Goal: Task Accomplishment & Management: Manage account settings

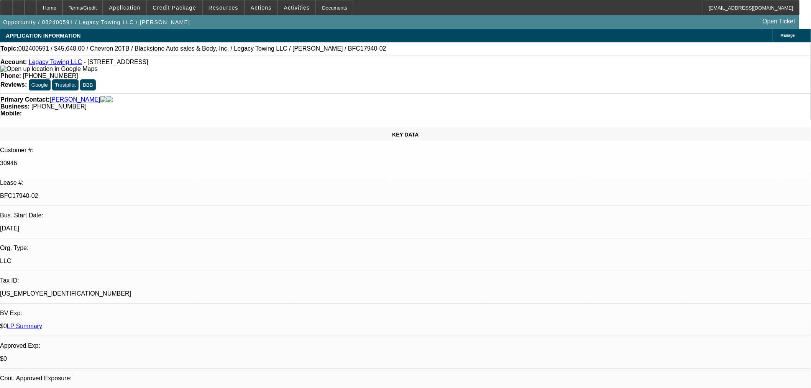
select select "0"
select select "6"
select select "0"
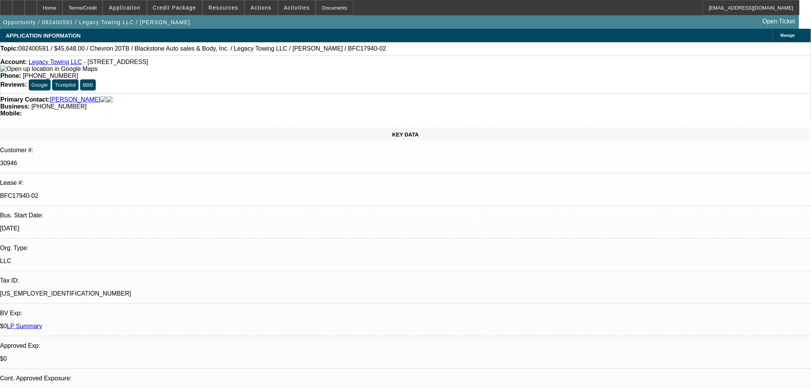
select select "0"
select select "6"
select select "0"
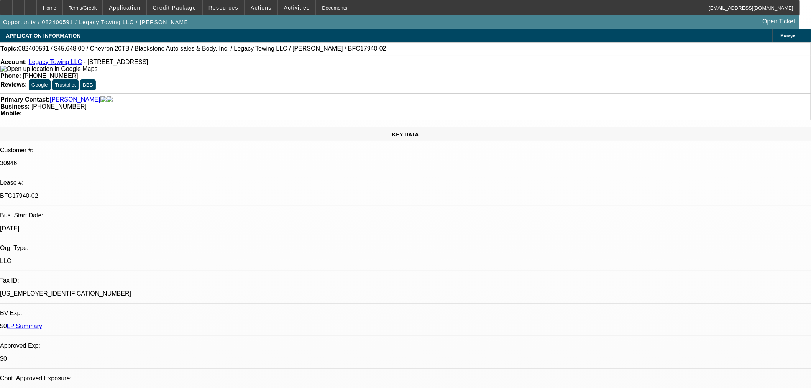
select select "0"
select select "6"
select select "0"
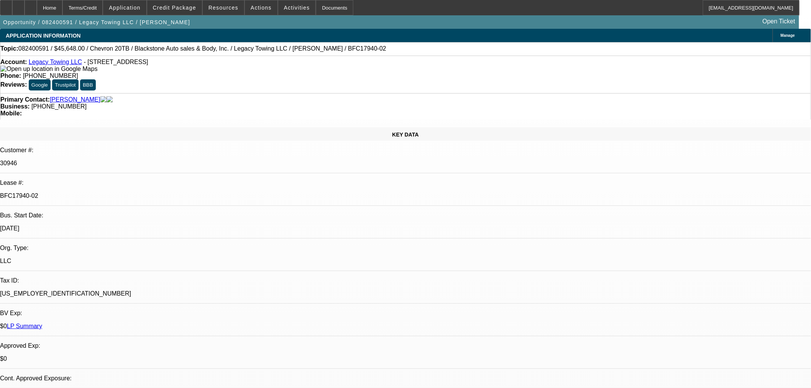
select select "6"
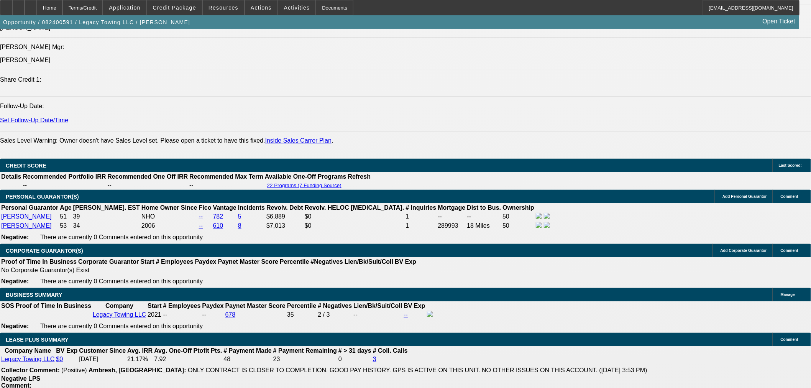
scroll to position [1107, 0]
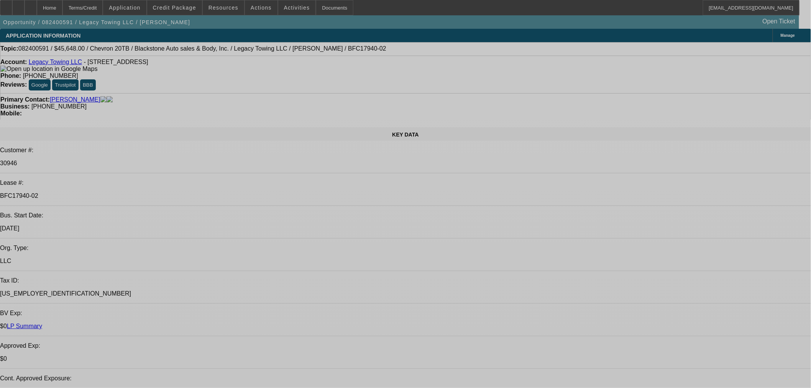
select select "0"
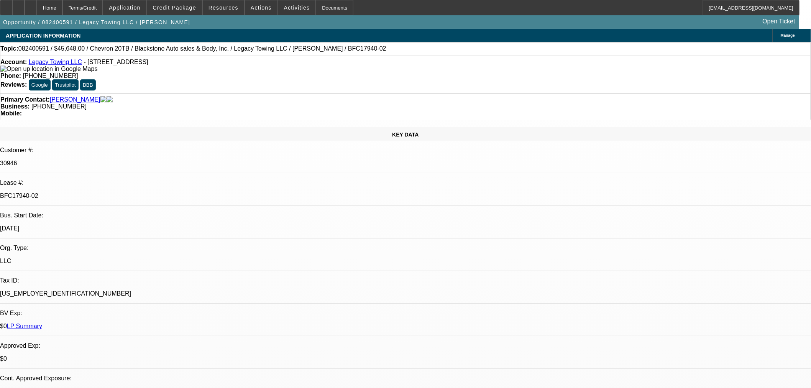
select select "0"
select select "6"
select select "0"
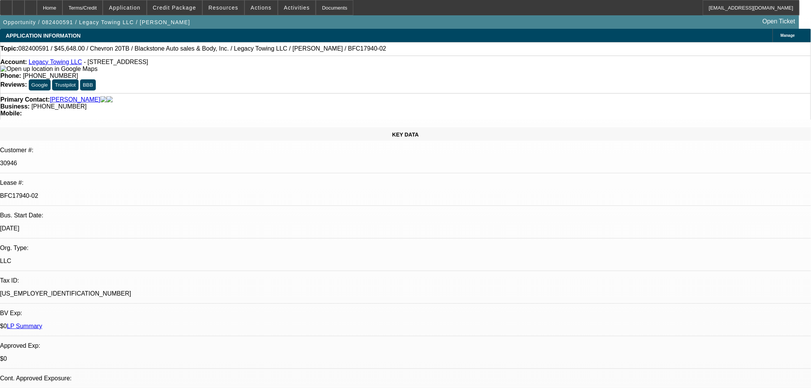
select select "6"
select select "0"
select select "6"
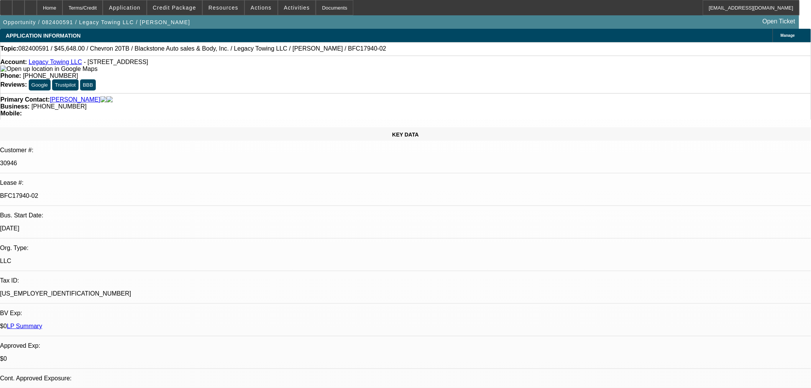
select select "0"
select select "6"
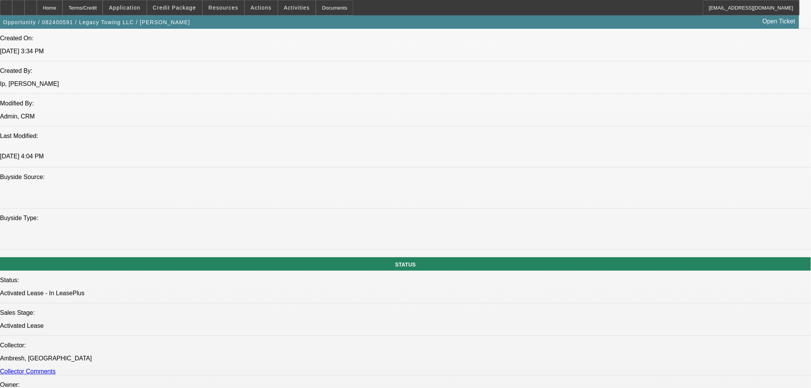
scroll to position [426, 0]
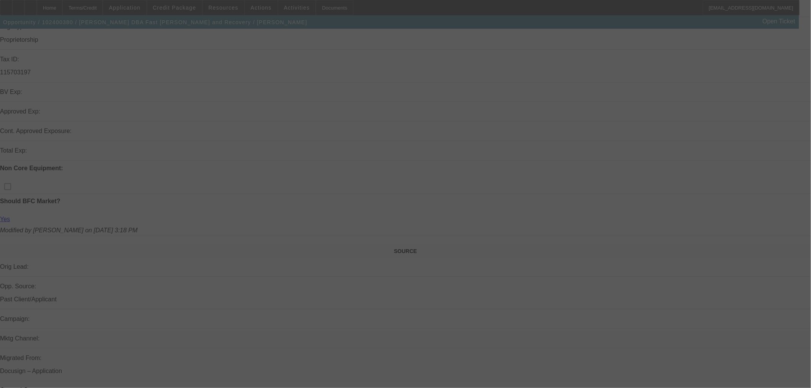
scroll to position [298, 0]
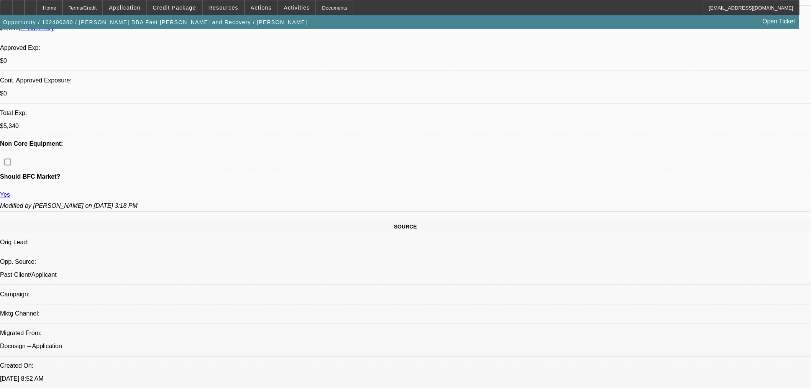
select select "0"
select select "3"
select select "0.1"
select select "4"
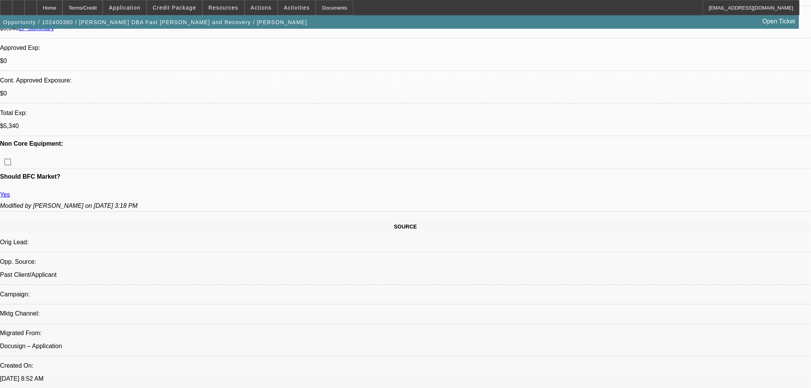
select select "0"
select select "3"
select select "0.1"
select select "4"
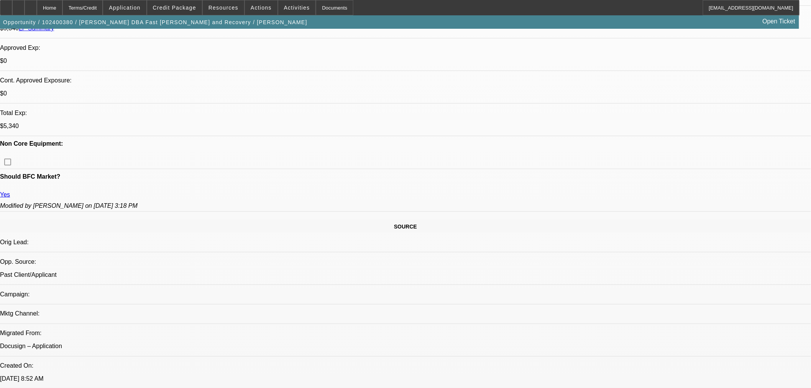
select select "0"
select select "3"
select select "0.1"
select select "4"
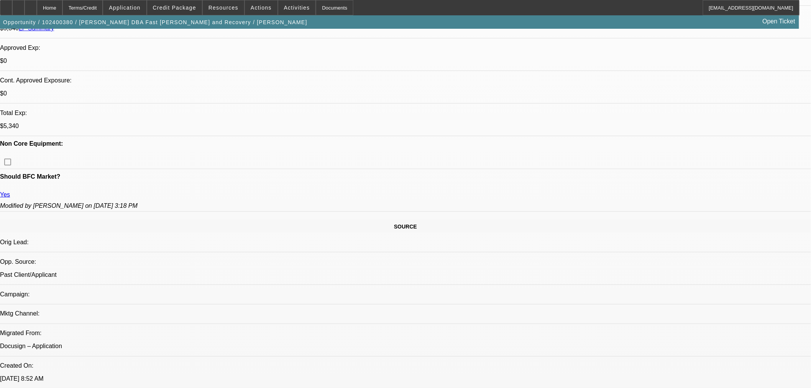
select select "0"
select select "3"
select select "0.1"
select select "4"
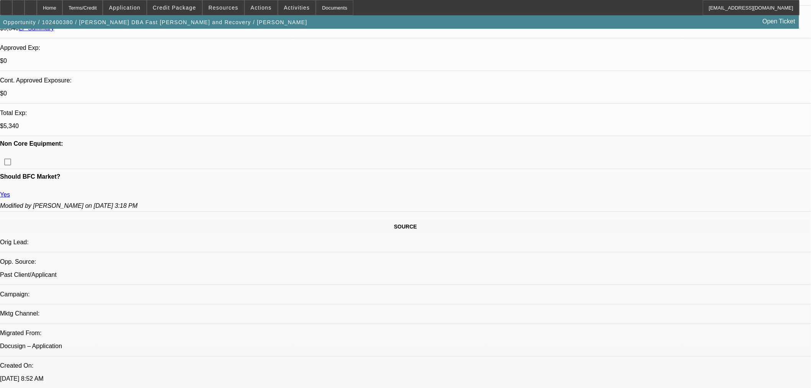
scroll to position [423, 0]
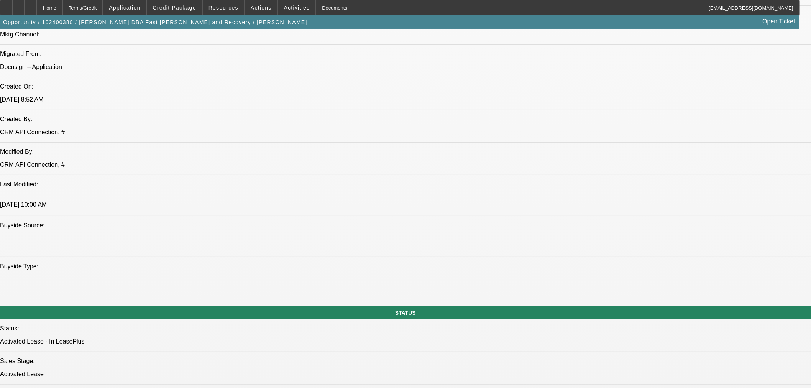
scroll to position [636, 0]
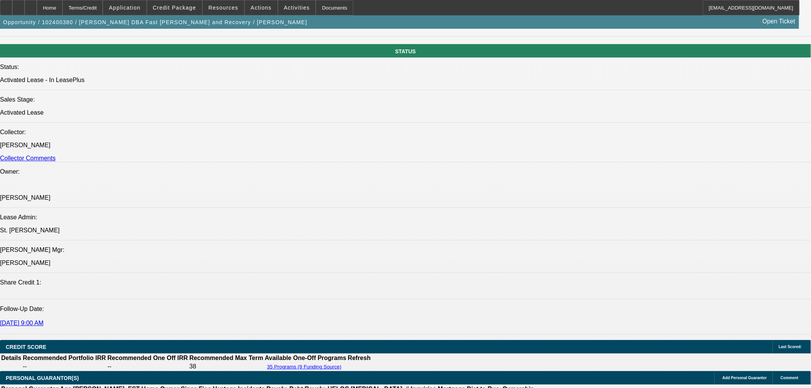
scroll to position [977, 0]
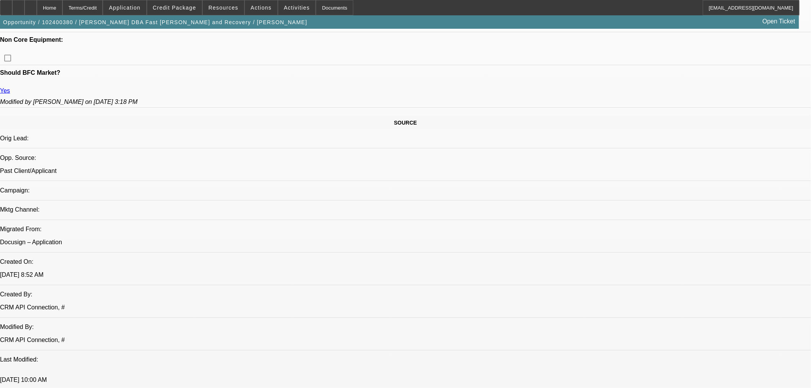
scroll to position [167, 0]
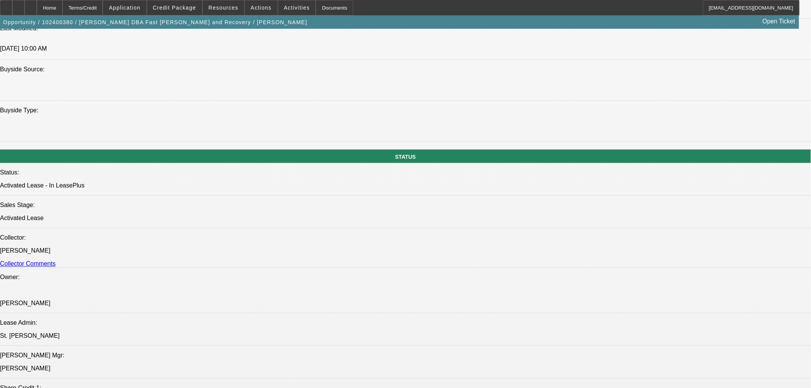
scroll to position [806, 0]
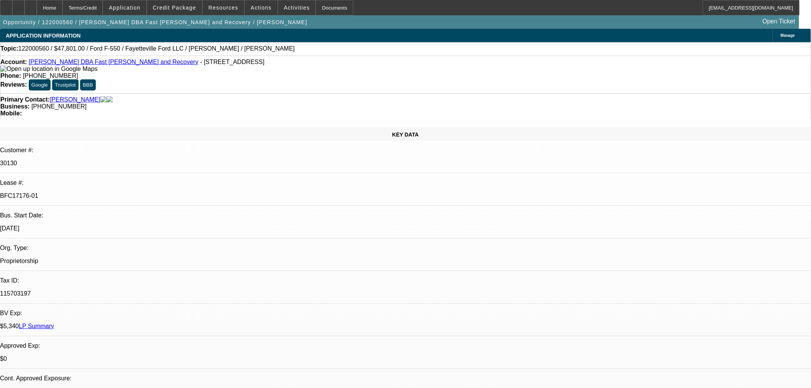
select select "0"
select select "2"
select select "0.1"
select select "4"
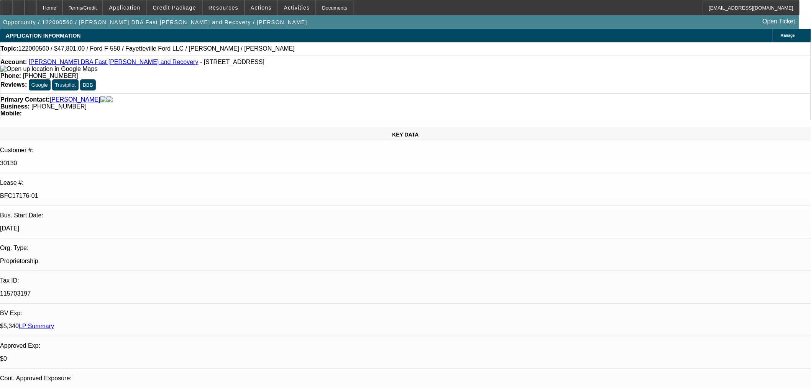
select select "0"
select select "2"
select select "0.1"
select select "4"
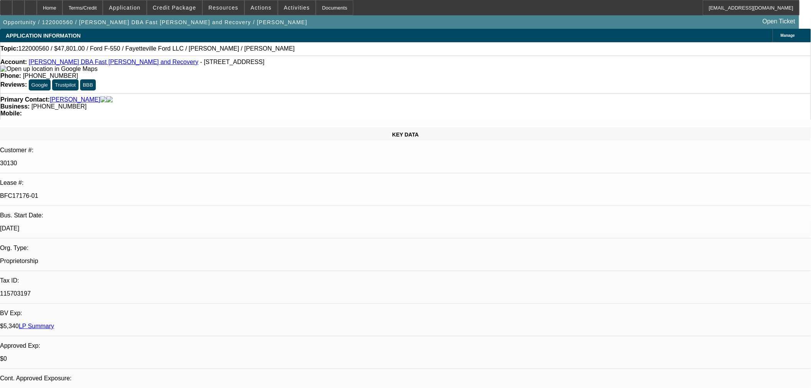
select select "0.2"
select select "2"
select select "0.1"
select select "4"
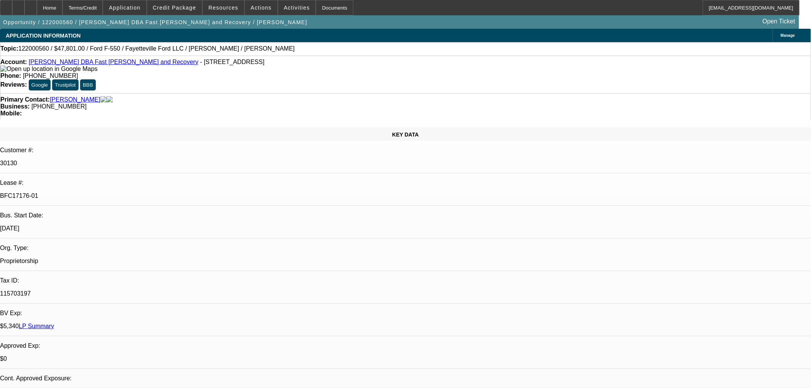
select select "0"
select select "2"
select select "0.1"
select select "4"
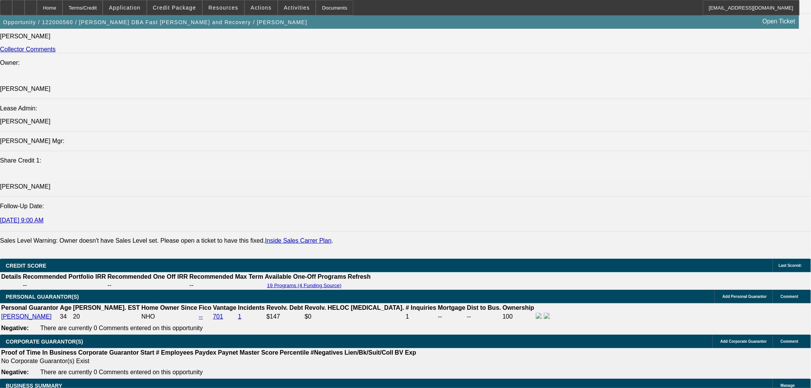
scroll to position [1065, 0]
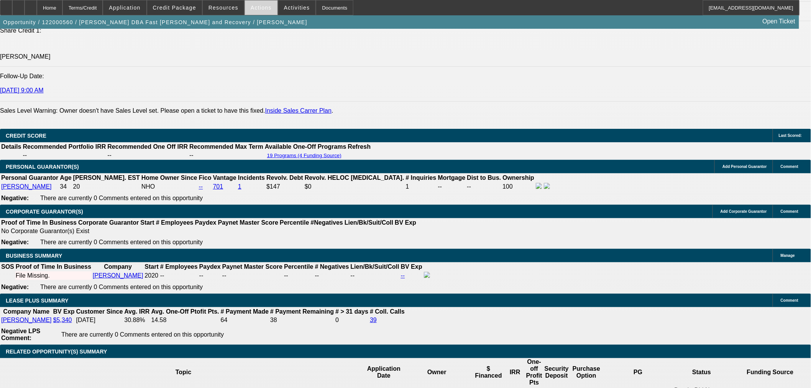
click at [255, 9] on span "Actions" at bounding box center [261, 8] width 21 height 6
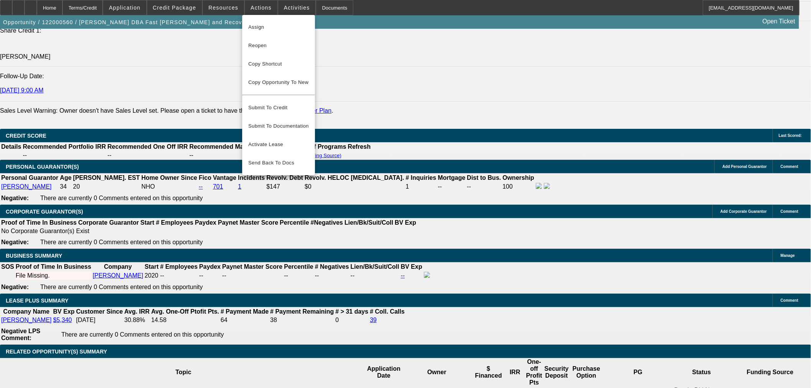
click at [225, 8] on div at bounding box center [405, 194] width 811 height 388
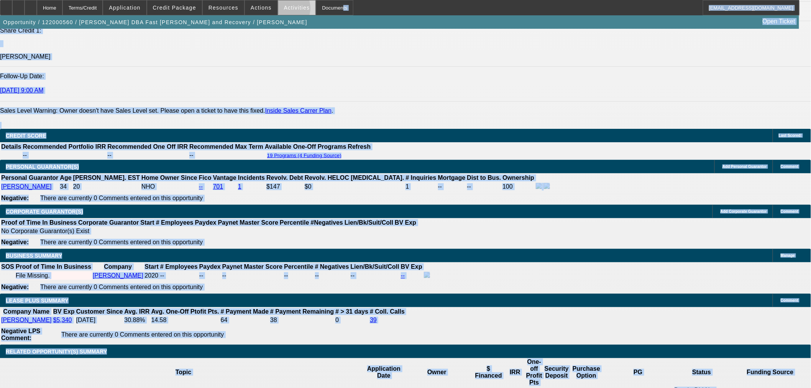
click at [278, 10] on span at bounding box center [297, 7] width 38 height 18
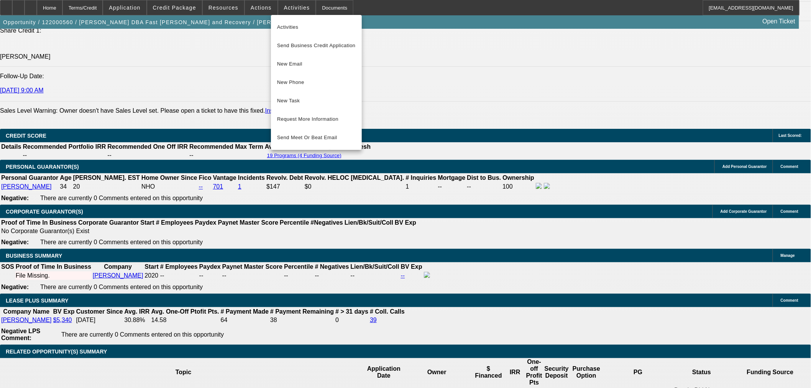
click at [221, 6] on div at bounding box center [405, 194] width 811 height 388
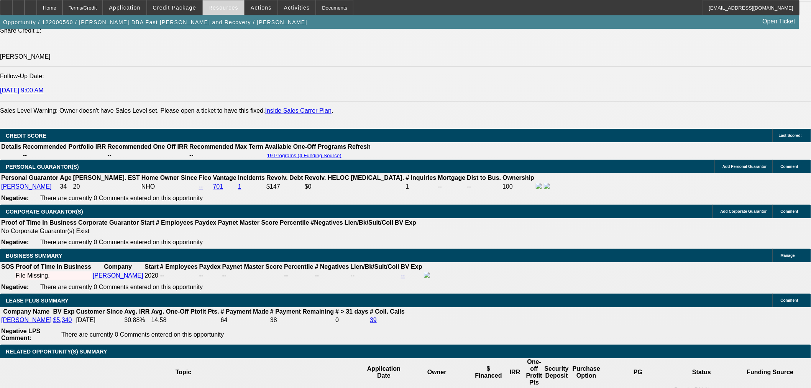
click at [225, 5] on span "Resources" at bounding box center [224, 8] width 30 height 6
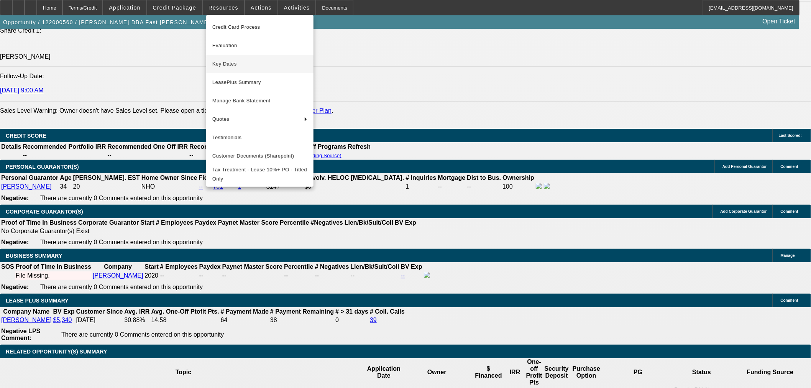
click at [234, 66] on span "Key Dates" at bounding box center [259, 63] width 95 height 9
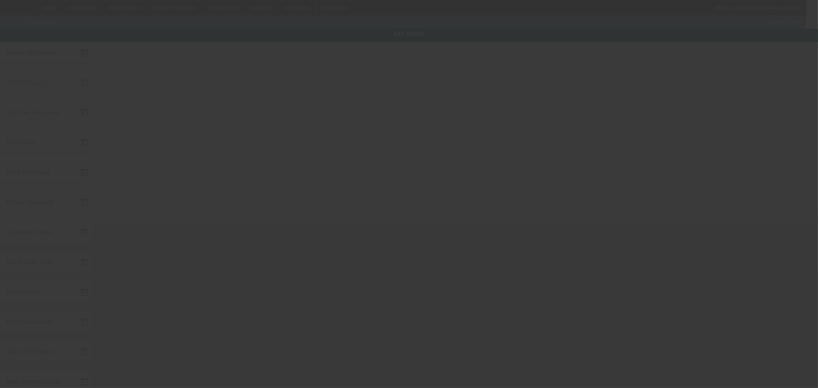
type input "12/30/2020"
type input "1/21/2021"
type input "2/9/2021"
type input "1/27/2021"
type input "2/8/2021"
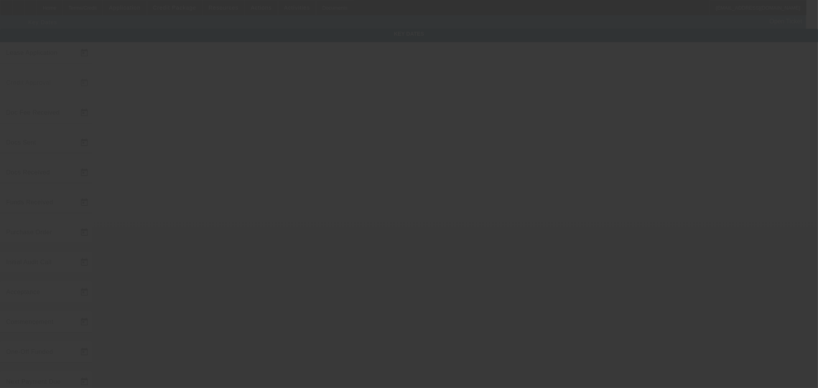
type input "2/9/2021"
type input "2/17/2021"
type input "3/1/2021"
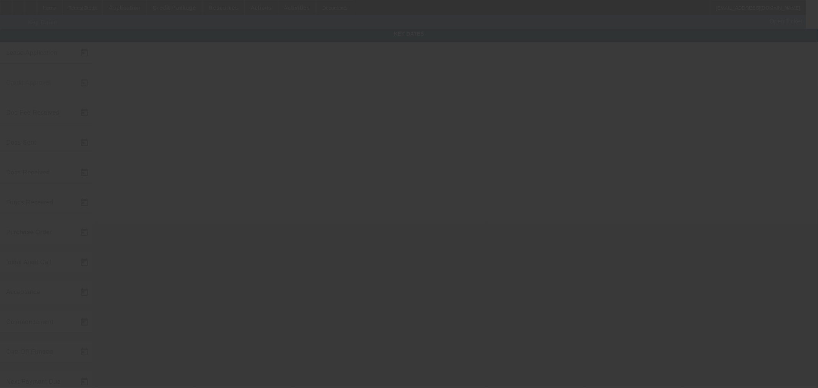
type input "4/1/2021"
type input "2/18/2021"
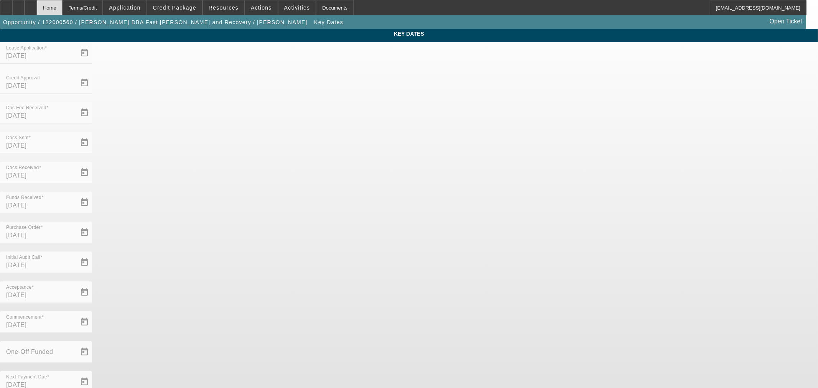
click at [62, 0] on div "Home" at bounding box center [50, 7] width 26 height 15
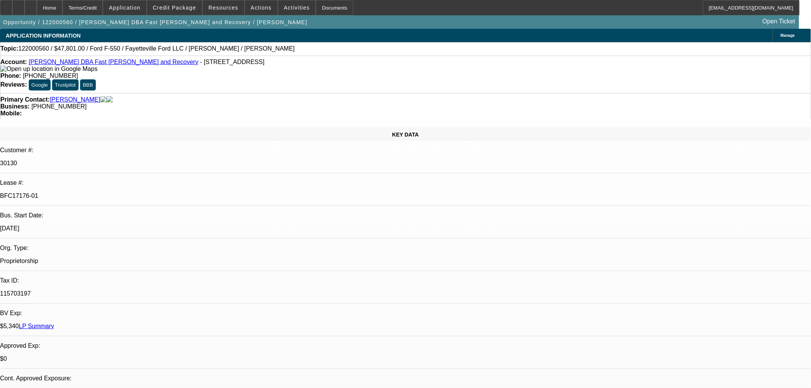
select select "0"
select select "2"
select select "0.1"
select select "4"
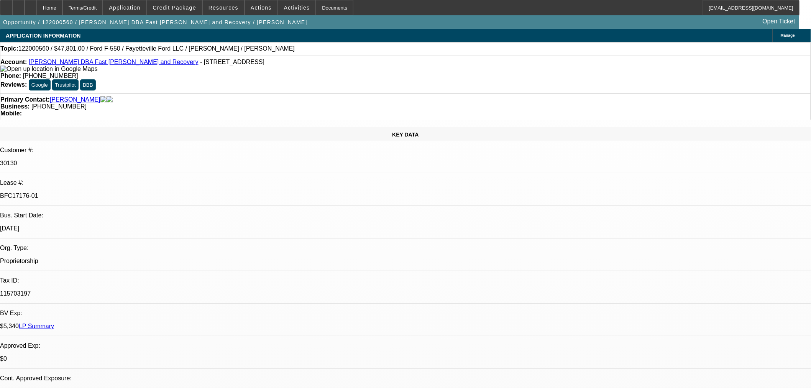
select select "0"
select select "2"
select select "0.1"
select select "4"
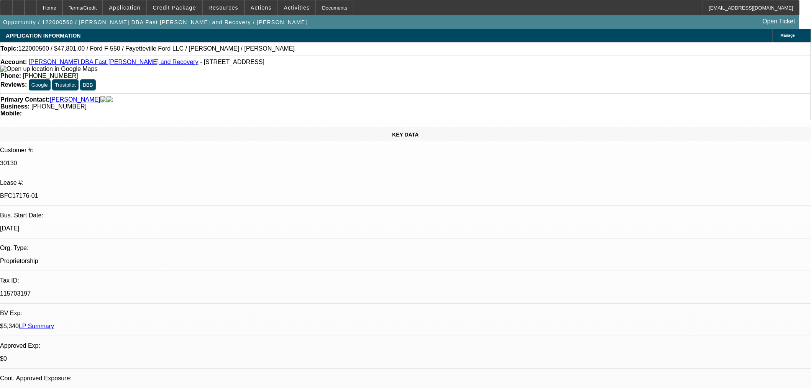
select select "0.2"
select select "2"
select select "0.1"
select select "4"
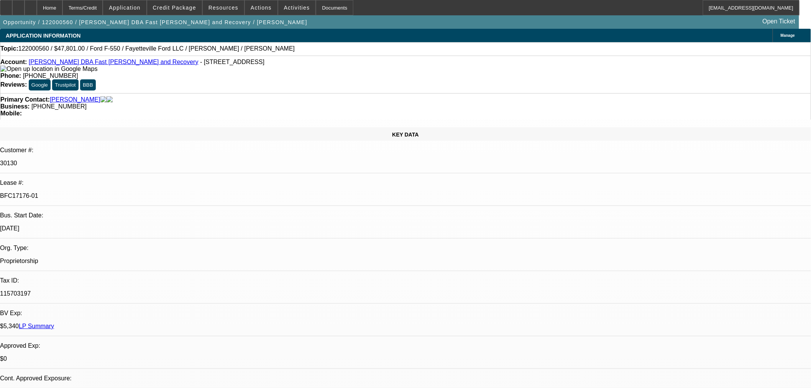
select select "0"
select select "2"
select select "0.1"
select select "4"
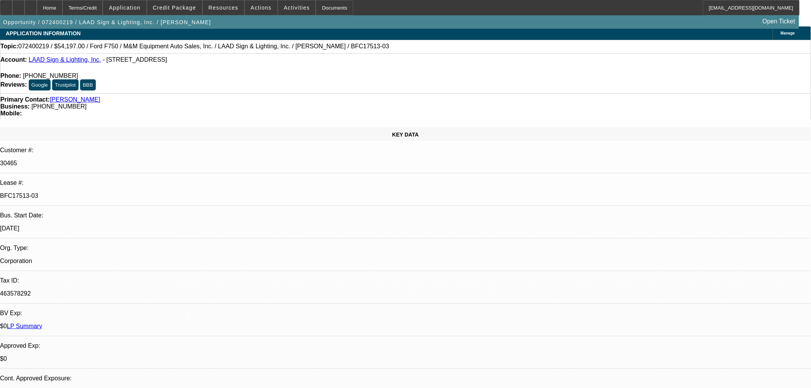
select select "0"
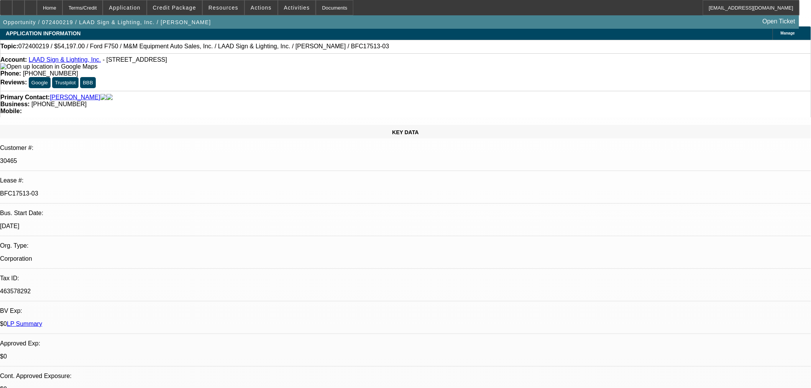
select select "0"
select select "6"
select select "0"
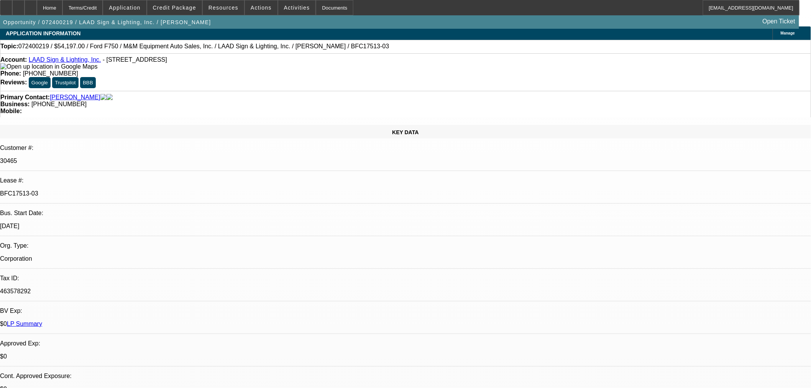
select select "0"
select select "6"
select select "0"
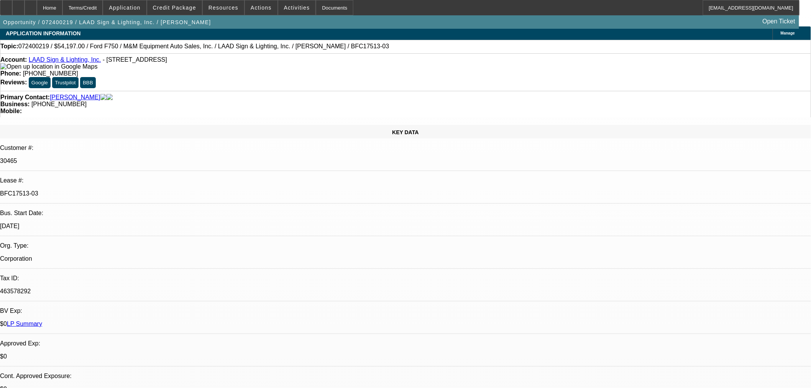
select select "6"
select select "0"
select select "6"
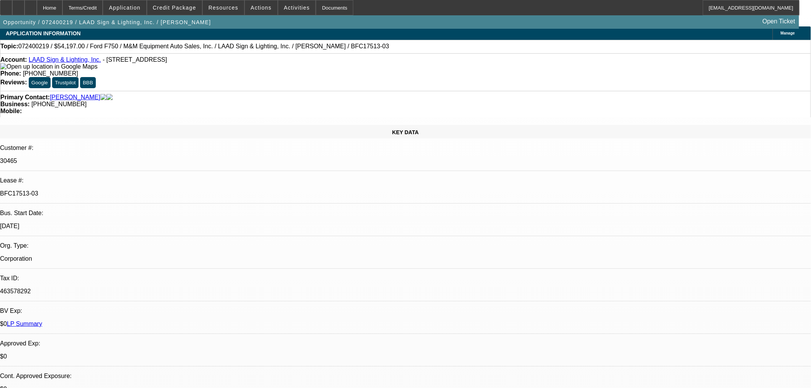
scroll to position [255, 0]
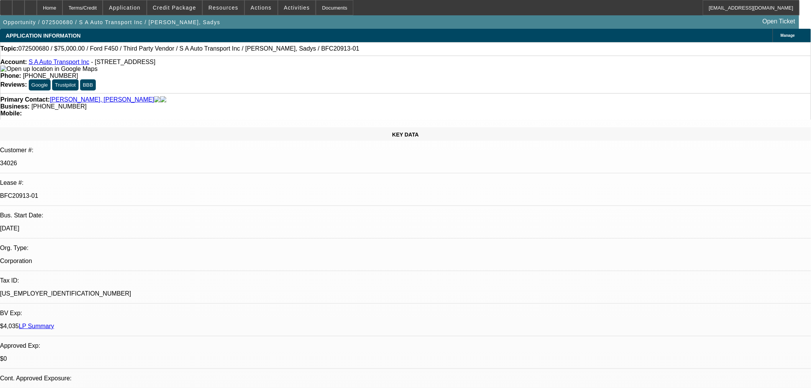
select select "0"
select select "2"
select select "0.1"
select select "4"
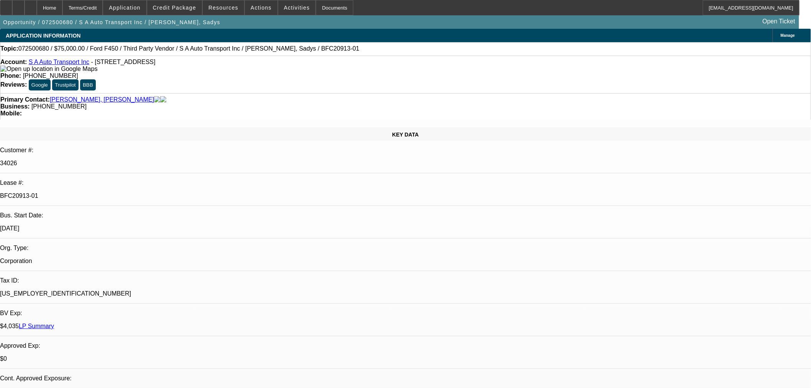
select select "0"
select select "6"
select select "0"
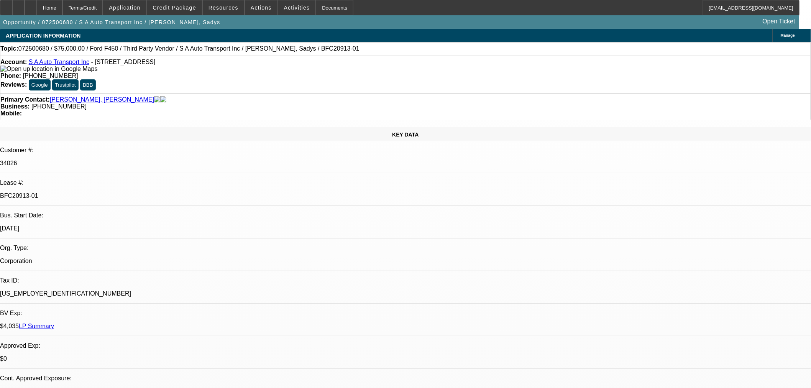
select select "0"
select select "0.1"
select select "4"
select select "0"
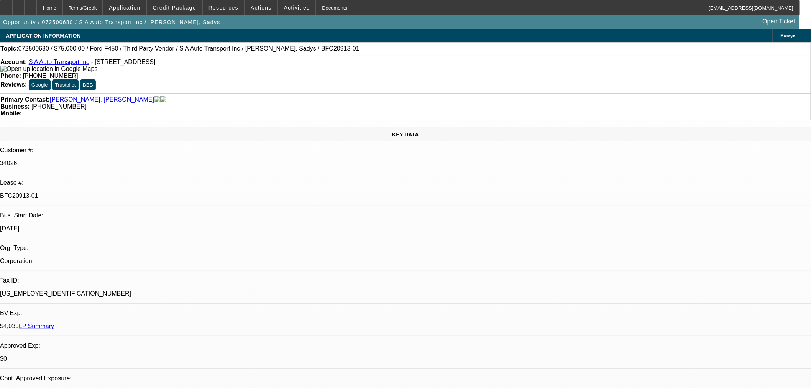
select select "0"
select select "6"
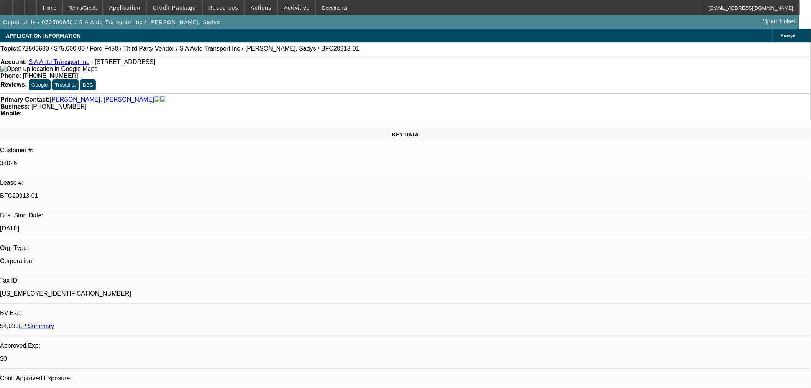
drag, startPoint x: 633, startPoint y: 344, endPoint x: 659, endPoint y: 341, distance: 25.8
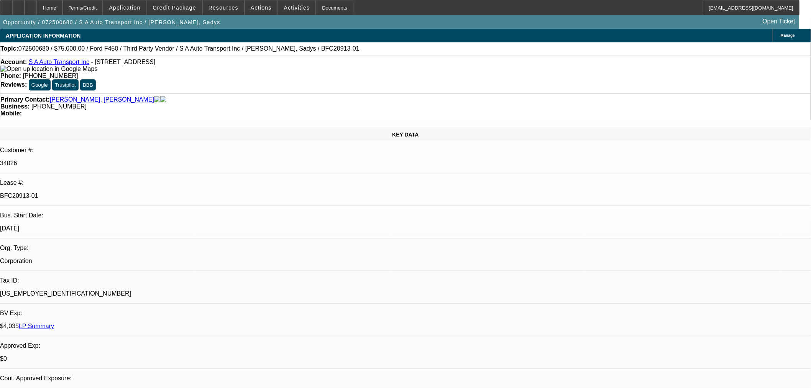
drag, startPoint x: 670, startPoint y: 342, endPoint x: 634, endPoint y: 346, distance: 35.9
copy td "(786) 617-5169"
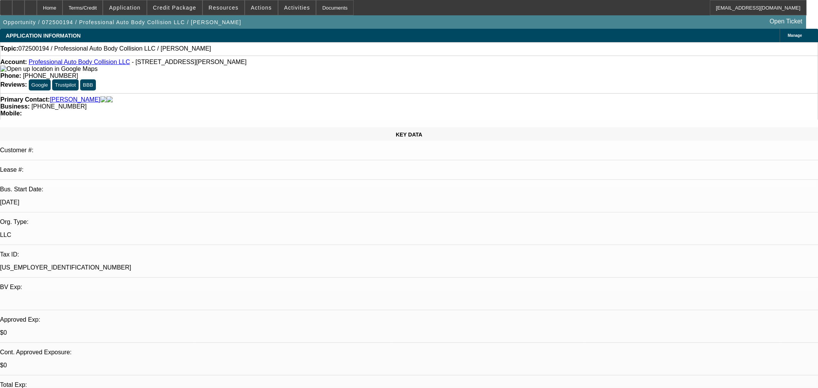
select select "0"
select select "2"
select select "0.1"
select select "4"
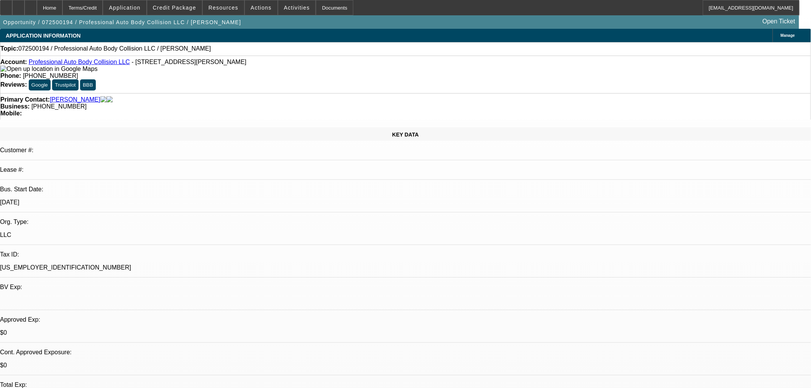
scroll to position [20, 0]
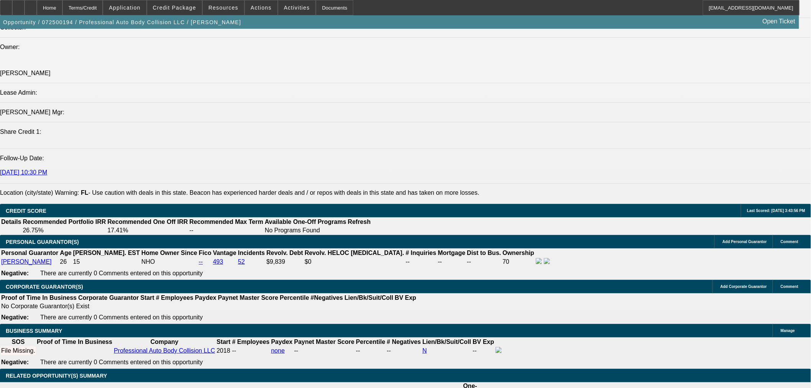
scroll to position [1022, 0]
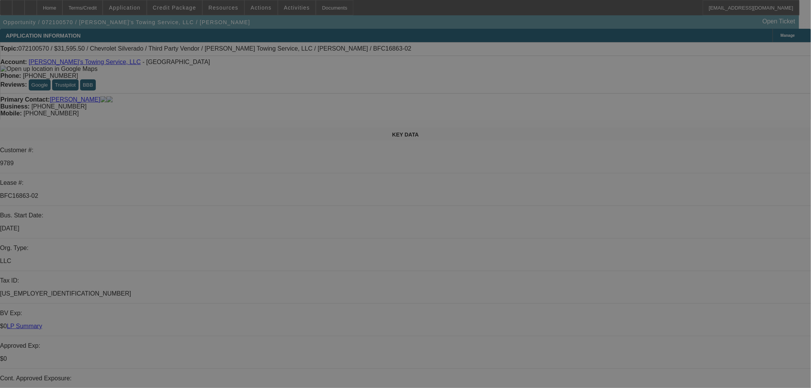
select select "0"
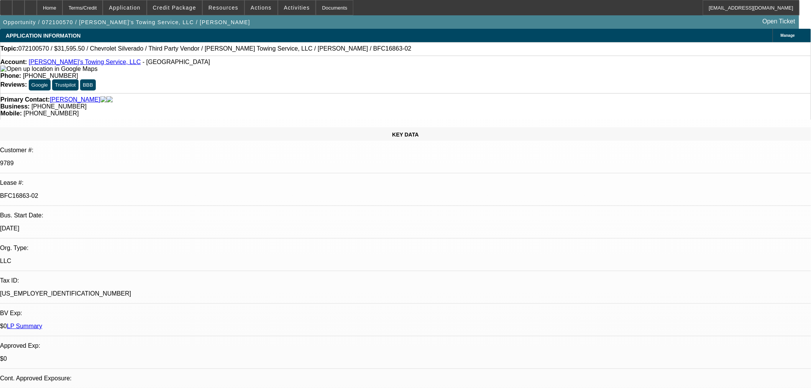
select select "0"
select select "3"
select select "0"
select select "6"
select select "0"
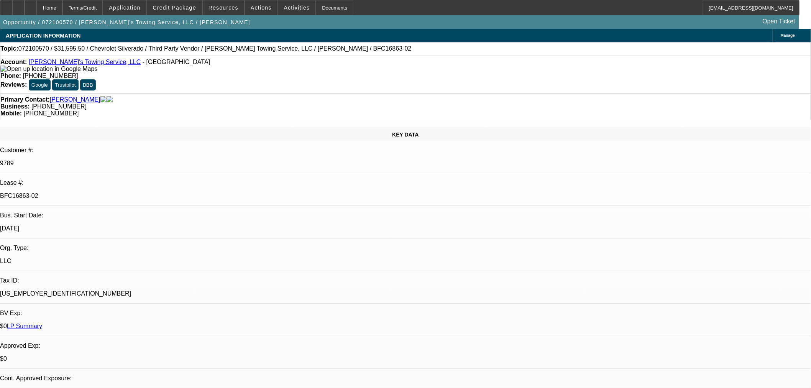
select select "0"
select select "6"
select select "0"
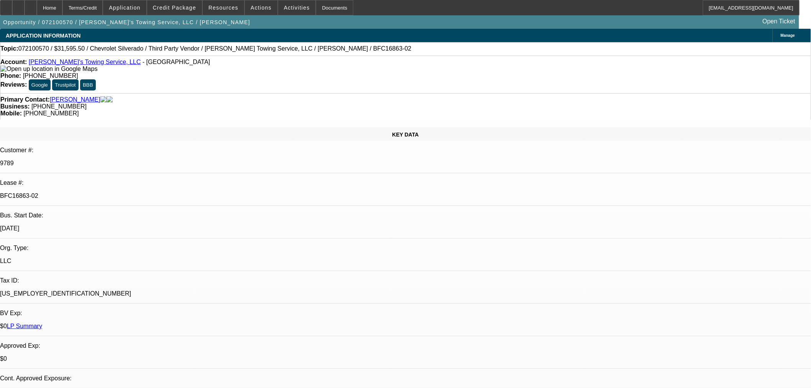
select select "0"
select select "6"
select select "0"
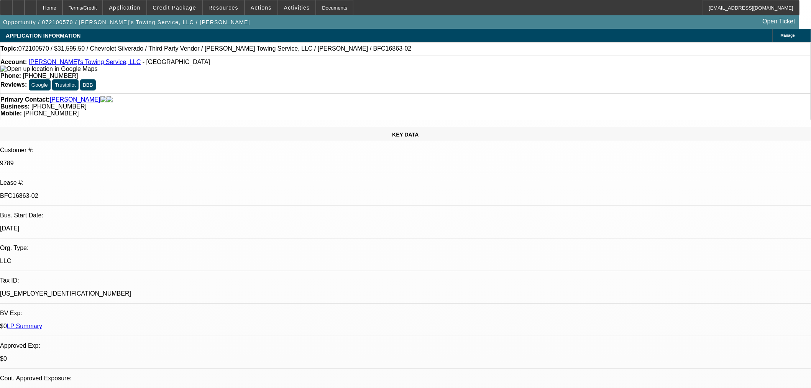
select select "6"
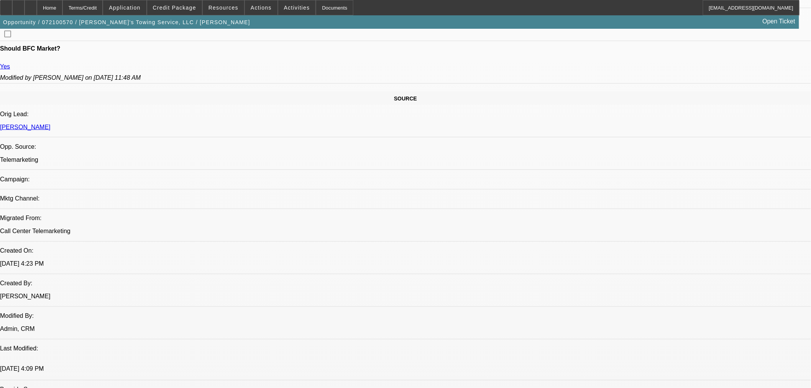
scroll to position [298, 0]
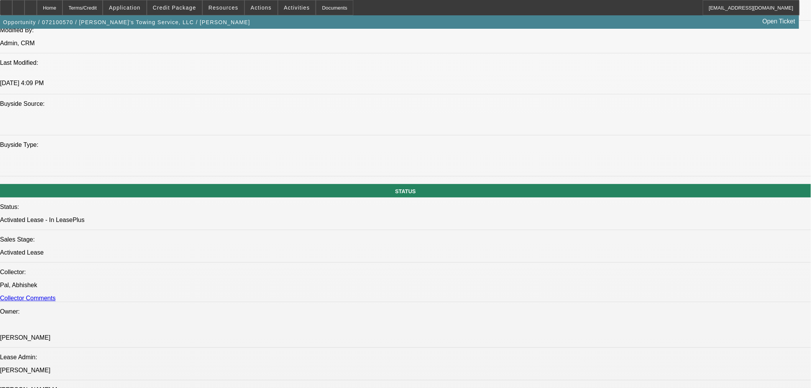
scroll to position [852, 0]
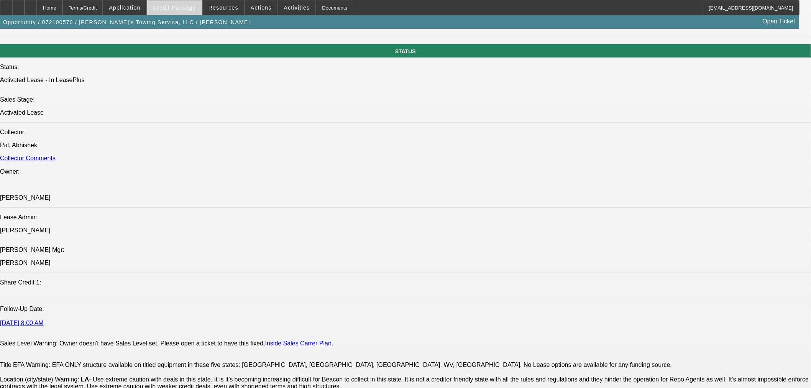
click at [194, 1] on span at bounding box center [174, 7] width 55 height 18
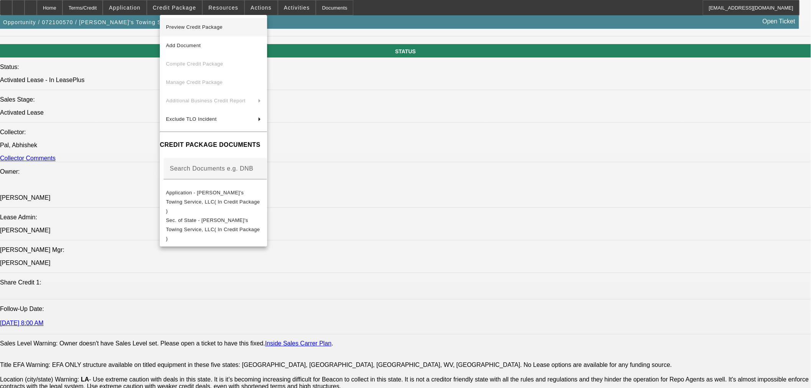
click at [187, 27] on span "Preview Credit Package" at bounding box center [194, 27] width 57 height 6
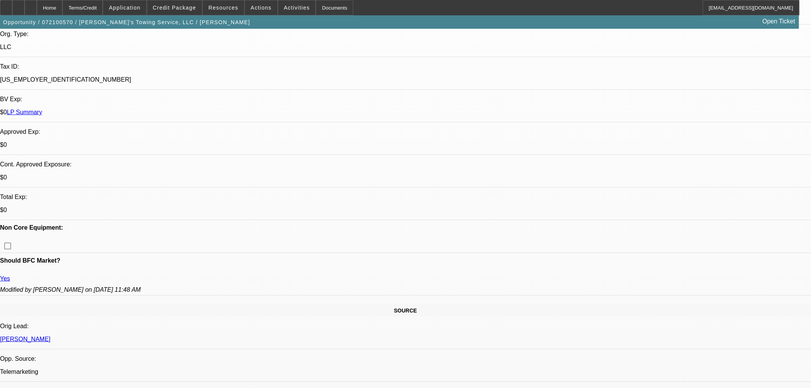
scroll to position [255, 0]
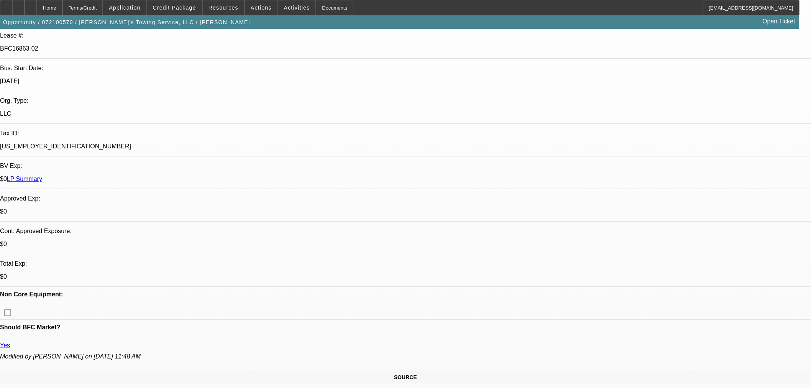
scroll to position [298, 0]
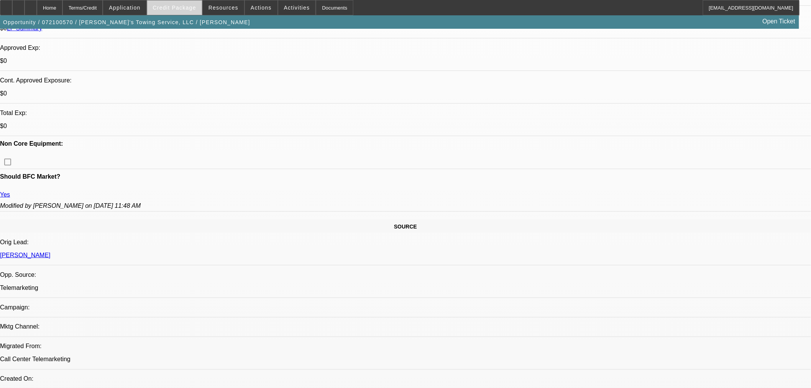
click at [194, 5] on span "Credit Package" at bounding box center [174, 8] width 43 height 6
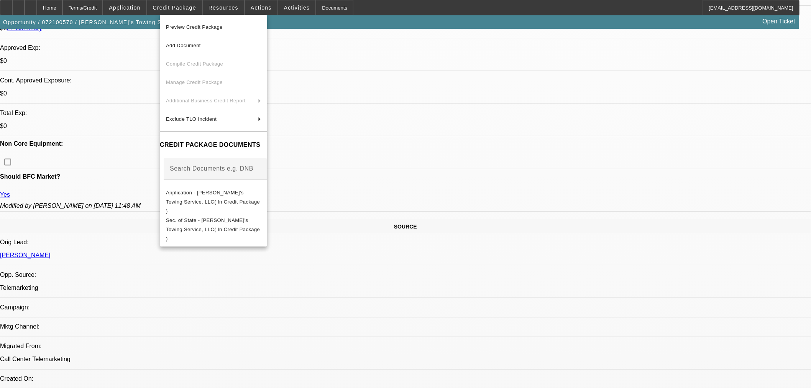
click at [211, 28] on span "Preview Credit Package" at bounding box center [194, 27] width 57 height 6
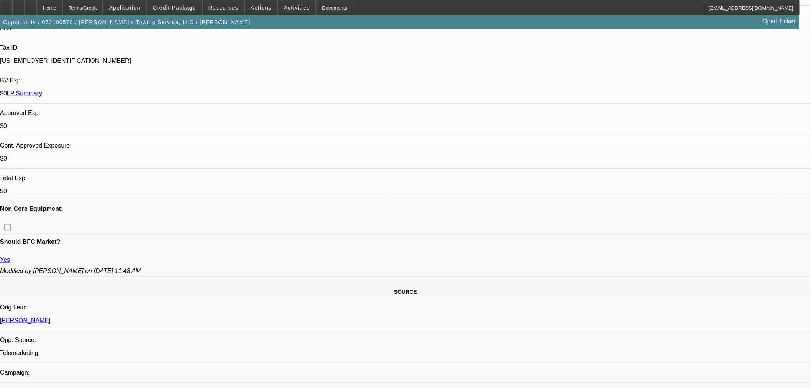
scroll to position [511, 0]
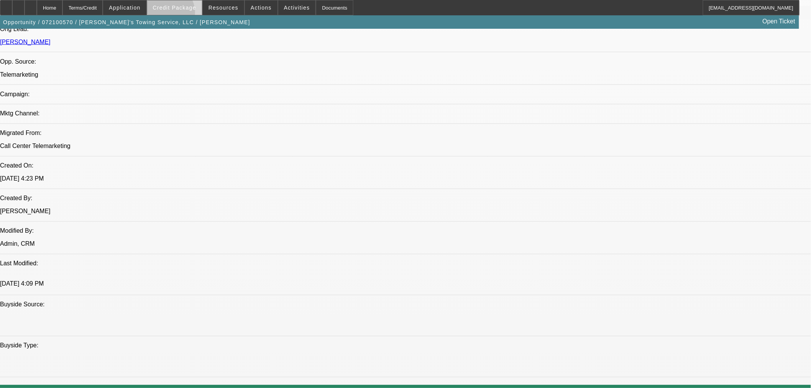
click at [179, 15] on span at bounding box center [174, 7] width 55 height 18
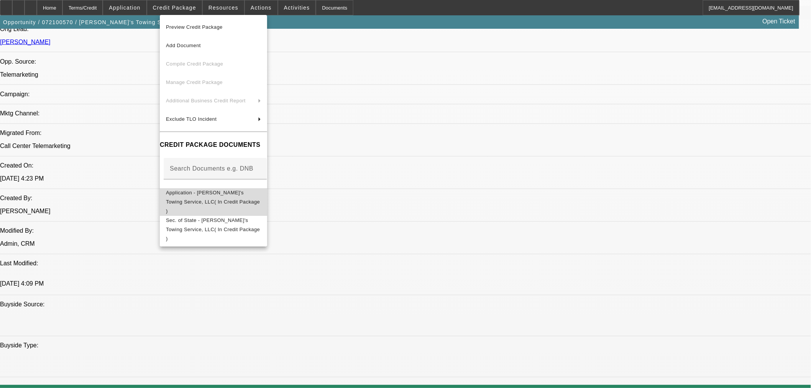
click at [233, 197] on span "Application - [PERSON_NAME]'s Towing Service, LLC( In Credit Package )" at bounding box center [213, 202] width 95 height 28
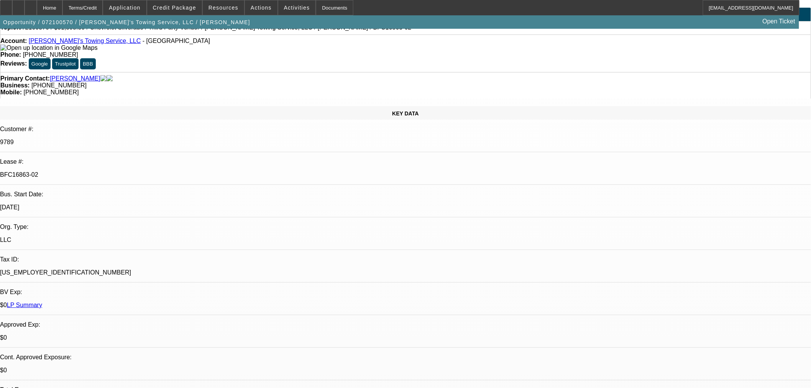
scroll to position [0, 0]
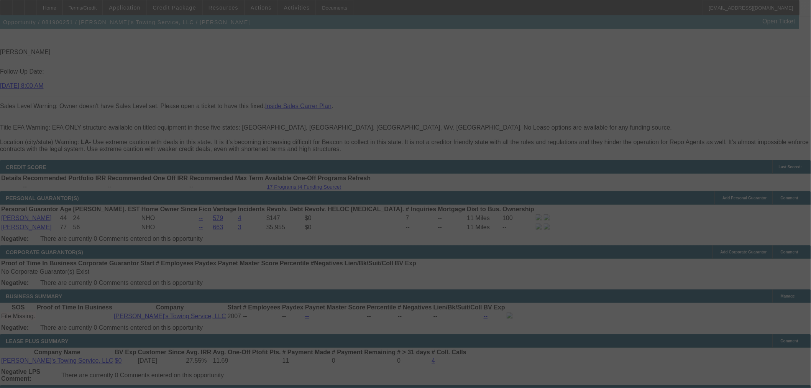
scroll to position [1338, 0]
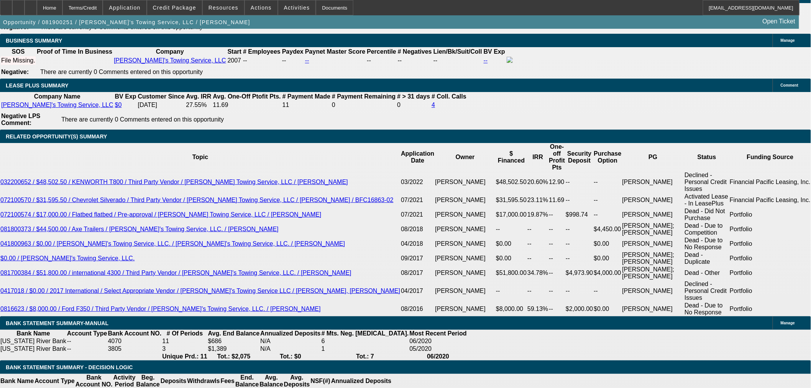
select select "0"
select select "2"
select select "0"
select select "6"
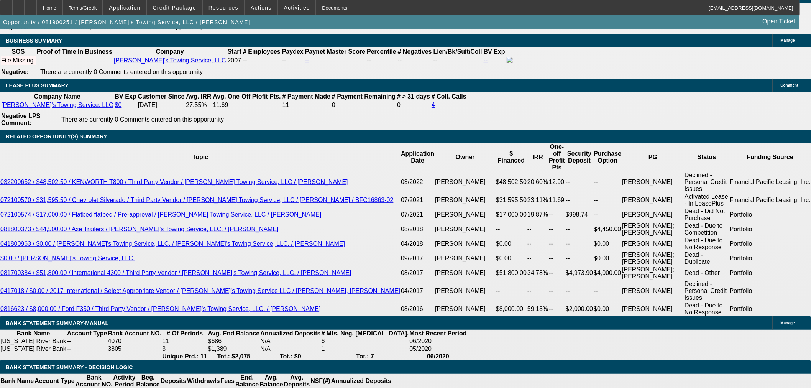
select select "0"
select select "2"
select select "0"
select select "6"
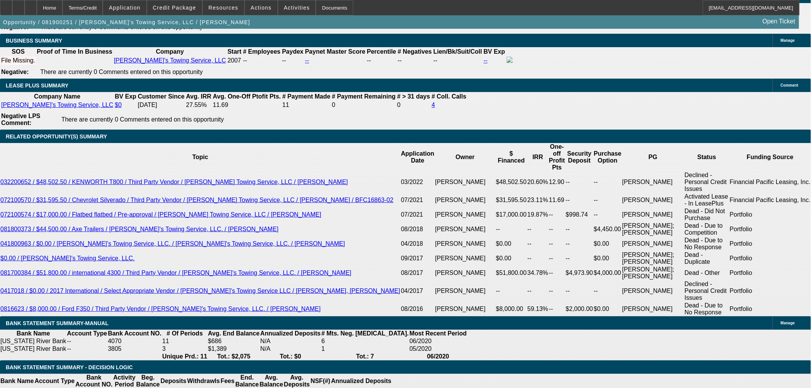
select select "0"
select select "2"
select select "0"
select select "6"
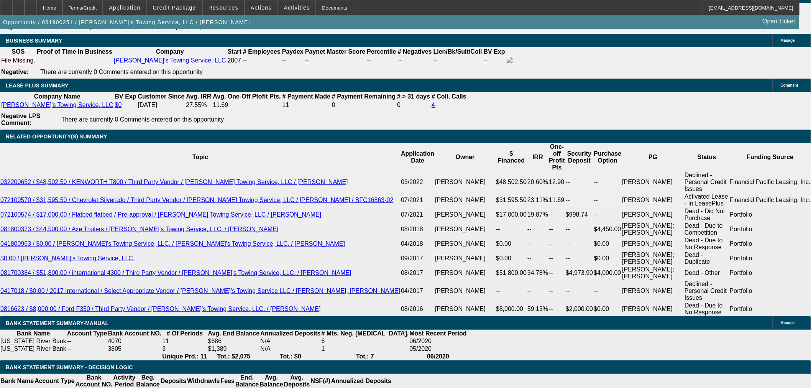
select select "0"
select select "2"
select select "0"
select select "6"
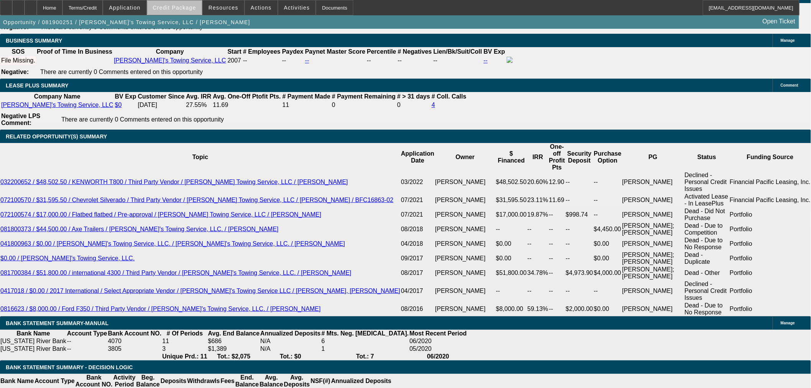
click at [196, 9] on span "Credit Package" at bounding box center [174, 8] width 43 height 6
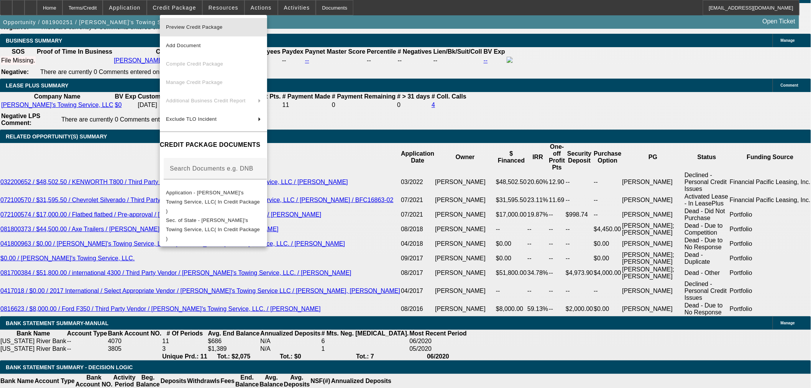
click at [201, 20] on button "Preview Credit Package" at bounding box center [213, 27] width 107 height 18
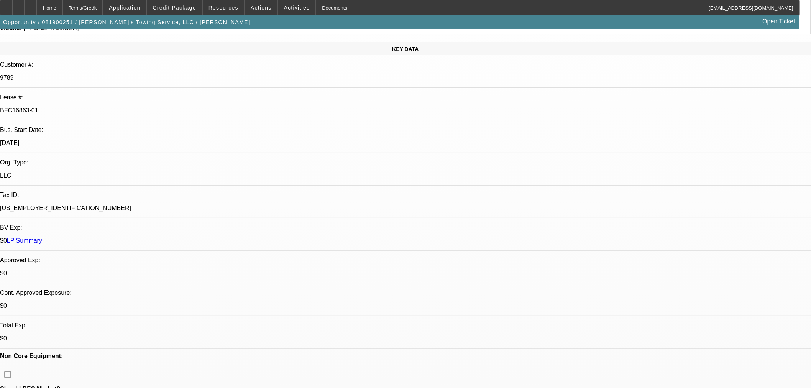
scroll to position [0, 0]
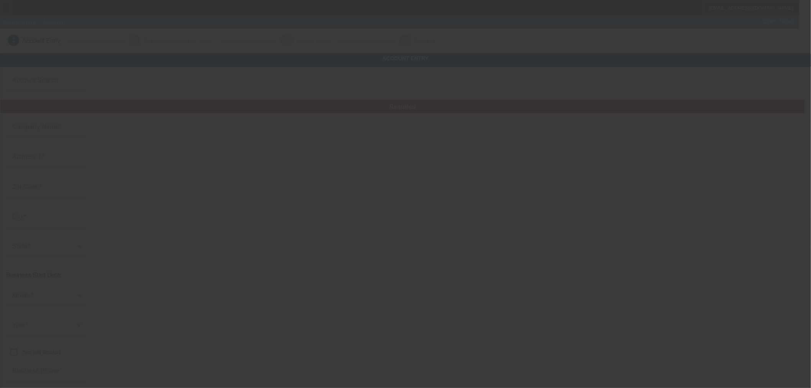
type input "[PERSON_NAME]'s Towing Service, LLC"
type input "PO Box 727"
type input "70050"
type input "Empire"
type input "[PHONE_NUMBER]"
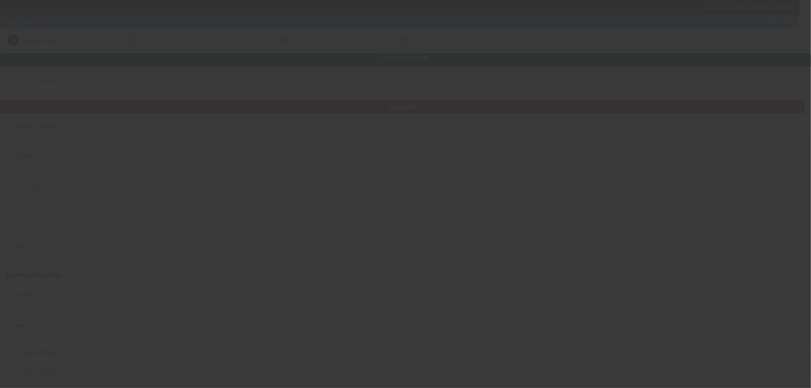
type input "johntaliancichjr@gmail.com"
type input "Plaquemines"
type input "(504) 564-1383"
type input "[US_EMPLOYER_IDENTIFICATION_NUMBER]"
type input "Wrecker Service"
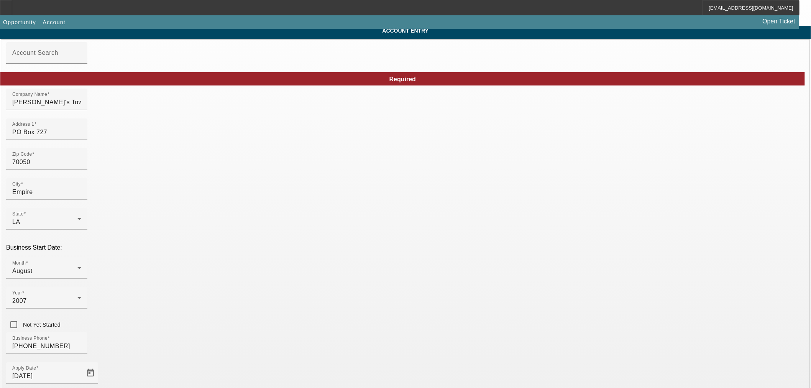
scroll to position [43, 0]
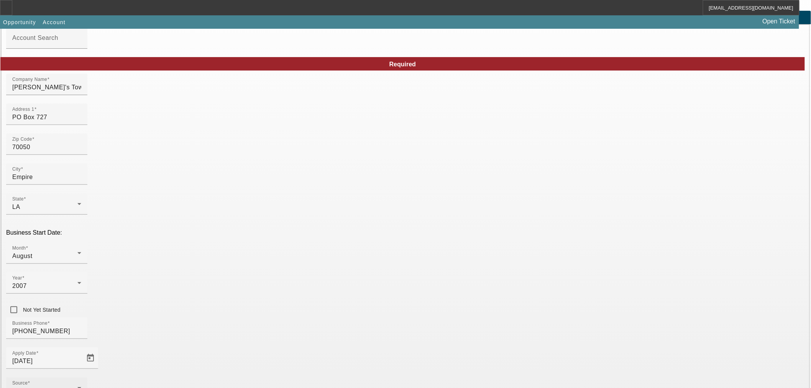
click at [28, 381] on mat-label "Source" at bounding box center [19, 383] width 15 height 5
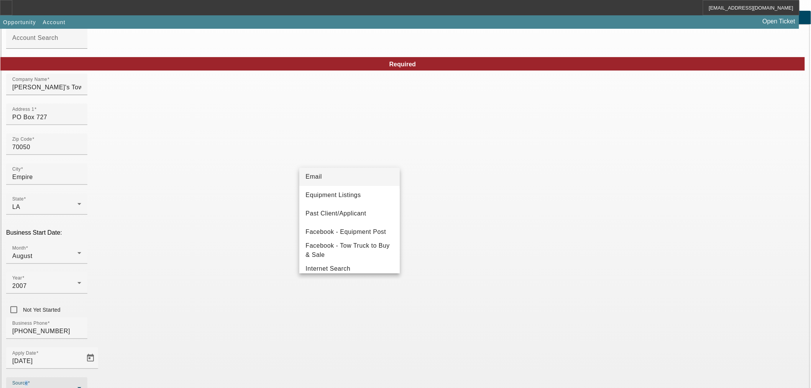
scroll to position [85, 0]
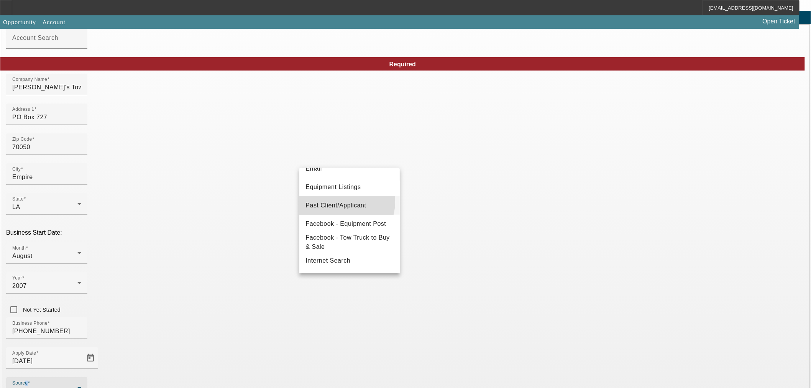
click at [341, 202] on span "Past Client/Applicant" at bounding box center [336, 205] width 61 height 9
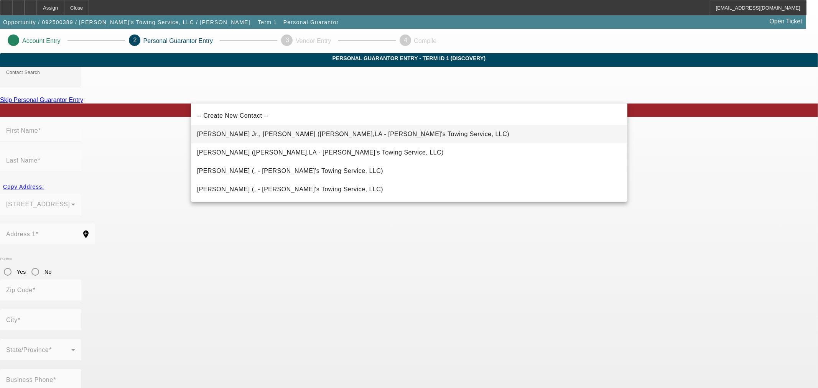
click at [260, 136] on span "Taliancich Jr., Bartol (Buras,LA - John's Towing Service, LLC)" at bounding box center [353, 134] width 312 height 7
type input "Taliancich Jr., Bartol (Buras,LA - John's Towing Service, LLC)"
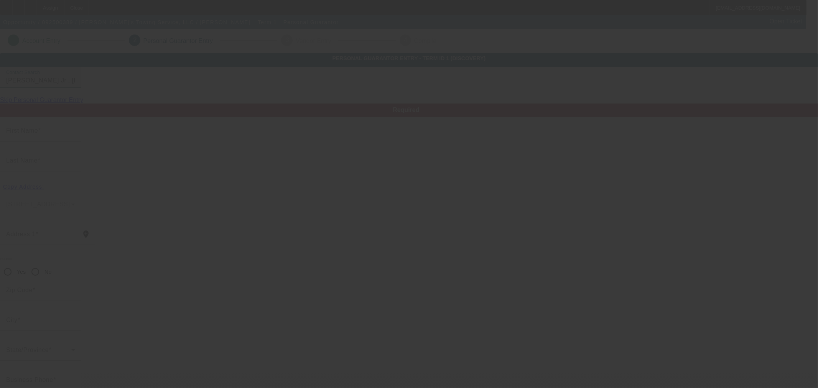
type input "Bartol"
type input "Taliancich"
type input "30588 Highway 23"
radio input "true"
type input "70041"
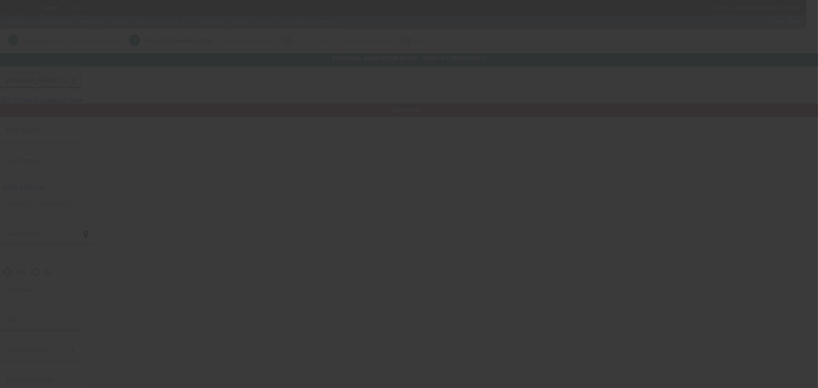
type input "Buras"
type input "[PHONE_NUMBER]"
type input "100"
type input "436-25-8281"
type input "johntaliancichjr@gmail.com"
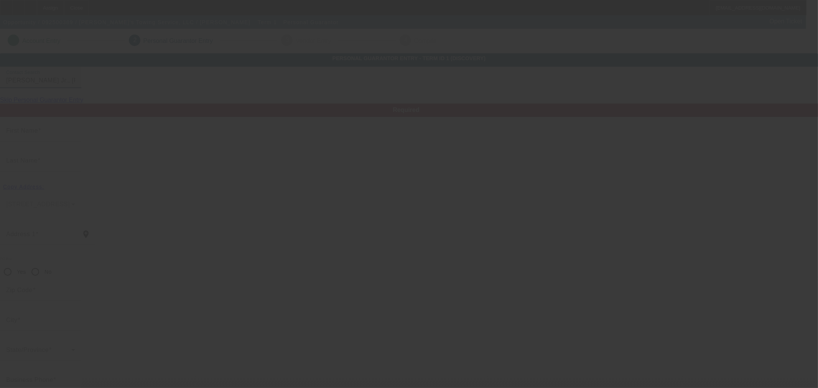
type input "[PHONE_NUMBER]"
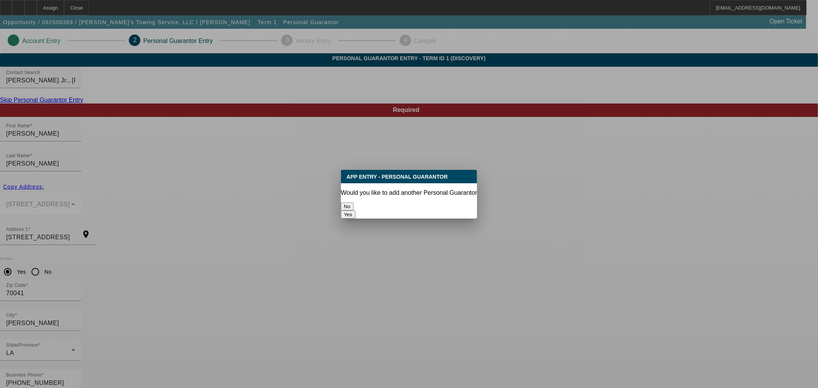
click at [354, 209] on button "No" at bounding box center [347, 206] width 13 height 8
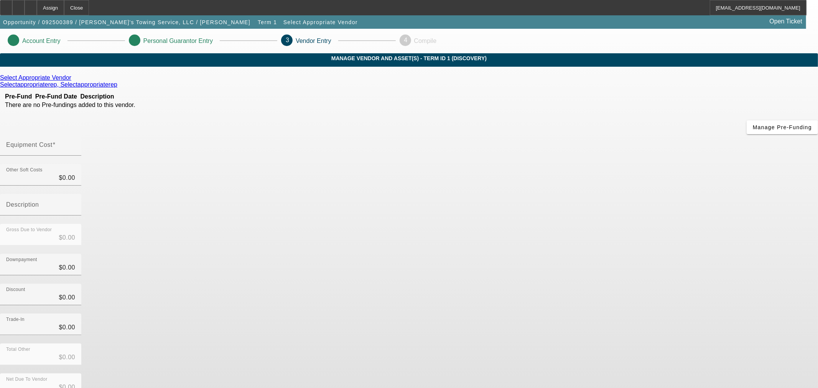
click at [73, 81] on icon at bounding box center [73, 77] width 0 height 7
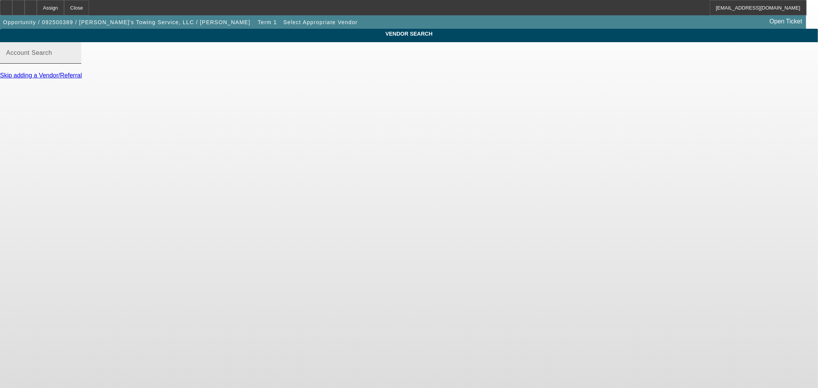
click at [52, 56] on mat-label "Account Search" at bounding box center [29, 52] width 46 height 7
click at [75, 59] on input "Account Search" at bounding box center [40, 55] width 69 height 9
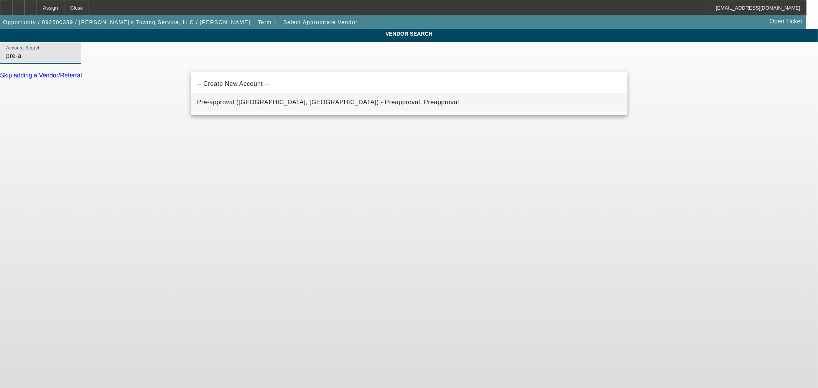
click at [289, 102] on span "Pre-approval (Northbrook, IL) - Preapproval, Preapproval" at bounding box center [328, 102] width 262 height 7
type input "Pre-approval (Northbrook, IL) - Preapproval, Preapproval"
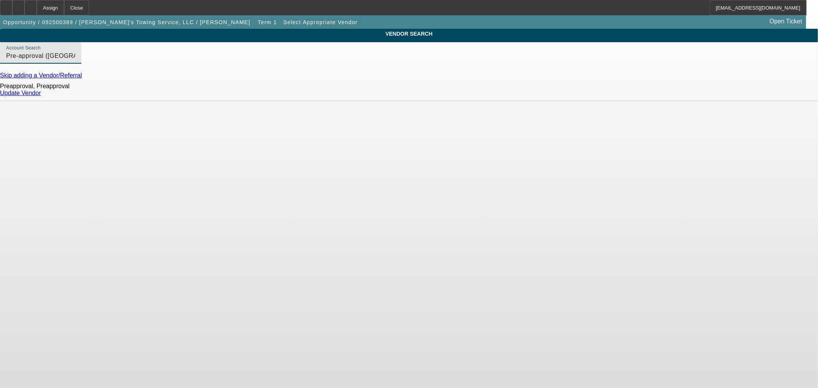
click at [620, 94] on div "Update Vendor" at bounding box center [409, 93] width 818 height 7
click at [620, 97] on div "Update Vendor" at bounding box center [409, 93] width 818 height 7
click at [614, 92] on div "Preapproval, Preapproval Update Vendor" at bounding box center [409, 90] width 818 height 22
click at [617, 101] on div "Preapproval, Preapproval Update Vendor" at bounding box center [409, 90] width 818 height 22
click at [604, 97] on div "Update Vendor" at bounding box center [409, 93] width 818 height 7
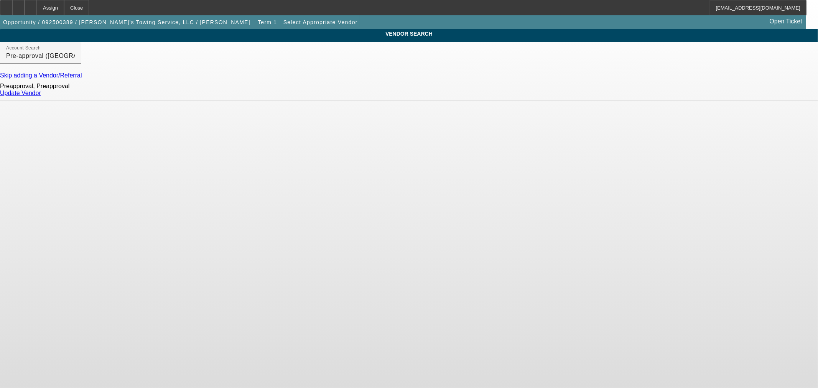
click at [41, 96] on link "Update Vendor" at bounding box center [20, 93] width 41 height 7
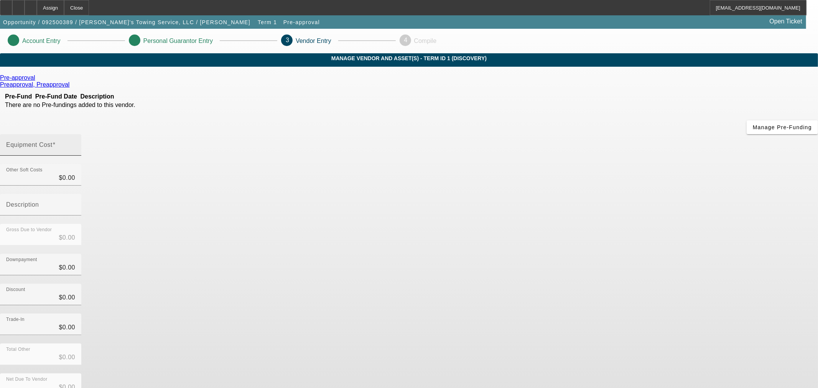
click at [75, 134] on div "Equipment Cost" at bounding box center [40, 144] width 69 height 21
type input "1"
type input "$1.00"
type input "13"
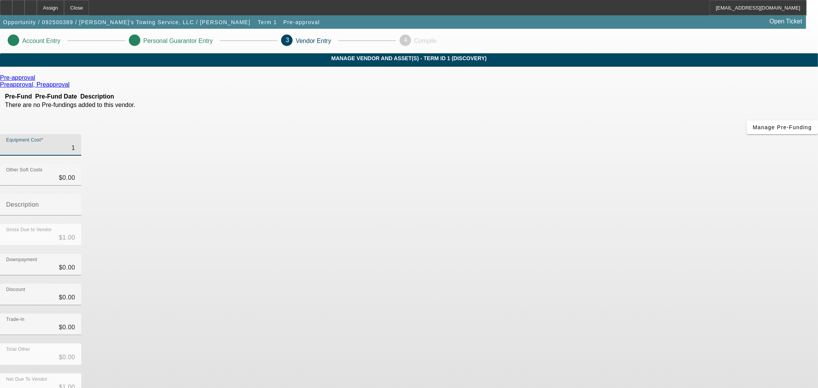
type input "$13.00"
type input "130"
type input "$130.00"
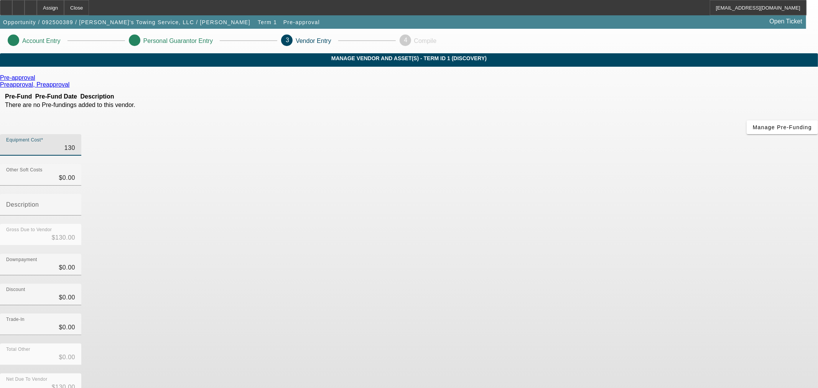
type input "1300"
type input "$1,300.00"
type input "13000"
type input "$13,000.00"
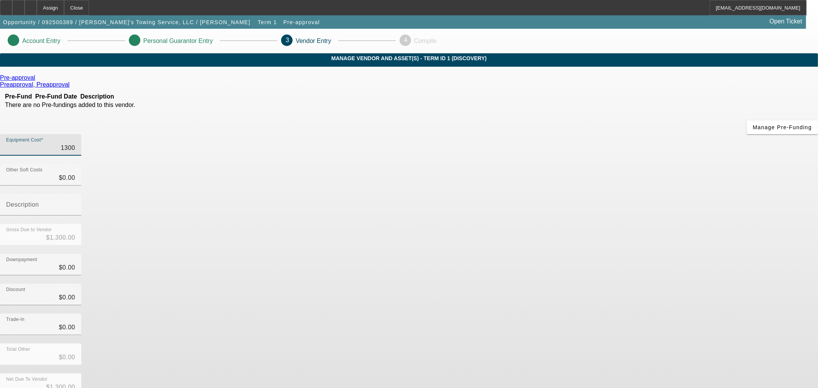
type input "$13,000.00"
type input "130000"
type input "$130,000.00"
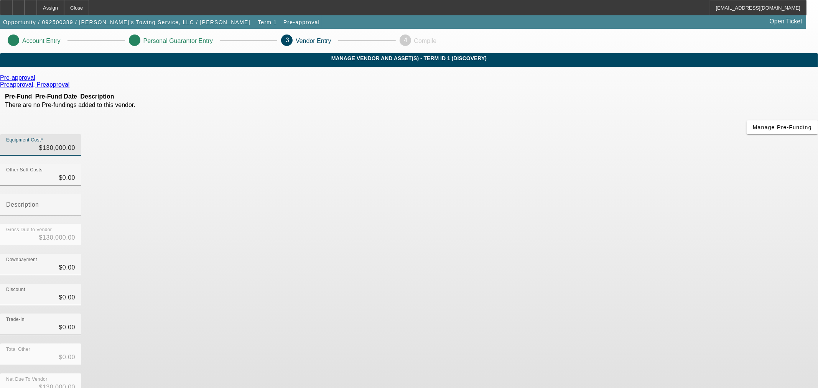
click at [581, 284] on div "Discount $0.00" at bounding box center [409, 299] width 818 height 30
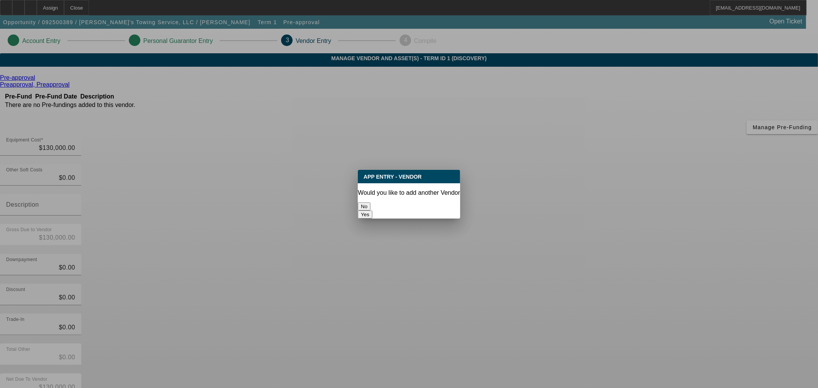
click at [370, 205] on button "No" at bounding box center [364, 206] width 13 height 8
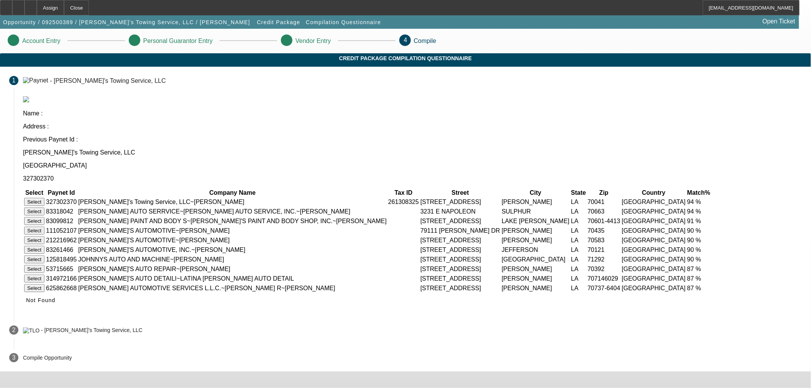
click at [44, 198] on button "Select" at bounding box center [34, 202] width 20 height 8
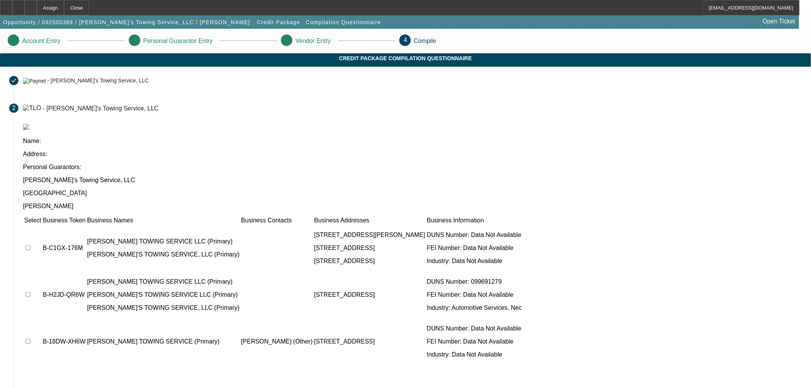
click at [31, 245] on input "checkbox" at bounding box center [28, 247] width 5 height 5
checkbox input "true"
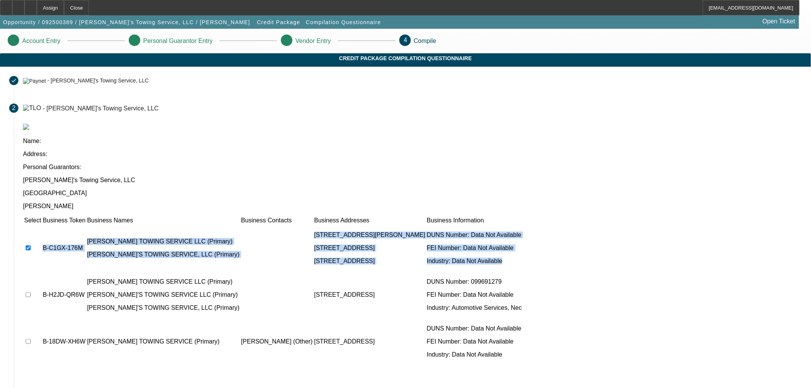
drag, startPoint x: 211, startPoint y: 207, endPoint x: 210, endPoint y: 211, distance: 4.0
click at [210, 225] on tbody "B-C1GX-176M JOHNS TOWING SERVICE LLC (Primary) JOHN'S TOWING SERVICE, LLC (Prim…" at bounding box center [273, 295] width 499 height 140
click at [31, 292] on input "checkbox" at bounding box center [28, 294] width 5 height 5
checkbox input "true"
click at [31, 339] on input "checkbox" at bounding box center [28, 341] width 5 height 5
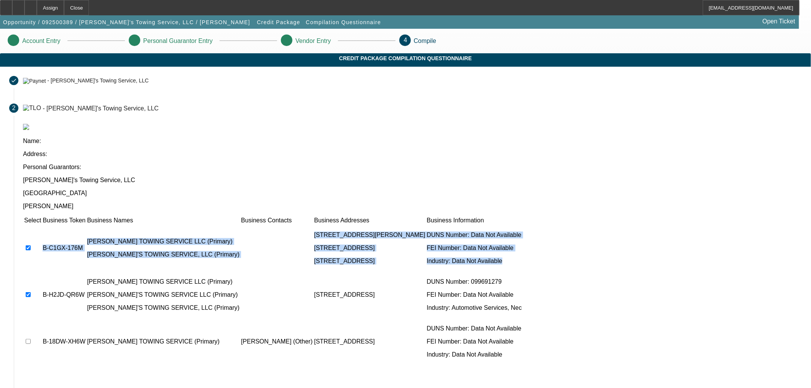
checkbox input "true"
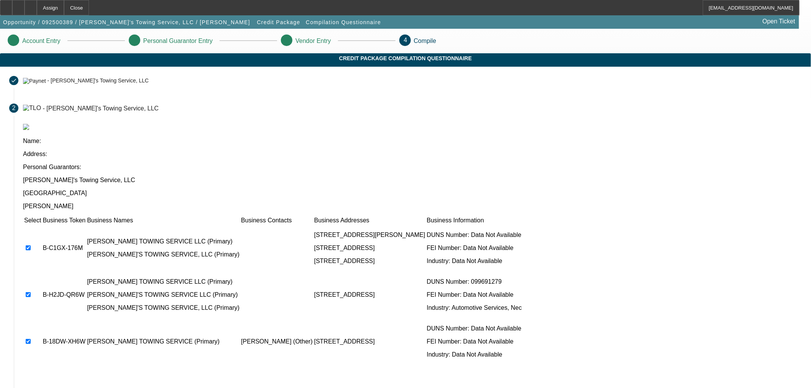
click at [278, 298] on div "Select Business Token Business Names Business Contacts Business Addresses Busin…" at bounding box center [412, 321] width 779 height 211
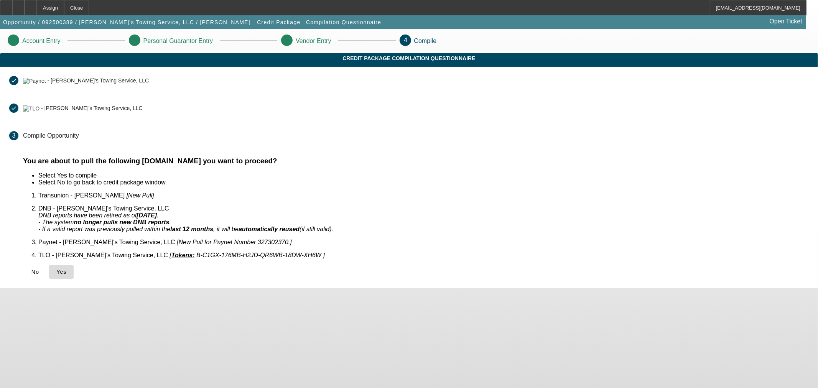
click at [74, 265] on span at bounding box center [61, 272] width 25 height 18
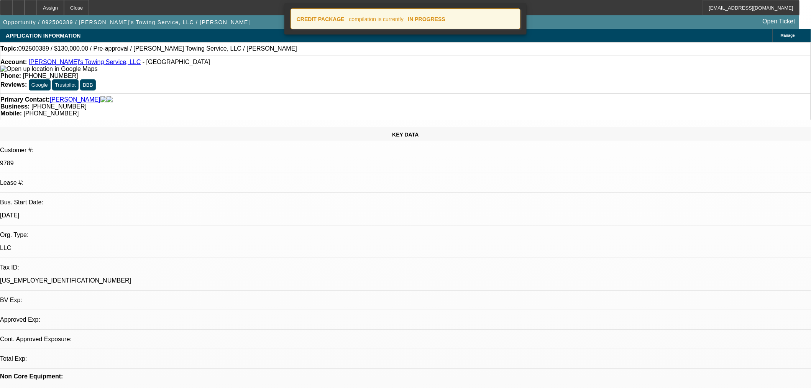
select select "0"
select select "2"
select select "0.1"
select select "4"
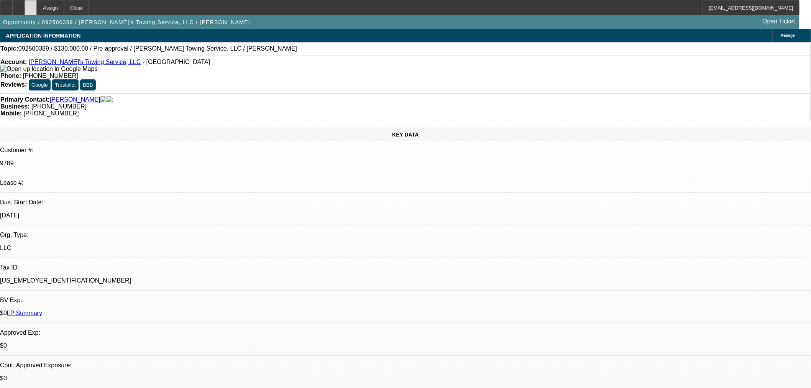
click at [37, 8] on div at bounding box center [31, 7] width 12 height 15
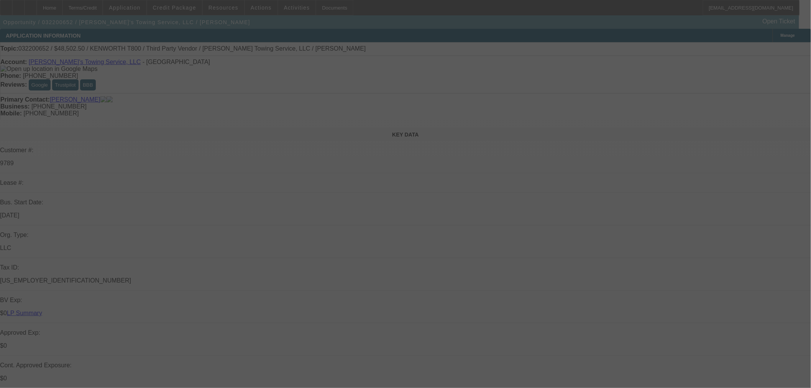
select select "0"
select select "3"
select select "0"
select select "6"
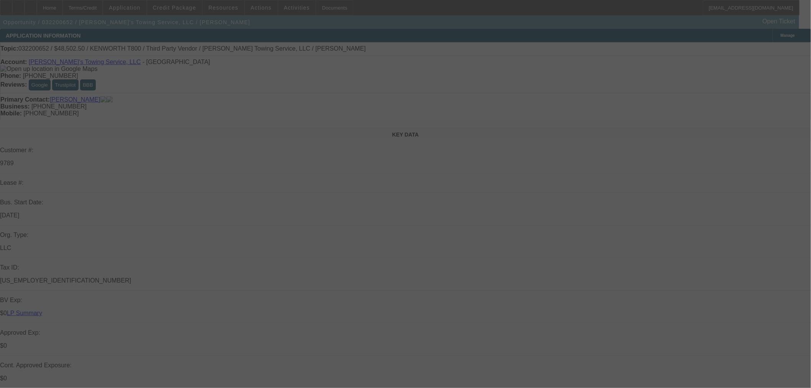
select select "0"
select select "6"
select select "0"
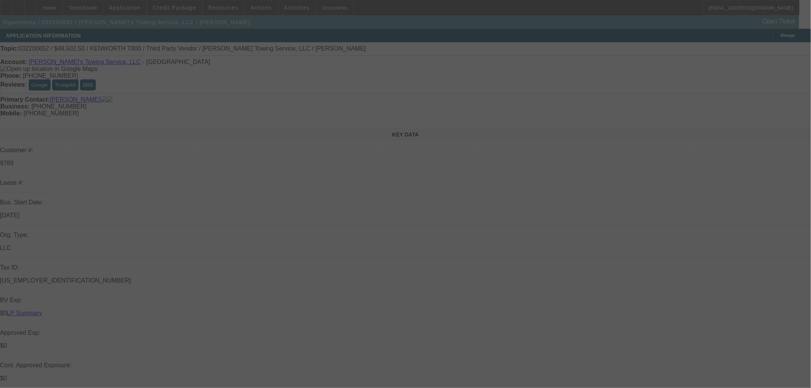
select select "0"
select select "6"
select select "0"
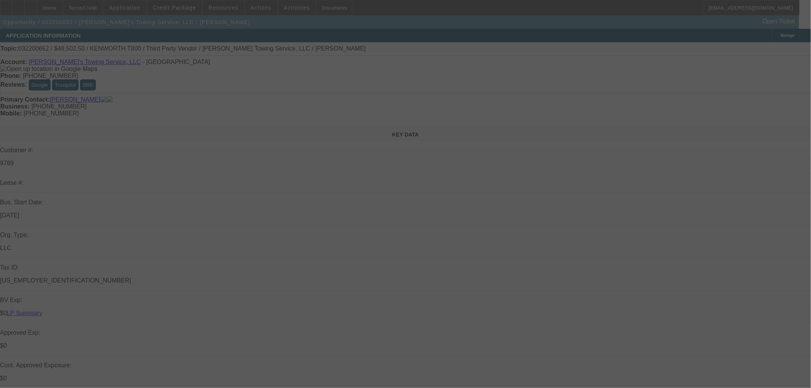
select select "0"
select select "6"
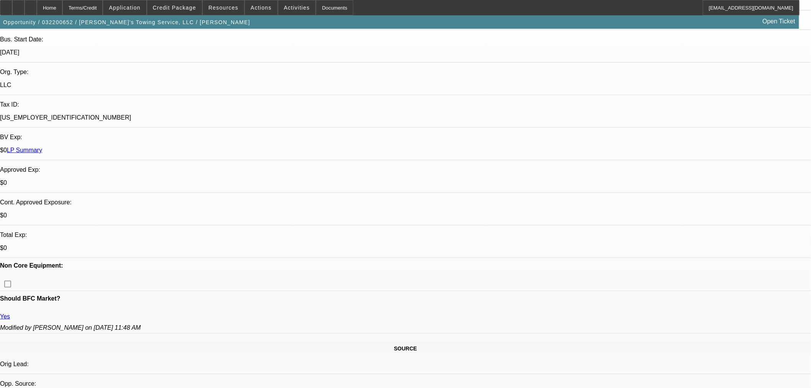
scroll to position [213, 0]
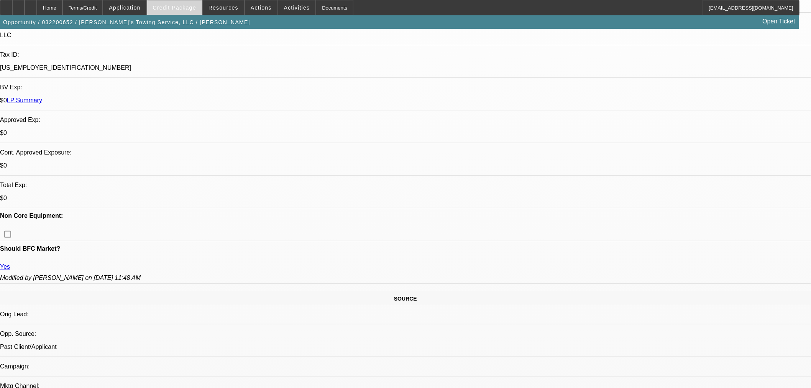
click at [173, 7] on span "Credit Package" at bounding box center [174, 8] width 43 height 6
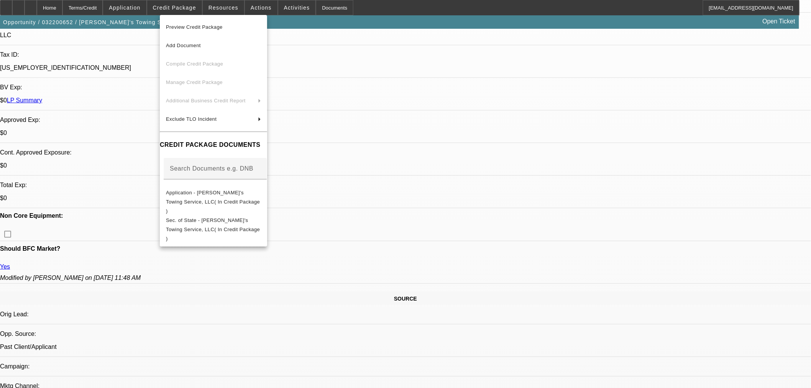
scroll to position [469, 0]
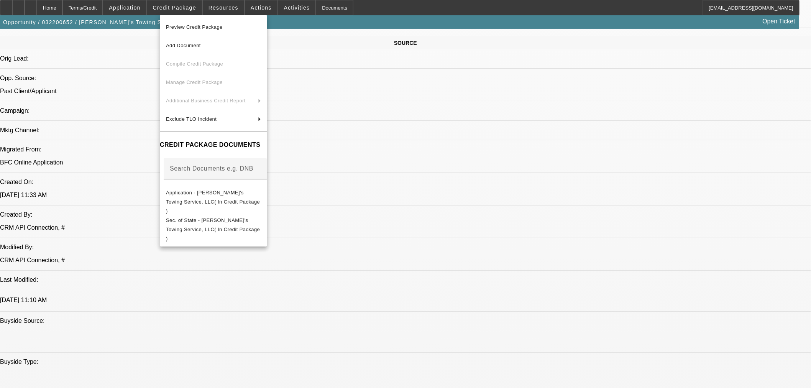
click at [633, 173] on div at bounding box center [405, 194] width 811 height 388
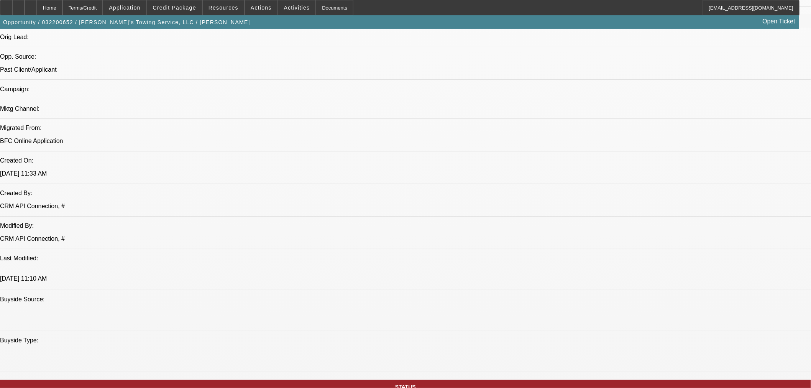
scroll to position [511, 0]
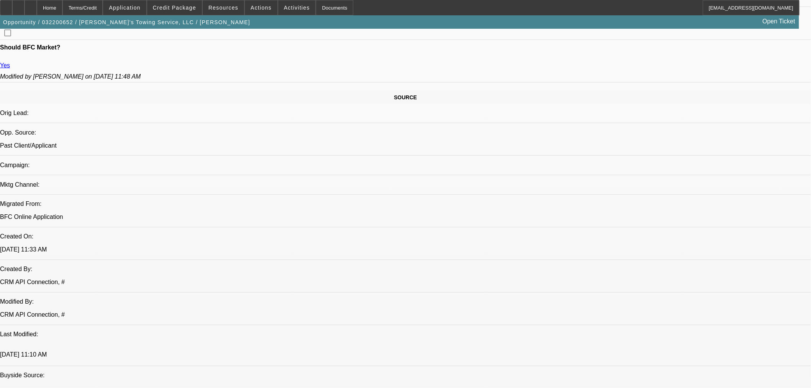
scroll to position [340, 0]
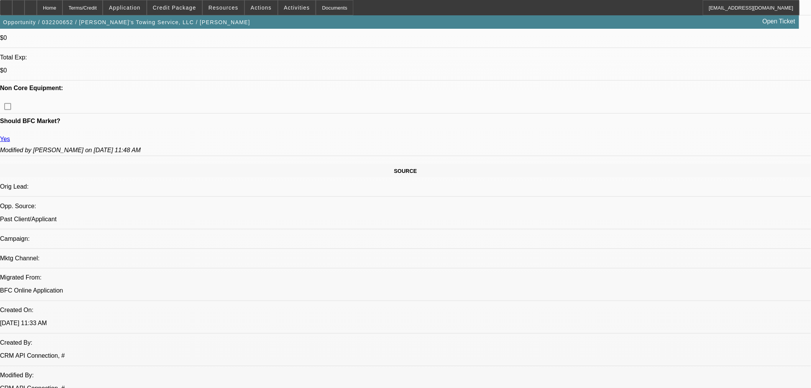
drag, startPoint x: 638, startPoint y: 257, endPoint x: 676, endPoint y: 226, distance: 49.3
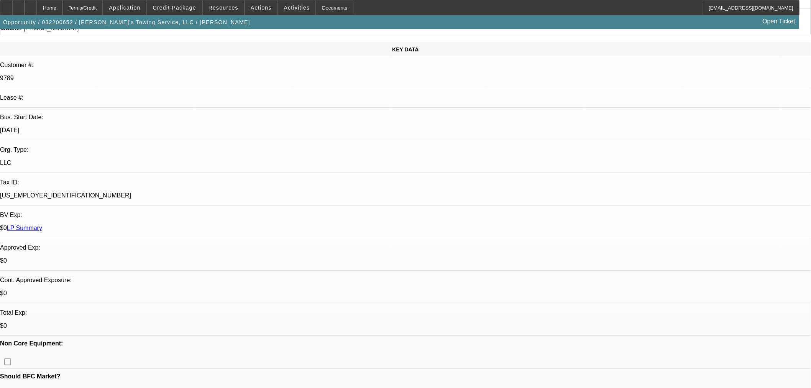
scroll to position [610, 0]
click at [196, 10] on span "Credit Package" at bounding box center [174, 8] width 43 height 6
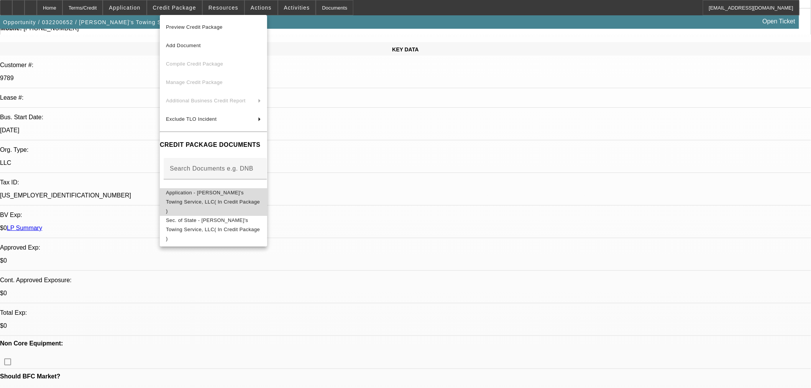
click at [222, 188] on button "Application - [PERSON_NAME]'s Towing Service, LLC( In Credit Package )" at bounding box center [213, 202] width 107 height 28
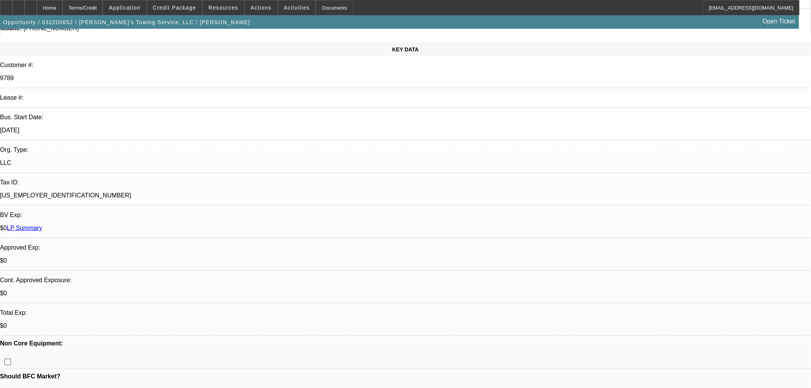
scroll to position [0, 0]
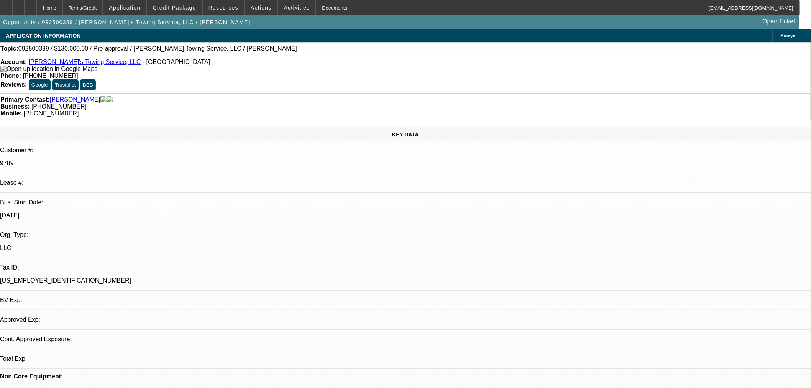
select select "0"
select select "2"
select select "0.1"
select select "4"
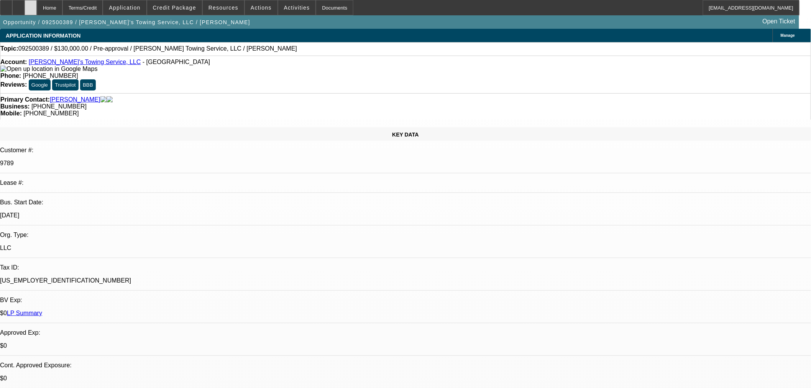
click at [31, 5] on icon at bounding box center [31, 5] width 0 height 0
select select "0"
select select "2"
select select "0.1"
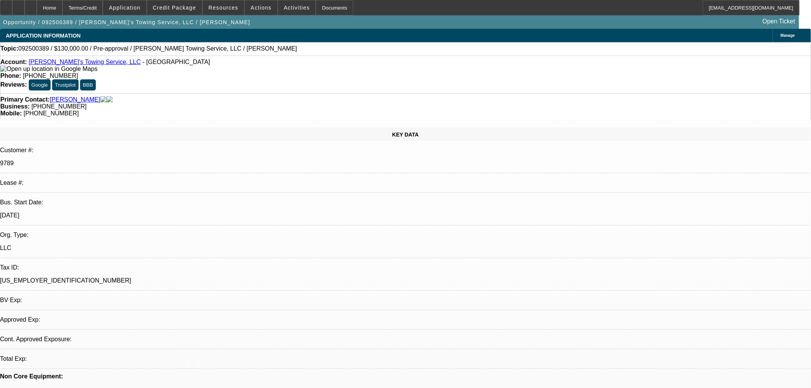
select select "4"
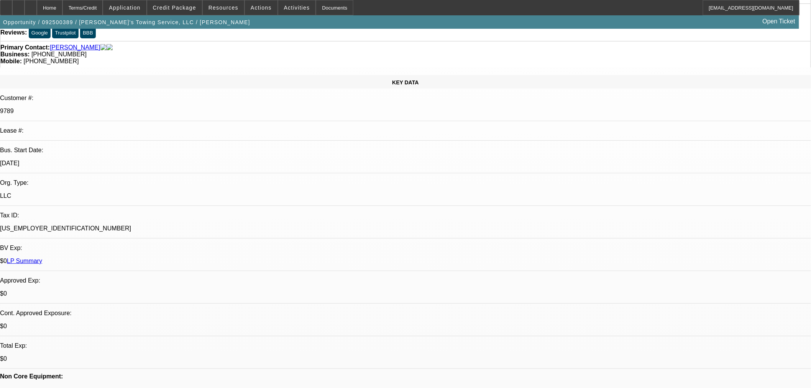
scroll to position [170, 0]
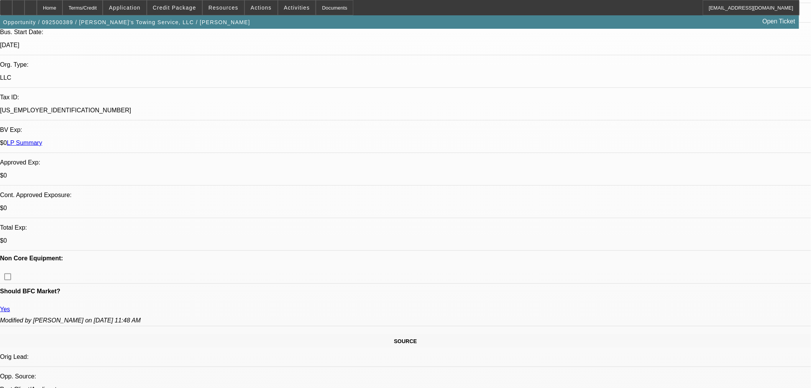
click at [196, 5] on span "Credit Package" at bounding box center [174, 8] width 43 height 6
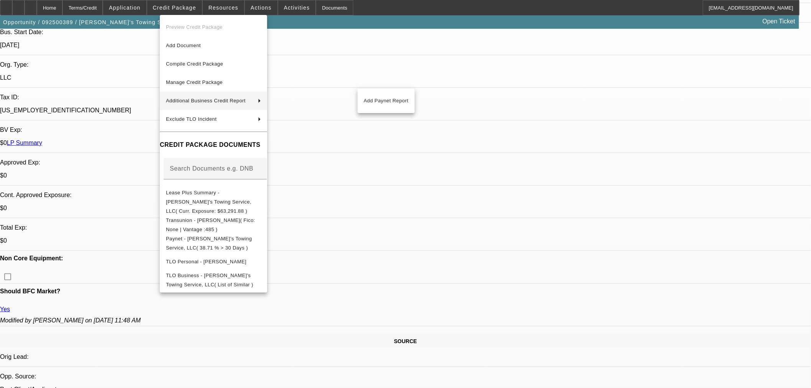
click at [461, 141] on div at bounding box center [405, 194] width 811 height 388
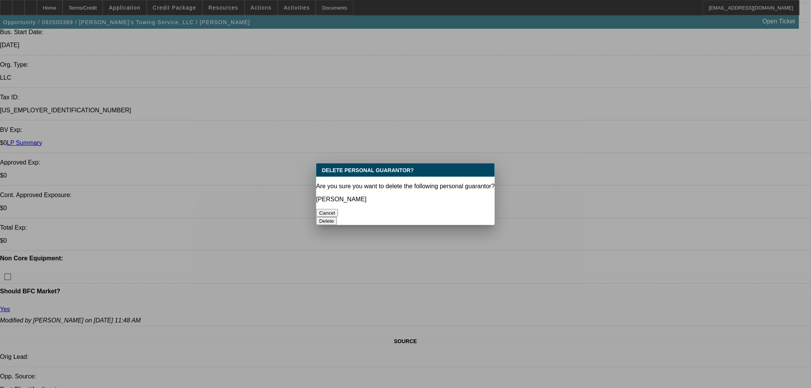
click at [337, 217] on button "Delete" at bounding box center [326, 221] width 21 height 8
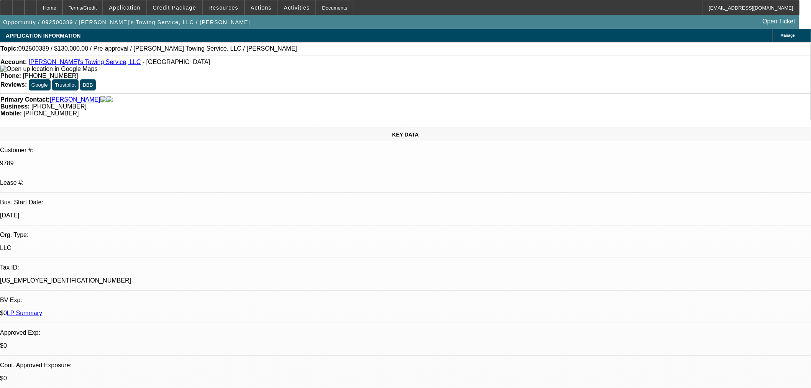
scroll to position [170, 0]
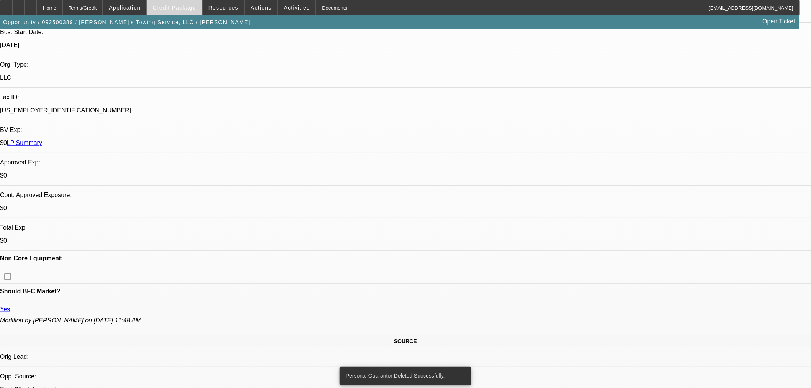
click at [181, 9] on span "Credit Package" at bounding box center [174, 8] width 43 height 6
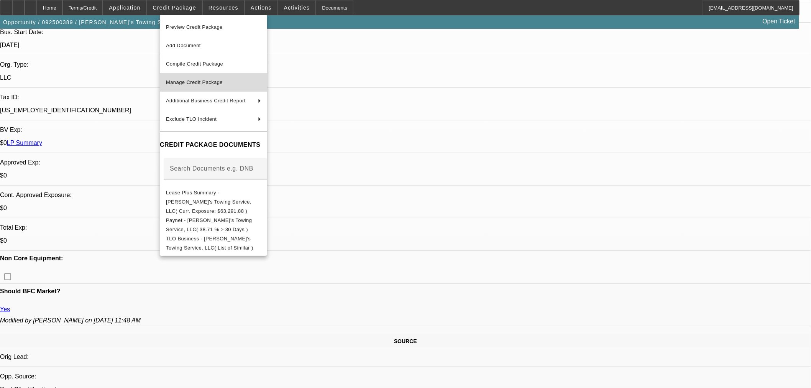
click at [213, 78] on span "Manage Credit Package" at bounding box center [213, 82] width 95 height 9
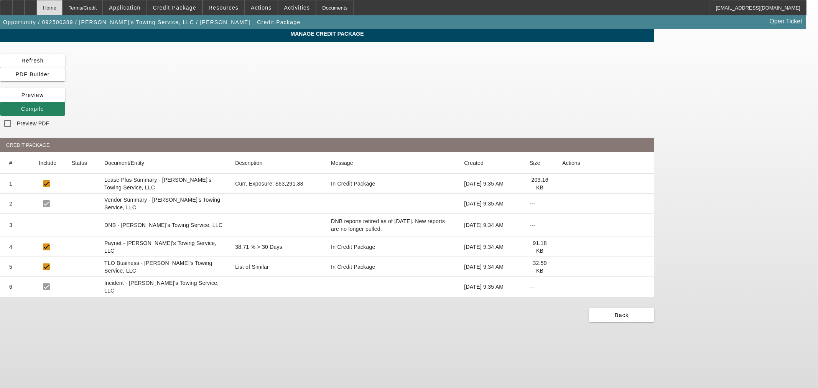
click at [62, 7] on div "Home" at bounding box center [50, 7] width 26 height 15
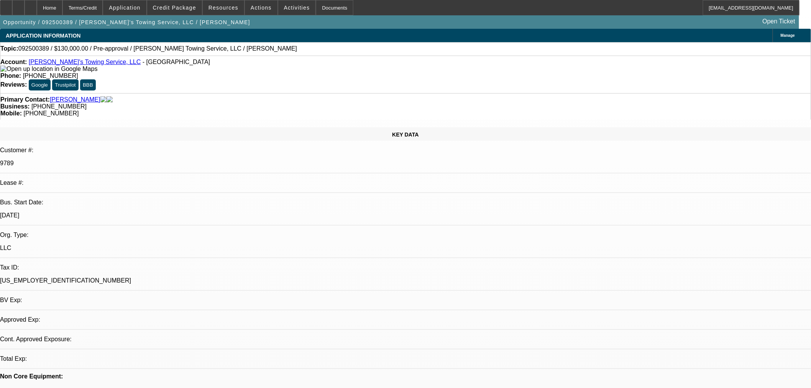
select select "0"
select select "2"
select select "0.1"
select select "4"
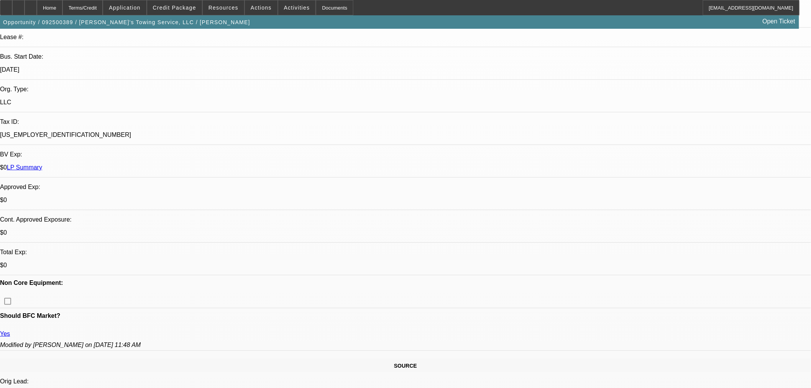
scroll to position [255, 0]
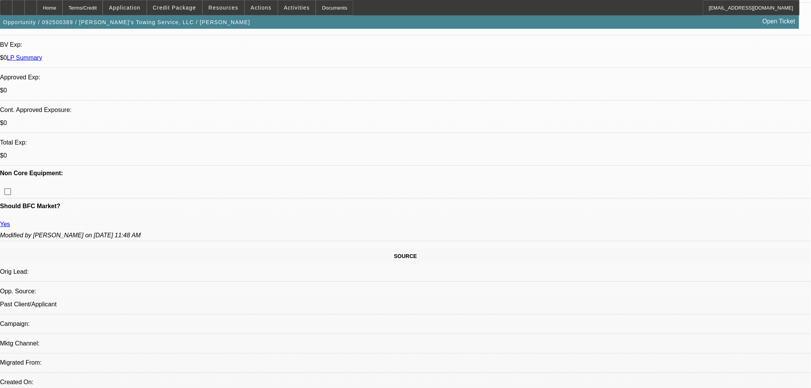
radio input "true"
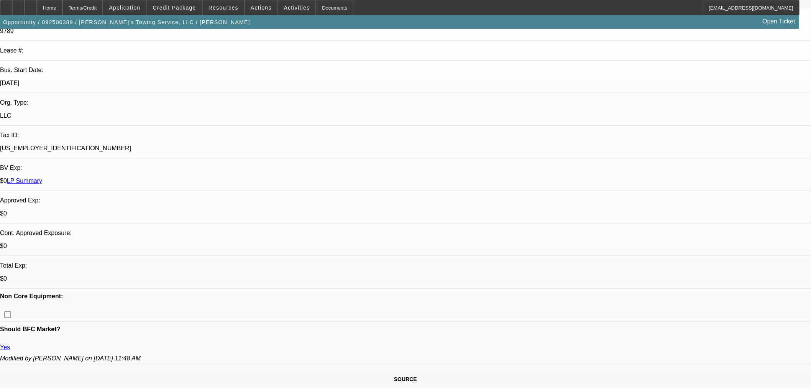
scroll to position [128, 0]
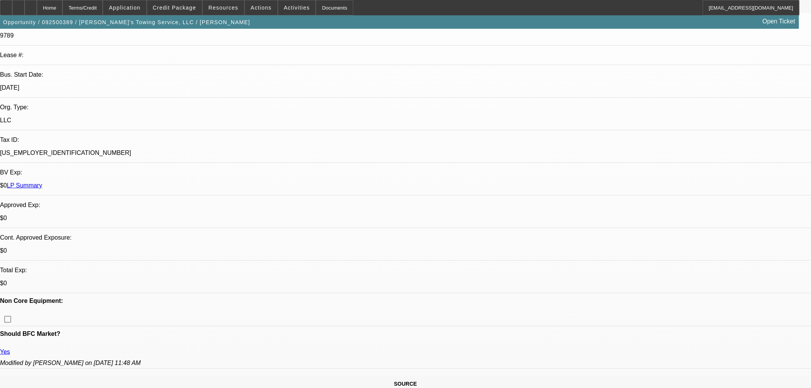
drag, startPoint x: 693, startPoint y: 147, endPoint x: 696, endPoint y: 151, distance: 4.7
drag, startPoint x: 790, startPoint y: 156, endPoint x: 787, endPoint y: 189, distance: 33.9
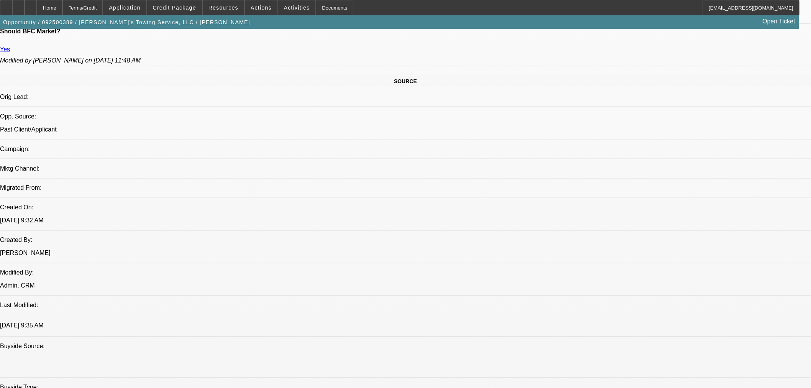
scroll to position [511, 0]
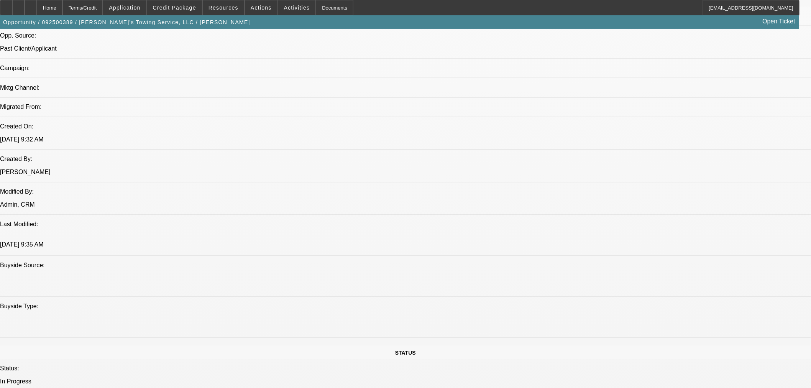
type textarea "Going to see if we can get a corp only deal done. Need banks + corp only app. C…"
radio input "true"
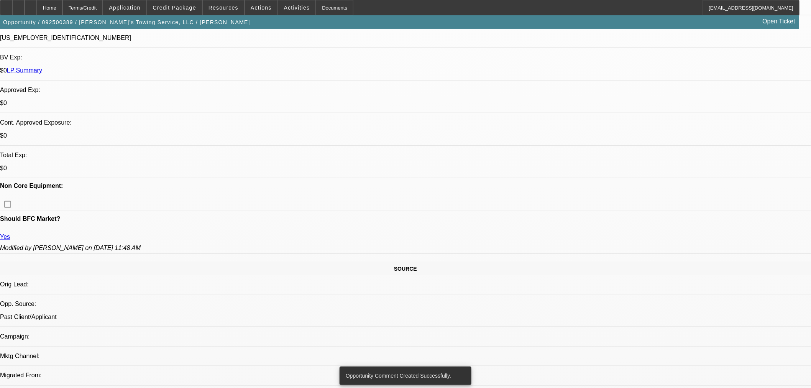
scroll to position [170, 0]
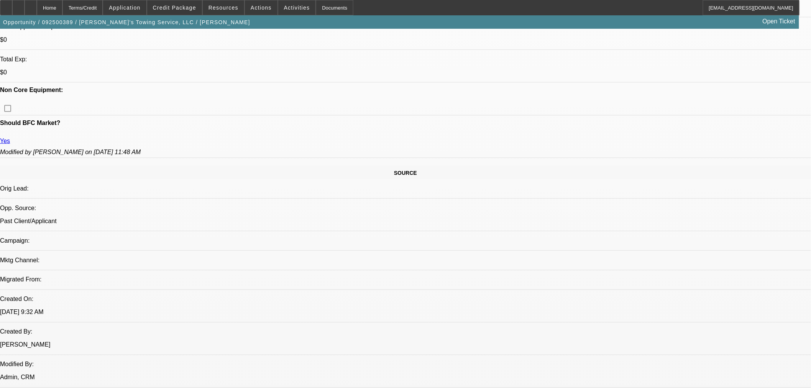
scroll to position [426, 0]
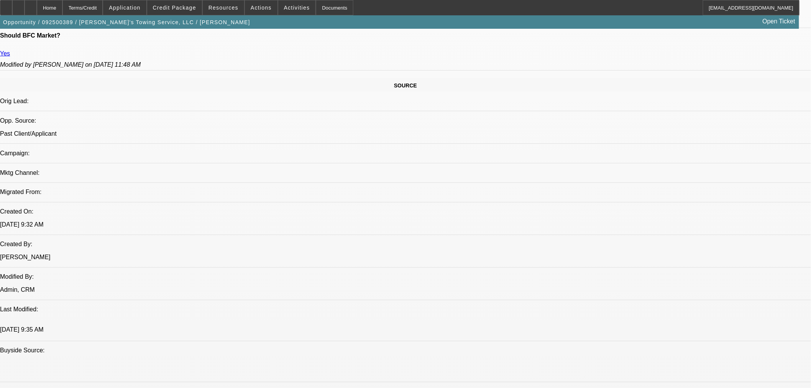
radio input "true"
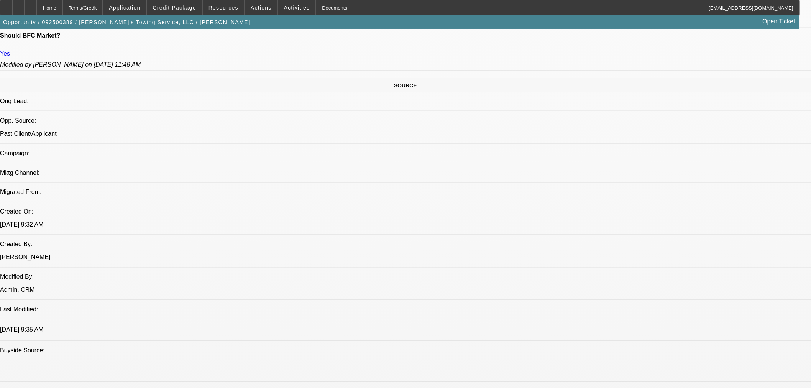
type textarea "He just had cancer and his wife just got diagnosed with breast cancer. Said pay…"
radio input "true"
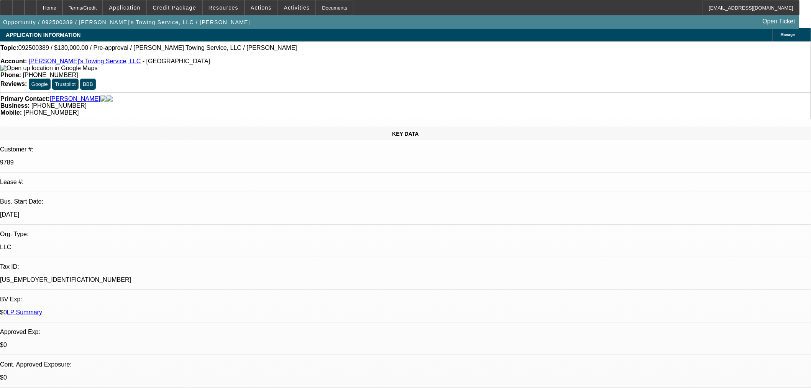
scroll to position [0, 0]
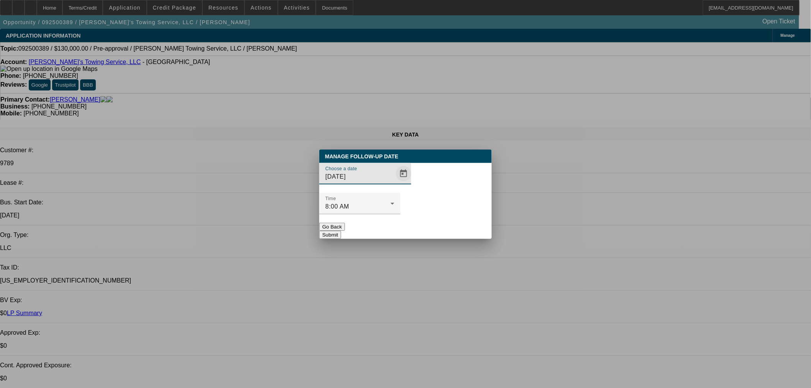
click at [395, 183] on span "Open calendar" at bounding box center [404, 173] width 18 height 18
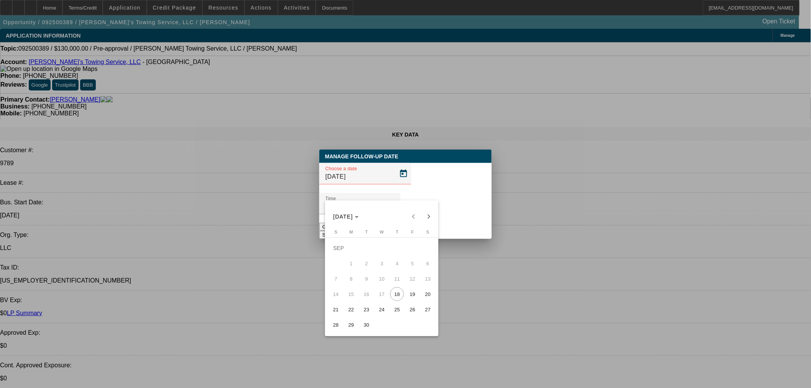
click at [412, 294] on span "19" at bounding box center [413, 294] width 14 height 14
type input "9/19/2025"
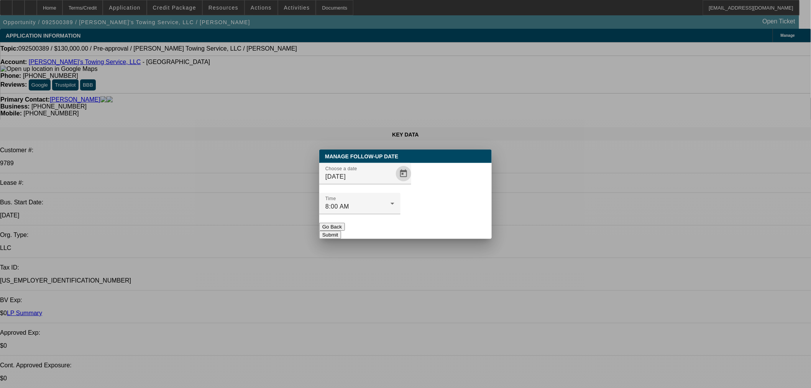
click at [341, 231] on button "Submit" at bounding box center [330, 235] width 22 height 8
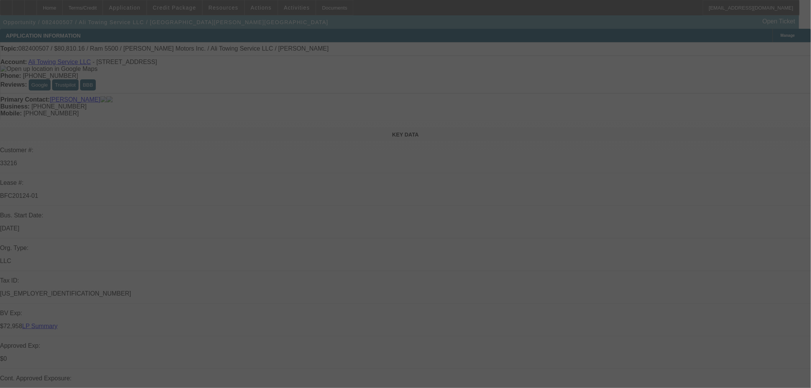
select select "0.2"
select select "2"
select select "0.1"
select select "4"
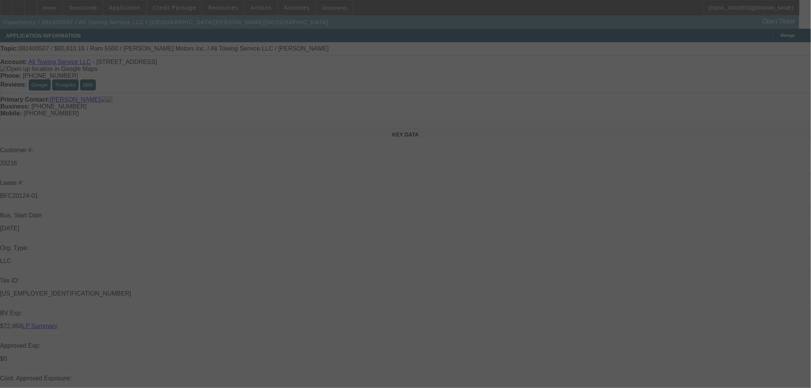
select select "0"
select select "2"
select select "0.1"
select select "4"
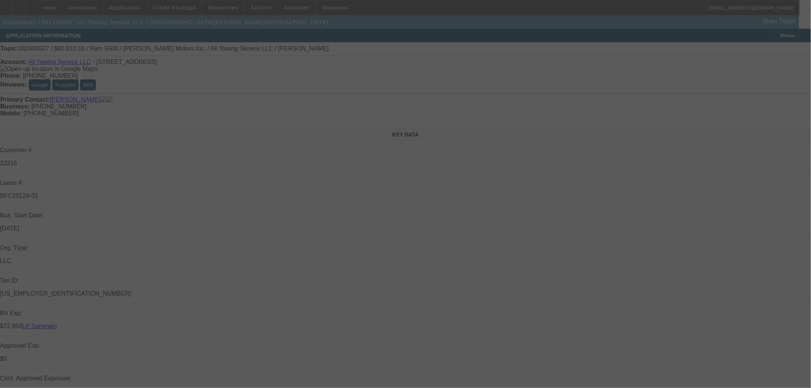
select select "0.2"
select select "2"
select select "0.1"
select select "4"
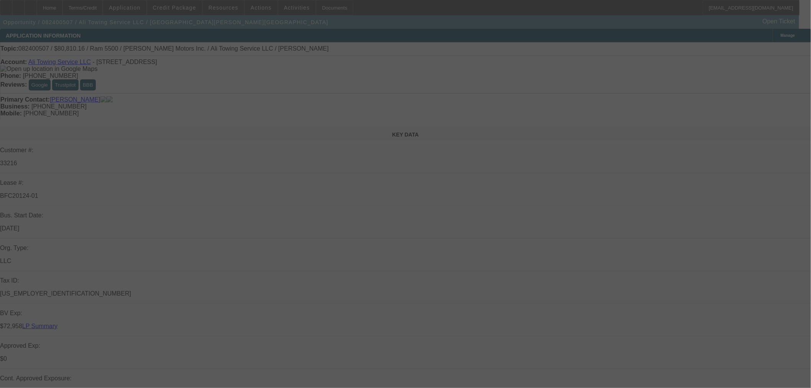
select select "0.2"
select select "2"
select select "0.1"
select select "4"
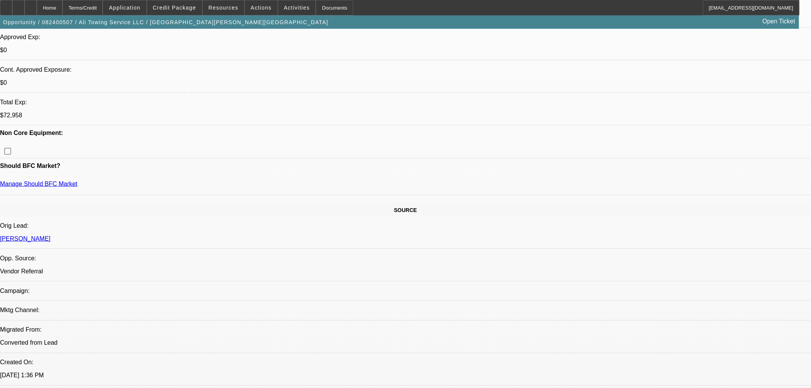
scroll to position [340, 0]
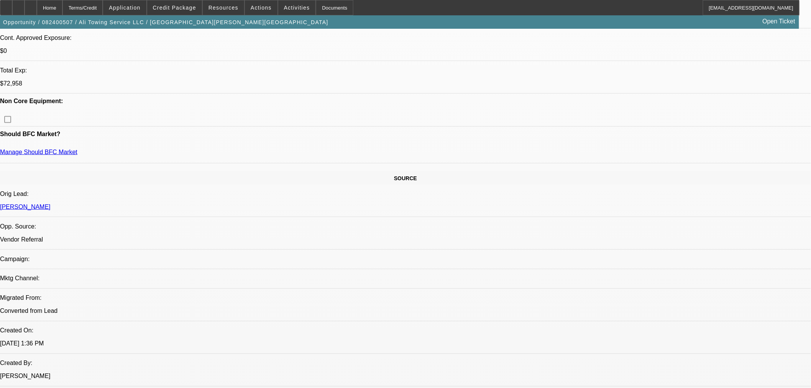
drag, startPoint x: 227, startPoint y: 264, endPoint x: 234, endPoint y: 266, distance: 6.9
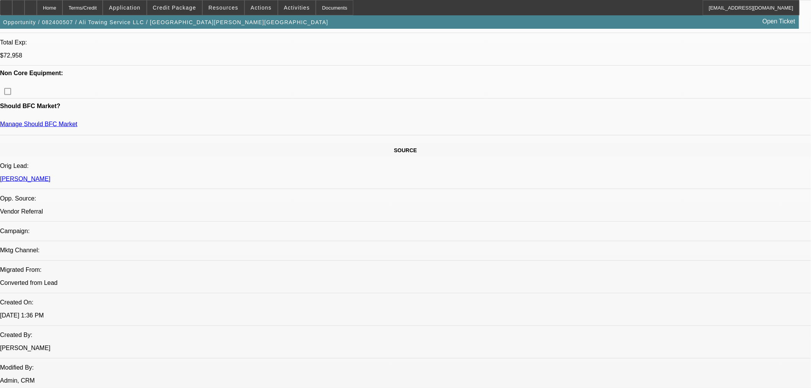
scroll to position [383, 0]
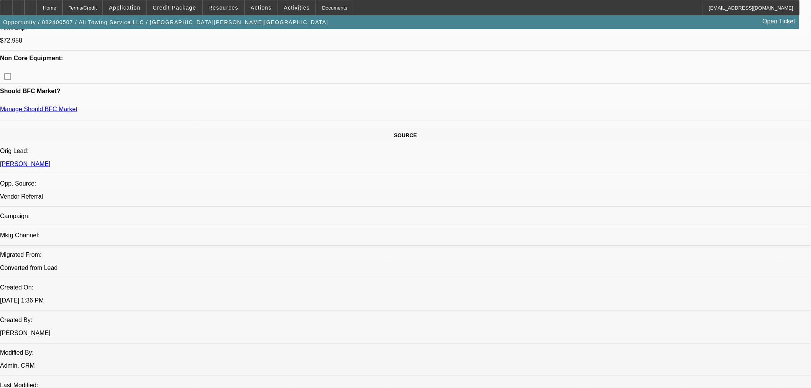
drag, startPoint x: 403, startPoint y: 321, endPoint x: 390, endPoint y: 320, distance: 12.3
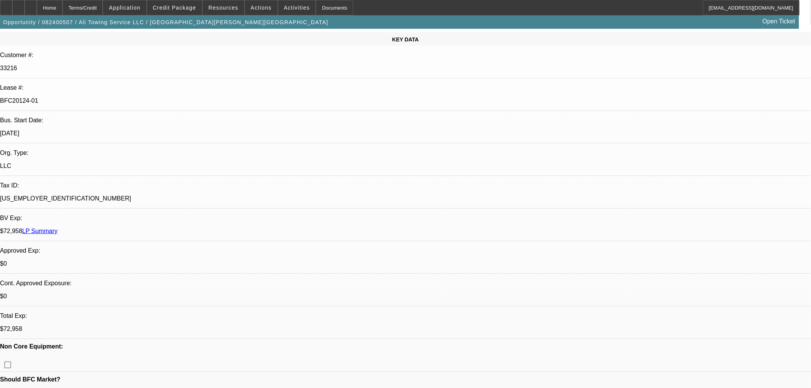
scroll to position [43, 0]
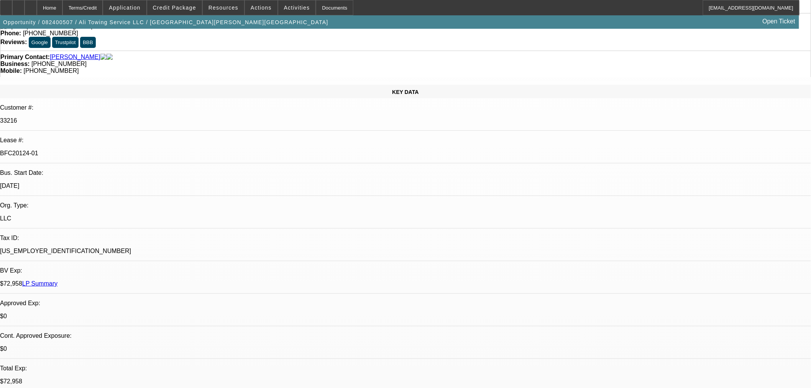
drag, startPoint x: 493, startPoint y: 140, endPoint x: 463, endPoint y: 143, distance: 30.4
drag, startPoint x: 246, startPoint y: 263, endPoint x: 228, endPoint y: 266, distance: 18.7
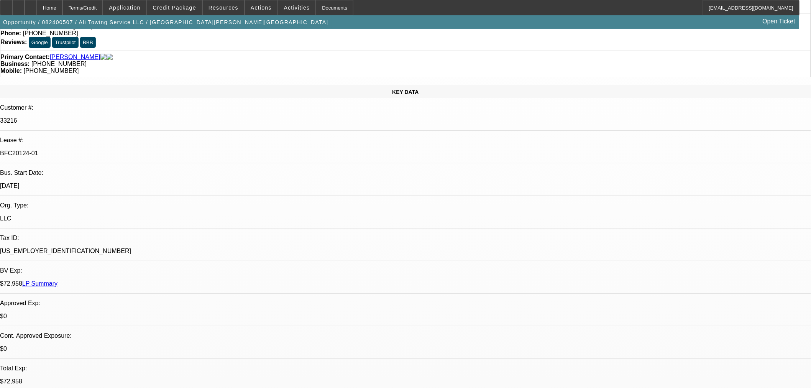
drag, startPoint x: 480, startPoint y: 120, endPoint x: 489, endPoint y: 123, distance: 9.7
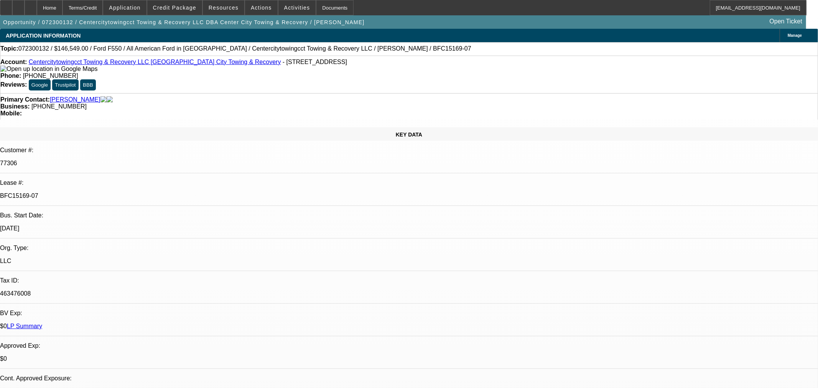
select select "0"
select select "6"
select select "0"
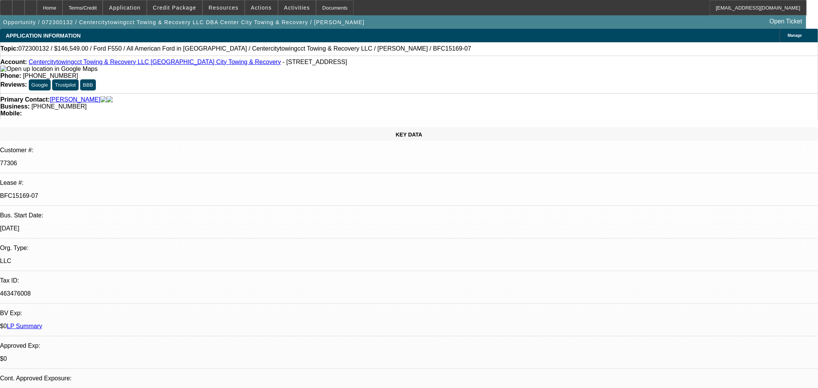
select select "0"
select select "6"
select select "0"
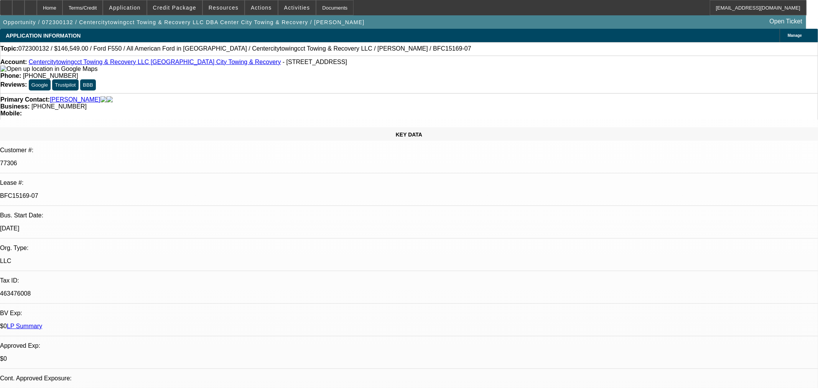
select select "0"
select select "6"
select select "0"
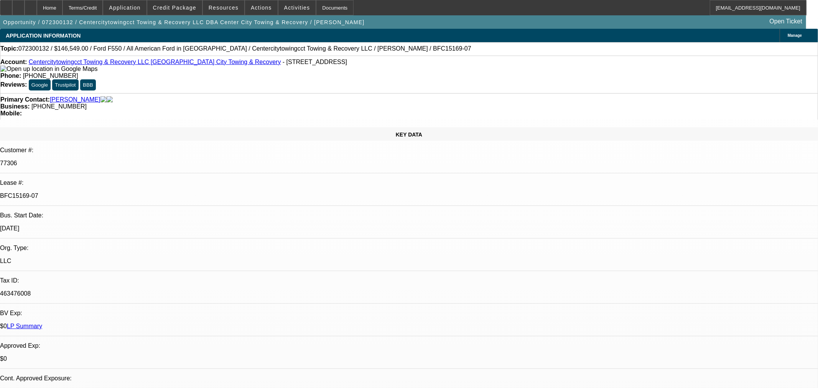
select select "6"
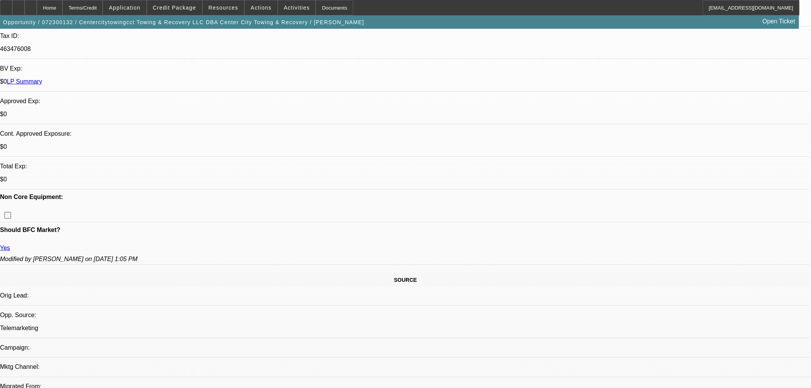
scroll to position [383, 0]
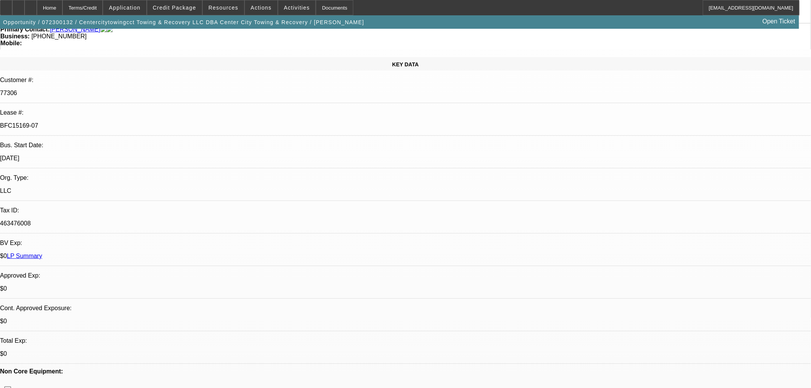
scroll to position [85, 0]
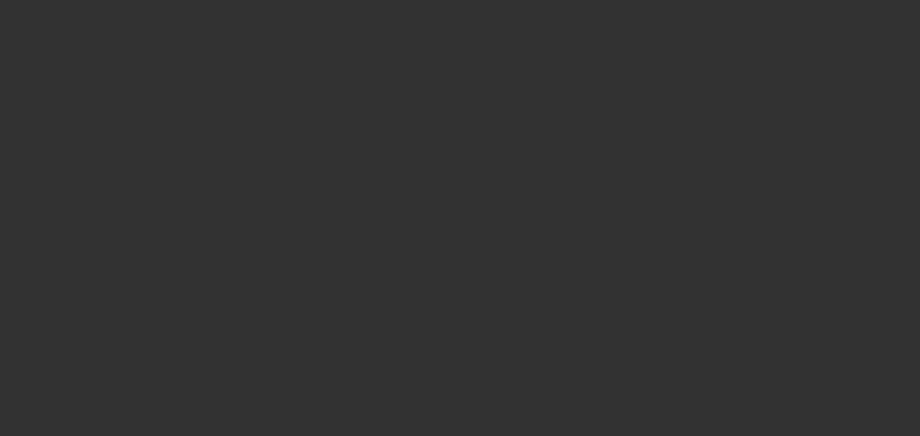
select select "0"
select select "2"
select select "0"
select select "6"
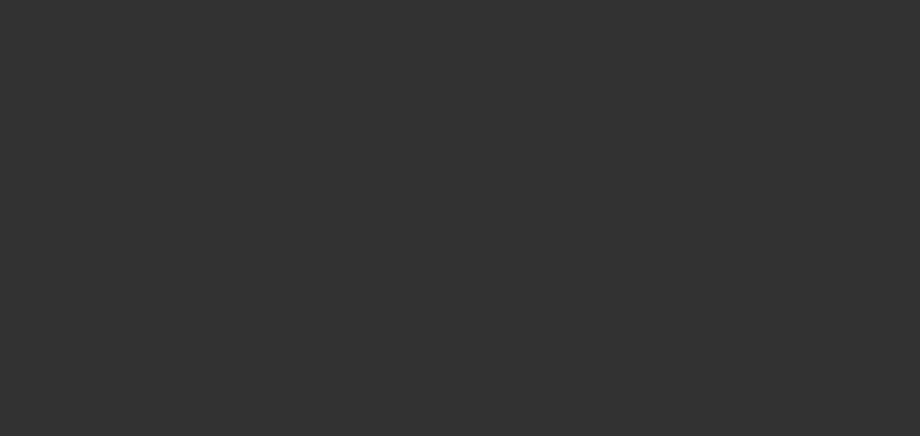
select select "0"
select select "2"
select select "0"
select select "6"
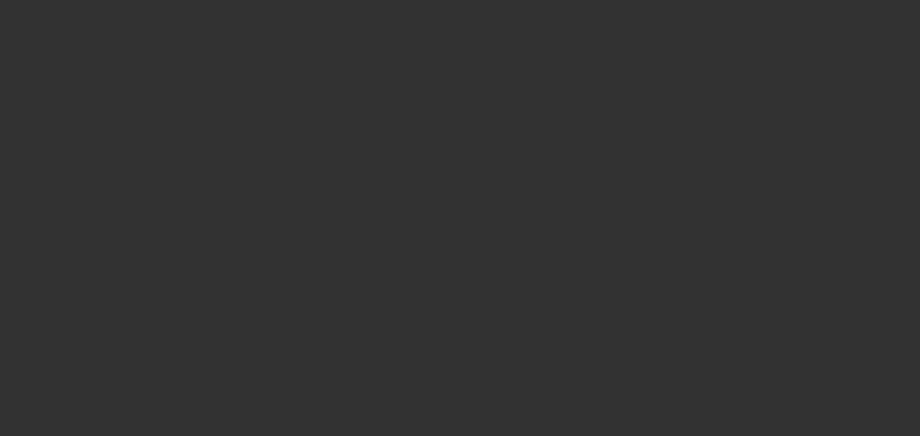
select select "0"
select select "3"
select select "0"
select select "6"
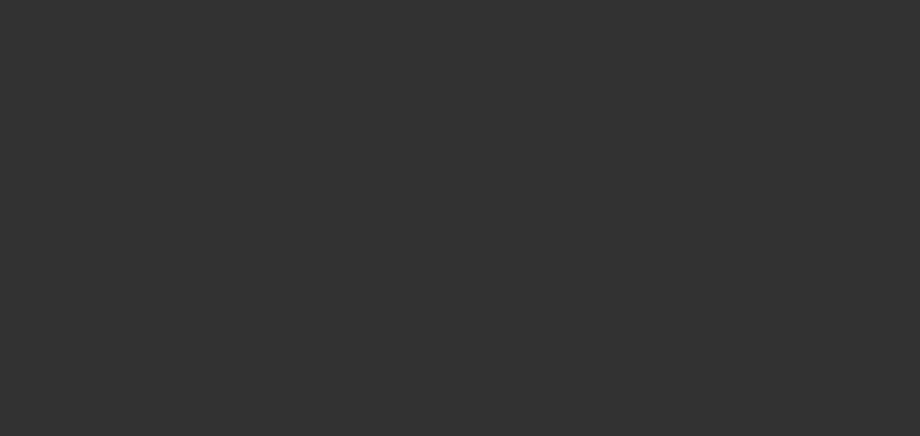
select select "0"
select select "3"
select select "0"
select select "6"
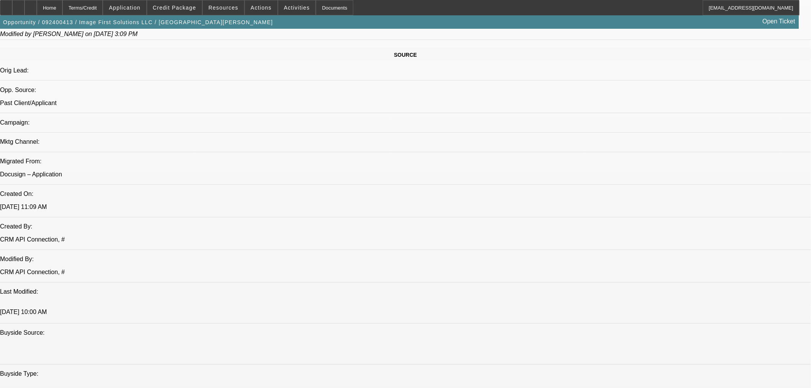
scroll to position [596, 0]
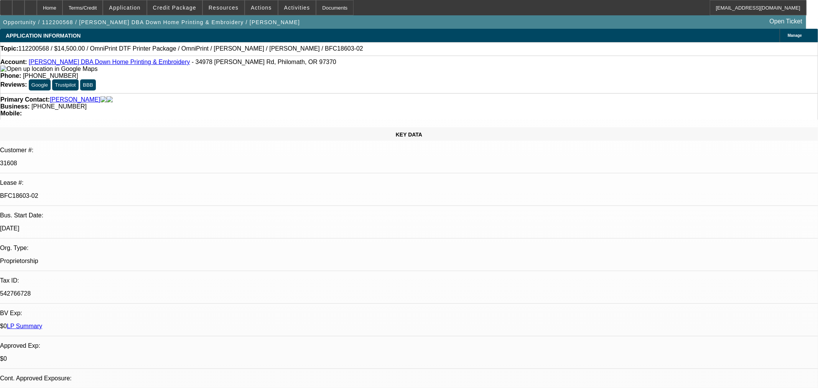
select select "0"
select select "2"
select select "0"
select select "6"
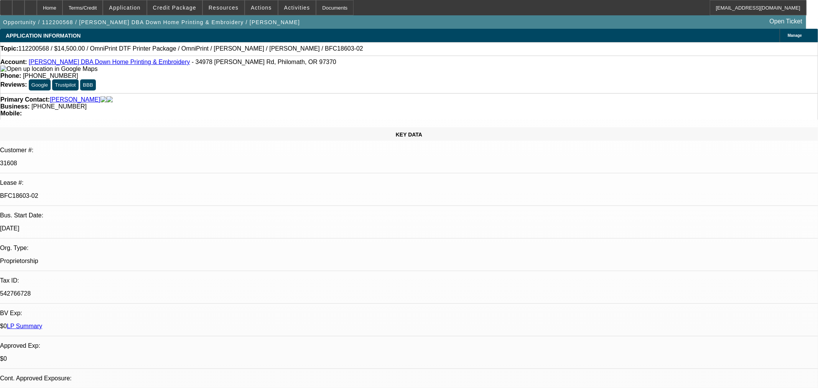
select select "0"
select select "6"
select select "0"
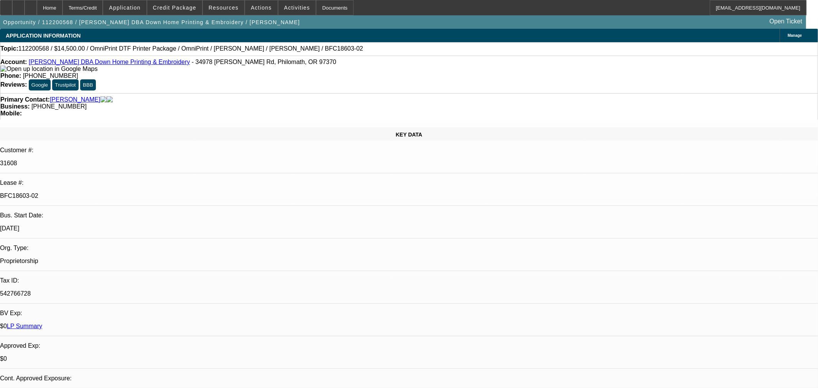
select select "0"
select select "6"
select select "0"
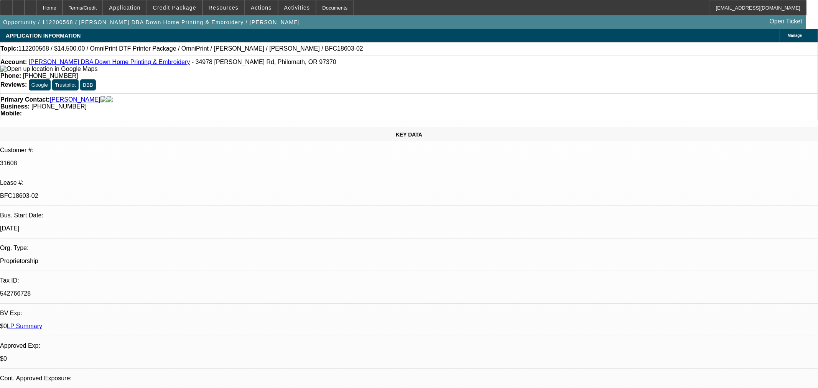
select select "0"
select select "6"
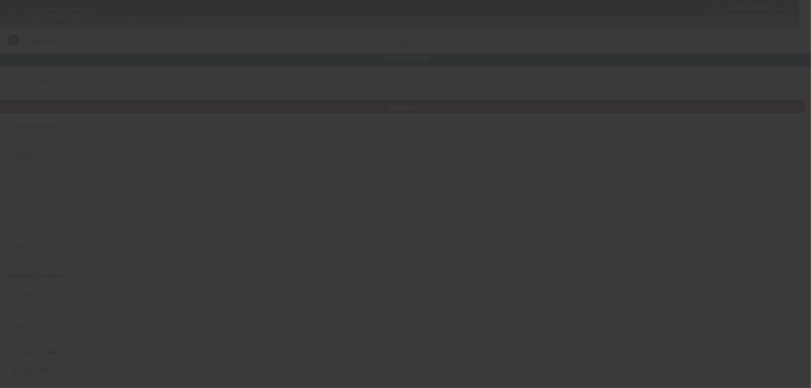
type input "[PERSON_NAME]"
type input "[STREET_ADDRESS]"
type input "17901"
type input "[GEOGRAPHIC_DATA]"
type input "[PHONE_NUMBER]"
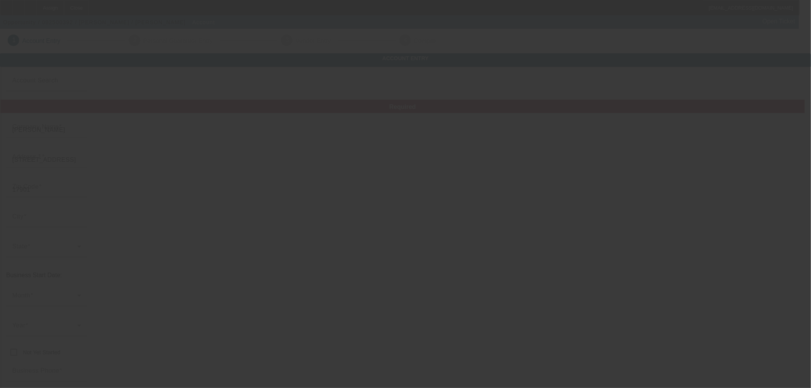
type input "[EMAIL_ADDRESS][DOMAIN_NAME]"
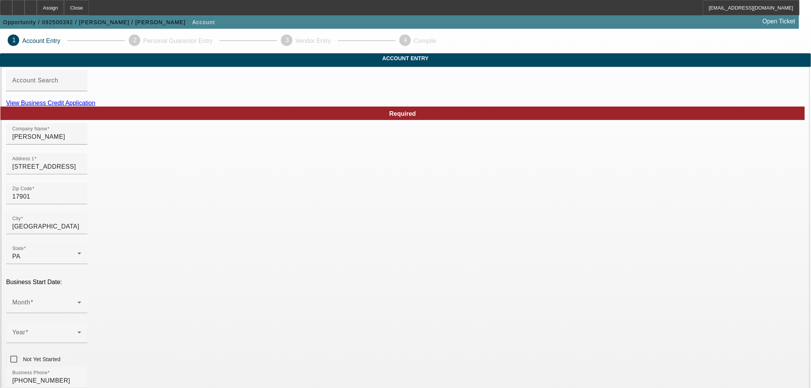
click at [95, 106] on link "View Business Credit Application" at bounding box center [50, 103] width 89 height 7
click at [81, 141] on input "[PERSON_NAME]" at bounding box center [46, 136] width 69 height 9
paste input "[PERSON_NAME] Auto Sales LLC"
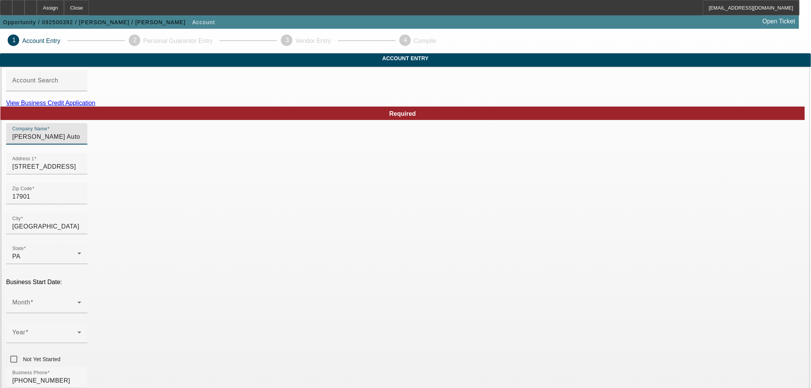
type input "[PERSON_NAME] Auto Sales LLC"
click at [77, 301] on span at bounding box center [44, 305] width 65 height 9
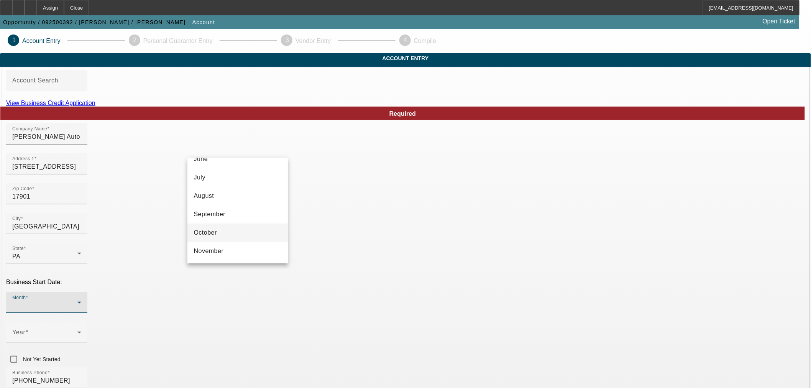
scroll to position [128, 0]
click at [220, 186] on mat-option "August" at bounding box center [237, 190] width 100 height 18
click at [84, 328] on icon at bounding box center [79, 332] width 9 height 9
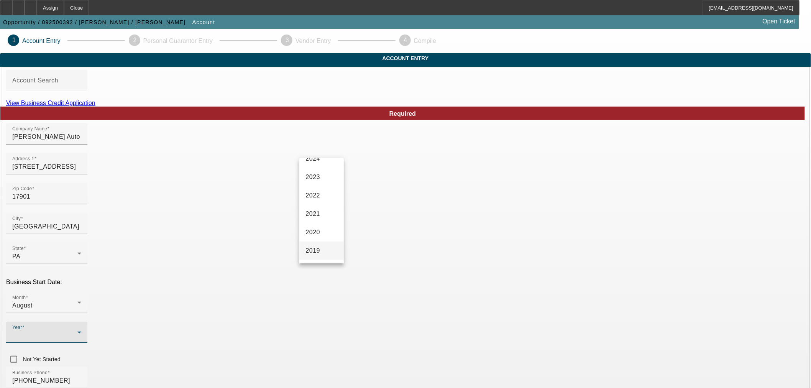
scroll to position [170, 0]
click at [315, 188] on span "2018" at bounding box center [313, 183] width 15 height 9
click at [340, 367] on div "Business Phone (570) 640-2063" at bounding box center [405, 382] width 799 height 30
paste input "831503971"
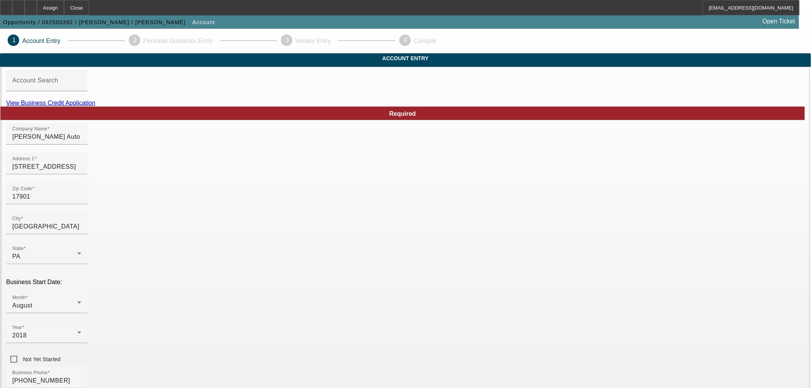
type input "831503971"
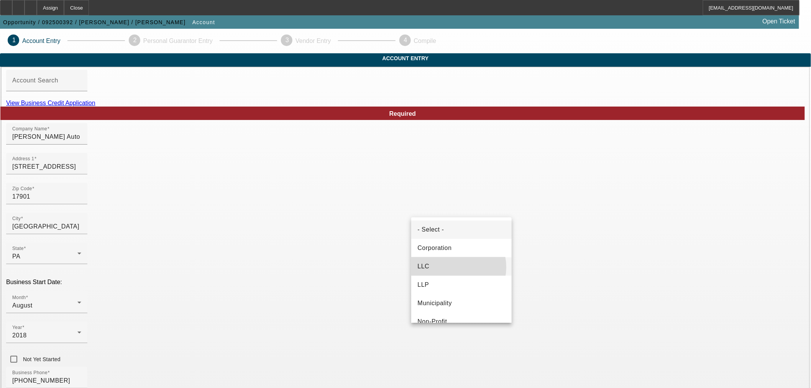
click at [452, 267] on mat-option "LLC" at bounding box center [461, 266] width 100 height 18
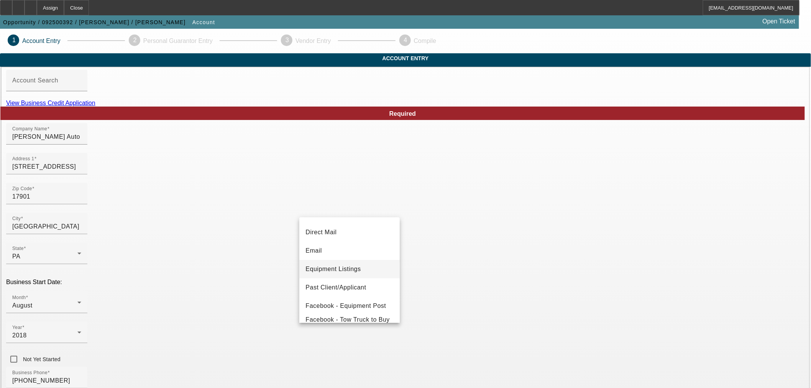
scroll to position [128, 0]
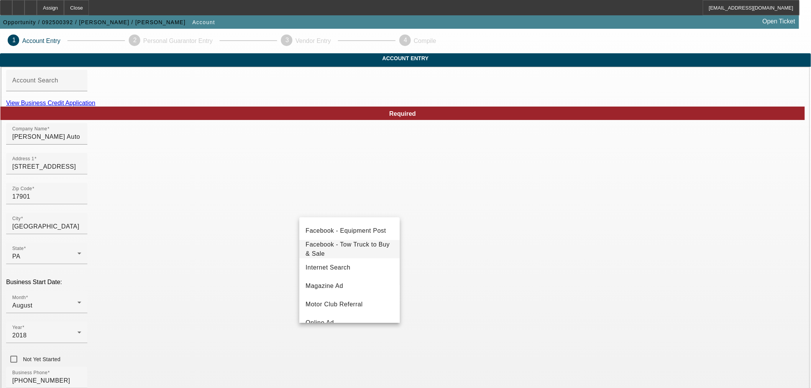
click at [367, 248] on span "Facebook - Tow Truck to Buy & Sale" at bounding box center [350, 249] width 88 height 18
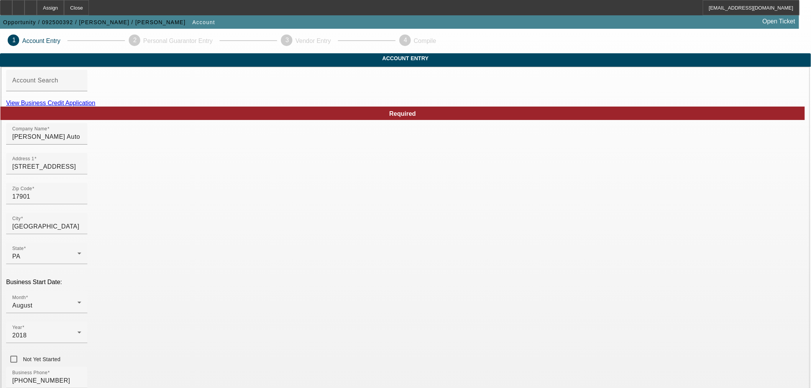
click at [361, 367] on div "Business Phone (570) 640-2063" at bounding box center [405, 382] width 799 height 30
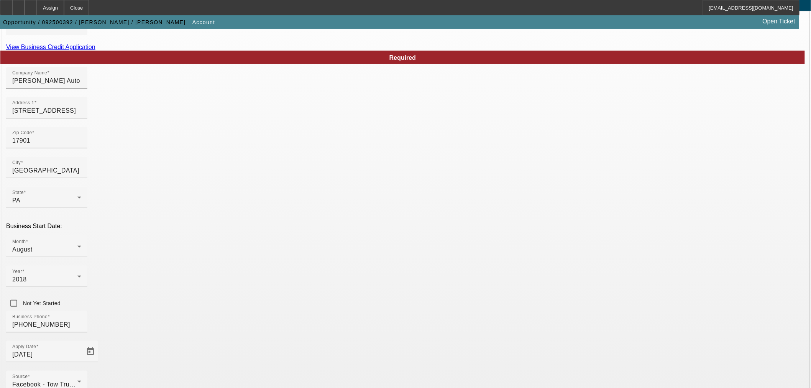
scroll to position [85, 0]
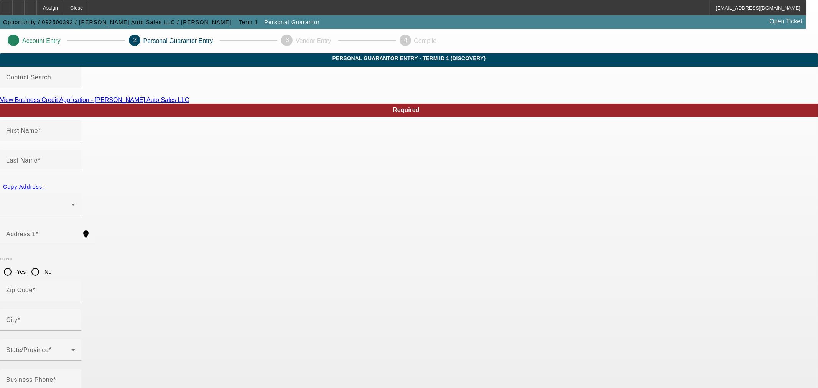
type input "Luke"
type input "Diehl"
radio input "true"
type input "(570) 640-2063"
type input "181-74-7146"
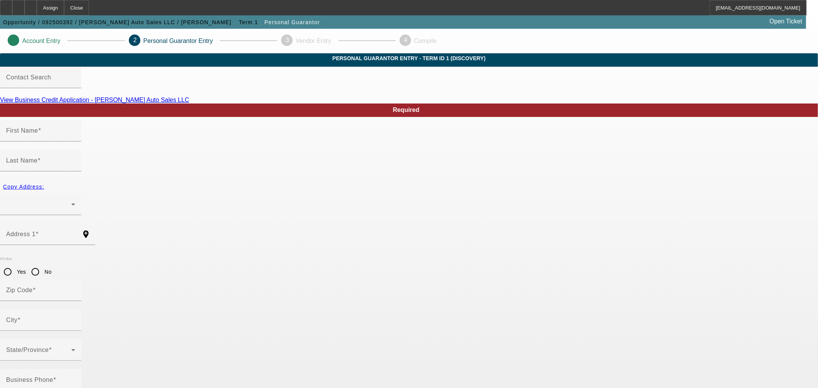
type input "info@fivestartowingpa.com"
click at [71, 200] on div at bounding box center [38, 204] width 65 height 9
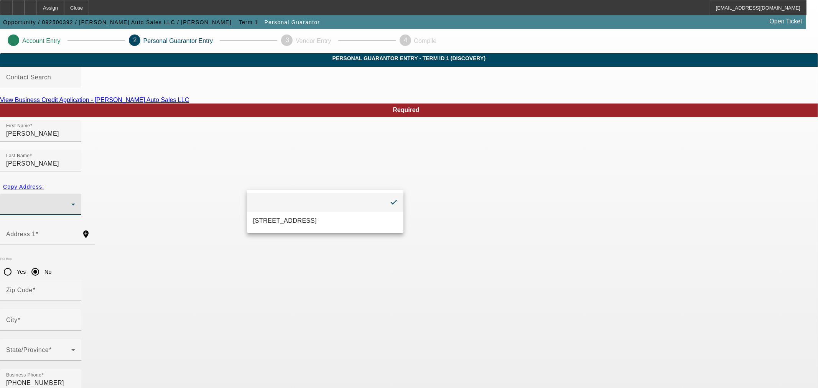
click at [213, 206] on div at bounding box center [409, 194] width 818 height 388
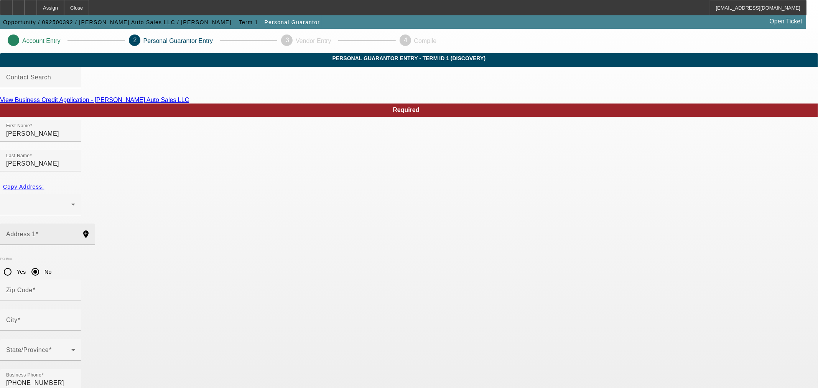
click at [36, 231] on mat-label "Address 1" at bounding box center [21, 234] width 30 height 7
click at [75, 233] on input "Address 1" at bounding box center [40, 237] width 69 height 9
paste input "1421 Schuylkill Mountain RD"
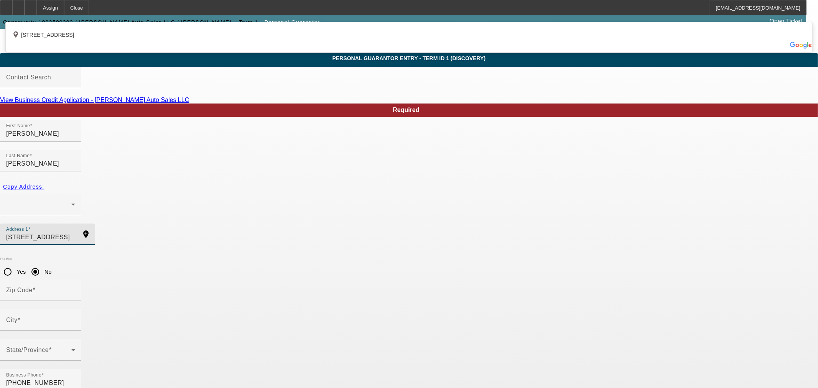
type input "1421 Schuylkill Mountain RD"
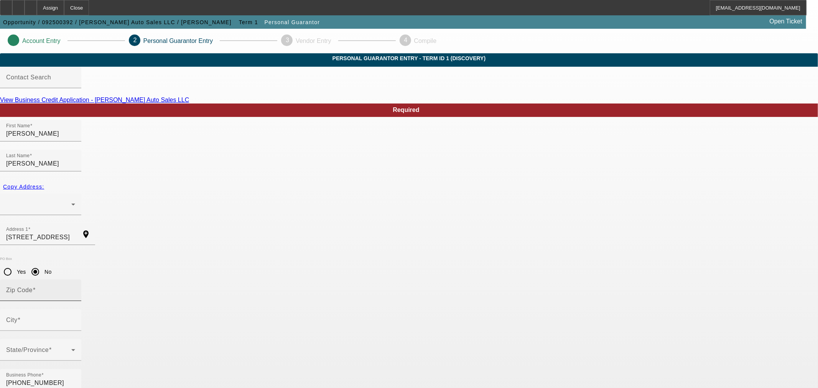
click at [75, 289] on input "Zip Code" at bounding box center [40, 293] width 69 height 9
paste input "17972"
type input "17972"
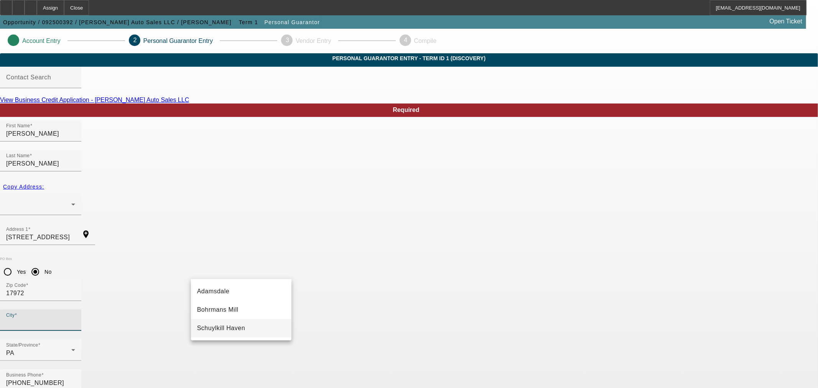
drag, startPoint x: 242, startPoint y: 327, endPoint x: 246, endPoint y: 324, distance: 5.5
click at [242, 327] on mat-option "Schuylkill Haven" at bounding box center [241, 328] width 100 height 18
type input "Schuylkill Haven"
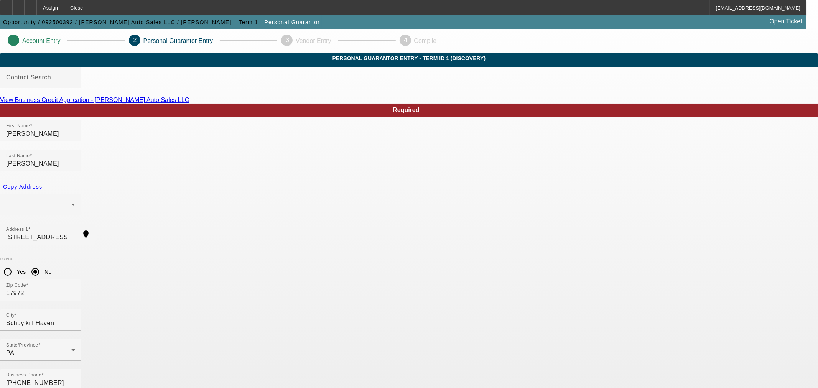
type input "80"
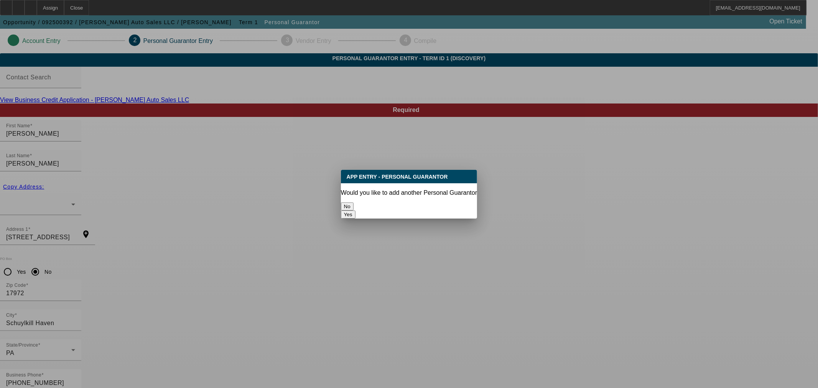
click at [354, 202] on button "No" at bounding box center [347, 206] width 13 height 8
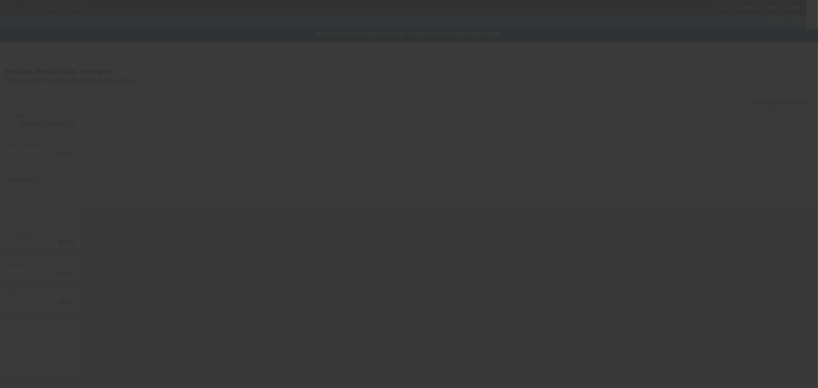
type input "$54,000.00"
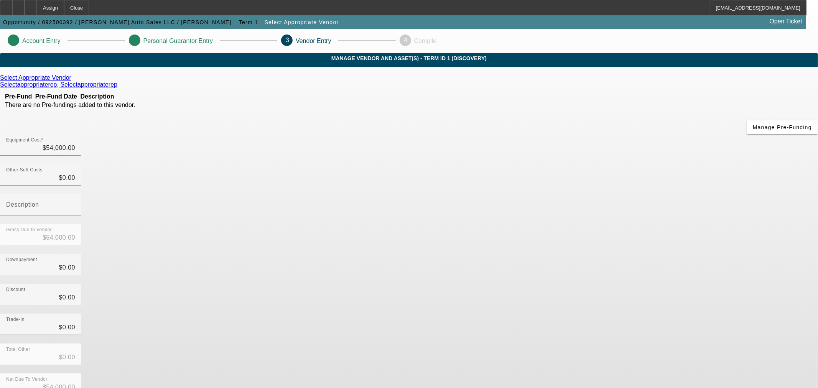
click at [73, 81] on icon at bounding box center [73, 77] width 0 height 7
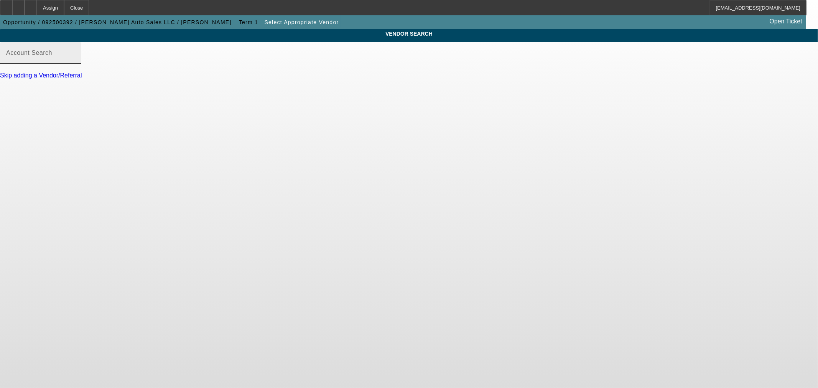
click at [75, 55] on div "Account Search" at bounding box center [40, 52] width 69 height 21
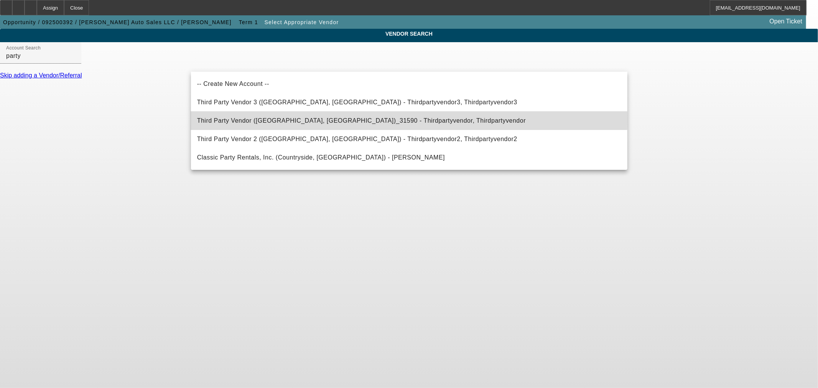
click at [282, 119] on span "Third Party Vendor (Northbrook, IL)_31590 - Thirdpartyvendor, Thirdpartyvendor" at bounding box center [361, 120] width 329 height 7
type input "Third Party Vendor (Northbrook, IL)_31590 - Thirdpartyvendor, Thirdpartyvendor"
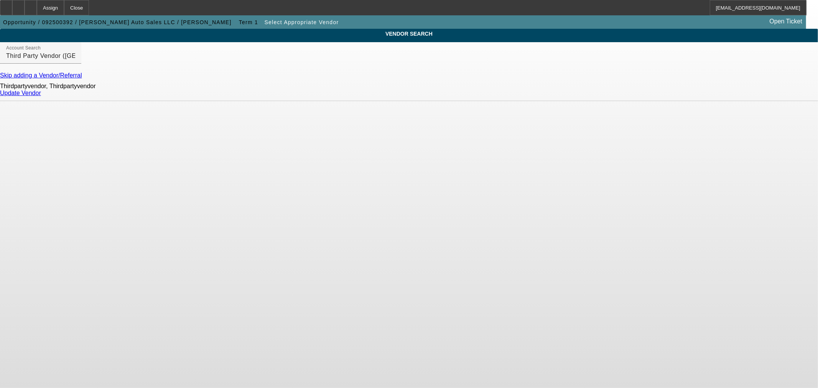
click at [41, 96] on link "Update Vendor" at bounding box center [20, 93] width 41 height 7
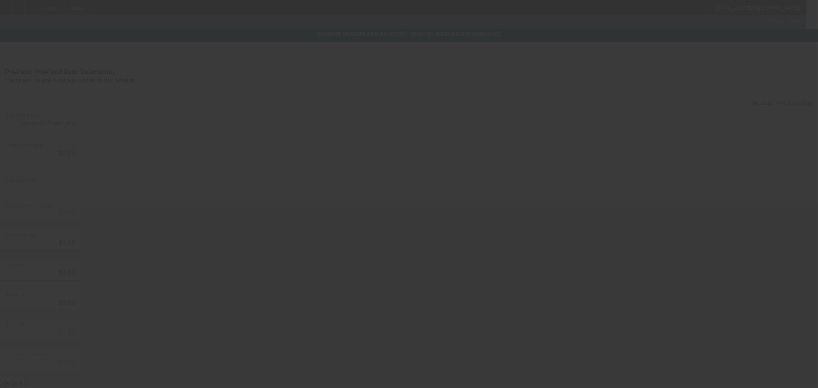
type input "$54,000.00"
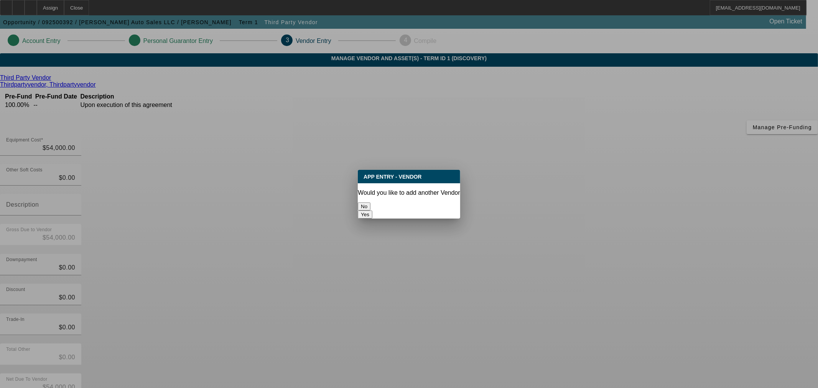
click at [370, 202] on button "No" at bounding box center [364, 206] width 13 height 8
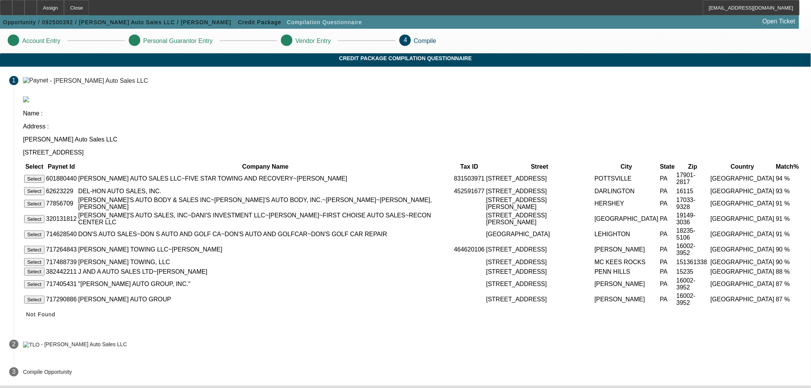
click at [44, 175] on button "Select" at bounding box center [34, 179] width 20 height 8
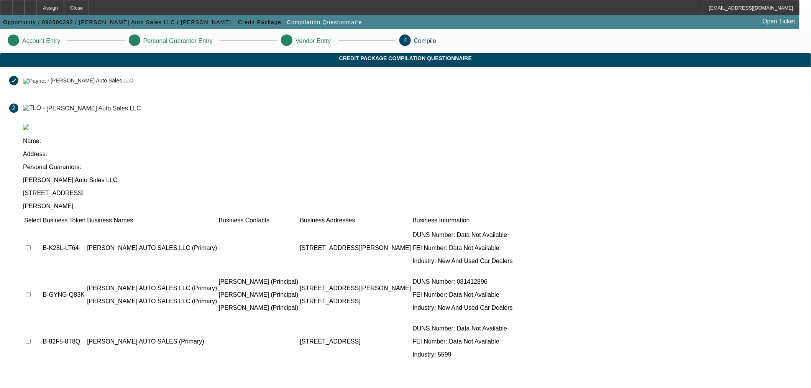
click at [31, 245] on input "checkbox" at bounding box center [28, 247] width 5 height 5
checkbox input "true"
click at [41, 272] on td at bounding box center [33, 295] width 18 height 46
click at [41, 319] on td at bounding box center [33, 342] width 18 height 46
drag, startPoint x: 205, startPoint y: 244, endPoint x: 209, endPoint y: 243, distance: 4.3
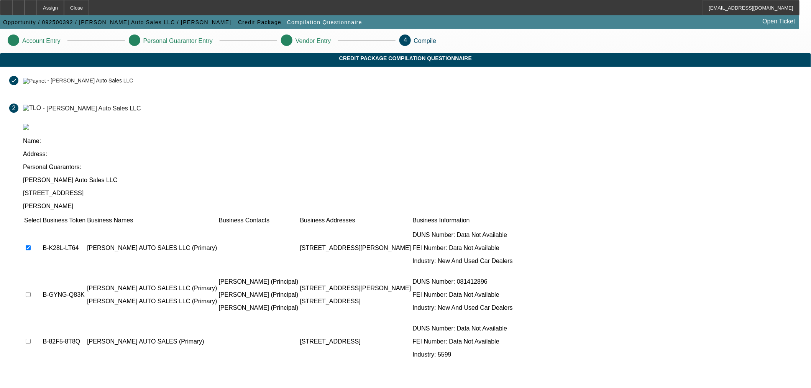
click at [41, 319] on td at bounding box center [33, 342] width 18 height 46
click at [31, 339] on input "checkbox" at bounding box center [28, 341] width 5 height 5
checkbox input "true"
click at [31, 292] on input "checkbox" at bounding box center [28, 294] width 5 height 5
checkbox input "true"
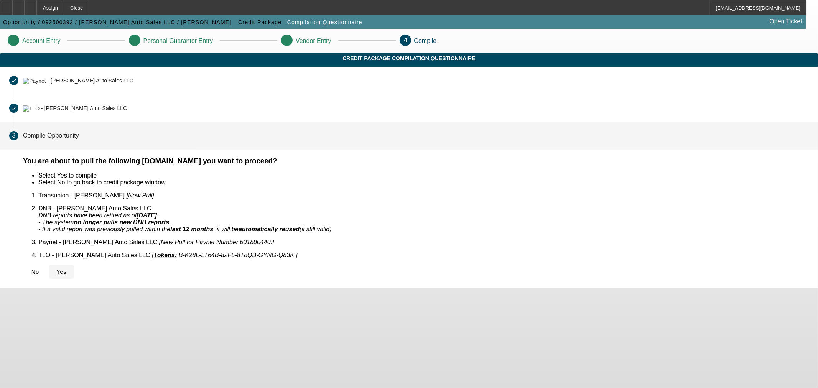
click at [74, 265] on button "Yes" at bounding box center [61, 272] width 25 height 14
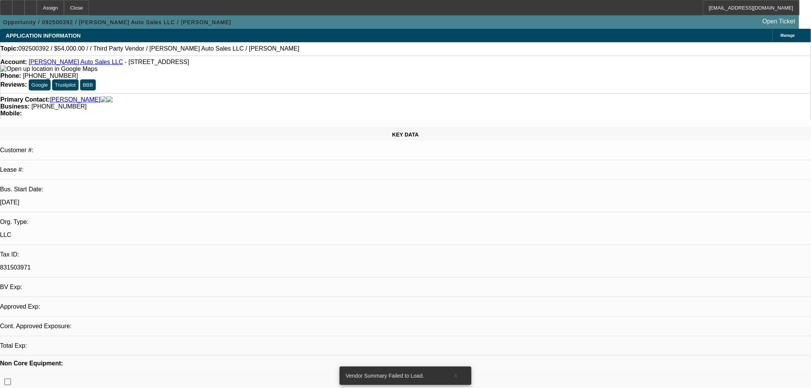
select select "0"
select select "2"
select select "0.1"
select select "1"
select select "2"
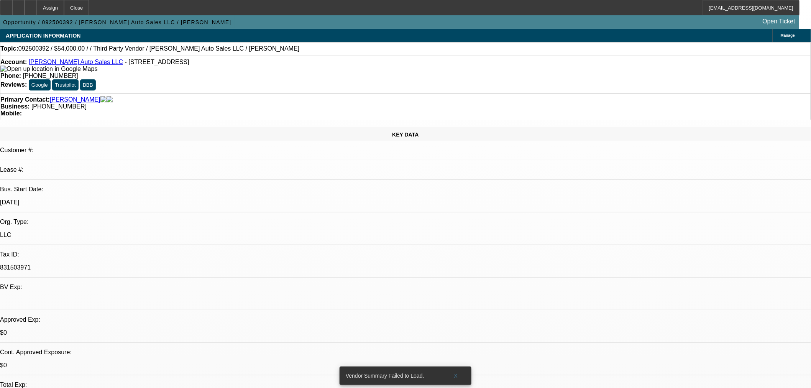
select select "4"
click at [37, 6] on div at bounding box center [31, 7] width 12 height 15
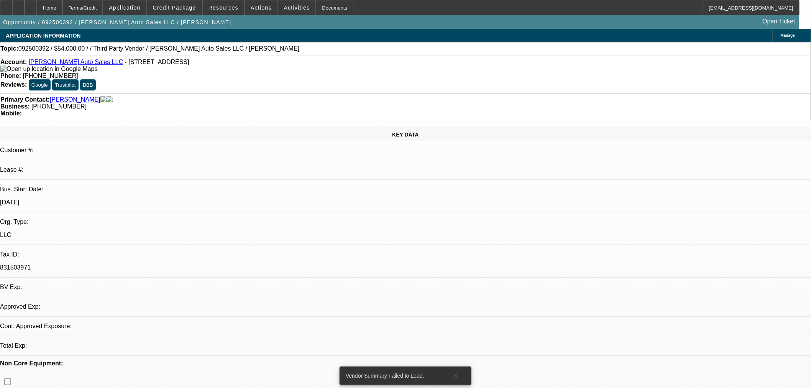
select select "0"
select select "2"
select select "0.1"
select select "4"
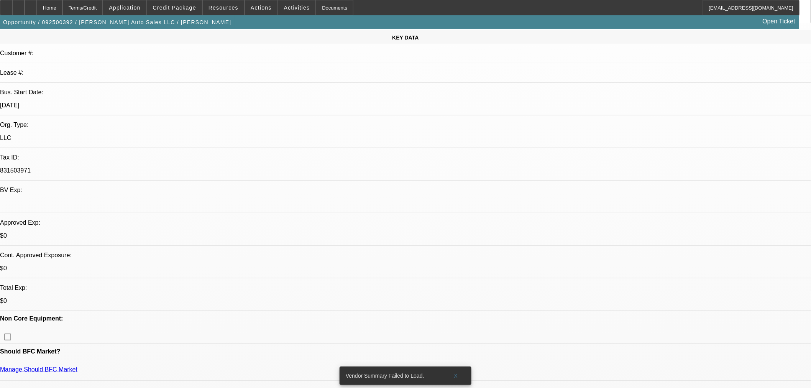
scroll to position [170, 0]
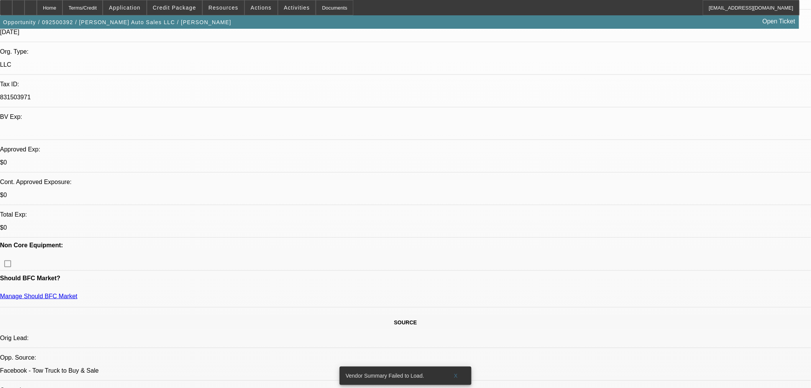
click at [269, 10] on span at bounding box center [261, 7] width 33 height 18
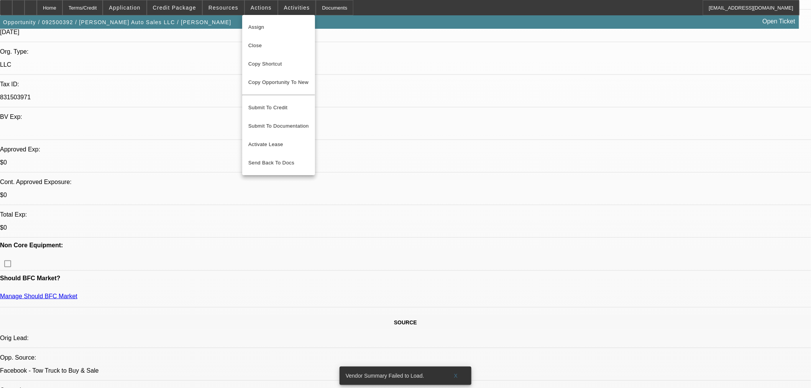
click at [278, 4] on div at bounding box center [405, 194] width 811 height 388
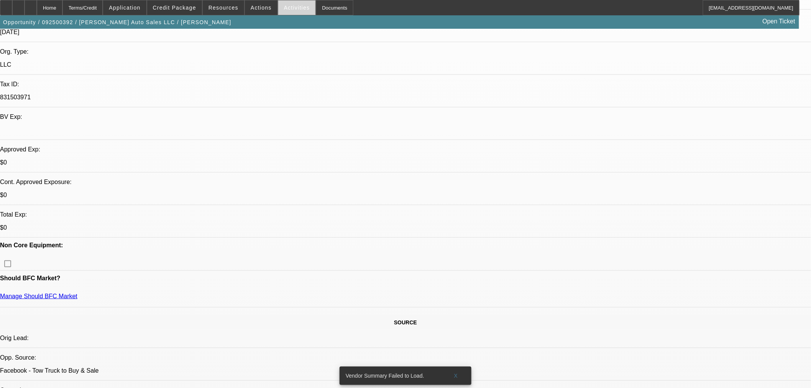
click at [288, 5] on span "Activities" at bounding box center [297, 8] width 26 height 6
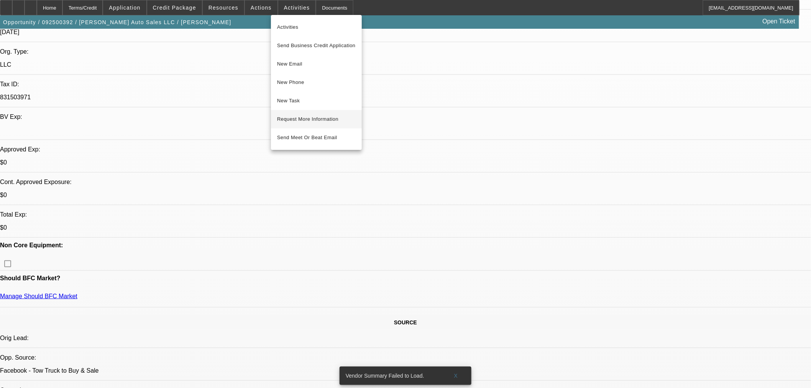
click at [313, 119] on span "Request More Information" at bounding box center [316, 119] width 79 height 9
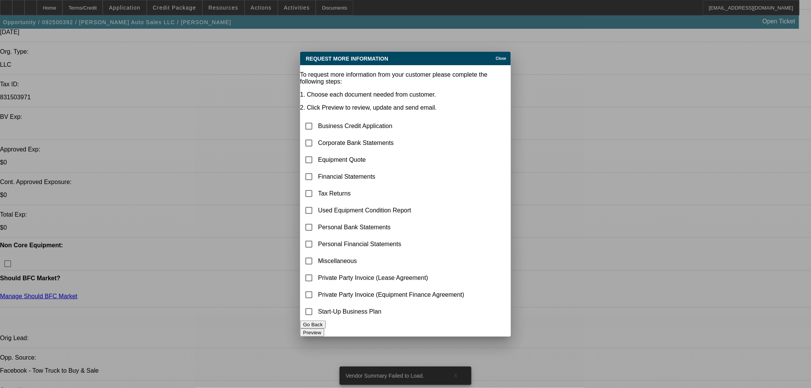
scroll to position [0, 0]
click at [317, 118] on input "checkbox" at bounding box center [308, 125] width 15 height 15
checkbox input "false"
click at [317, 152] on input "checkbox" at bounding box center [308, 159] width 15 height 15
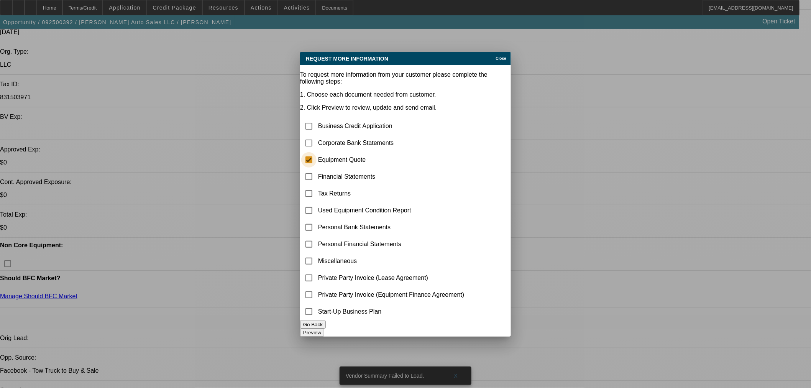
checkbox input "true"
click at [317, 135] on input "checkbox" at bounding box center [308, 142] width 15 height 15
checkbox input "true"
click at [324, 332] on button "Preview" at bounding box center [312, 333] width 24 height 8
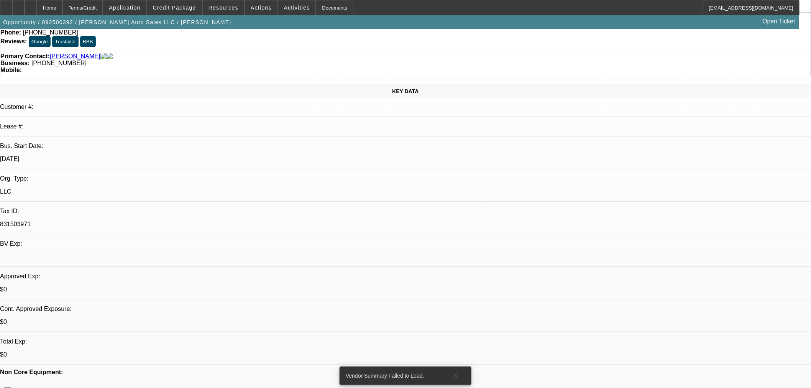
scroll to position [43, 0]
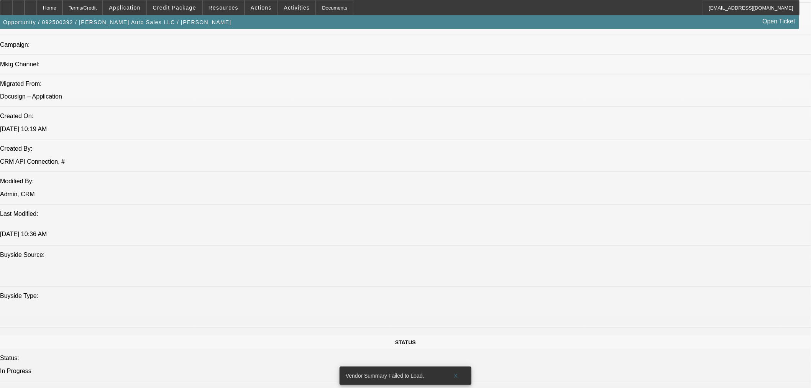
scroll to position [767, 0]
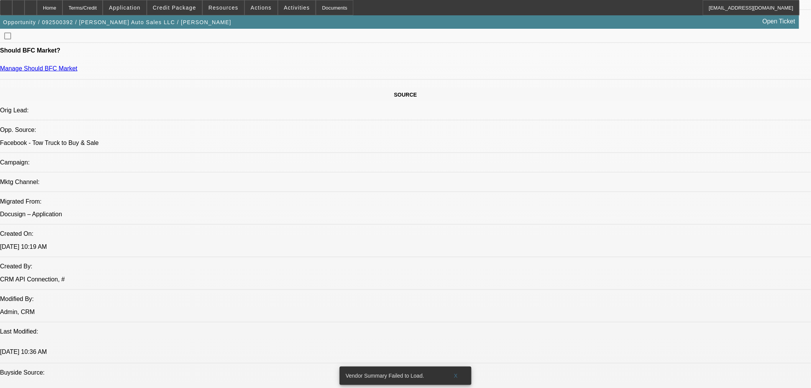
scroll to position [298, 0]
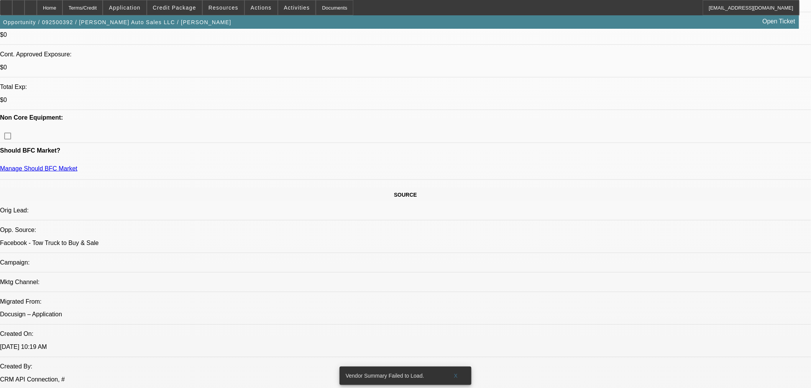
drag, startPoint x: 229, startPoint y: 145, endPoint x: 267, endPoint y: 143, distance: 37.6
drag, startPoint x: 257, startPoint y: 145, endPoint x: 232, endPoint y: 148, distance: 25.9
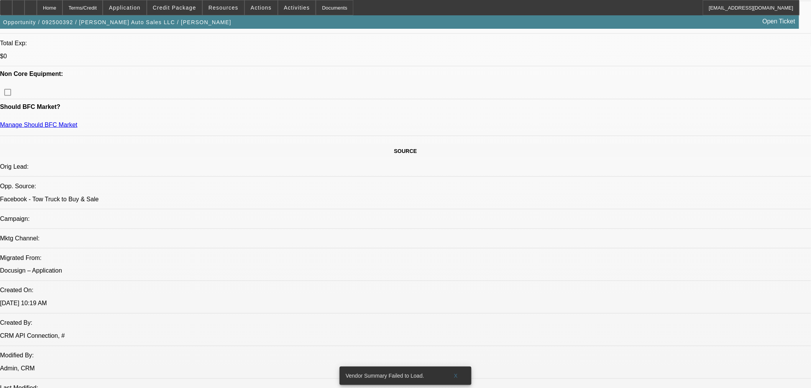
scroll to position [340, 0]
click at [177, 8] on span "Credit Package" at bounding box center [174, 8] width 43 height 6
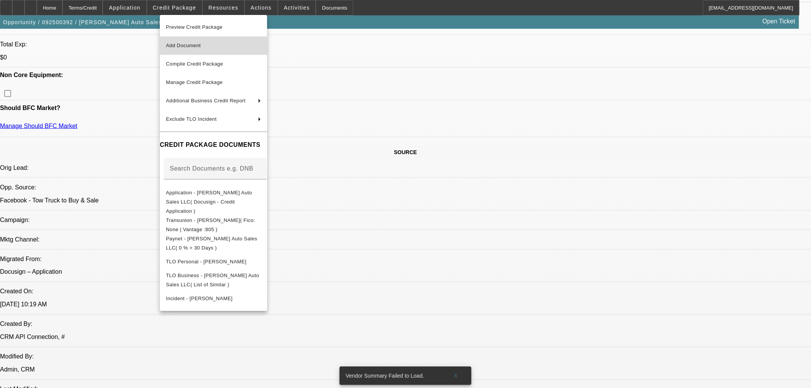
click at [199, 45] on span "Add Document" at bounding box center [183, 46] width 35 height 6
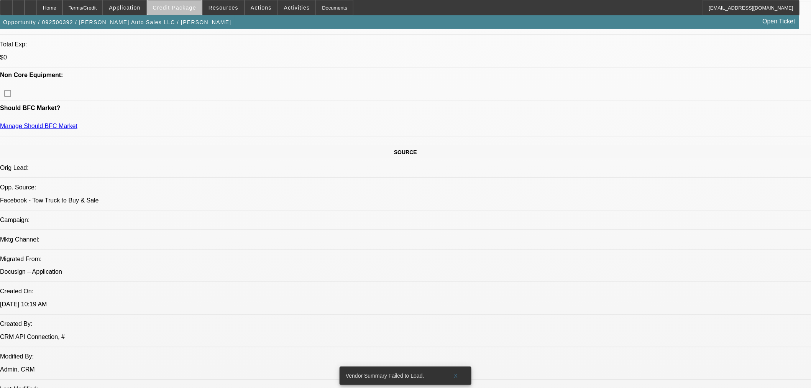
click at [188, 8] on span "Credit Package" at bounding box center [174, 8] width 43 height 6
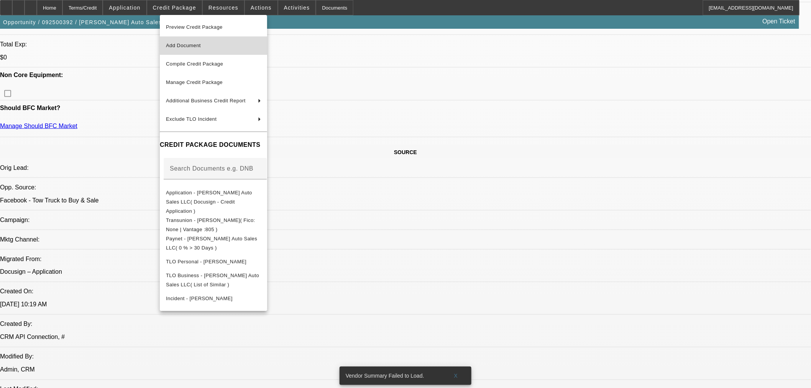
click at [210, 48] on span "Add Document" at bounding box center [213, 45] width 95 height 9
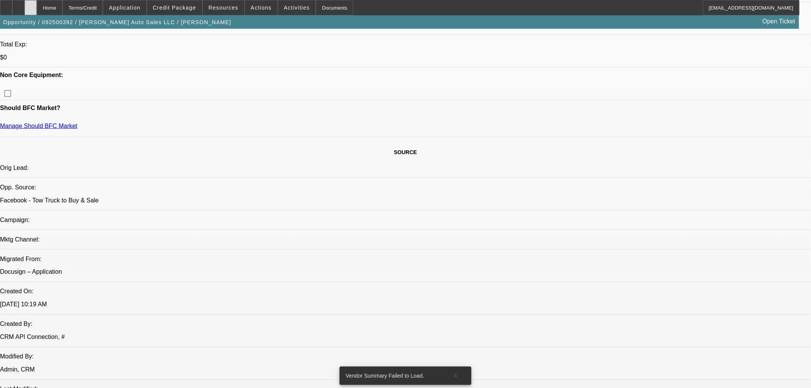
click at [37, 9] on div at bounding box center [31, 7] width 12 height 15
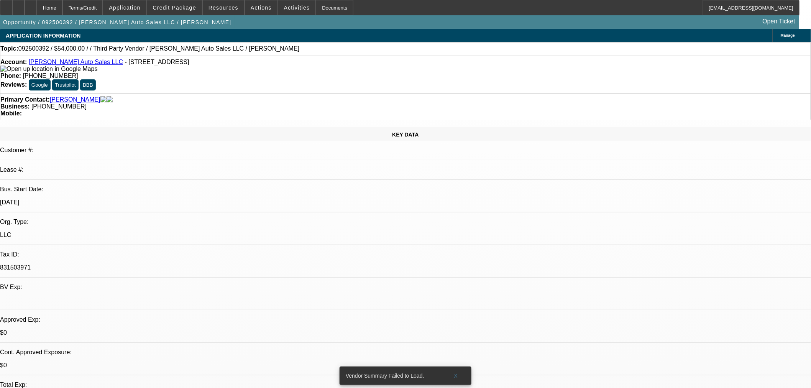
select select "0"
select select "2"
select select "0.1"
select select "4"
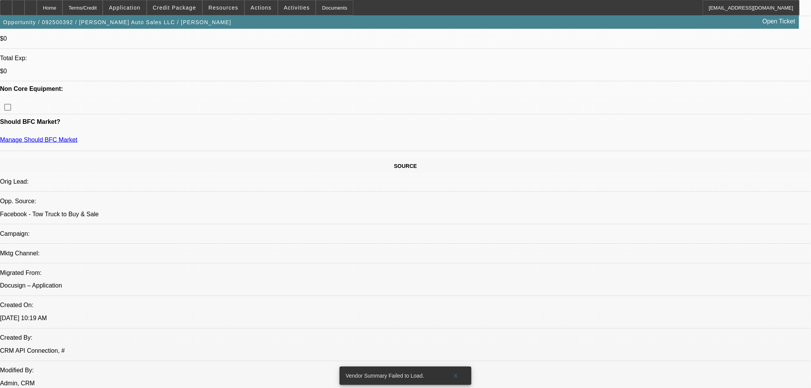
scroll to position [469, 0]
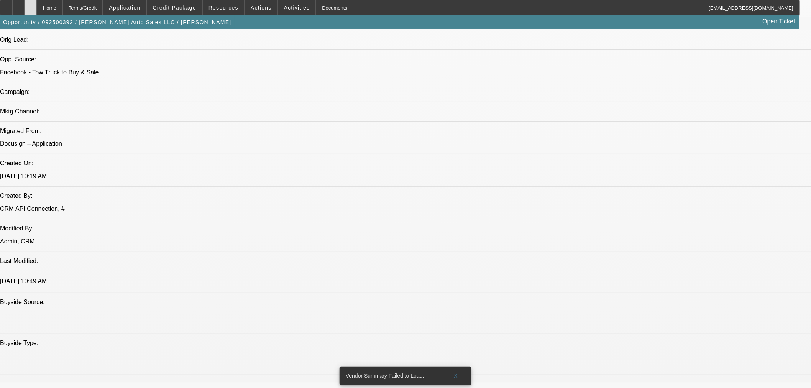
drag, startPoint x: 39, startPoint y: 8, endPoint x: 43, endPoint y: 9, distance: 4.1
click at [43, 9] on div "Home Terms/Credit Application Credit Package Resources Actions Activities Docum…" at bounding box center [400, 7] width 800 height 15
click at [179, 8] on span "Credit Package" at bounding box center [174, 8] width 43 height 6
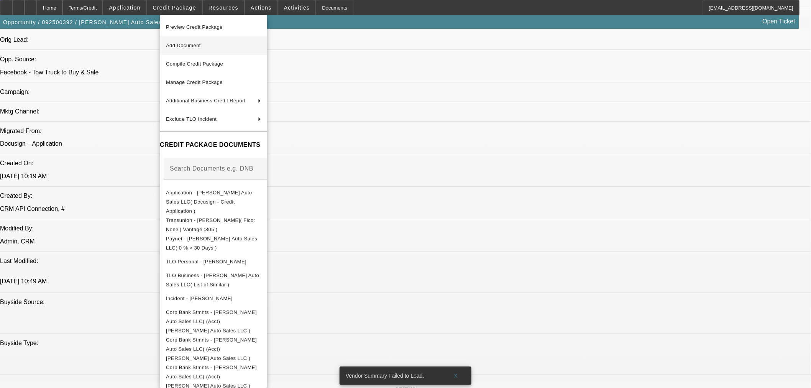
click at [193, 44] on span "Add Document" at bounding box center [183, 46] width 35 height 6
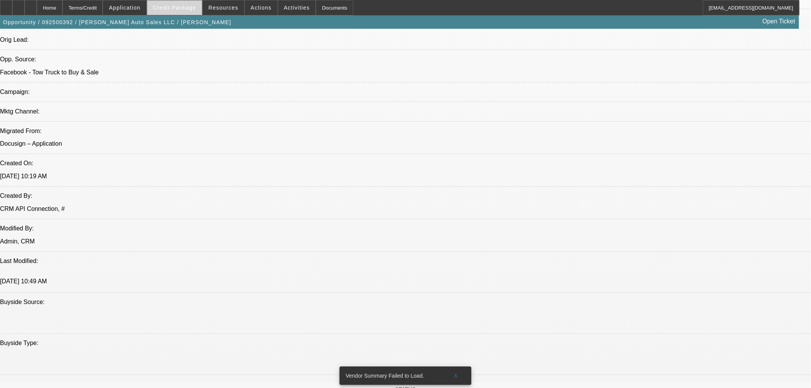
click at [181, 10] on span at bounding box center [174, 7] width 55 height 18
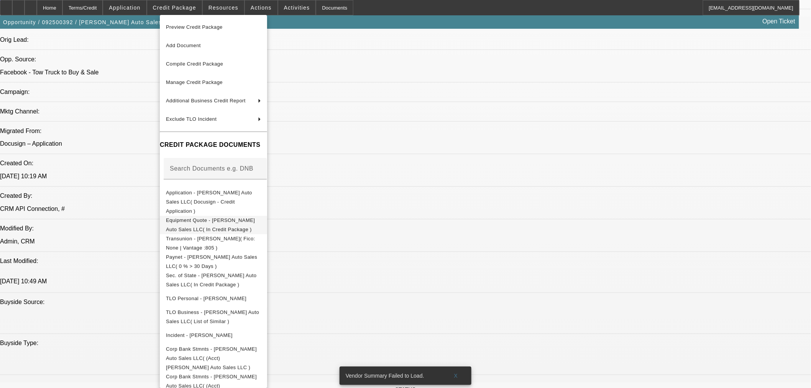
click at [224, 217] on span "Equipment Quote - [PERSON_NAME] Auto Sales LLC( In Credit Package )" at bounding box center [210, 224] width 89 height 15
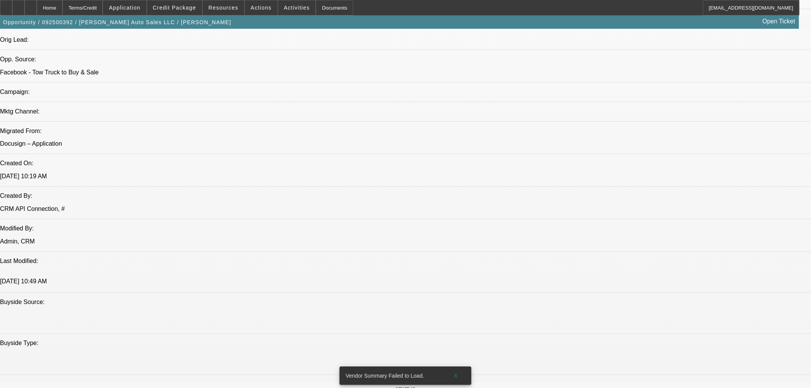
click at [37, 6] on div at bounding box center [31, 7] width 12 height 15
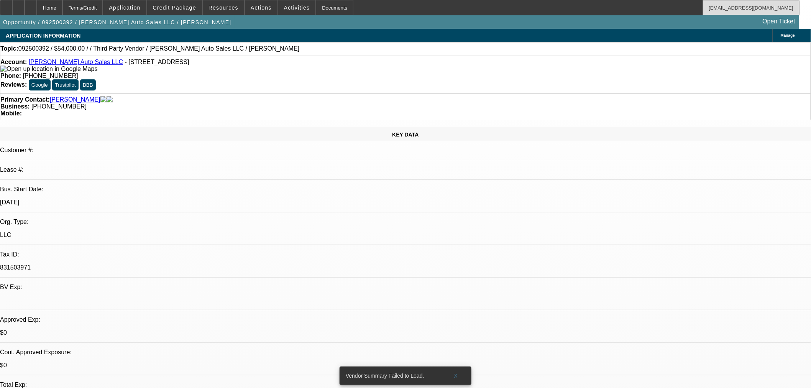
select select "0"
select select "2"
select select "0.1"
select select "4"
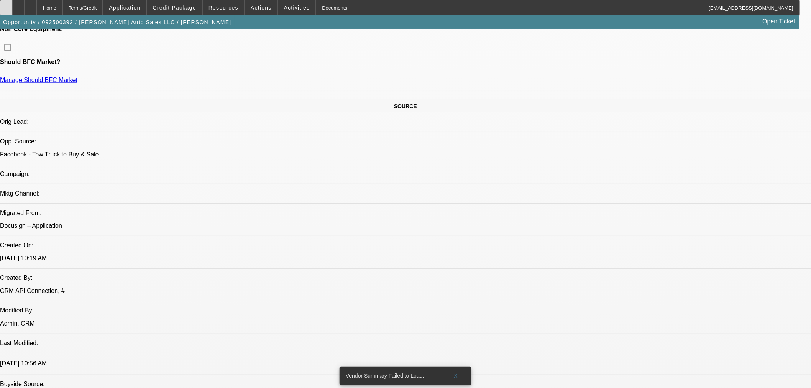
scroll to position [383, 0]
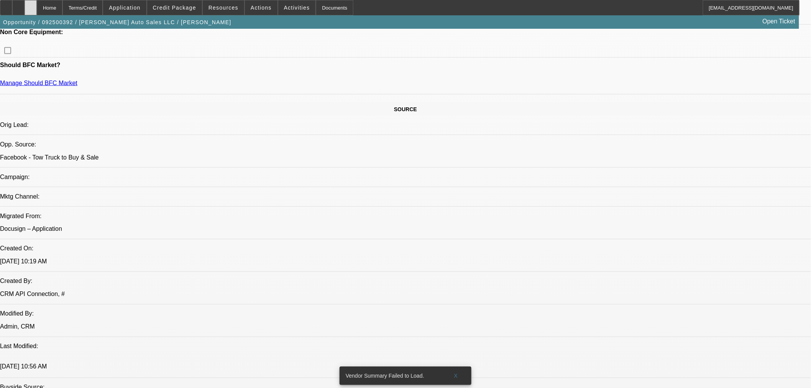
click at [31, 5] on icon at bounding box center [31, 5] width 0 height 0
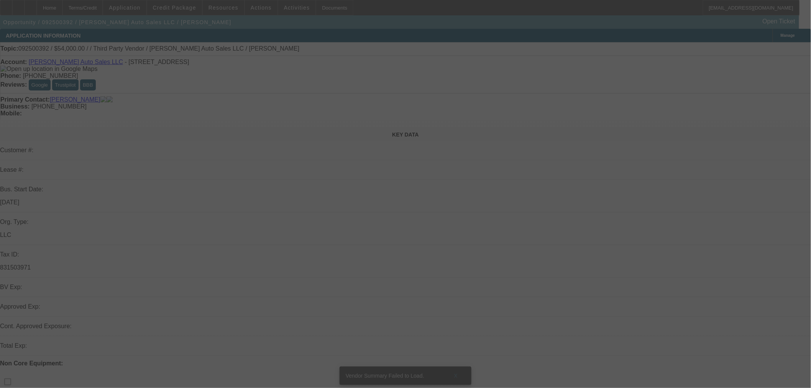
select select "0"
select select "2"
select select "0.1"
select select "4"
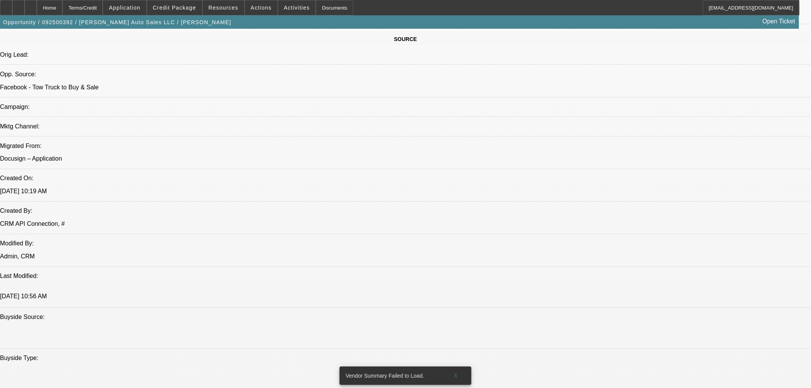
scroll to position [426, 0]
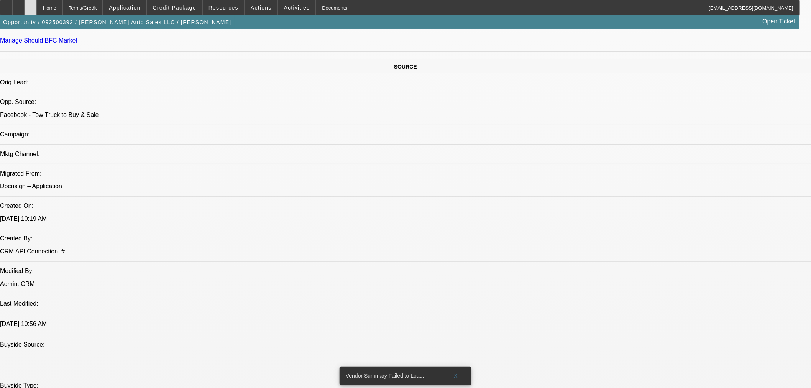
click at [37, 7] on div at bounding box center [31, 7] width 12 height 15
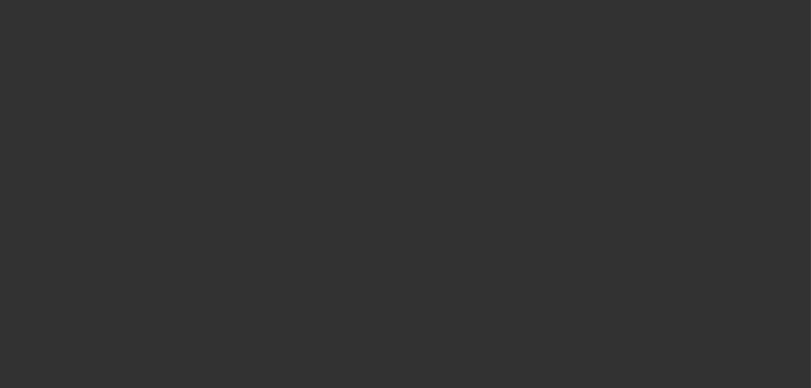
select select "0"
select select "2"
select select "0.1"
select select "4"
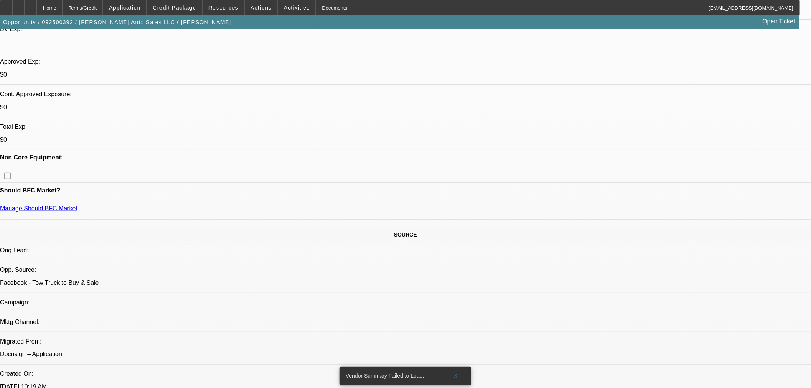
scroll to position [255, 0]
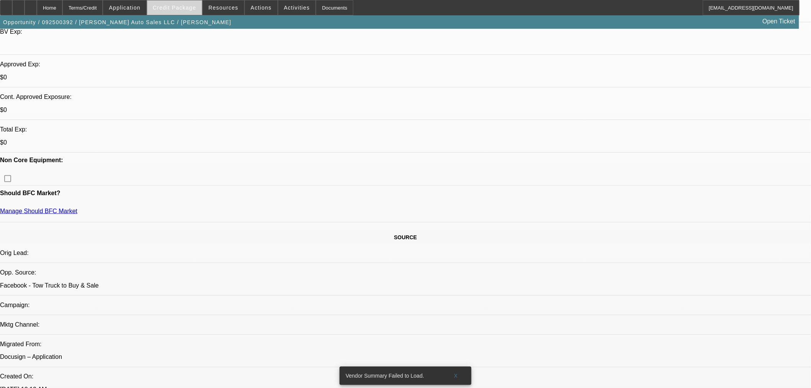
click at [181, 10] on span "Credit Package" at bounding box center [174, 8] width 43 height 6
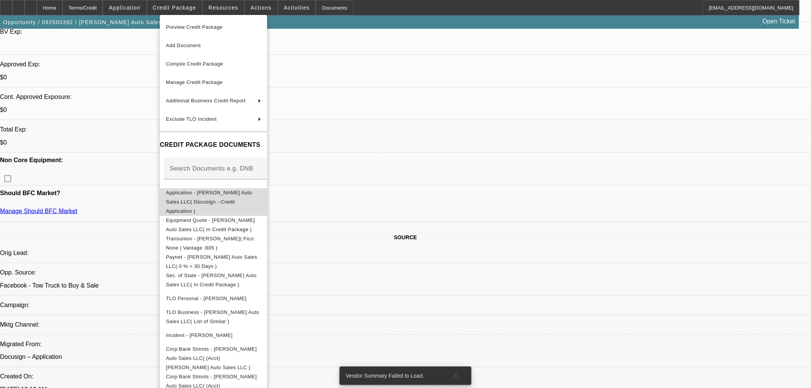
click at [211, 197] on span "Application - [PERSON_NAME] Auto Sales LLC( Docusign - Credit Application )" at bounding box center [213, 202] width 95 height 28
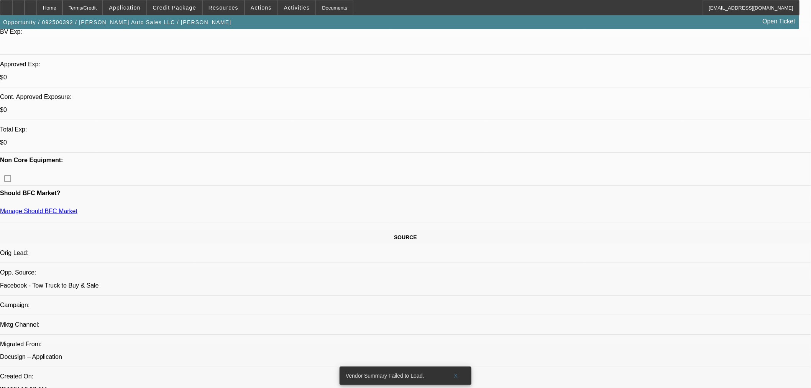
radio input "true"
type textarea "Need 20% owner, [PERSON_NAME]."
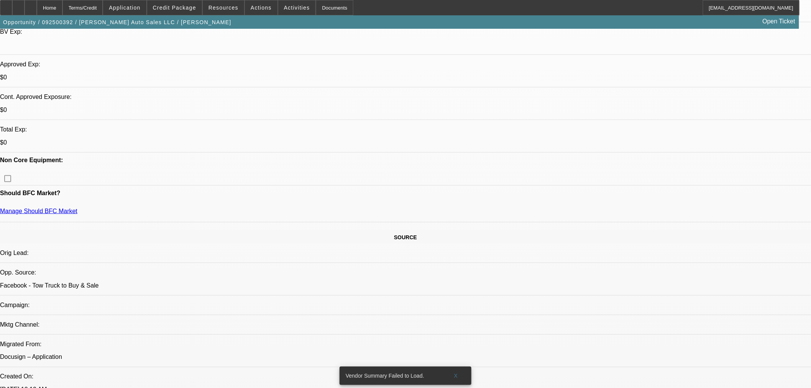
radio input "true"
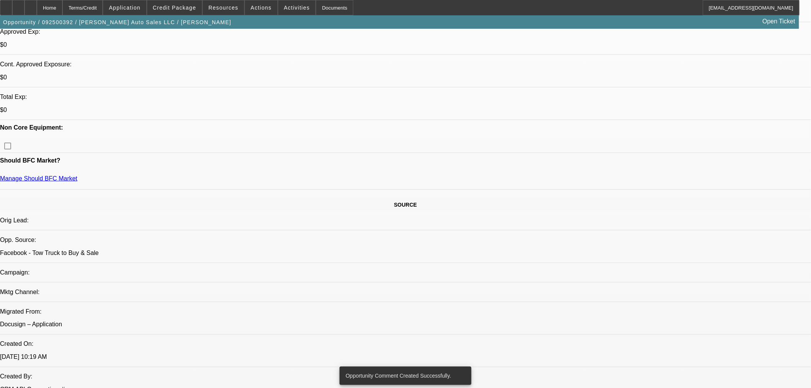
scroll to position [340, 0]
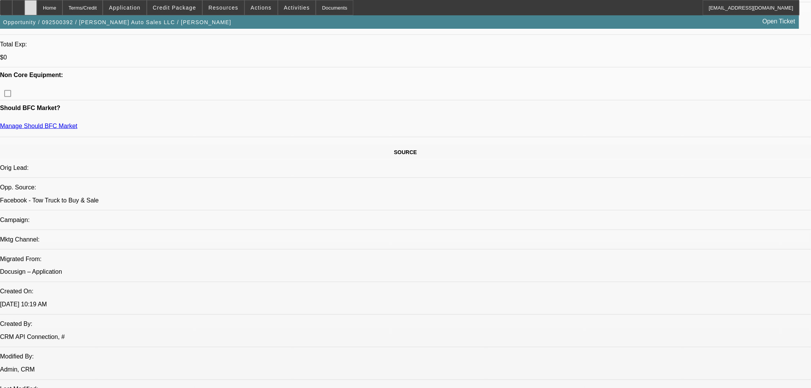
click at [37, 5] on div at bounding box center [31, 7] width 12 height 15
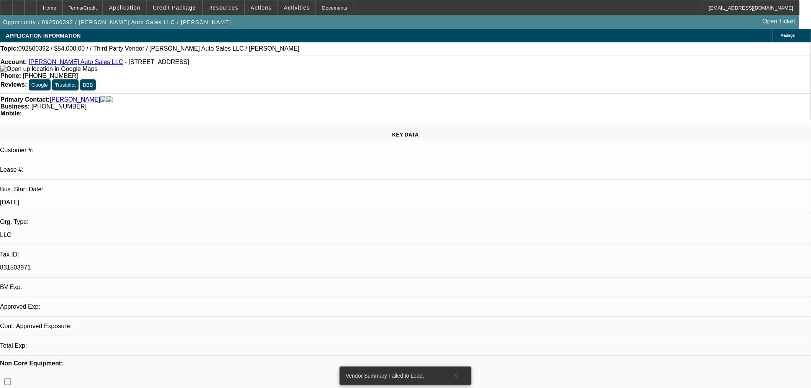
select select "0"
select select "2"
select select "0.1"
select select "4"
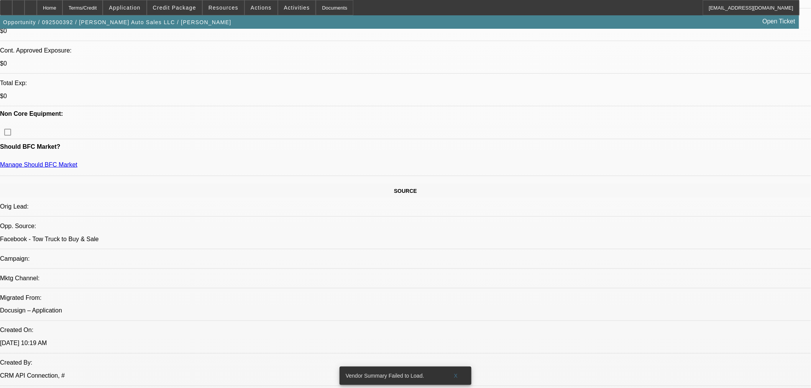
scroll to position [426, 0]
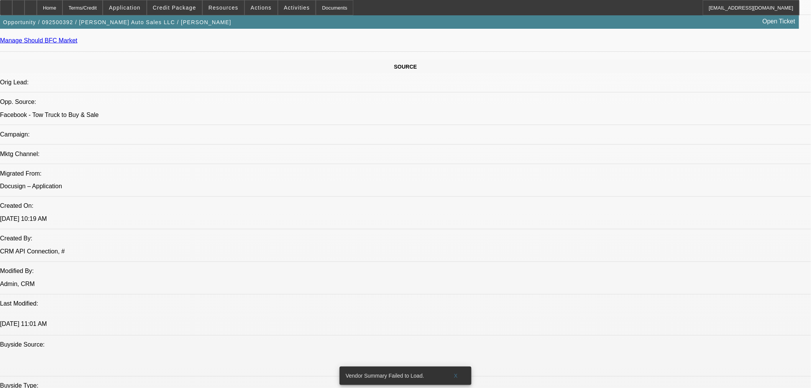
click at [457, 373] on span "X" at bounding box center [456, 376] width 4 height 6
click at [31, 5] on icon at bounding box center [31, 5] width 0 height 0
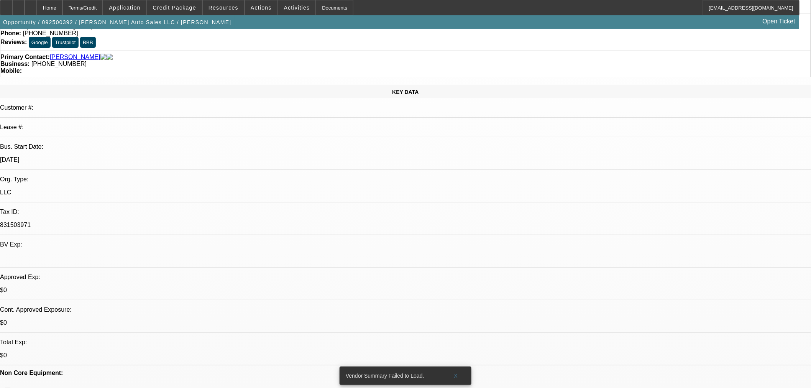
select select "0"
select select "2"
select select "0.1"
select select "4"
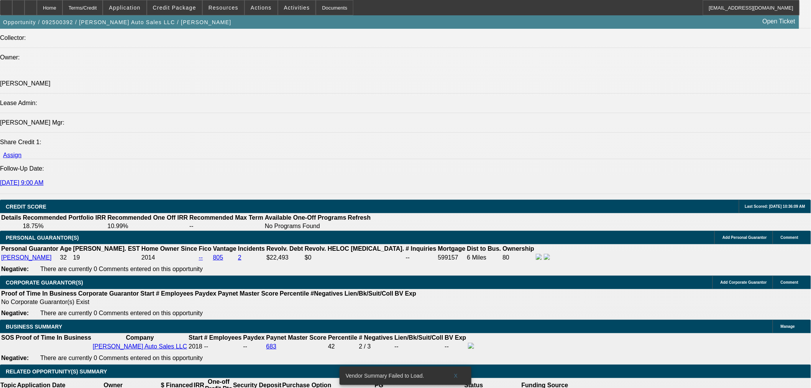
scroll to position [1022, 0]
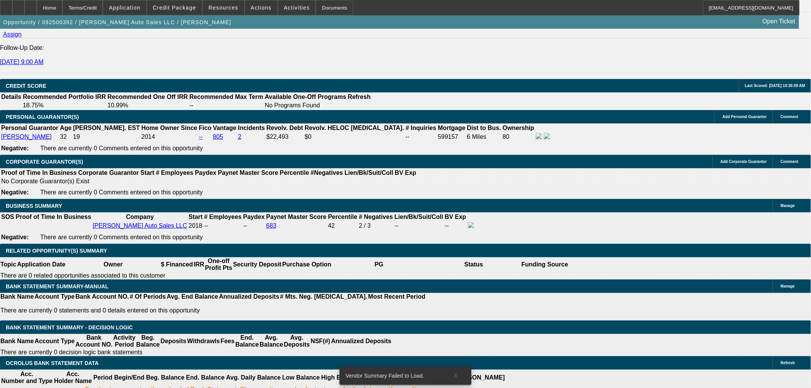
type input "$0.00"
type input "UNKNOWN"
type input "24"
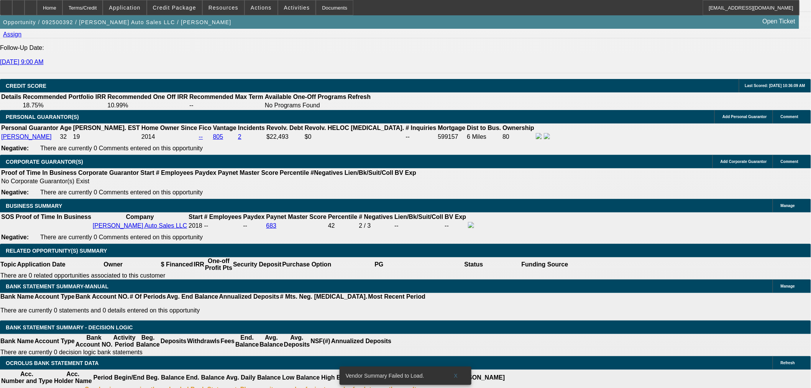
type input "1"
type input "$4,547.02"
type input "$2,273.51"
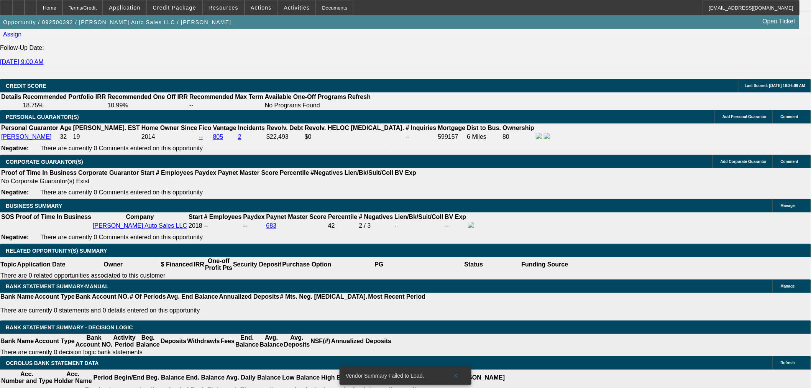
type input "11"
type input "$5,033.64"
type input "$2,516.82"
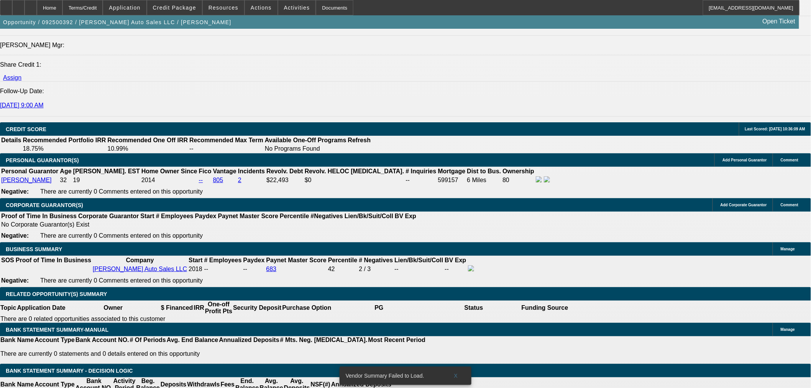
scroll to position [937, 0]
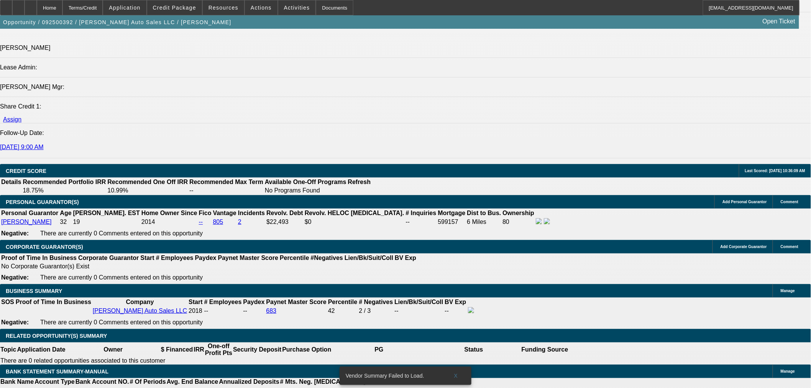
type input "11"
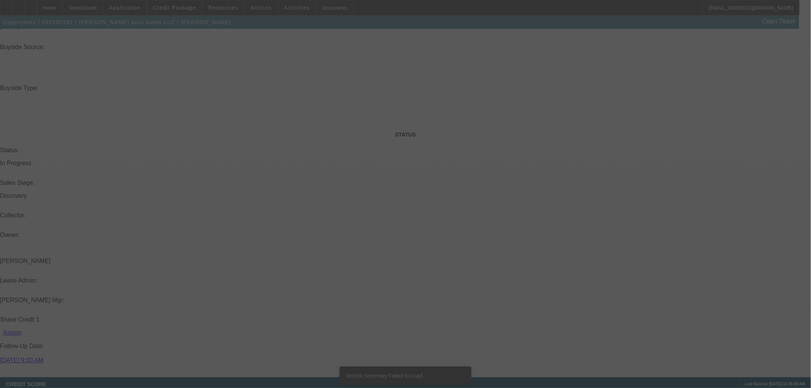
scroll to position [426, 0]
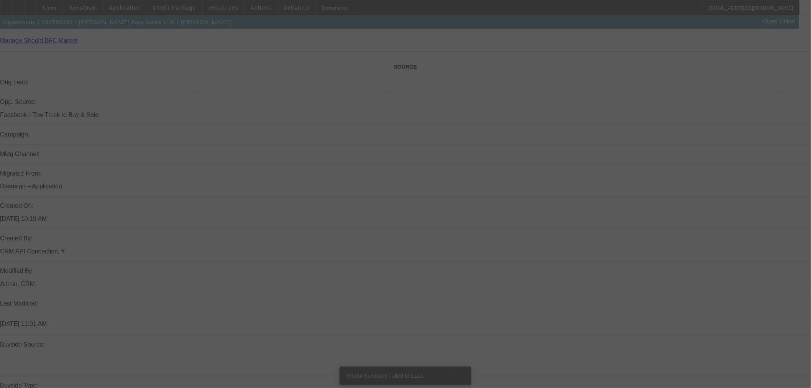
select select "0"
select select "2"
select select "0.1"
select select "4"
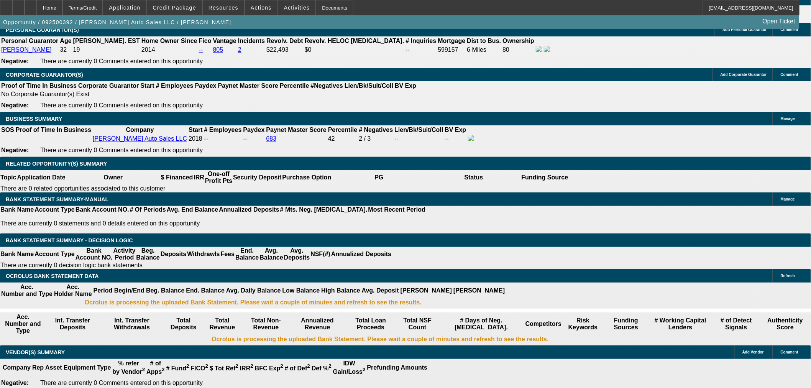
scroll to position [1027, 0]
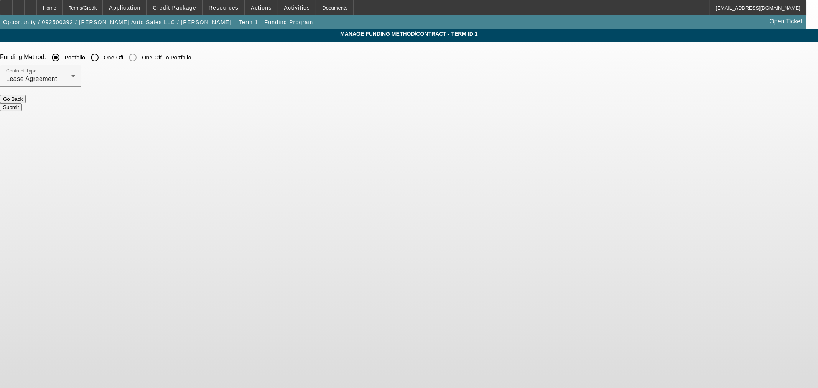
click at [123, 54] on label "One-Off" at bounding box center [112, 58] width 21 height 8
click at [102, 54] on input "One-Off" at bounding box center [94, 57] width 15 height 15
radio input "true"
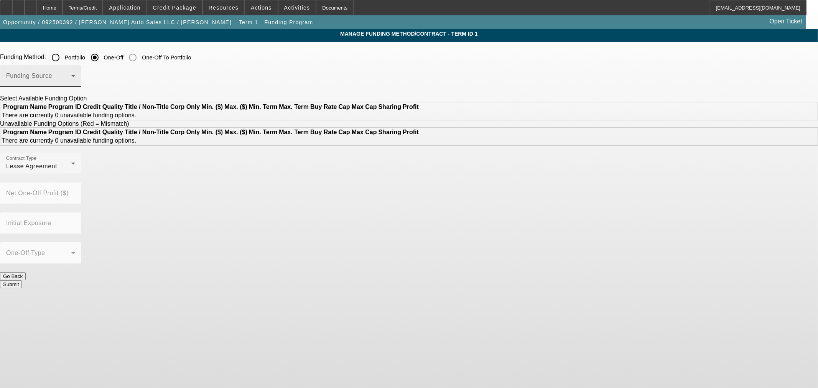
click at [75, 72] on div "Funding Source" at bounding box center [40, 75] width 69 height 21
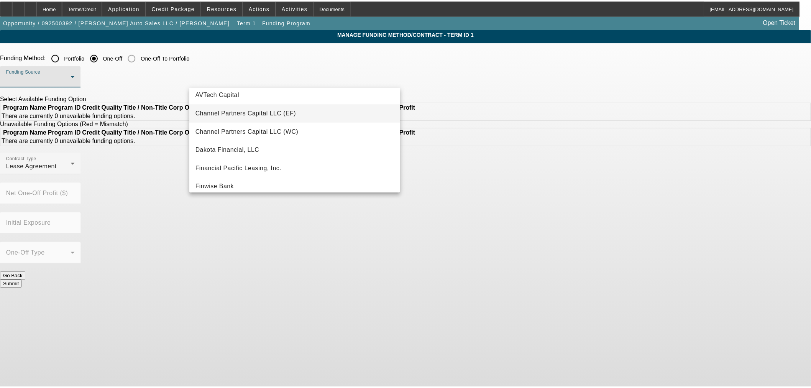
scroll to position [43, 0]
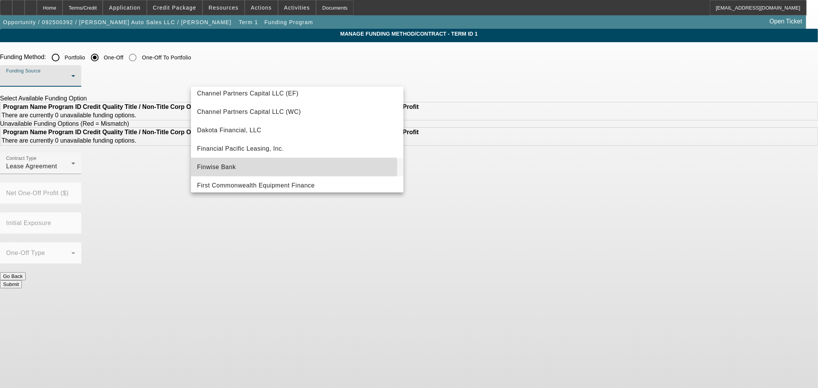
click at [293, 167] on mat-option "Finwise Bank" at bounding box center [297, 167] width 212 height 18
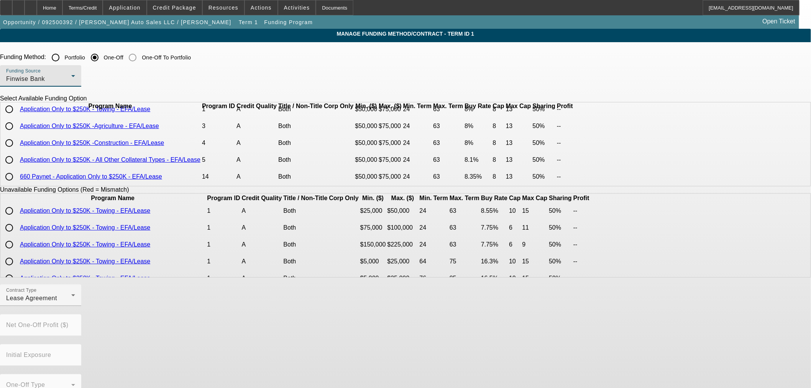
scroll to position [0, 0]
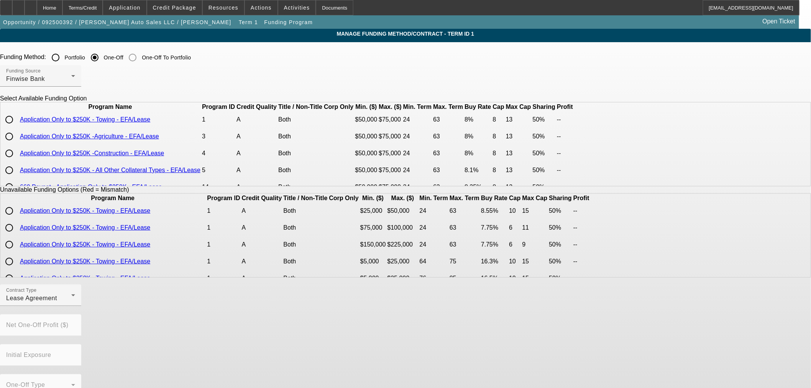
click at [18, 129] on div at bounding box center [9, 119] width 18 height 18
radio input "true"
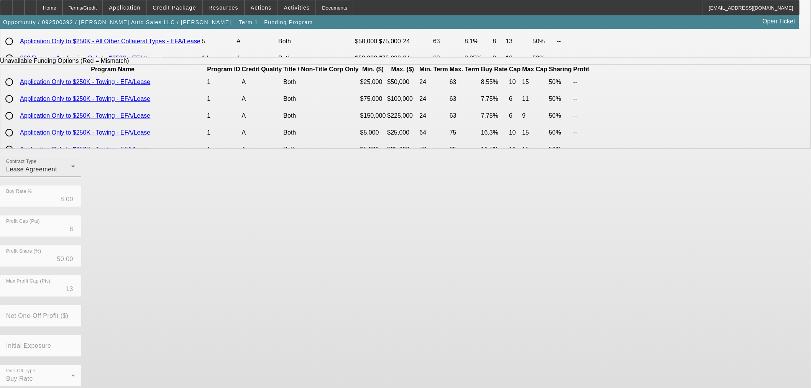
scroll to position [130, 0]
click at [57, 170] on span "Lease Agreement" at bounding box center [31, 167] width 51 height 7
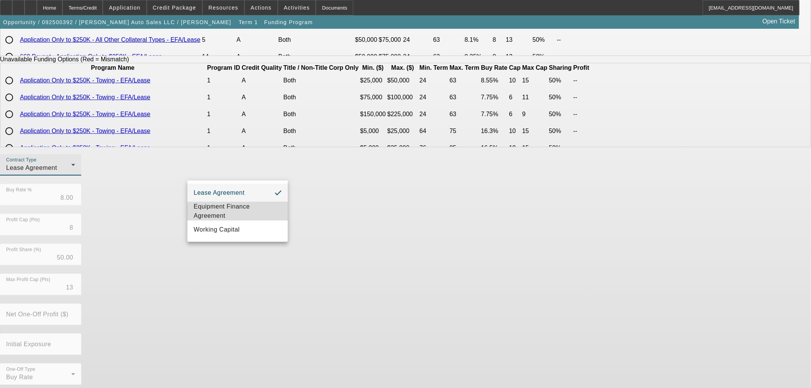
drag, startPoint x: 243, startPoint y: 219, endPoint x: 294, endPoint y: 291, distance: 88.6
click at [244, 219] on span "Equipment Finance Agreement" at bounding box center [238, 211] width 88 height 18
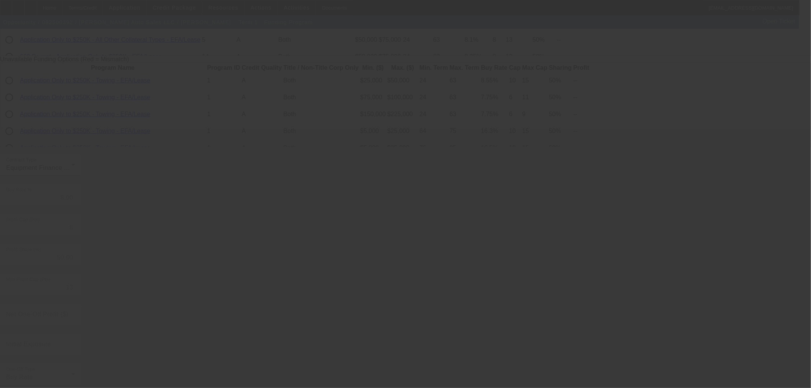
radio input "true"
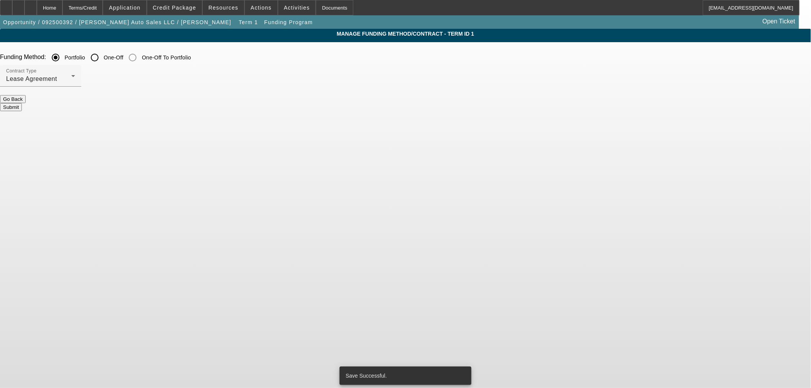
scroll to position [0, 0]
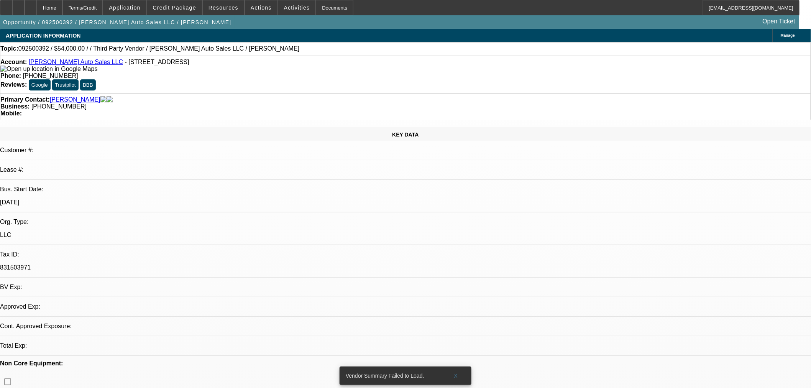
select select "0"
select select "2"
select select "0"
select select "6"
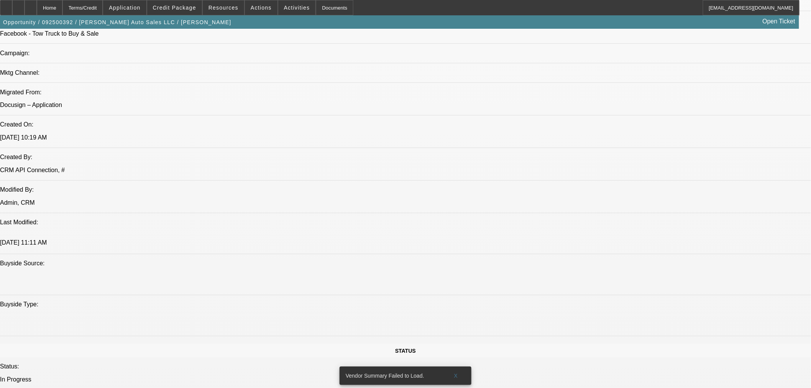
scroll to position [383, 0]
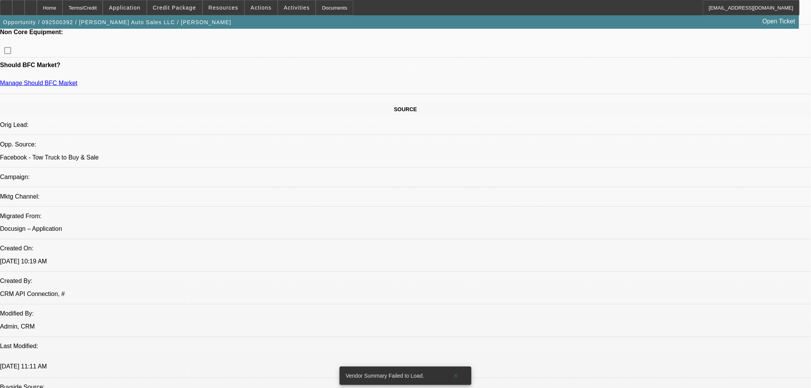
drag, startPoint x: 618, startPoint y: 35, endPoint x: 620, endPoint y: 40, distance: 6.1
radio input "true"
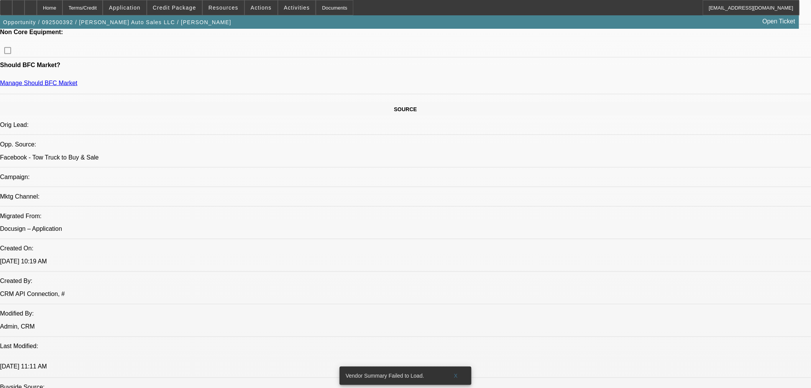
type textarea "Rate focused, no $ down."
radio input "true"
type textarea "EBO"
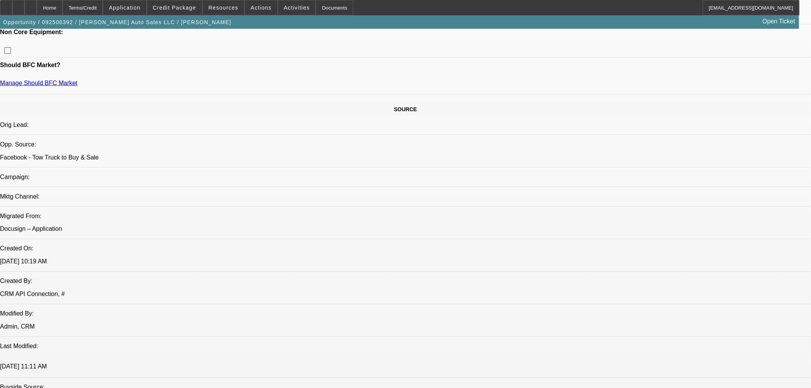
drag, startPoint x: 649, startPoint y: 120, endPoint x: 704, endPoint y: 147, distance: 60.7
radio input "true"
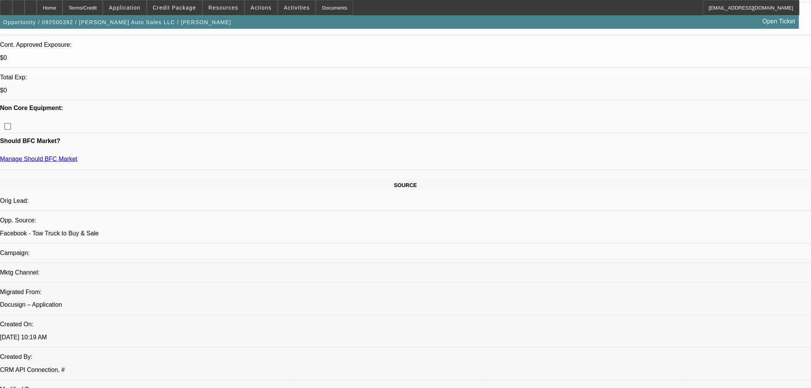
scroll to position [340, 0]
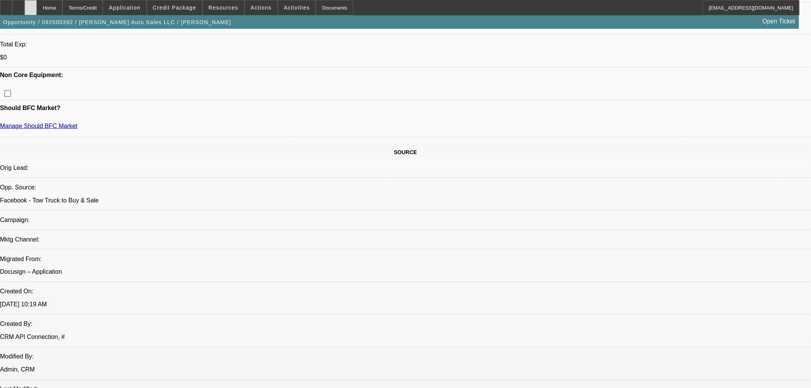
click at [37, 10] on div at bounding box center [31, 7] width 12 height 15
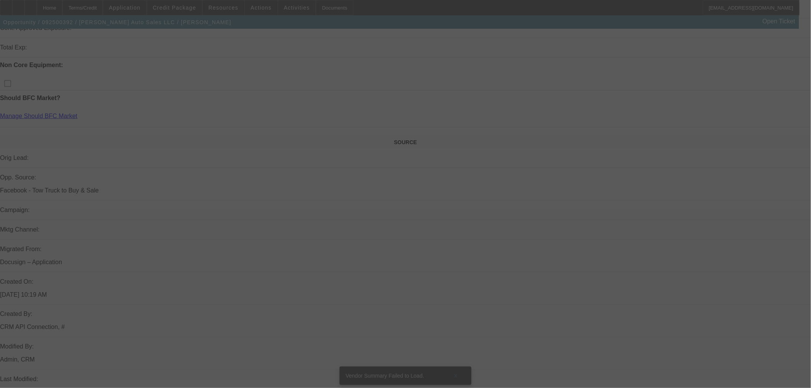
scroll to position [469, 0]
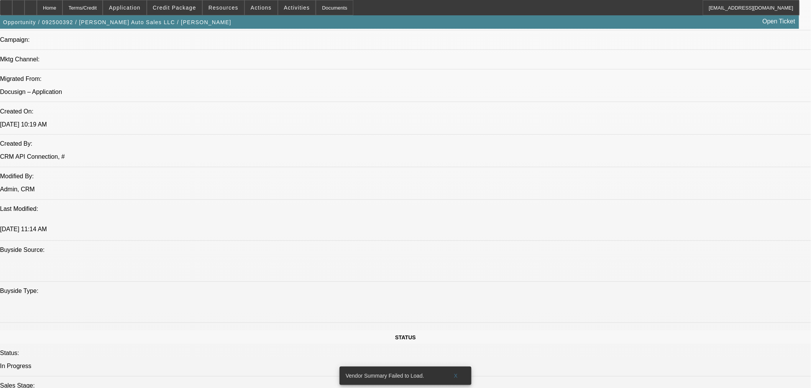
select select "0"
select select "2"
select select "0"
select select "6"
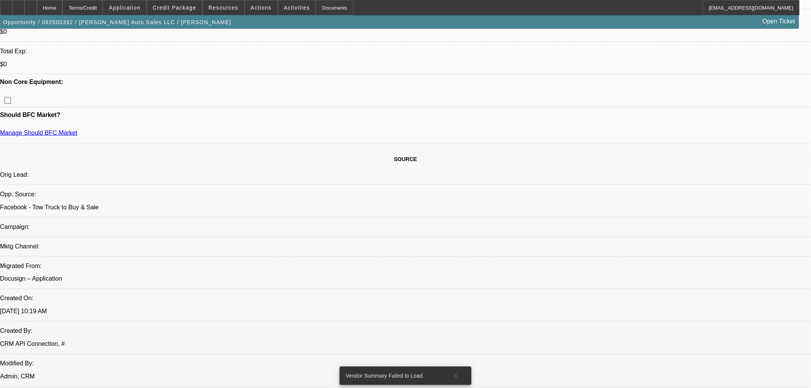
scroll to position [213, 0]
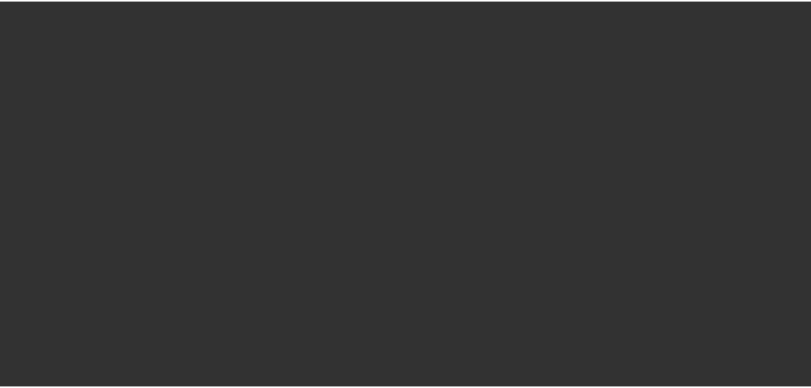
scroll to position [266, 0]
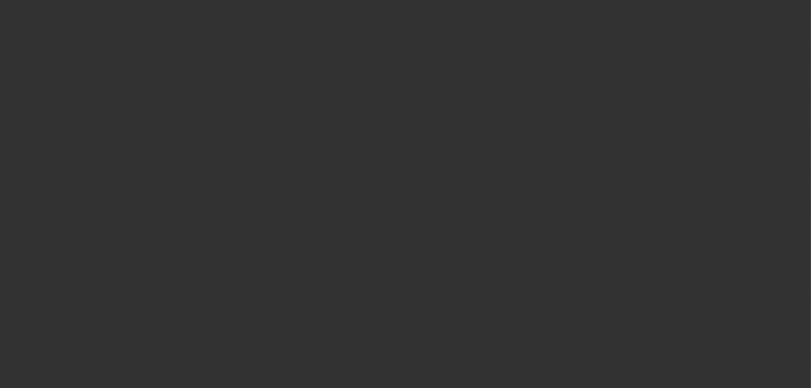
select select "0"
select select "2"
select select "0"
select select "6"
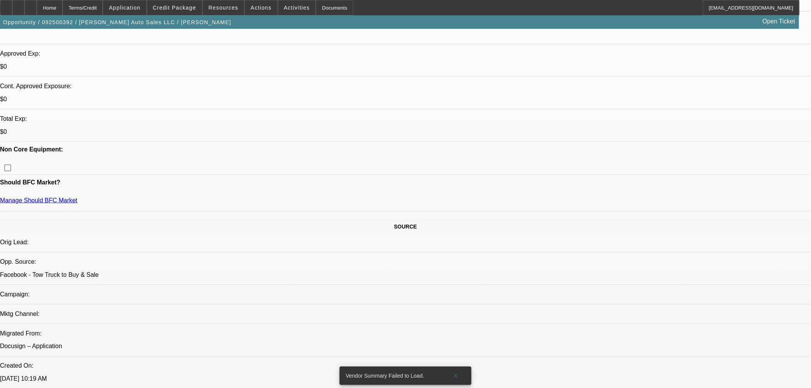
scroll to position [213, 0]
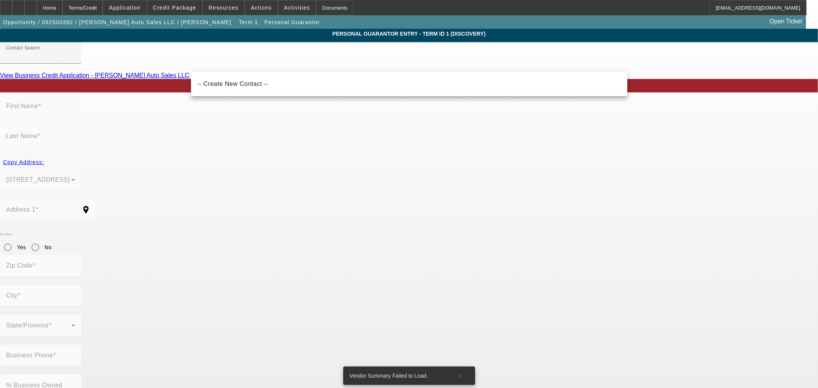
click at [385, 79] on mat-option "-- Create New Contact --" at bounding box center [409, 84] width 436 height 18
type input "-- Create New Contact --"
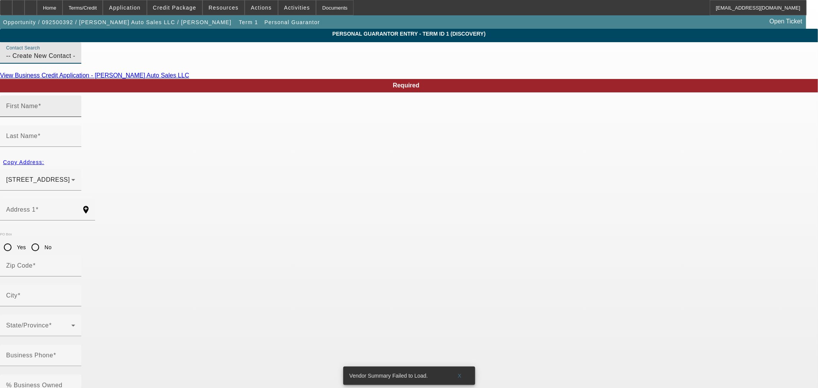
click at [75, 112] on div "First Name" at bounding box center [40, 105] width 69 height 21
type input "[PERSON_NAME]"
type input "A"
click at [75, 135] on input "Last Name" at bounding box center [40, 139] width 69 height 9
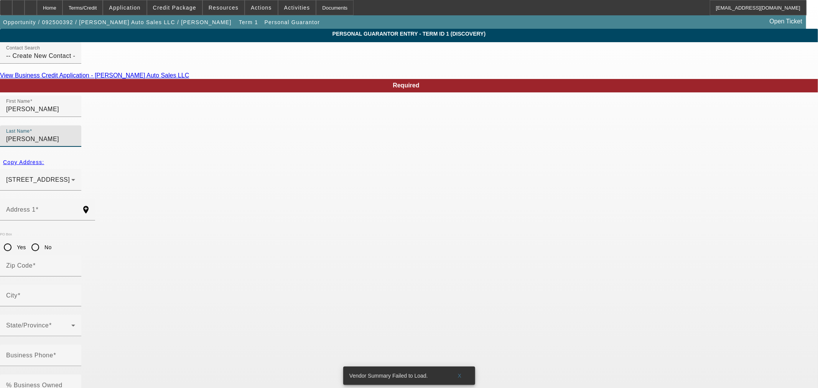
type input "[PERSON_NAME]"
drag, startPoint x: 284, startPoint y: 166, endPoint x: 281, endPoint y: 173, distance: 7.6
click at [81, 191] on div at bounding box center [40, 195] width 81 height 8
click at [75, 208] on input "Address 1" at bounding box center [40, 212] width 69 height 9
paste input "[STREET_ADDRESS][PERSON_NAME]"
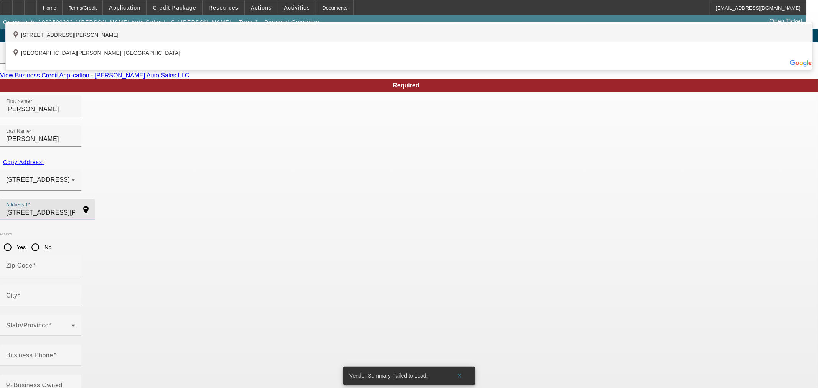
click at [352, 42] on div "add_location [STREET_ADDRESS][PERSON_NAME]" at bounding box center [409, 33] width 806 height 18
type input "[STREET_ADDRESS][PERSON_NAME]"
type input "17972"
type input "Schuylkill Haven"
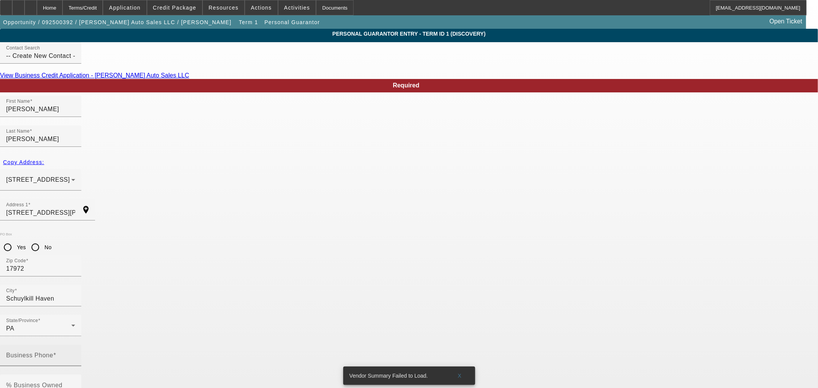
click at [75, 354] on input "Business Phone" at bounding box center [40, 358] width 69 height 9
paste input "[PHONE_NUMBER]"
type input "[PHONE_NUMBER]"
click at [75, 384] on input "% Business Owned" at bounding box center [40, 388] width 69 height 9
type input "20"
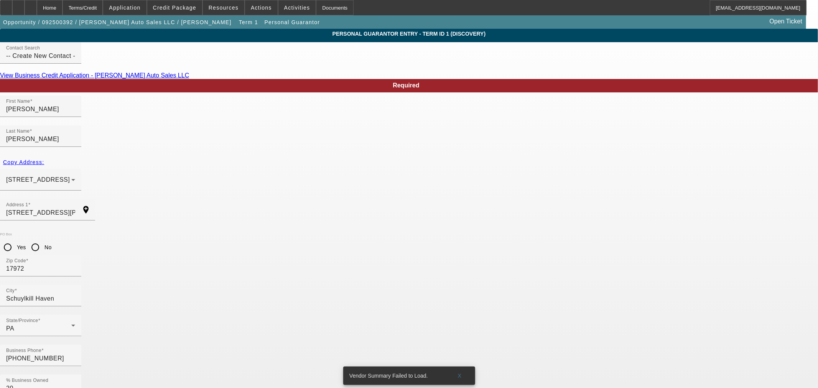
paste input "[PERSON_NAME][EMAIL_ADDRESS][DOMAIN_NAME]"
type input "[PERSON_NAME][EMAIL_ADDRESS][DOMAIN_NAME]"
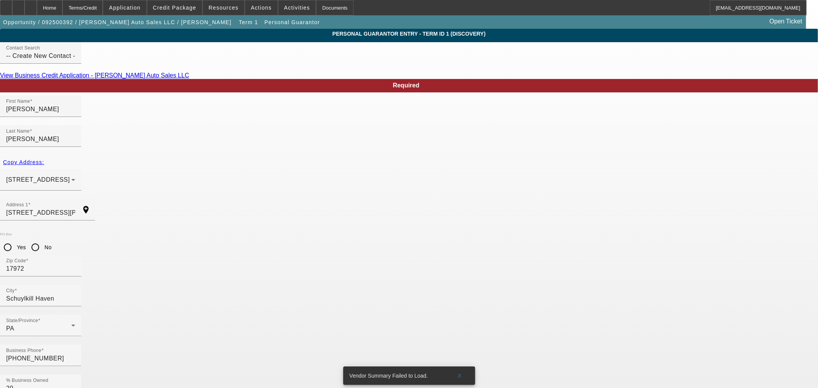
paste input "050-58-8963"
type input "050-58-8963"
drag, startPoint x: 263, startPoint y: 321, endPoint x: 296, endPoint y: 323, distance: 33.1
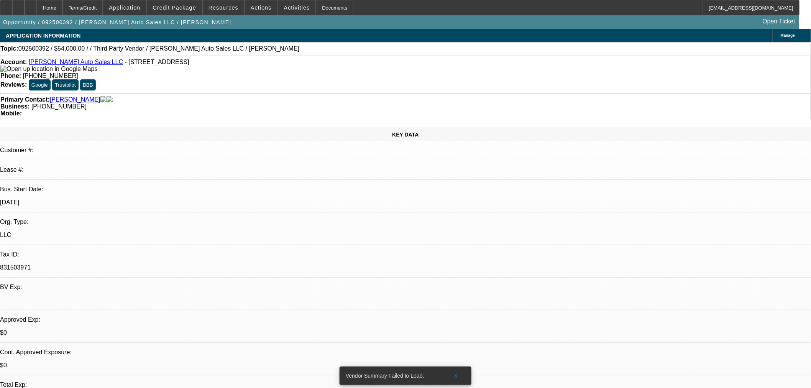
select select "0"
select select "2"
select select "0"
select select "6"
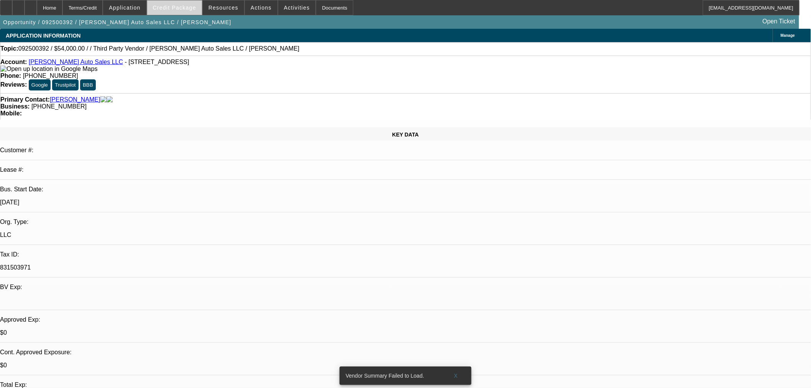
click at [178, 9] on span "Credit Package" at bounding box center [174, 8] width 43 height 6
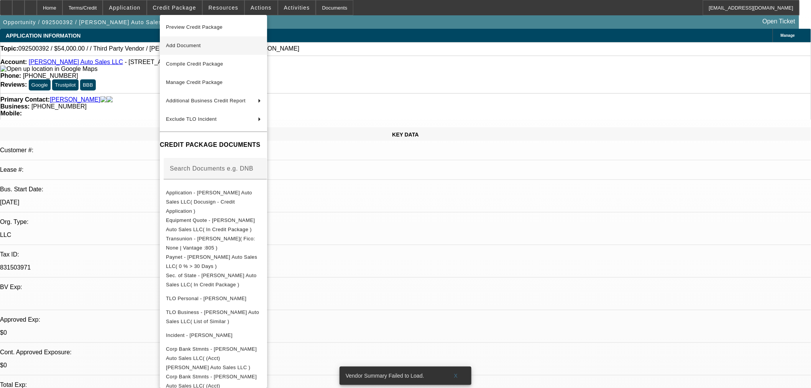
click at [201, 48] on span "Add Document" at bounding box center [213, 45] width 95 height 9
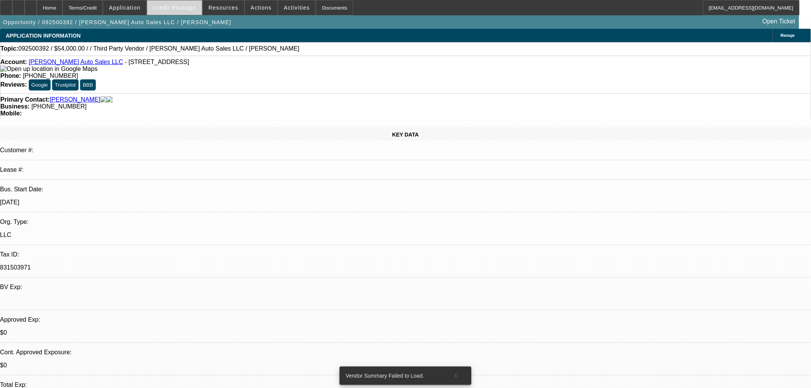
click at [191, 10] on span "Credit Package" at bounding box center [174, 8] width 43 height 6
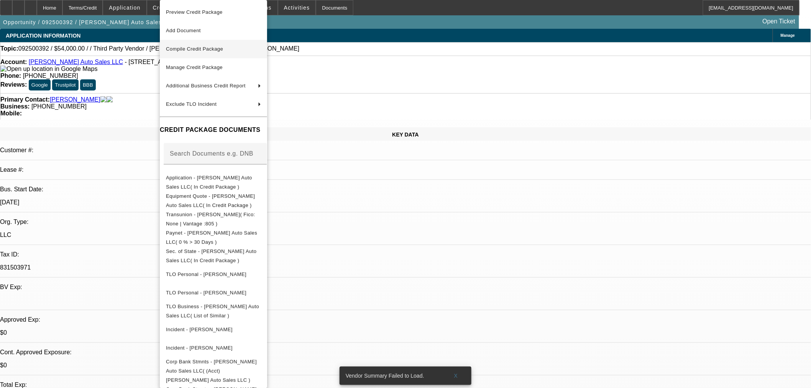
click at [231, 56] on button "Compile Credit Package" at bounding box center [213, 49] width 107 height 18
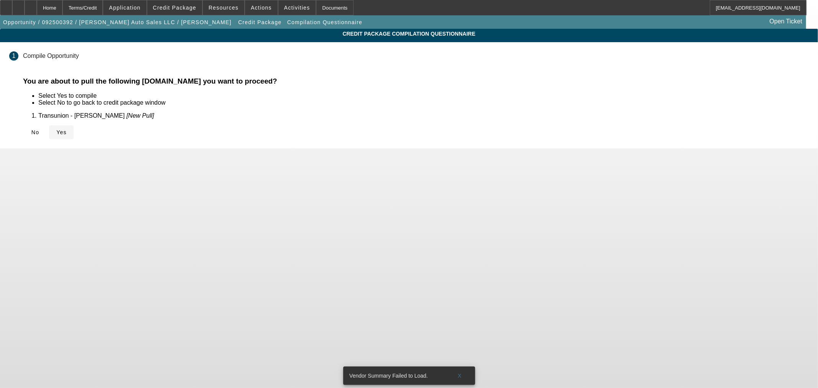
click at [74, 135] on span at bounding box center [61, 132] width 25 height 18
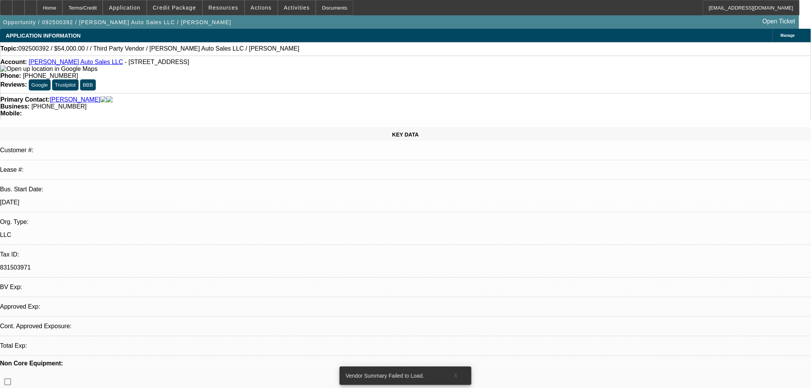
select select "0"
select select "2"
select select "0"
select select "6"
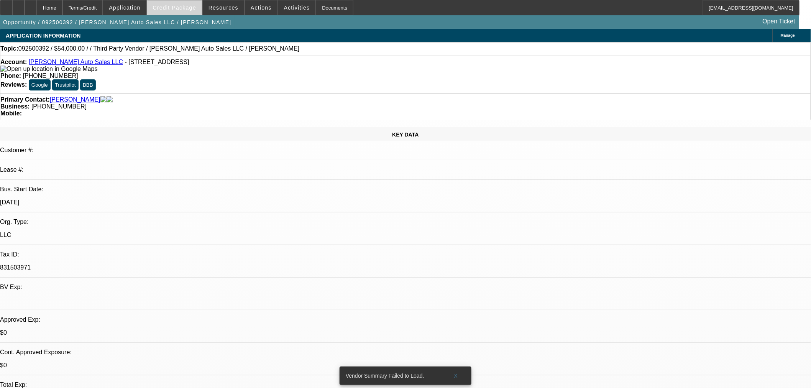
click at [187, 10] on span at bounding box center [174, 7] width 55 height 18
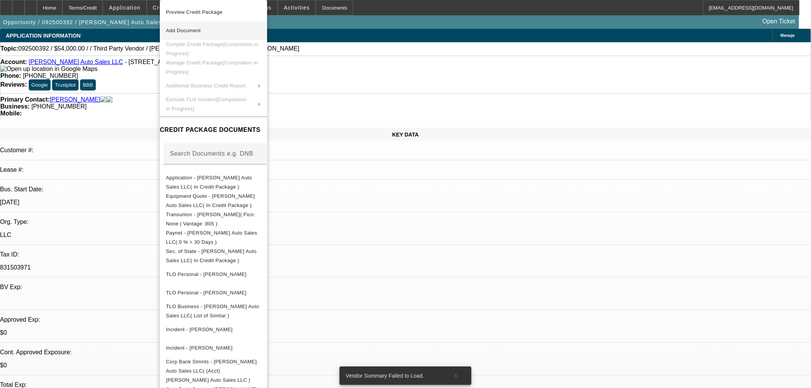
click at [199, 26] on span "Add Document" at bounding box center [213, 30] width 95 height 9
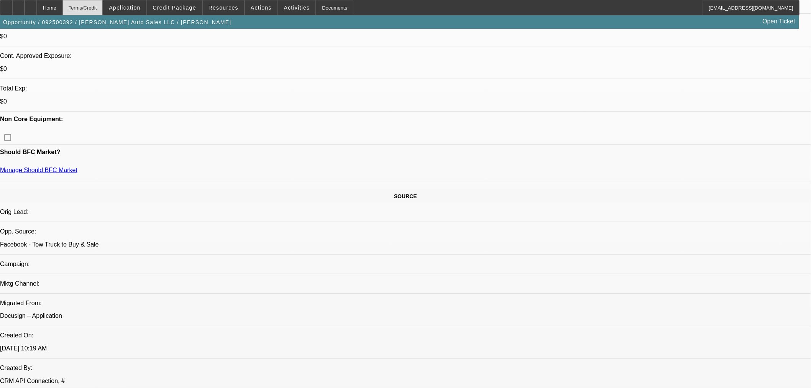
scroll to position [213, 0]
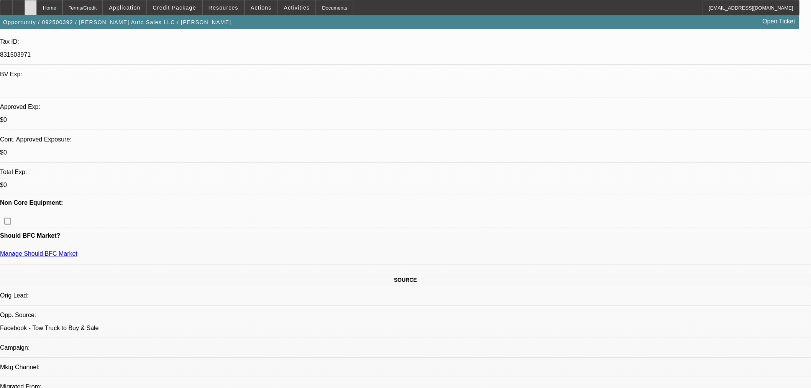
drag, startPoint x: 49, startPoint y: 8, endPoint x: 51, endPoint y: 13, distance: 5.3
click at [31, 5] on icon at bounding box center [31, 5] width 0 height 0
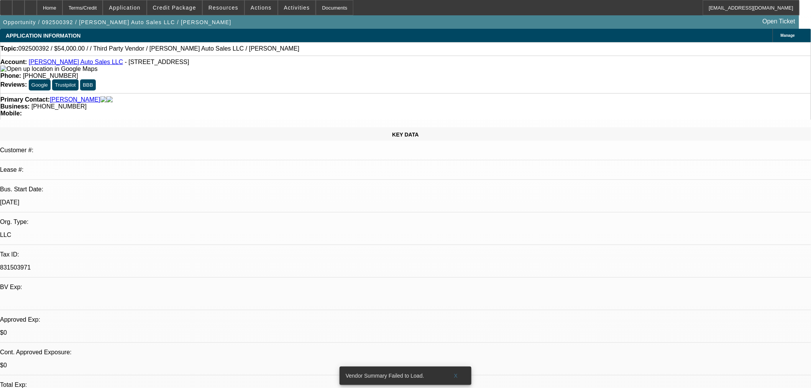
select select "0"
select select "2"
select select "0"
select select "6"
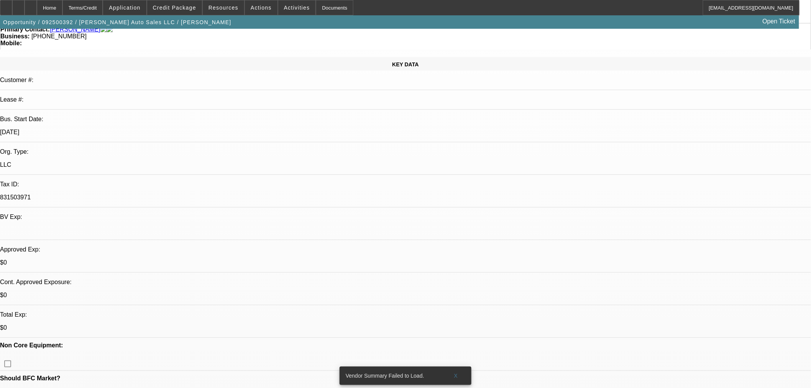
scroll to position [85, 0]
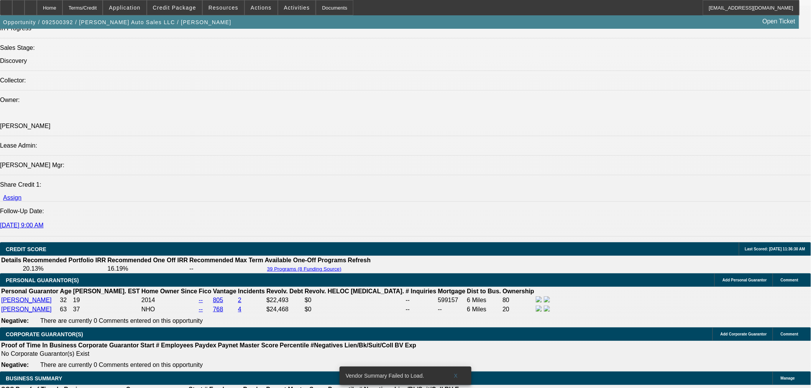
scroll to position [937, 0]
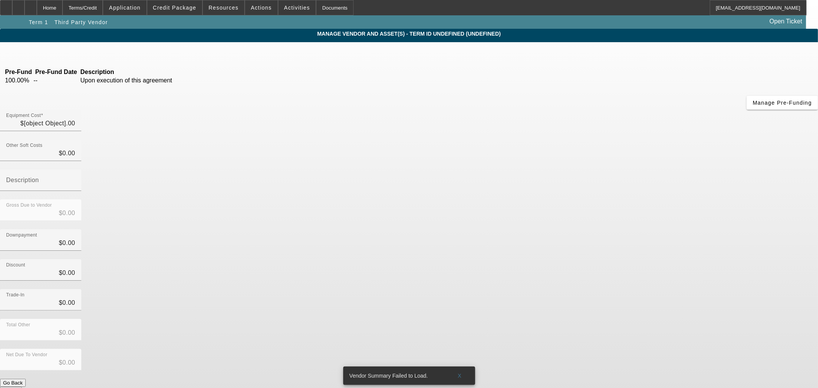
type input "$54,000.00"
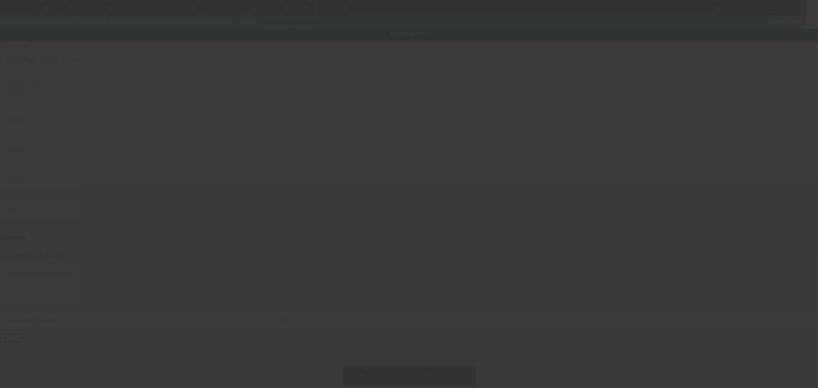
type textarea "4X4, Reg Cab, Rollback; Make: Ford; Model: F550"
type input "900 W Market St"
type input "Pottsville"
type input "17901"
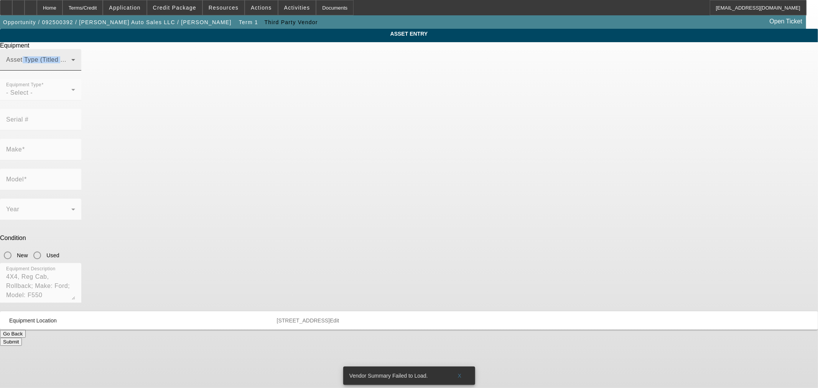
click at [75, 71] on div "Asset Type (Titled or Non-Titled)" at bounding box center [40, 59] width 69 height 21
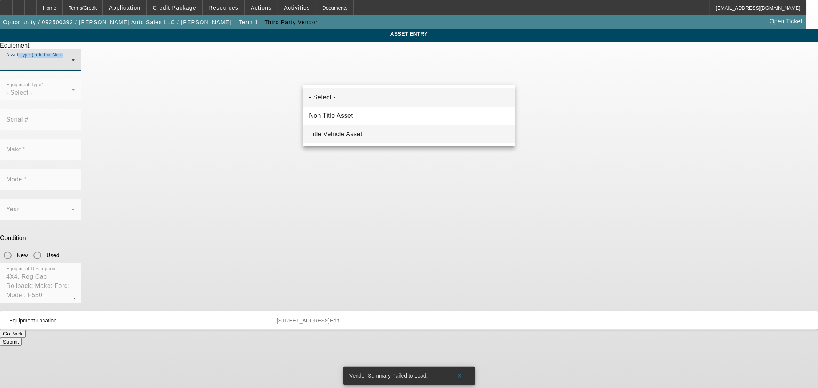
drag, startPoint x: 369, startPoint y: 132, endPoint x: 363, endPoint y: 130, distance: 6.7
click at [369, 132] on mat-option "Title Vehicle Asset" at bounding box center [409, 134] width 212 height 18
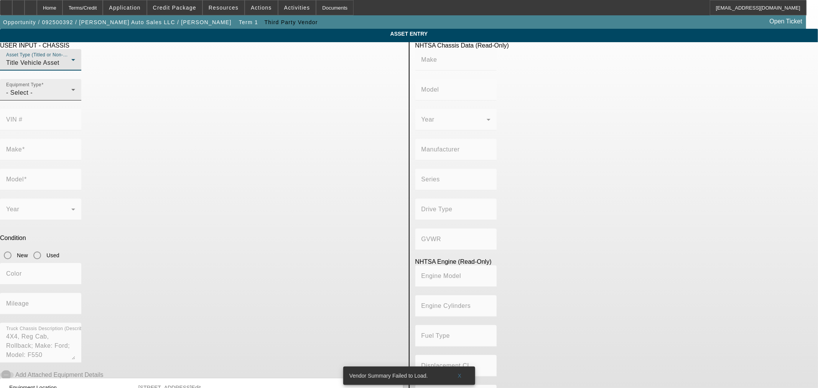
click at [71, 97] on div "- Select -" at bounding box center [38, 92] width 65 height 9
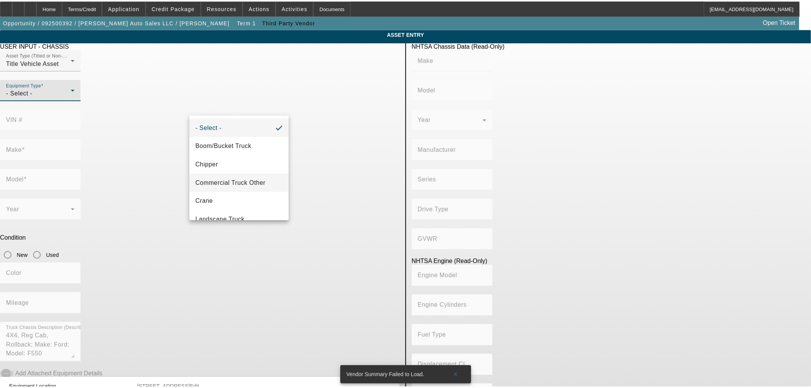
scroll to position [84, 0]
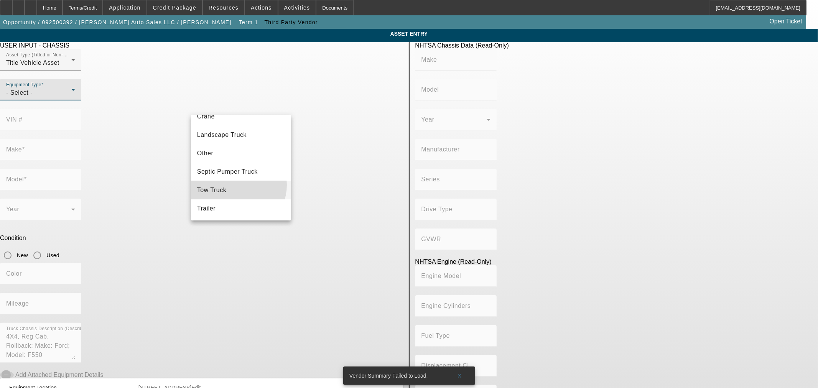
click at [234, 185] on mat-option "Tow Truck" at bounding box center [241, 190] width 100 height 18
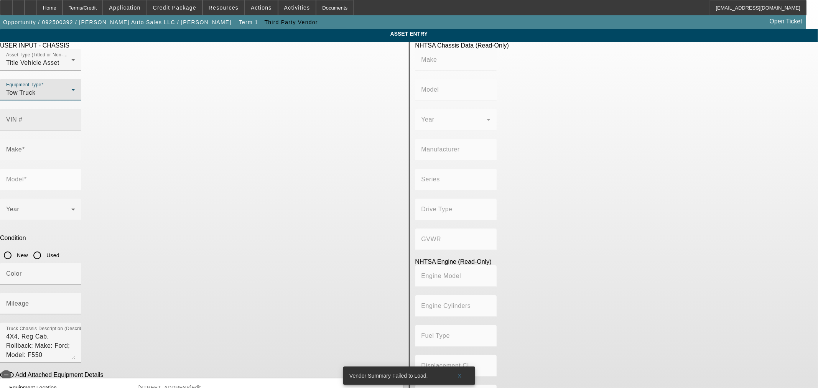
click at [75, 118] on input "VIN #" at bounding box center [40, 122] width 69 height 9
type input "1FDUF5HT2MED56716"
type input "FORD"
type input "F-550"
type input "FORD MOTOR COMPANY"
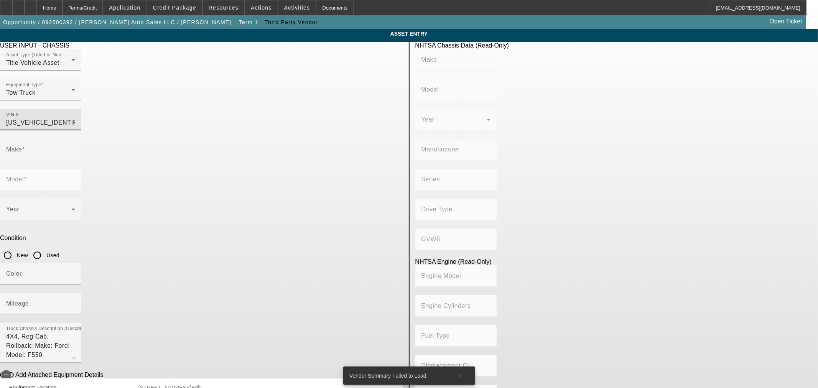
type input "F-Series Super Duty - Dual Rear Wheel"
type input "4WD/4-Wheel Drive/4x4"
type input "Class 5: 16,001 - 19,500 lb (7,258 - 8,845 kg)"
type input "8"
type input "Diesel"
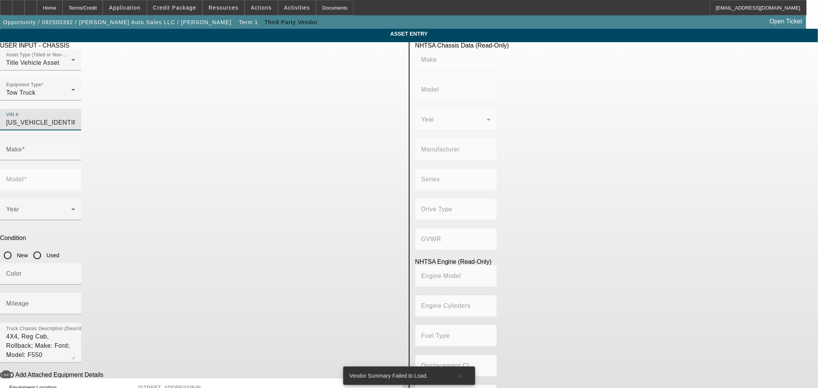
type input "408.85908543470"
type input "6.7"
type input "FORD"
type input "F-550"
type input "1FDUF5HT2MED567160"
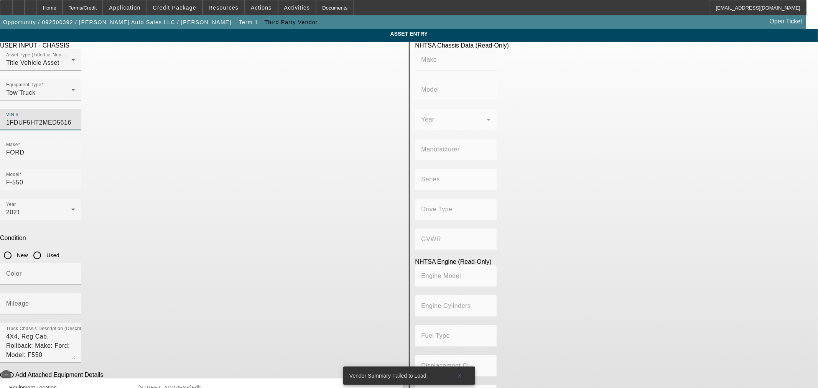
type input "1FDUF5HT2MED56160"
type input "FORD"
type input "F-550"
type input "FORD MOTOR COMPANY"
type input "F-Series Super Duty - Dual Rear Wheel"
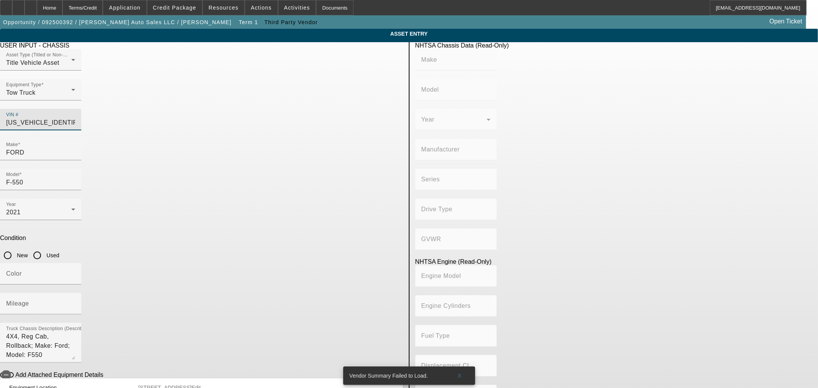
type input "4WD/4-Wheel Drive/4x4"
type input "Class 5: 16,001 - 19,500 lb (7,258 - 8,845 kg)"
type input "8"
type input "Diesel"
type input "408.85908543470"
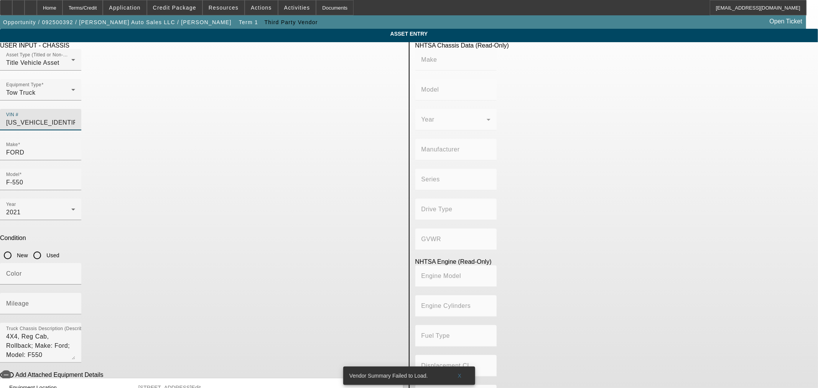
type input "6.7"
type input "1FDUF5HT2MED56160"
click at [403, 293] on div "Mileage" at bounding box center [201, 308] width 403 height 30
type input "FORD"
type input "F-550"
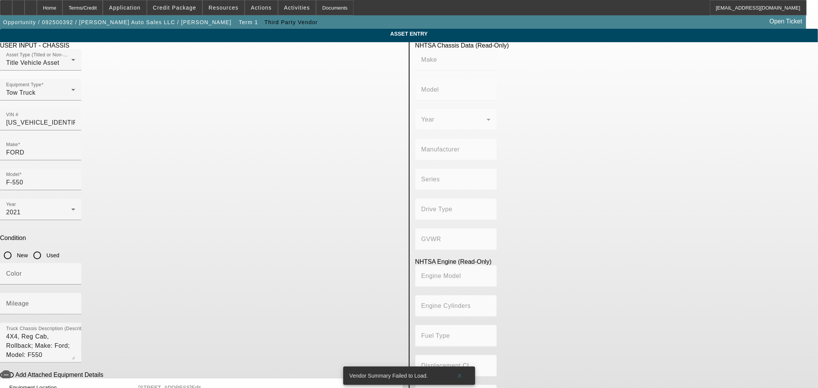
type input "FORD MOTOR COMPANY"
type input "F-Series Super Duty - Dual Rear Wheel"
type input "4WD/4-Wheel Drive/4x4"
type input "Class 5: 16,001 - 19,500 lb (7,258 - 8,845 kg)"
type input "8"
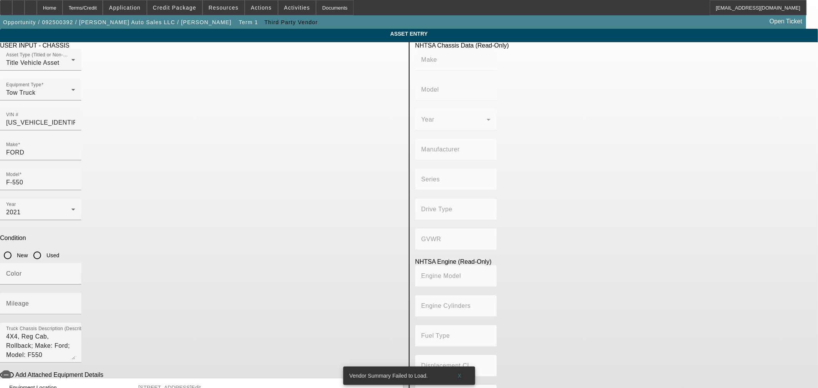
type input "Diesel"
type input "408.85908543470"
type input "6.7"
click at [45, 248] on input "Used" at bounding box center [37, 255] width 15 height 15
radio input "true"
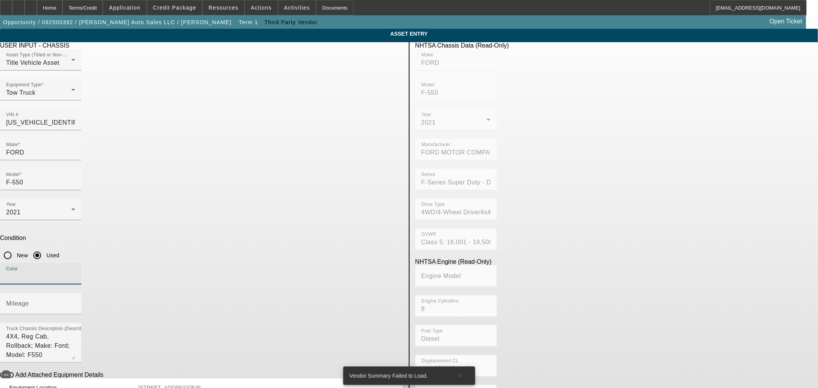
click at [75, 272] on input "Color" at bounding box center [40, 276] width 69 height 9
type input "r"
click at [75, 272] on input "R" at bounding box center [40, 276] width 69 height 9
type input "Red"
click at [75, 302] on input "Mileage" at bounding box center [40, 306] width 69 height 9
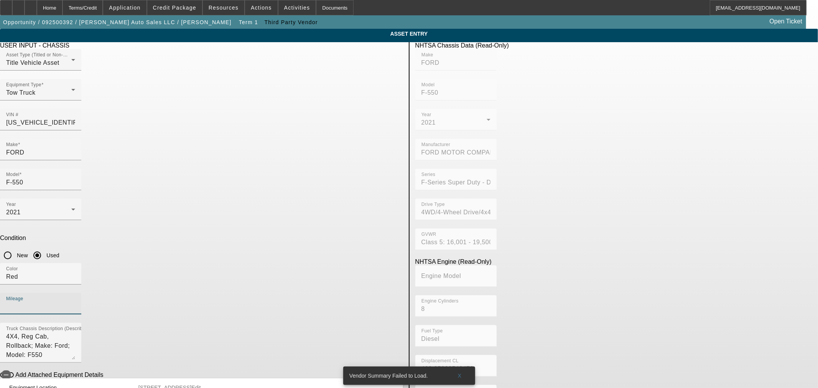
click at [75, 302] on input "Mileage" at bounding box center [40, 306] width 69 height 9
click at [75, 302] on input "181" at bounding box center [40, 306] width 69 height 9
type input "181404"
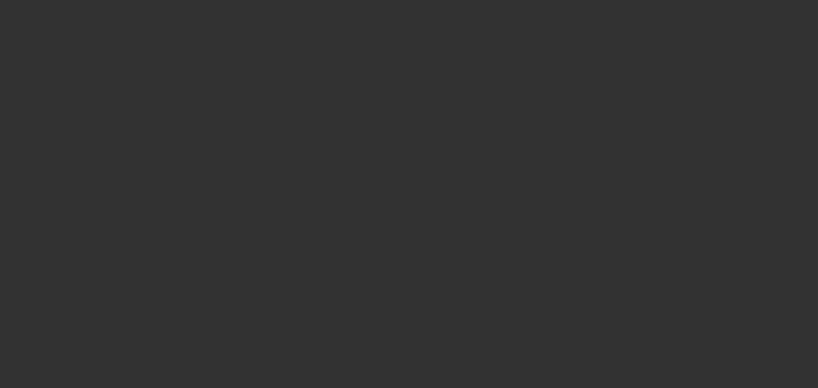
type input "$54,000.00"
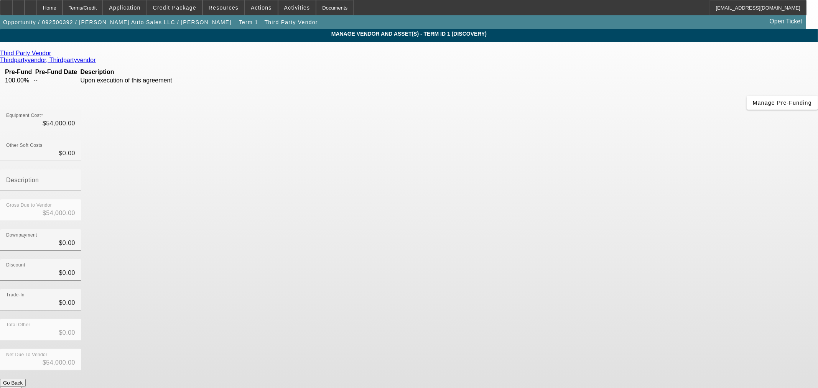
click at [22, 387] on button "Submit" at bounding box center [11, 391] width 22 height 8
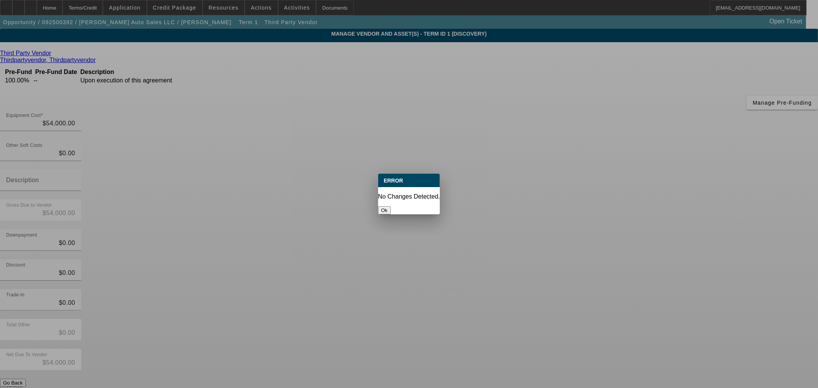
click at [411, 206] on div "Ok" at bounding box center [409, 210] width 62 height 8
click at [391, 206] on button "Ok" at bounding box center [384, 210] width 13 height 8
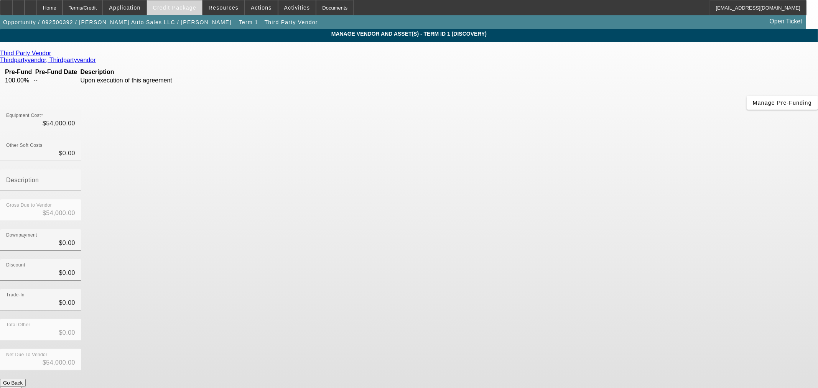
click at [187, 4] on span at bounding box center [174, 7] width 55 height 18
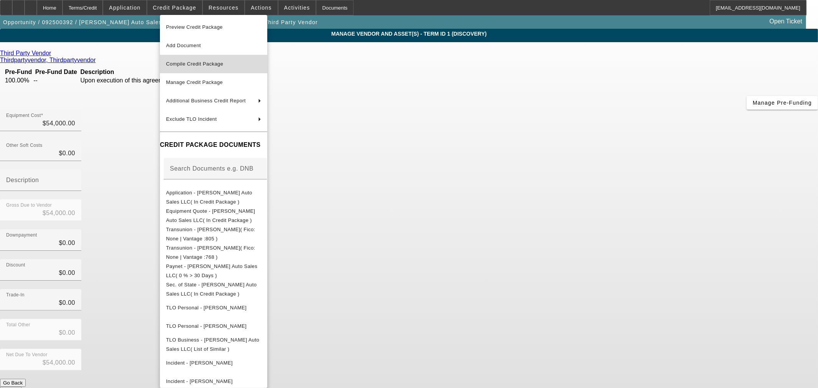
click at [211, 59] on span "Compile Credit Package" at bounding box center [213, 63] width 95 height 9
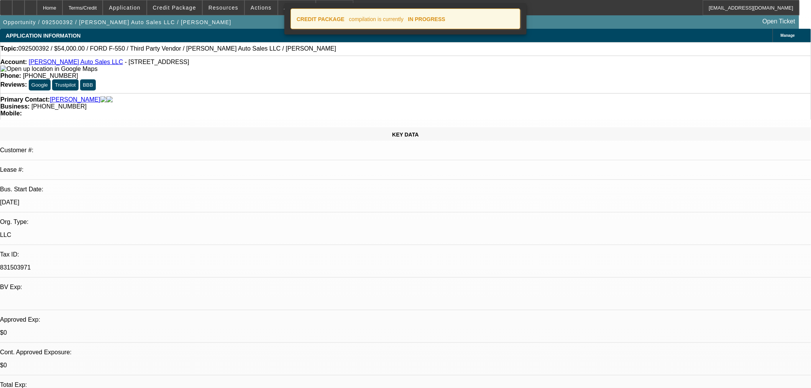
select select "0"
select select "2"
select select "0"
select select "6"
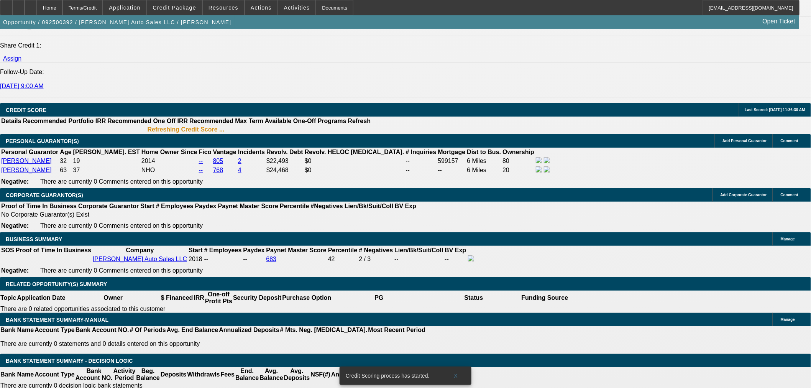
scroll to position [995, 0]
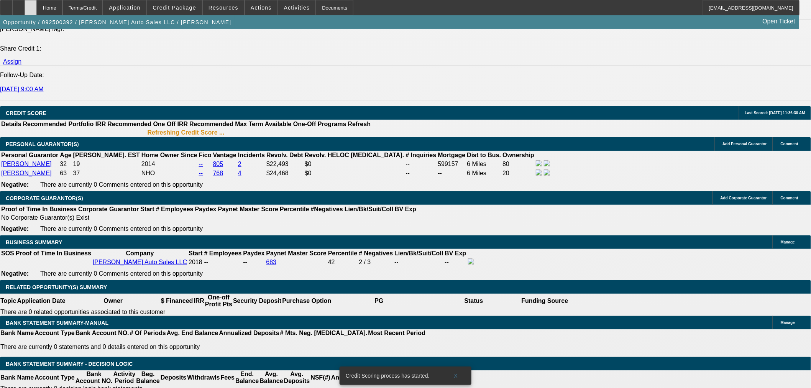
click at [37, 2] on div at bounding box center [31, 7] width 12 height 15
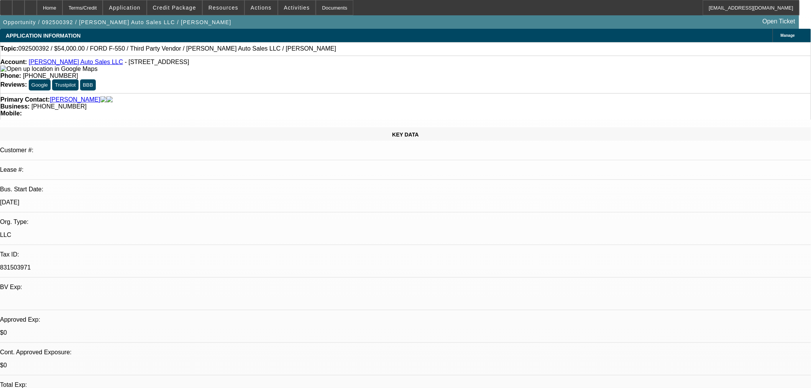
select select "0"
select select "2"
select select "0"
select select "6"
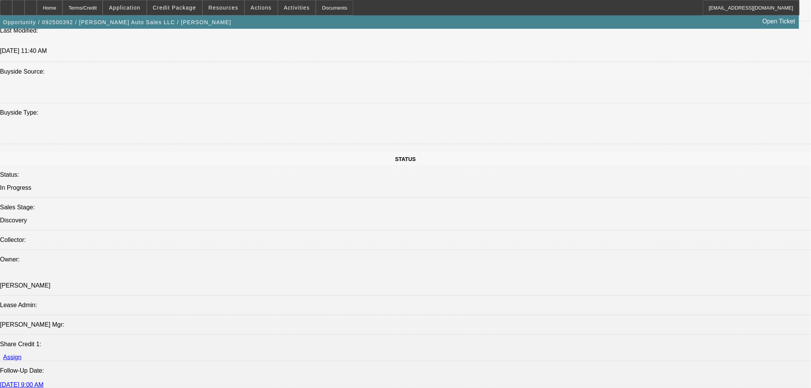
scroll to position [809, 0]
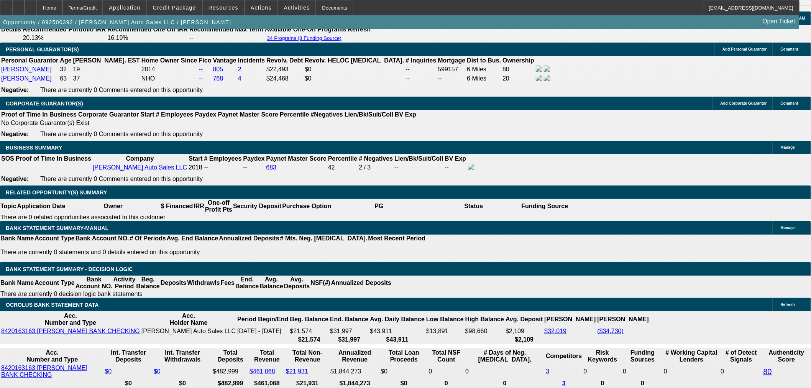
scroll to position [1065, 0]
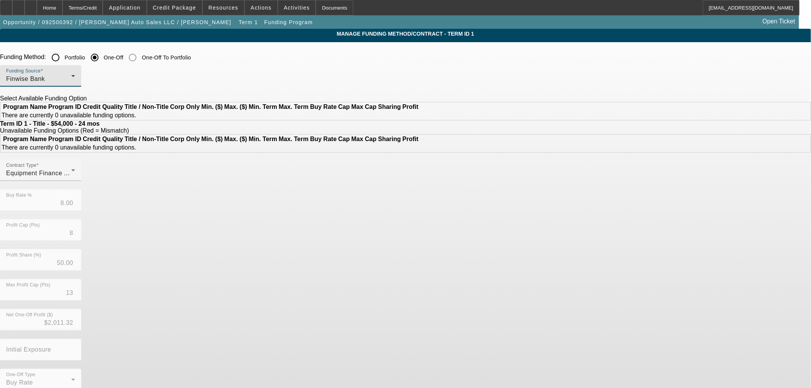
click at [71, 77] on div "Finwise Bank" at bounding box center [38, 78] width 65 height 9
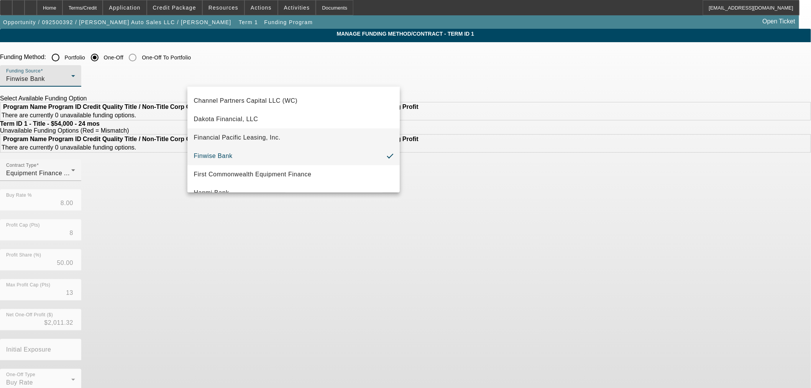
scroll to position [69, 0]
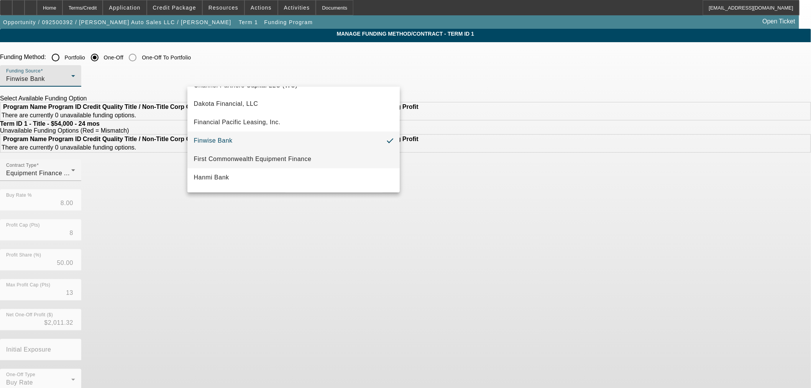
click at [282, 158] on span "First Commonwealth Equipment Finance" at bounding box center [253, 159] width 118 height 9
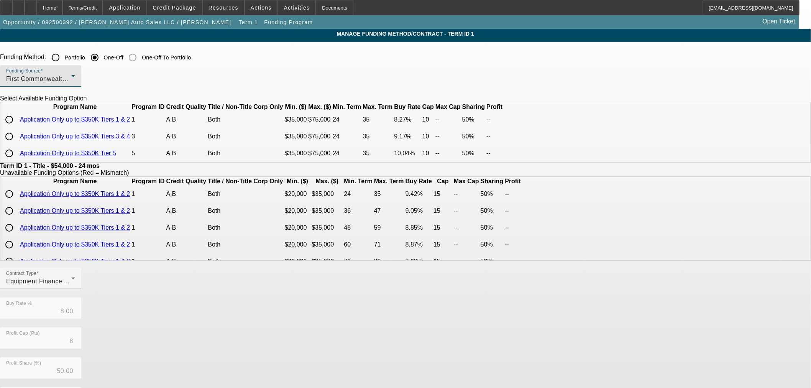
click at [17, 127] on input "radio" at bounding box center [9, 119] width 15 height 15
radio input "true"
type input "8.27"
type input "10"
click at [124, 81] on span "First Commonwealth Equipment Finance" at bounding box center [65, 79] width 118 height 7
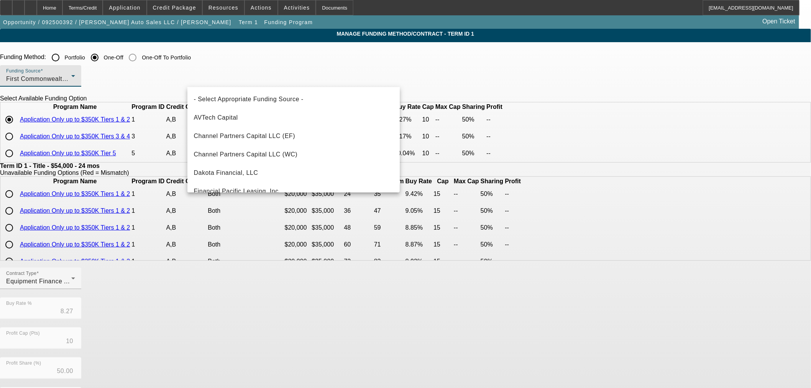
scroll to position [44, 0]
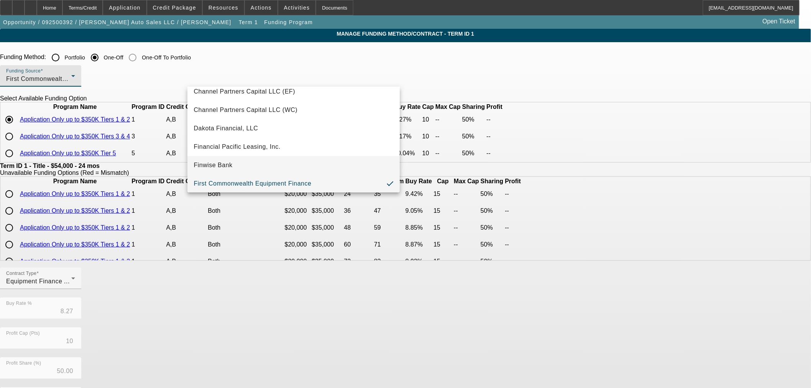
click at [275, 163] on mat-option "Finwise Bank" at bounding box center [293, 165] width 212 height 18
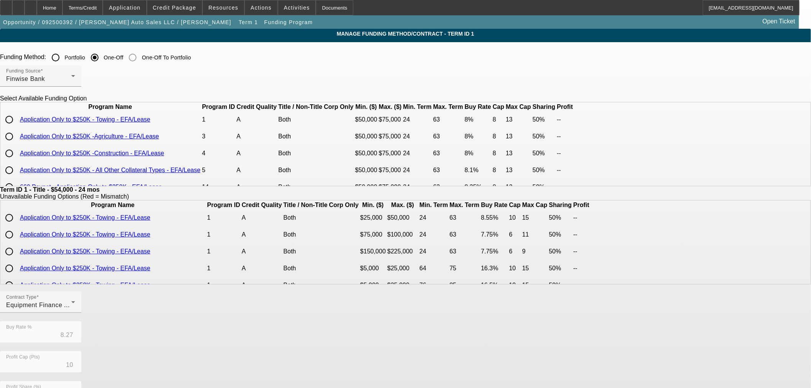
drag, startPoint x: 202, startPoint y: 131, endPoint x: 277, endPoint y: 170, distance: 84.9
click at [17, 127] on input "radio" at bounding box center [9, 119] width 15 height 15
radio input "true"
type input "8.00"
type input "8"
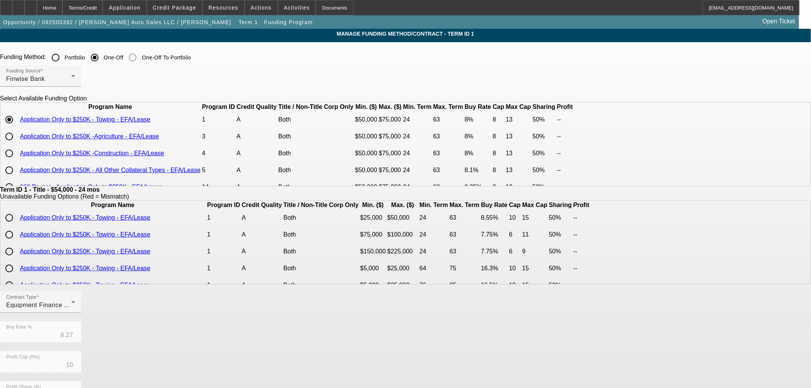
type input "13"
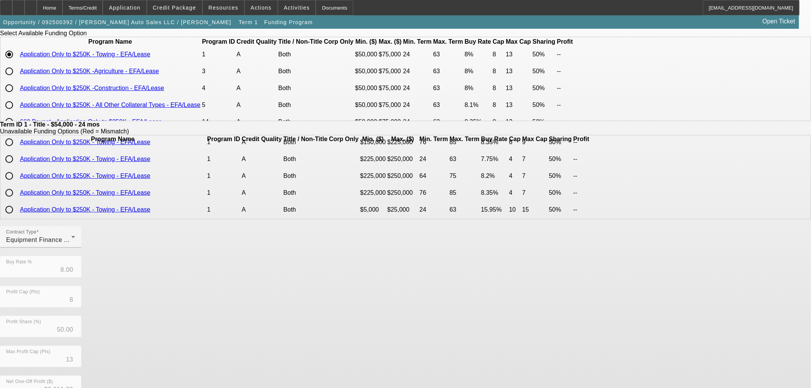
scroll to position [137, 0]
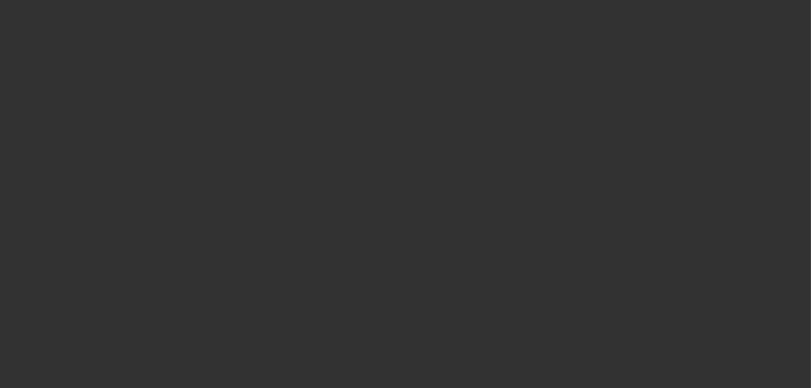
select select "0"
select select "2"
select select "0"
select select "6"
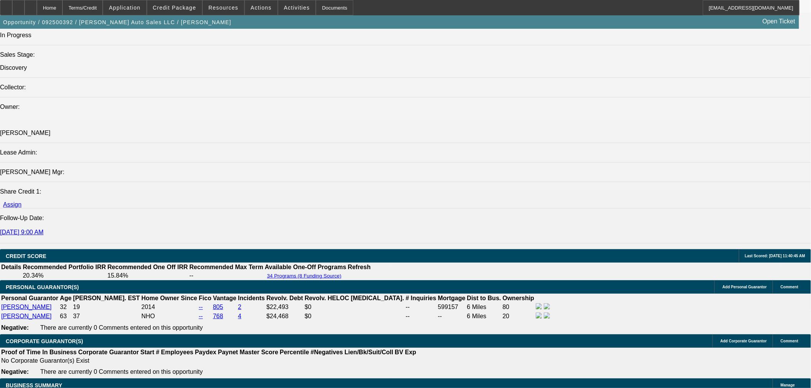
scroll to position [1065, 0]
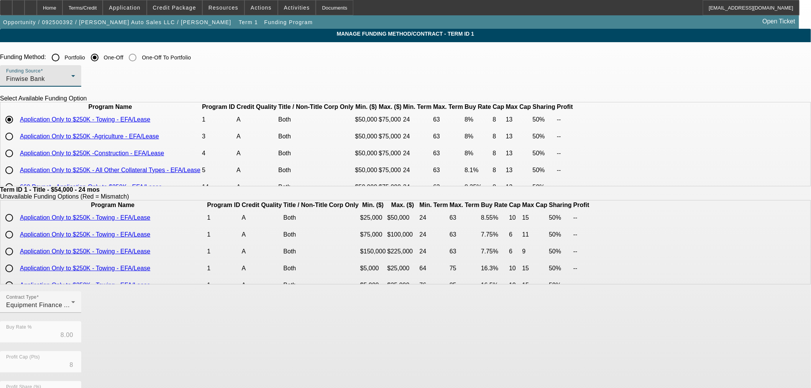
click at [71, 76] on div "Finwise Bank" at bounding box center [38, 78] width 65 height 9
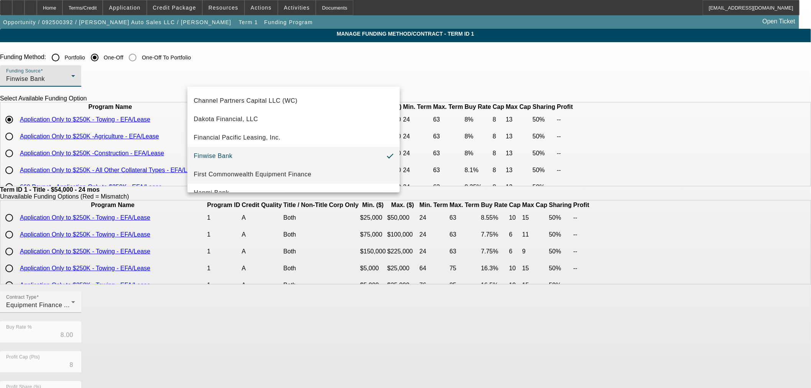
scroll to position [69, 0]
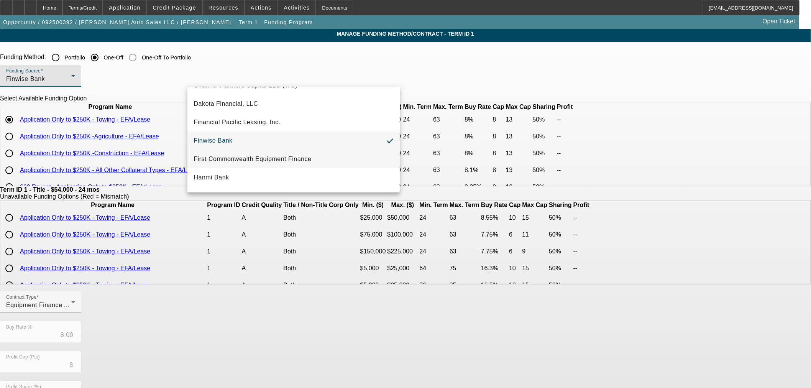
click at [278, 156] on span "First Commonwealth Equipment Finance" at bounding box center [253, 159] width 118 height 9
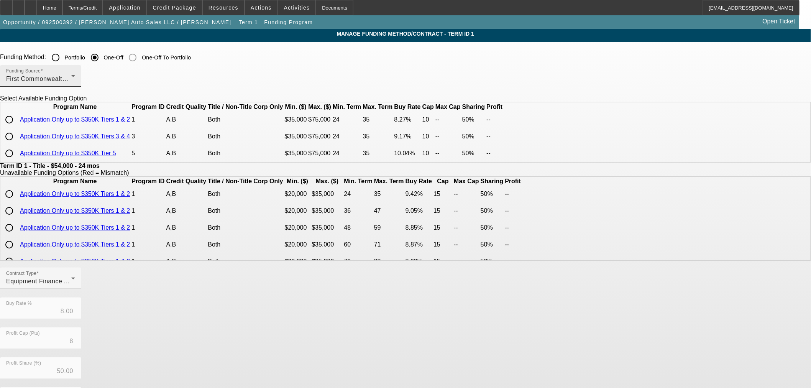
click at [75, 85] on div "Funding Source First Commonwealth Equipment Finance" at bounding box center [40, 75] width 69 height 21
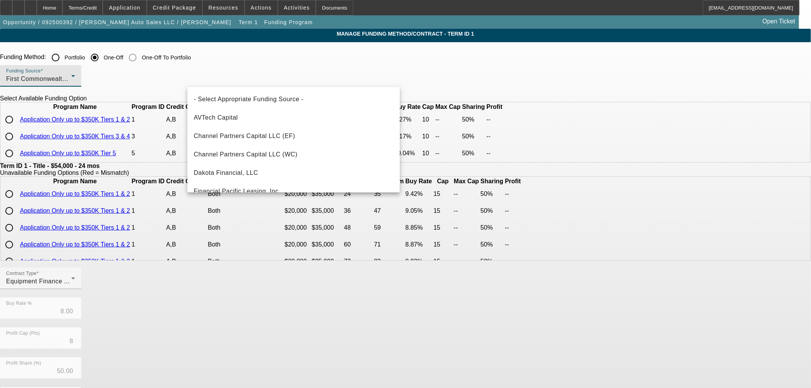
scroll to position [44, 0]
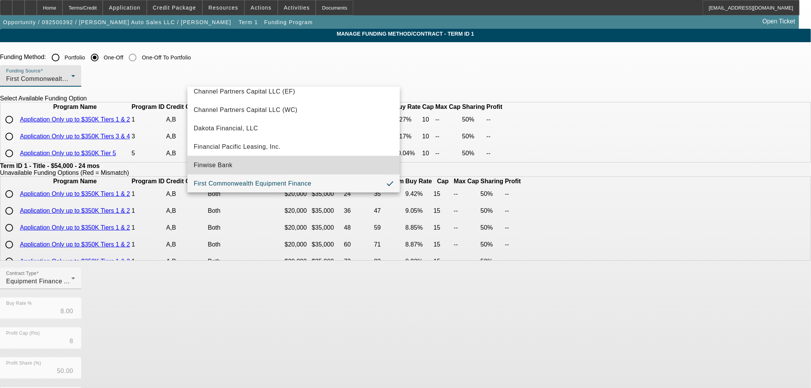
click at [319, 163] on mat-option "Finwise Bank" at bounding box center [293, 165] width 212 height 18
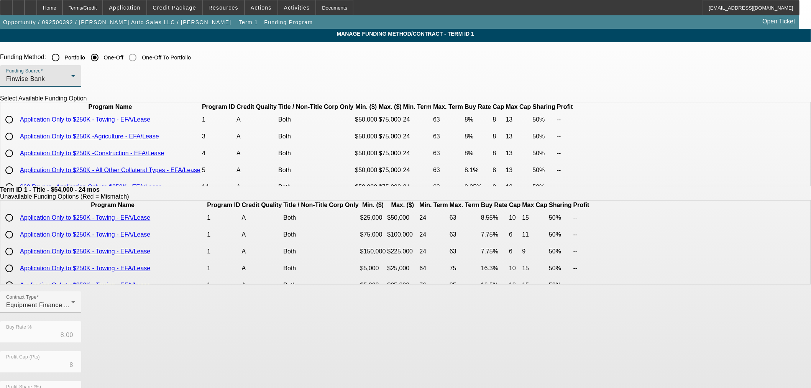
click at [17, 127] on input "radio" at bounding box center [9, 119] width 15 height 15
radio input "true"
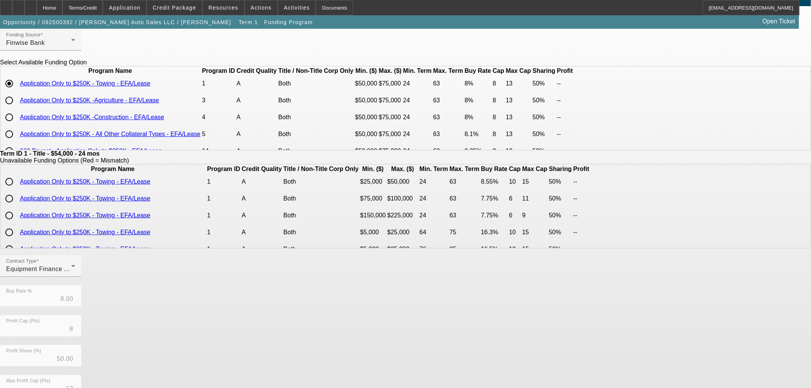
scroll to position [128, 0]
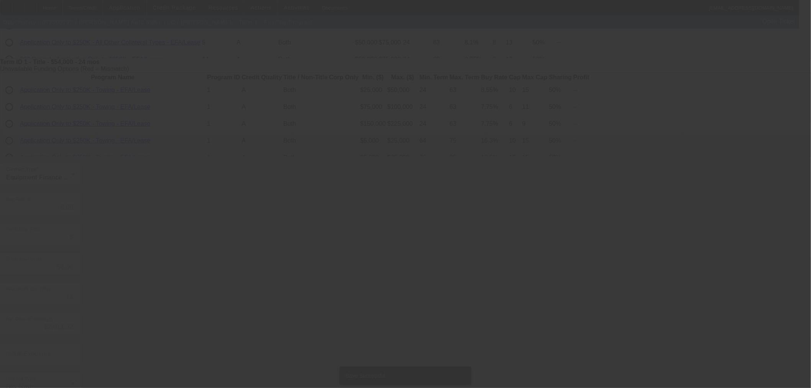
scroll to position [0, 0]
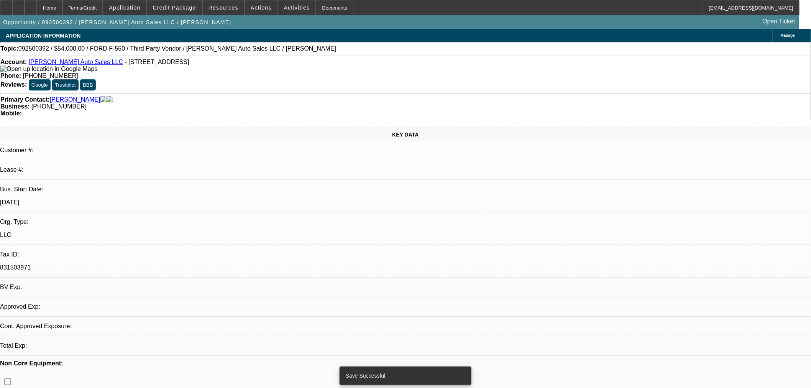
select select "0"
select select "2"
select select "0"
select select "6"
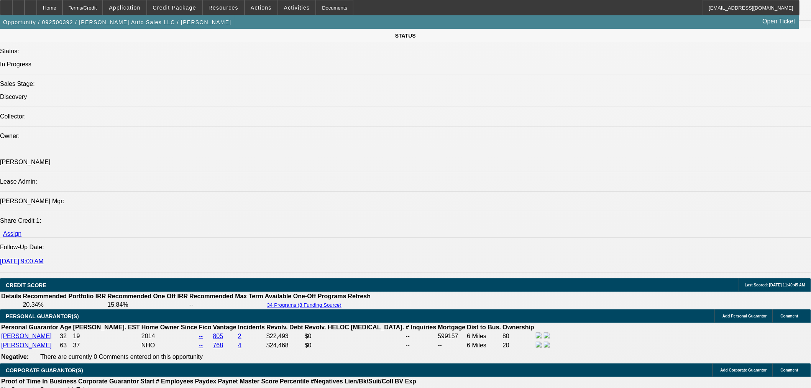
scroll to position [1022, 0]
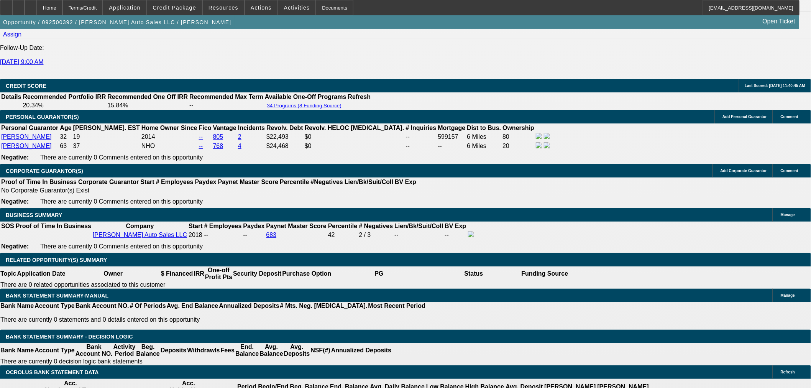
type input "UNKNOWN"
type input "36"
type input "$36,662.00"
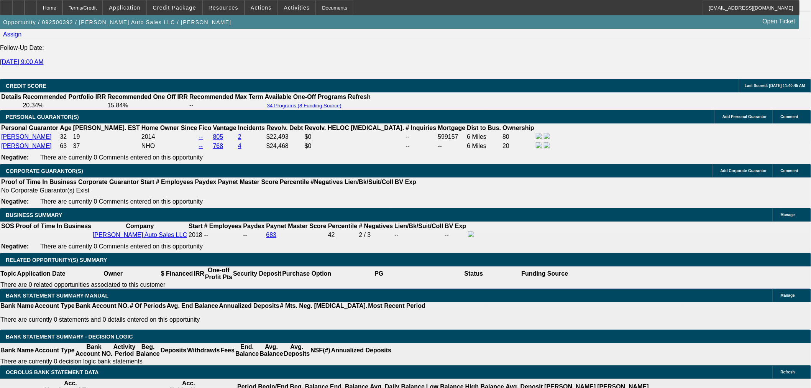
type input "$18,331.00"
type input "$3,535.78"
type input "$1,767.89"
type input "36"
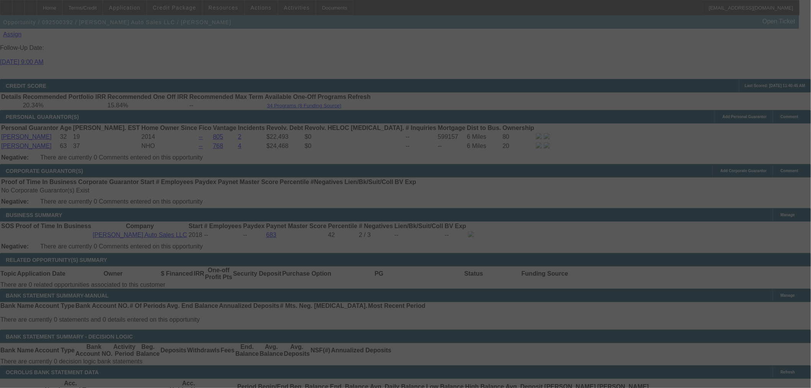
select select "0"
select select "2"
select select "0"
select select "6"
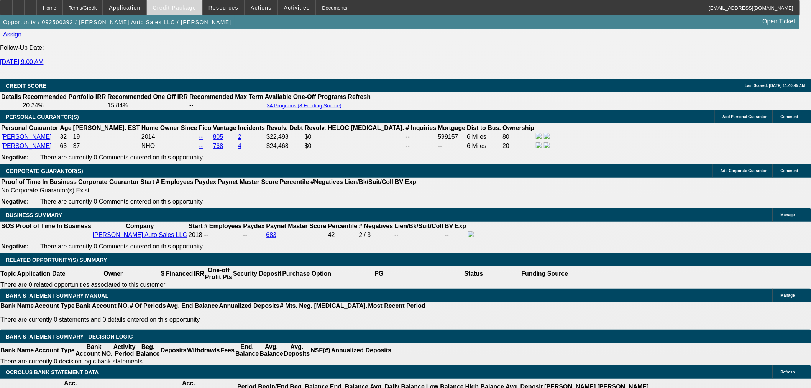
click at [190, 8] on span "Credit Package" at bounding box center [174, 8] width 43 height 6
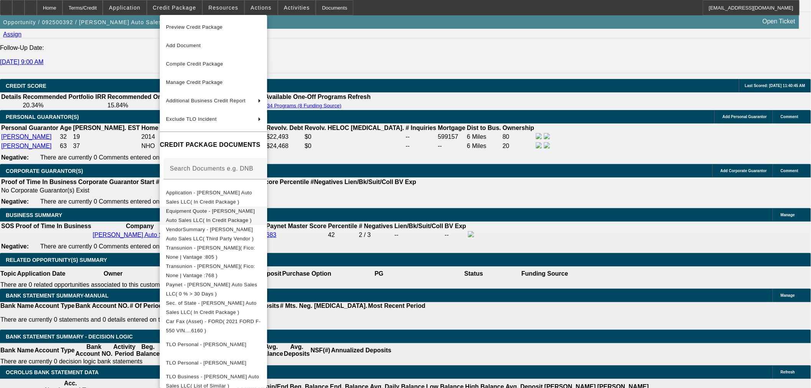
click at [230, 217] on span "Equipment Quote - Diehl's Auto Sales LLC( In Credit Package )" at bounding box center [213, 215] width 95 height 18
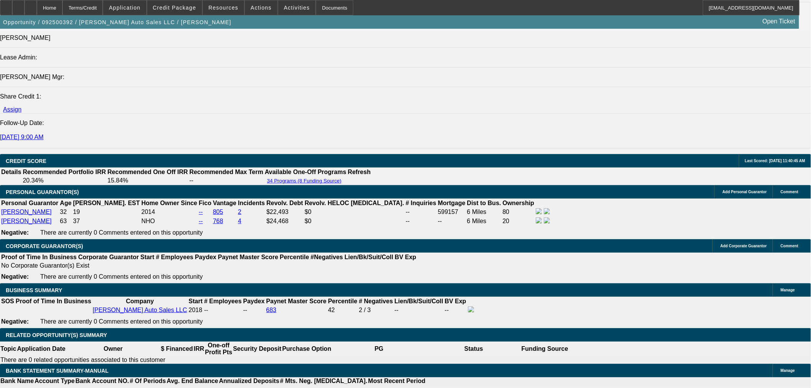
scroll to position [809, 0]
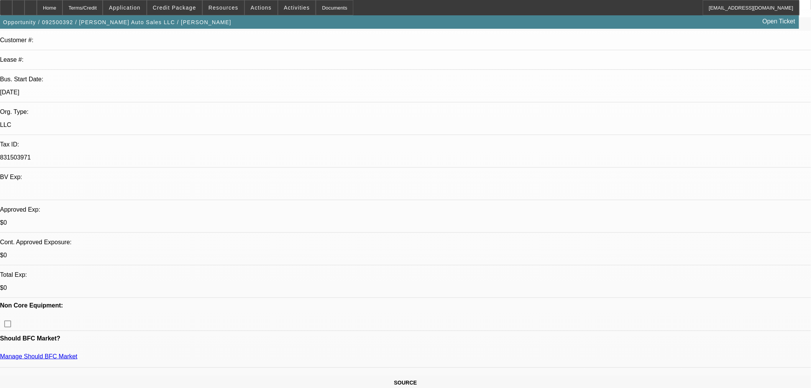
scroll to position [0, 0]
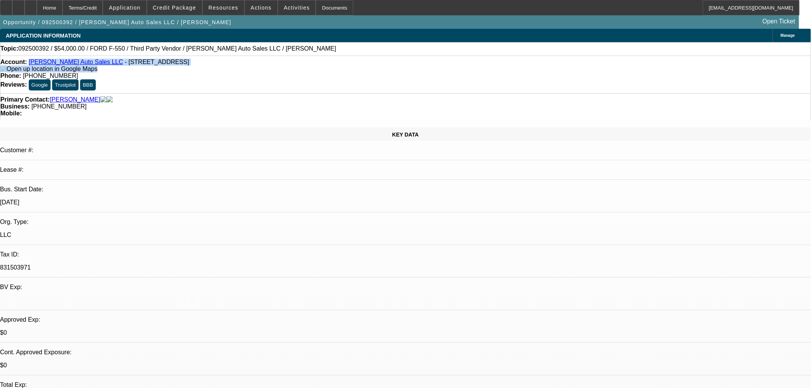
drag, startPoint x: 84, startPoint y: 67, endPoint x: 36, endPoint y: 66, distance: 48.3
click at [36, 66] on div "Account: Diehl's Auto Sales LLC - 900 W Market St, Pottsville, PA 17901" at bounding box center [405, 66] width 811 height 14
click at [36, 72] on div "Account: Diehl's Auto Sales LLC - 900 W Market St, Pottsville, PA 17901" at bounding box center [405, 66] width 811 height 14
click at [33, 68] on div "Account: Diehl's Auto Sales LLC - 900 W Market St, Pottsville, PA 17901" at bounding box center [405, 66] width 811 height 14
drag, startPoint x: 164, startPoint y: 51, endPoint x: 211, endPoint y: 46, distance: 47.7
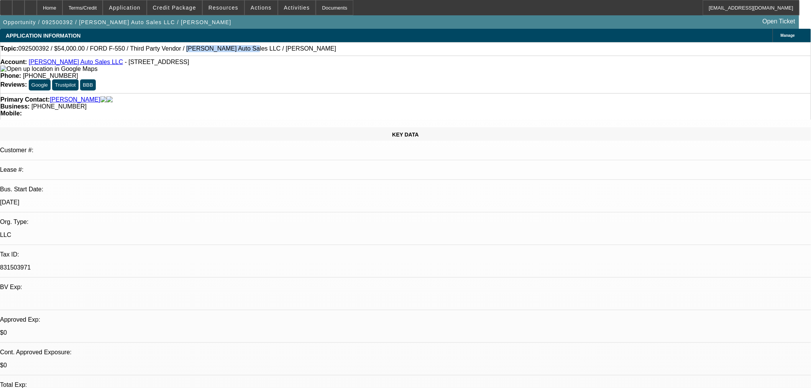
click at [211, 46] on div "Topic: 092500392 / $54,000.00 / FORD F-550 / Third Party Vendor / Diehls Auto S…" at bounding box center [405, 48] width 811 height 7
copy span "Diehls Auto Sales LLC"
drag, startPoint x: 86, startPoint y: 64, endPoint x: 34, endPoint y: 61, distance: 52.7
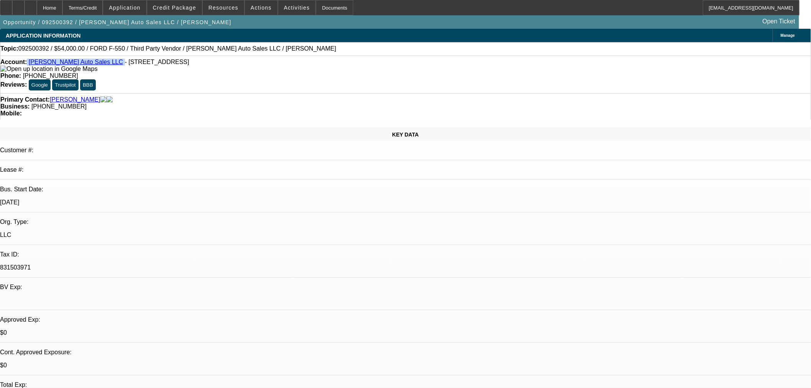
click at [34, 61] on div "Account: Diehl's Auto Sales LLC - 900 W Market St, Pottsville, PA 17901" at bounding box center [405, 66] width 811 height 14
copy div "Diehl's Auto Sales LLC"
click at [37, 5] on div at bounding box center [31, 7] width 12 height 15
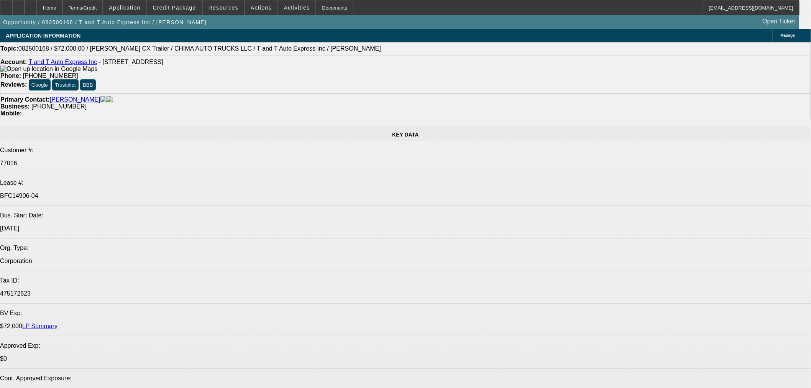
select select "0"
select select "2"
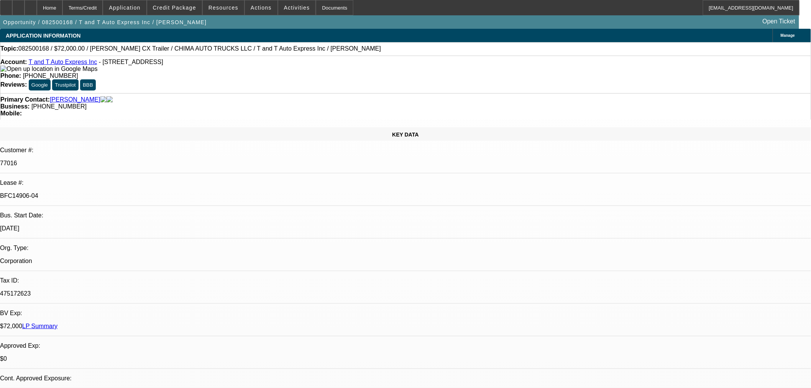
select select "0.1"
select select "4"
select select "0"
select select "2"
select select "0.1"
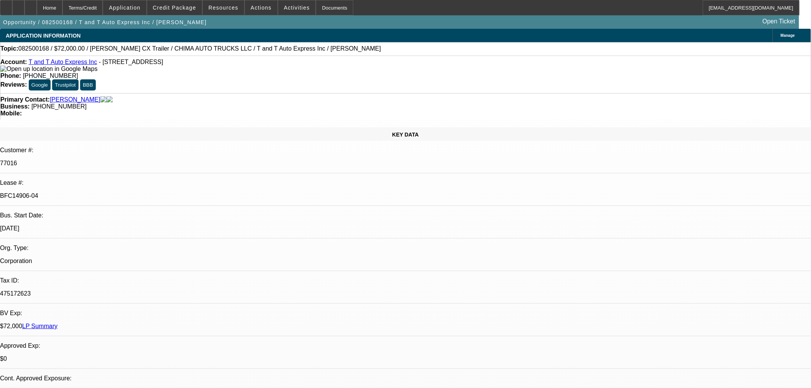
select select "4"
select select "0"
select select "2"
select select "0.1"
select select "4"
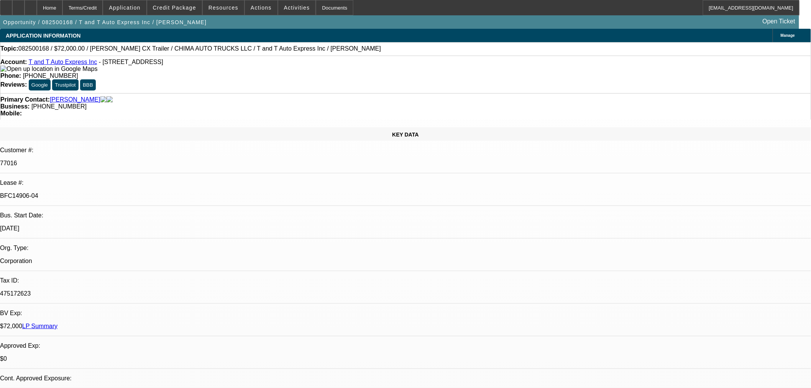
select select "0.15"
select select "2"
select select "0"
select select "6"
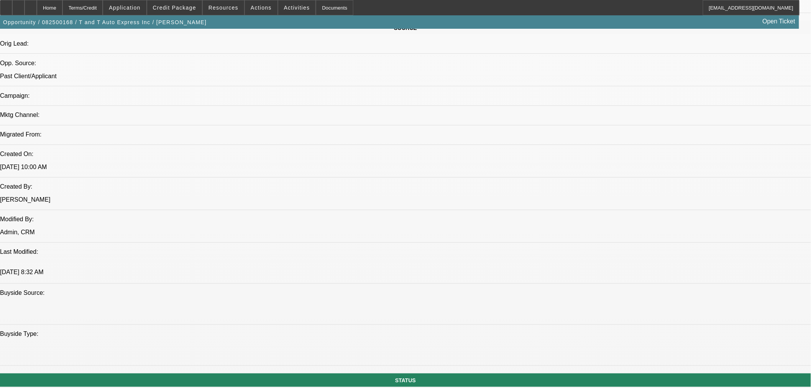
scroll to position [383, 0]
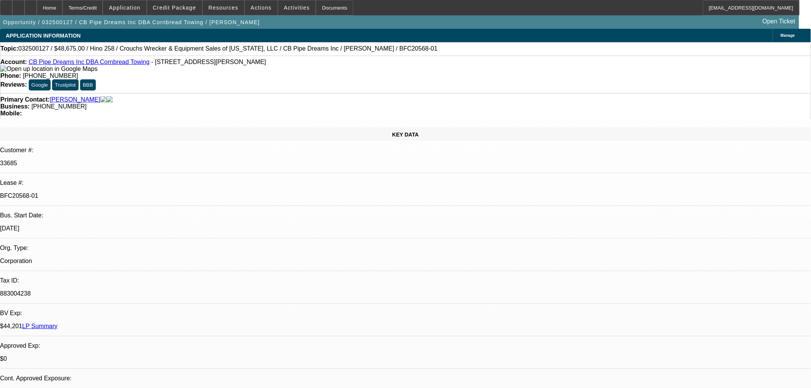
select select "0"
select select "2"
select select "0.1"
select select "4"
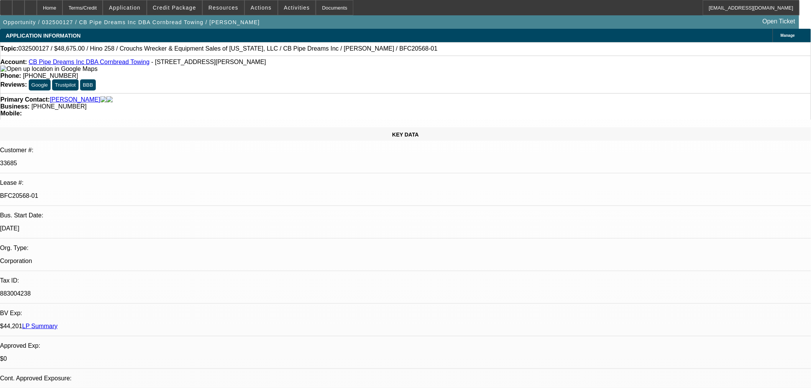
select select "0"
select select "2"
select select "0.1"
select select "4"
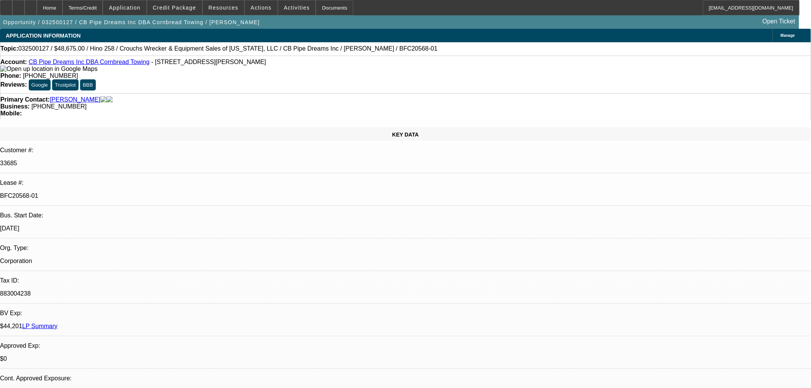
select select "0"
select select "2"
select select "0.1"
select select "4"
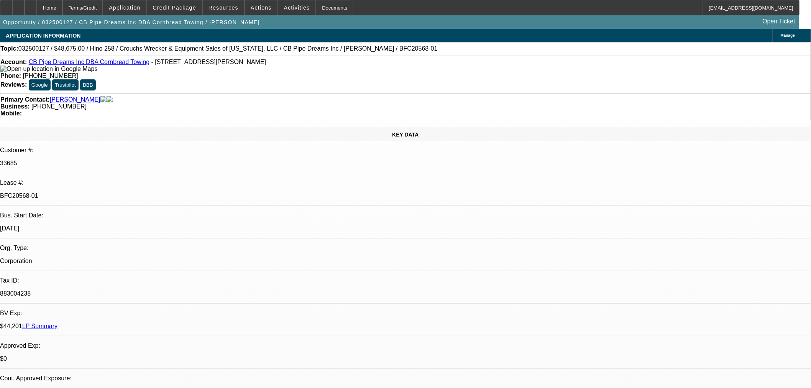
select select "0"
select select "2"
select select "0.1"
select select "4"
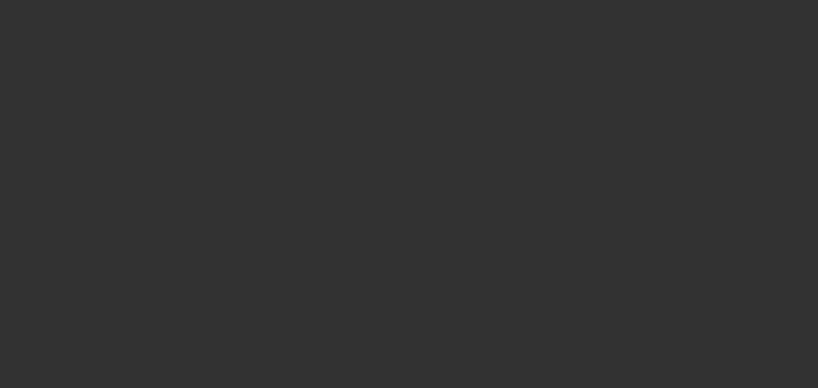
select select "0"
select select "2"
select select "0.1"
select select "4"
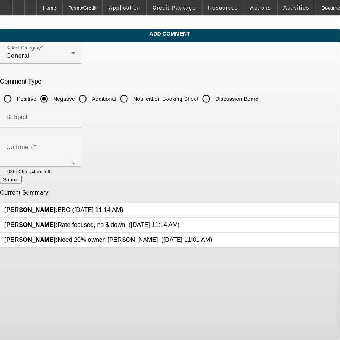
drag, startPoint x: 100, startPoint y: 94, endPoint x: 113, endPoint y: 101, distance: 15.3
click at [109, 100] on mat-radio-group "Positive Negative Additional Notification Booking Sheet Discussion Board" at bounding box center [129, 98] width 259 height 7
click at [90, 100] on input "Additional" at bounding box center [82, 98] width 15 height 15
radio input "true"
click at [75, 120] on input "Subject" at bounding box center [40, 120] width 69 height 9
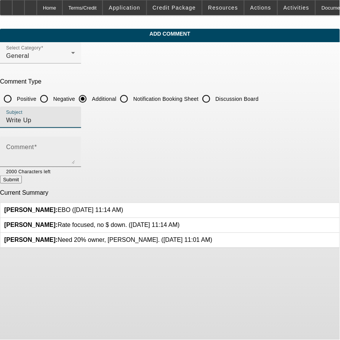
type input "Write Up"
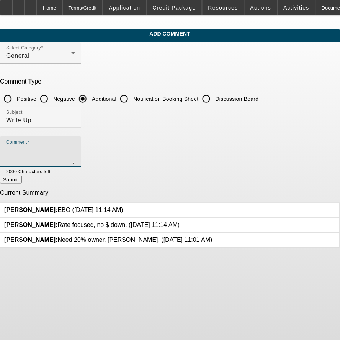
drag, startPoint x: 298, startPoint y: 162, endPoint x: 306, endPoint y: 165, distance: 8.4
click at [309, 185] on form "Select Category General Comment Type Positive Negative Additional Notification …" at bounding box center [170, 145] width 340 height 206
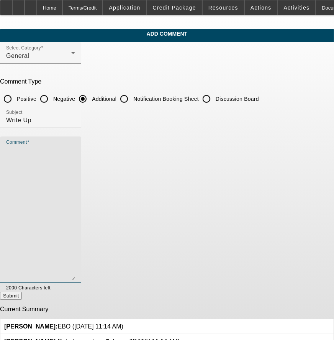
drag, startPoint x: 300, startPoint y: 159, endPoint x: 148, endPoint y: 234, distance: 169.6
click at [312, 275] on app-comments-manage "Add Comment Select Category General Comment Type Positive Negative Additional N…" at bounding box center [167, 197] width 334 height 336
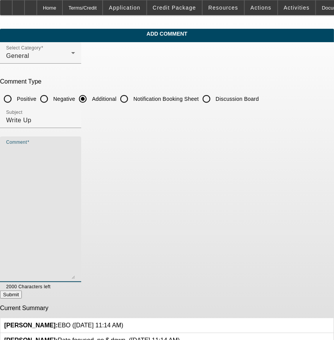
click at [75, 198] on textarea "Comment" at bounding box center [40, 212] width 69 height 133
click at [75, 146] on textarea "Comment" at bounding box center [40, 212] width 69 height 133
click at [75, 175] on textarea "Comment" at bounding box center [40, 212] width 69 height 133
click at [75, 151] on textarea "Luke Diehl started" at bounding box center [40, 212] width 69 height 133
paste textarea "Diehls Auto Sales LLC"
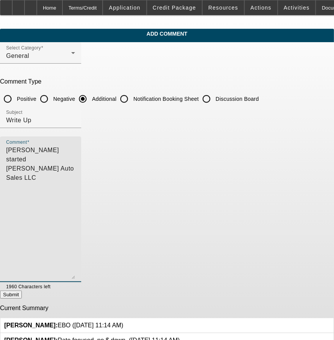
click at [75, 149] on textarea "Luke Diehl started Diehls Auto Sales LLC" at bounding box center [40, 212] width 69 height 133
click at [75, 163] on textarea "Luke Diehl started Diehl's Auto Sales LLC" at bounding box center [40, 212] width 69 height 133
click at [75, 140] on div "Comment Luke Diehl started Diehl's Auto Sales LLC back in 2018" at bounding box center [40, 209] width 69 height 146
click at [75, 156] on textarea "Luke Diehl started Diehl's Auto Sales LLC back in 2018" at bounding box center [40, 212] width 69 height 133
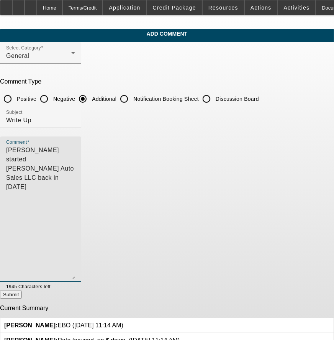
click at [75, 153] on textarea "Luke Diehl started Diehl's Auto Sales LLC back in 2018" at bounding box center [40, 212] width 69 height 133
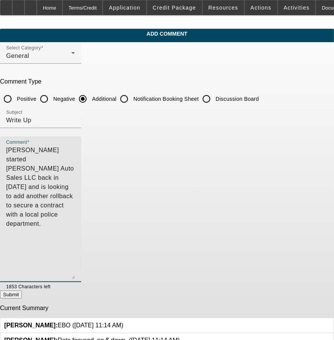
click at [75, 178] on textarea "Luke Diehl started Diehl's Auto Sales LLC back in 2018 and is looking to add an…" at bounding box center [40, 212] width 69 height 133
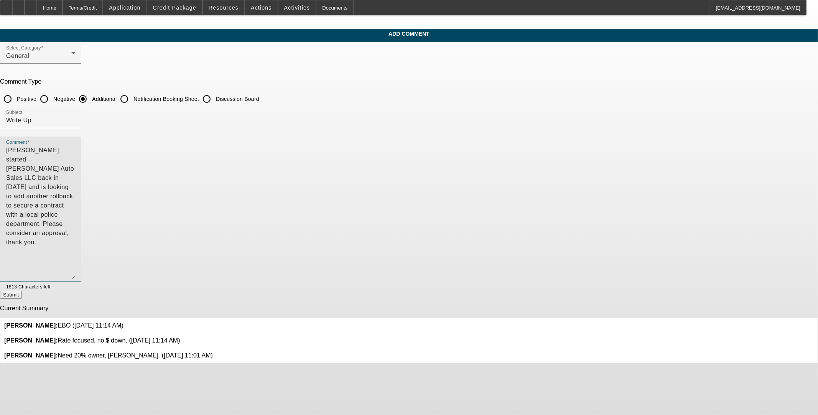
type textarea "Luke Diehl started Diehl's Auto Sales LLC back in 2018 and is looking to add an…"
drag, startPoint x: 313, startPoint y: 148, endPoint x: 353, endPoint y: 144, distance: 40.5
click at [75, 146] on textarea "[PERSON_NAME] started [PERSON_NAME] Auto Sales LLC back in [DATE] and is lookin…" at bounding box center [40, 212] width 69 height 133
click at [22, 291] on button "Submit" at bounding box center [11, 295] width 22 height 8
radio input "true"
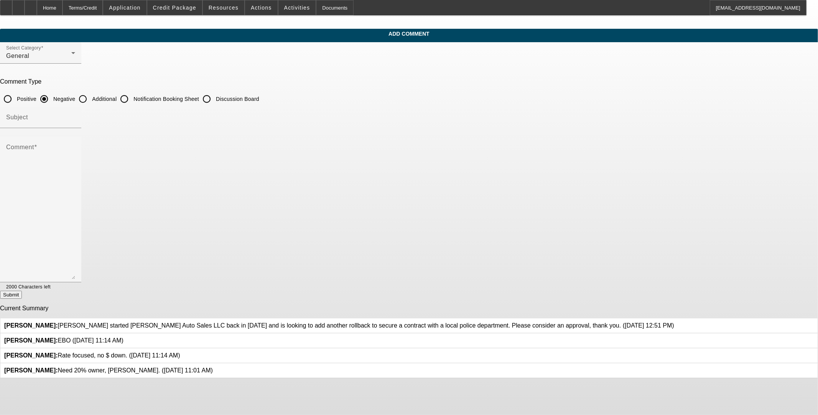
click at [180, 340] on icon at bounding box center [180, 352] width 0 height 0
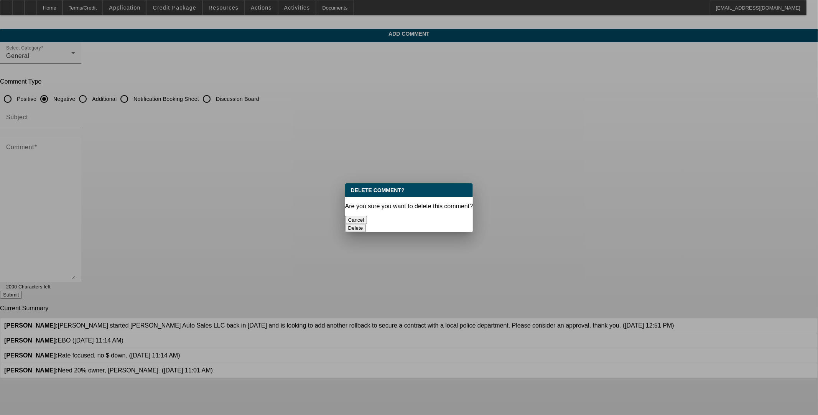
click at [340, 224] on button "Delete" at bounding box center [355, 228] width 21 height 8
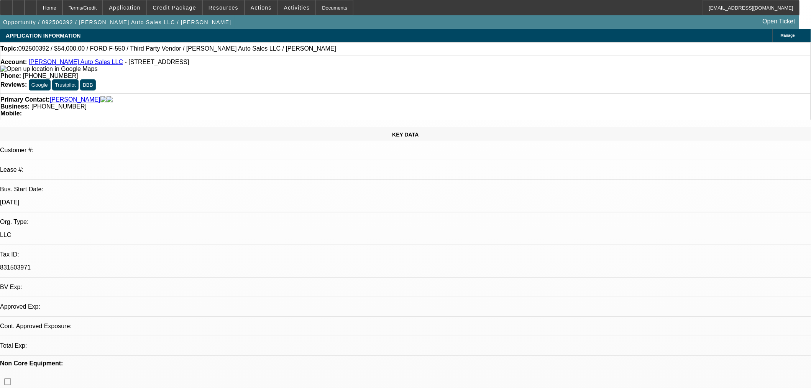
select select "0"
select select "2"
select select "0"
select select "6"
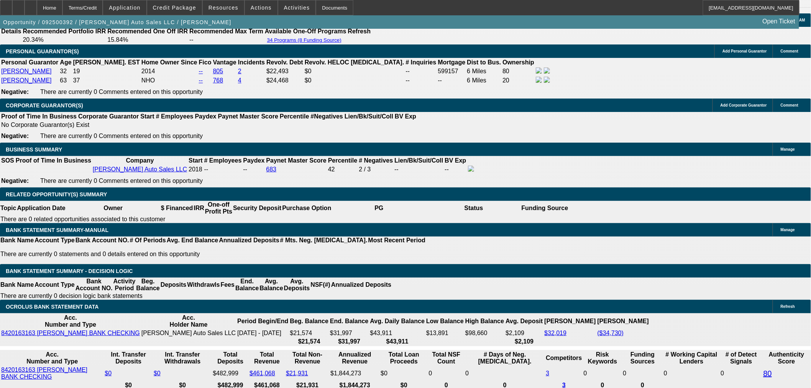
scroll to position [1107, 0]
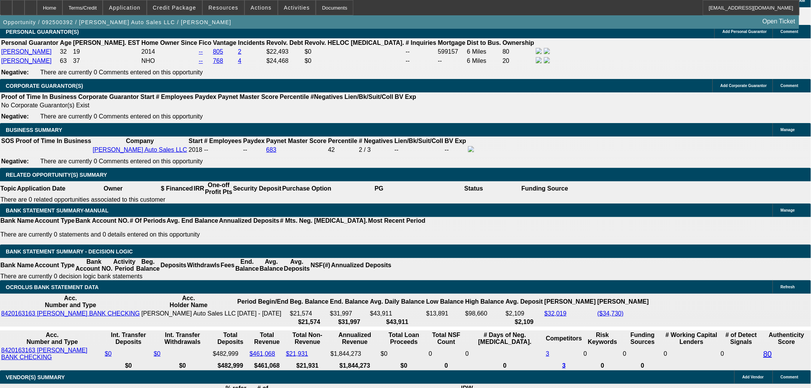
type input "1"
type input "$2.00"
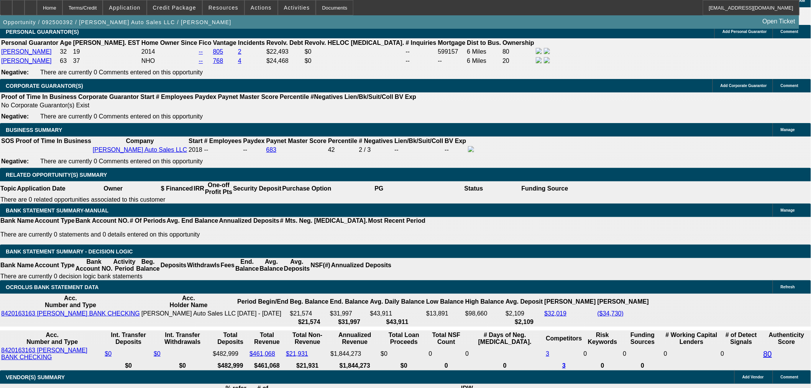
type input "UNKNOWN"
type input "1775"
type input "$3,550.00"
type input "11.3"
type input "$1,775.00"
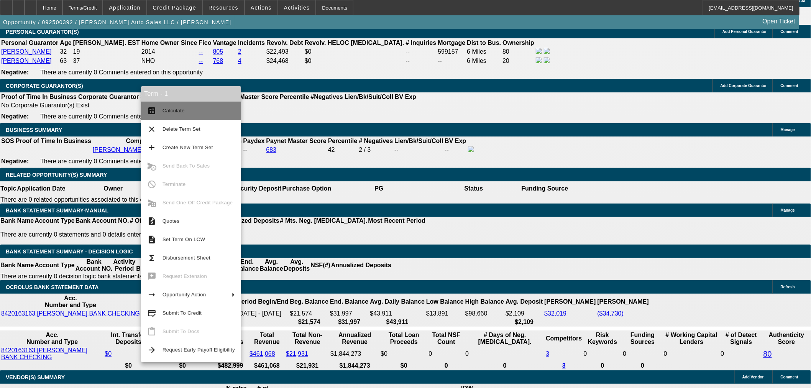
click at [166, 110] on span "Calculate" at bounding box center [174, 111] width 22 height 6
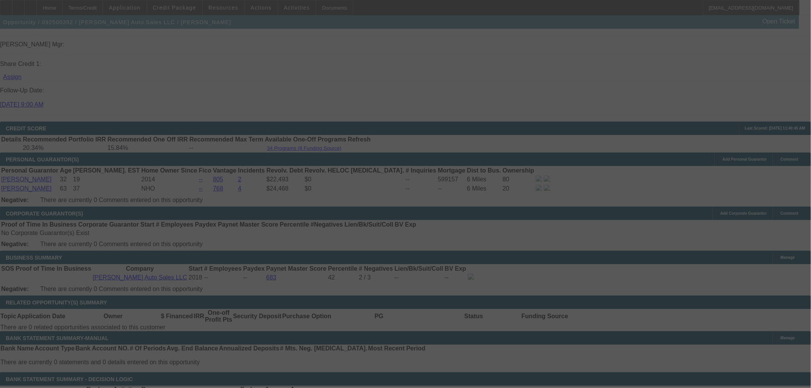
scroll to position [1022, 0]
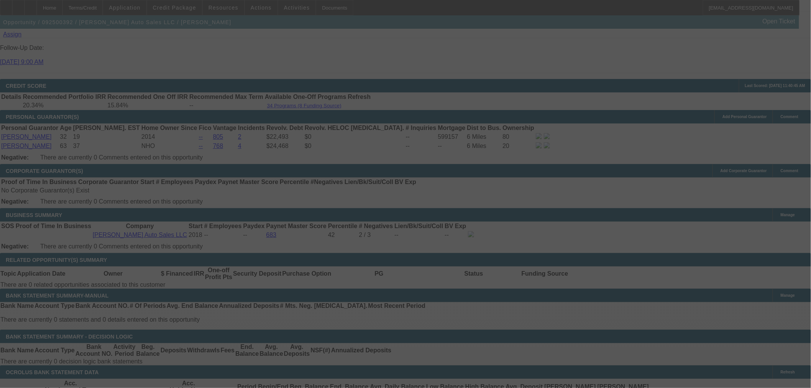
select select "0"
select select "2"
select select "0"
select select "6"
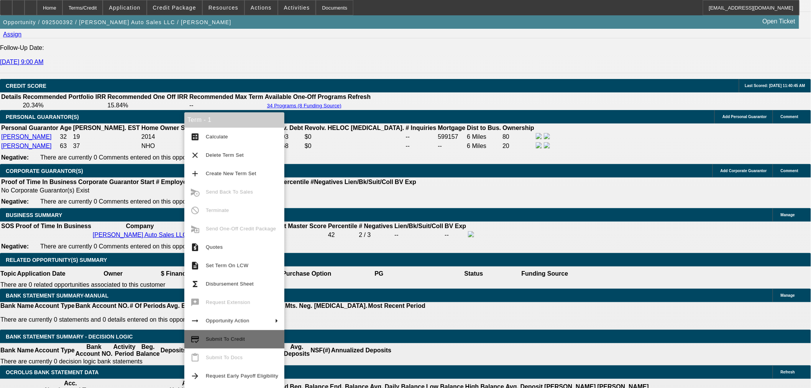
click at [261, 334] on button "credit_score Submit To Credit" at bounding box center [234, 339] width 100 height 18
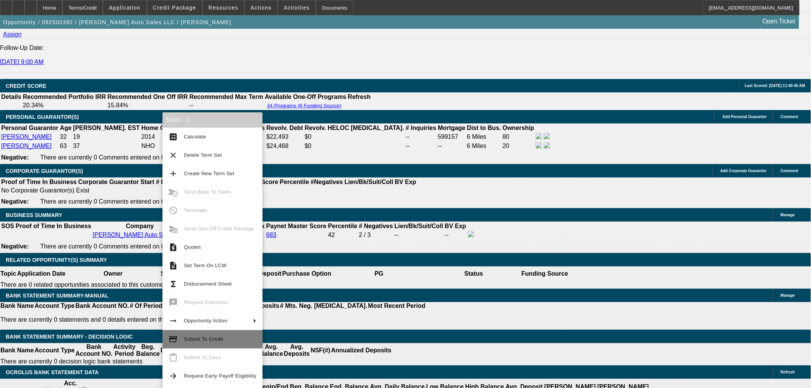
click at [217, 342] on span "Submit To Credit" at bounding box center [220, 339] width 72 height 9
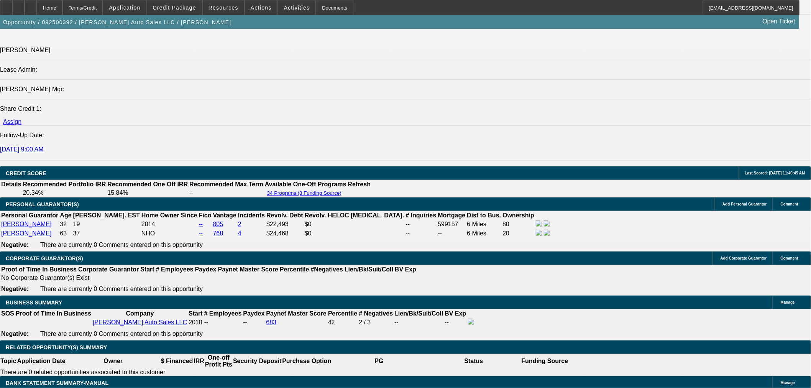
scroll to position [1107, 0]
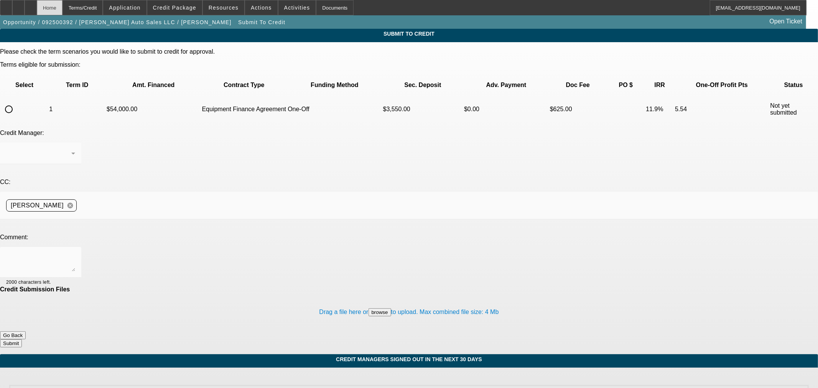
click at [62, 8] on div "Home" at bounding box center [50, 7] width 26 height 15
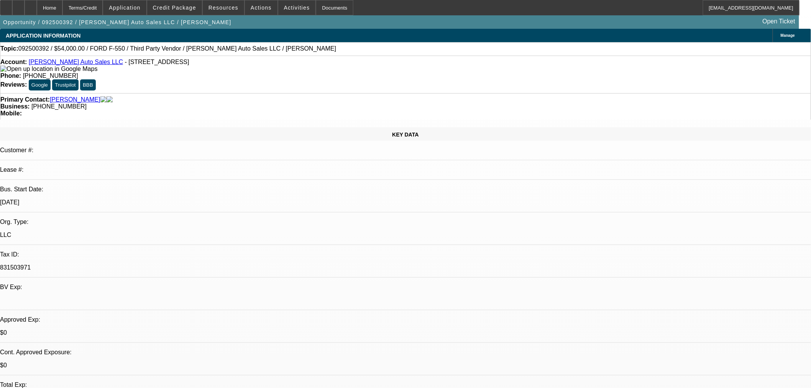
select select "0"
select select "2"
select select "0"
select select "6"
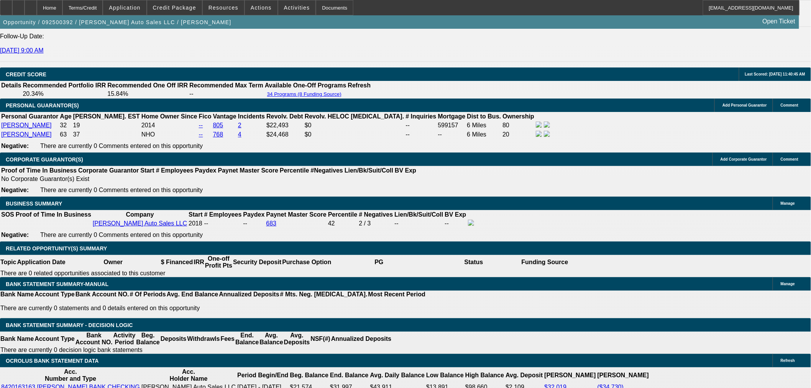
scroll to position [1022, 0]
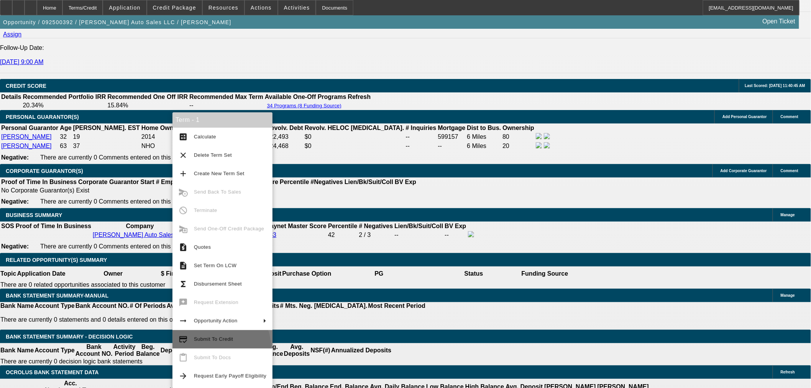
click at [220, 346] on button "credit_score Submit To Credit" at bounding box center [223, 339] width 100 height 18
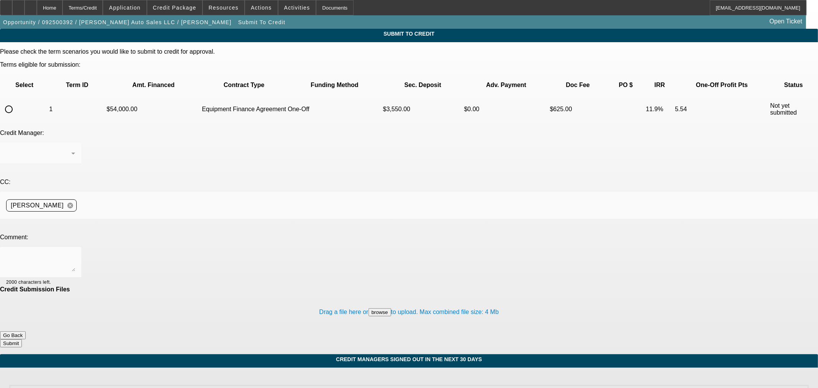
drag, startPoint x: 44, startPoint y: 81, endPoint x: 115, endPoint y: 128, distance: 85.6
click at [45, 96] on td at bounding box center [24, 109] width 47 height 27
click at [16, 102] on input "radio" at bounding box center [8, 109] width 15 height 15
radio input "true"
click at [75, 247] on div at bounding box center [40, 262] width 69 height 31
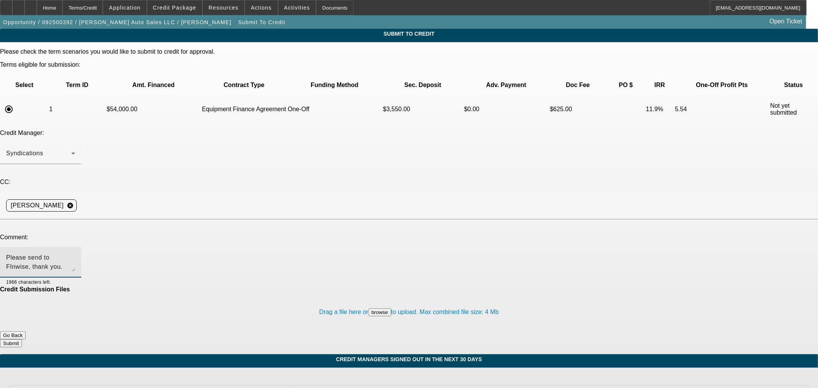
click at [75, 253] on textarea "Please send to FInwise, thank you." at bounding box center [40, 262] width 69 height 18
type textarea "Please send to Finwise, thank you."
click at [328, 286] on div "Credit Submission Files" at bounding box center [409, 289] width 818 height 7
click at [22, 339] on button "Submit" at bounding box center [11, 343] width 22 height 8
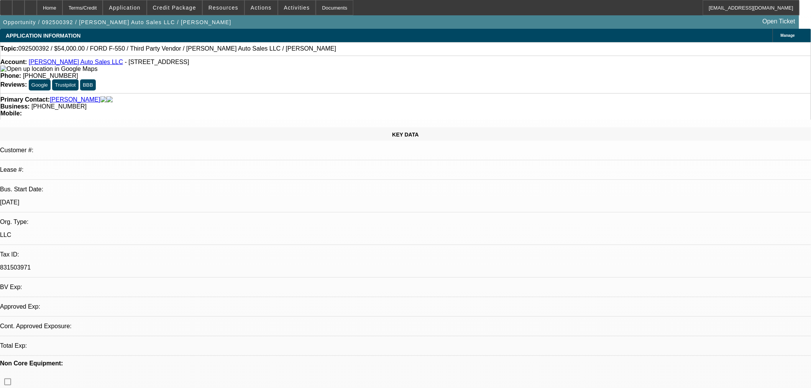
select select "0"
select select "2"
select select "0"
select select "6"
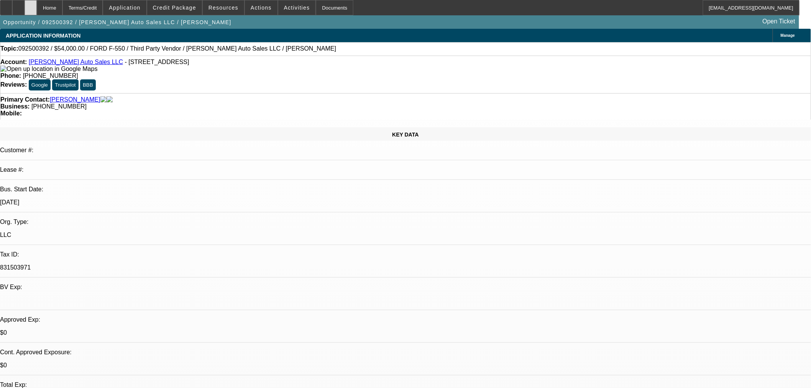
click at [37, 4] on div at bounding box center [31, 7] width 12 height 15
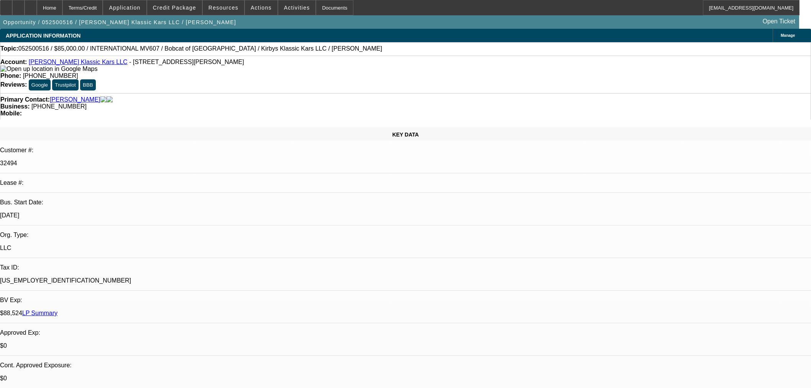
select select "0"
select select "2"
select select "0.1"
select select "4"
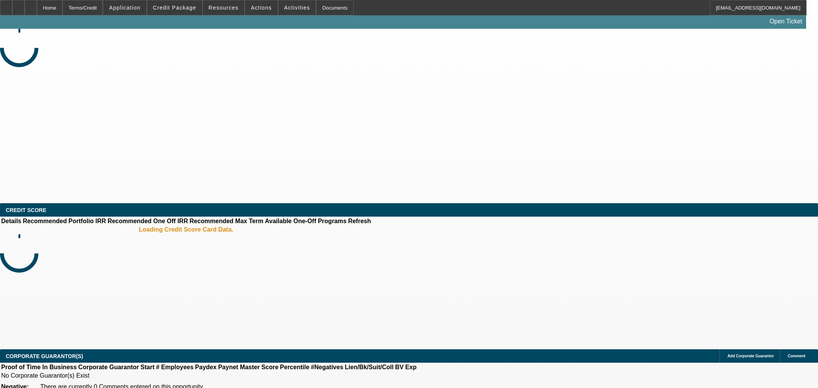
select select "0"
select select "2"
select select "0"
select select "6"
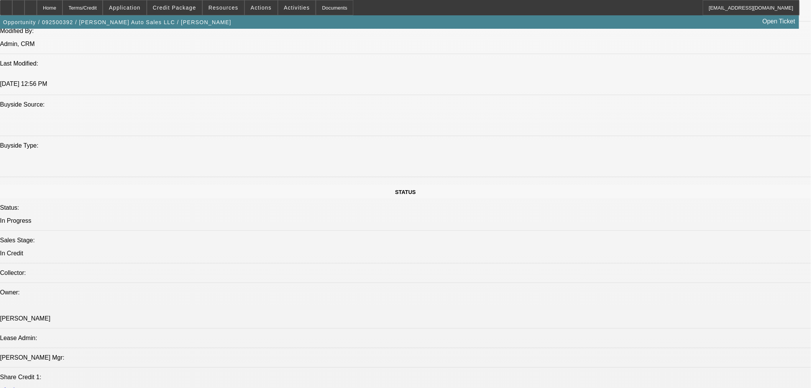
scroll to position [767, 0]
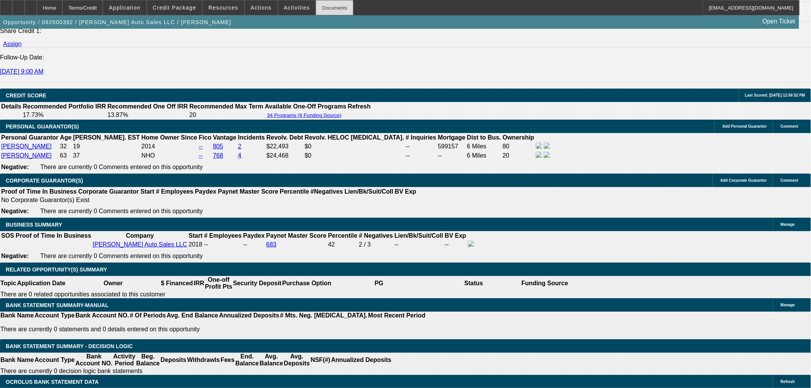
scroll to position [894, 0]
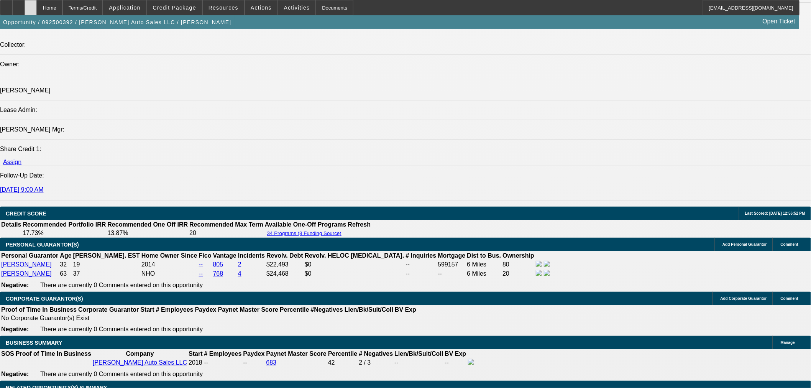
click at [31, 5] on icon at bounding box center [31, 5] width 0 height 0
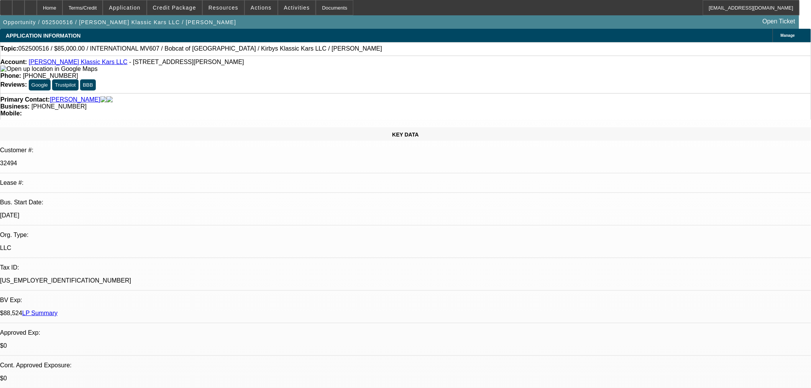
select select "0"
select select "2"
select select "0.1"
select select "4"
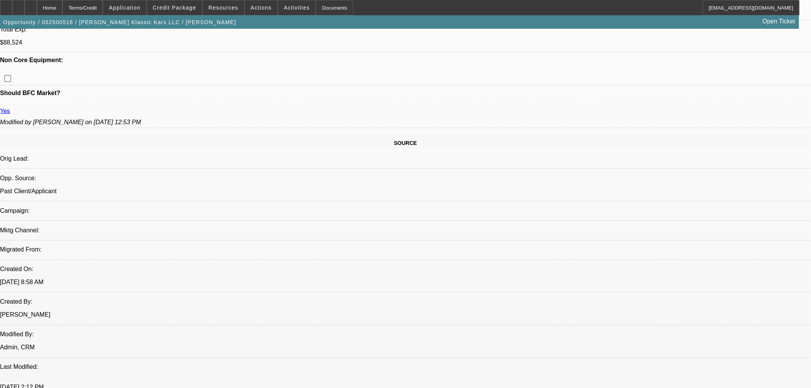
scroll to position [255, 0]
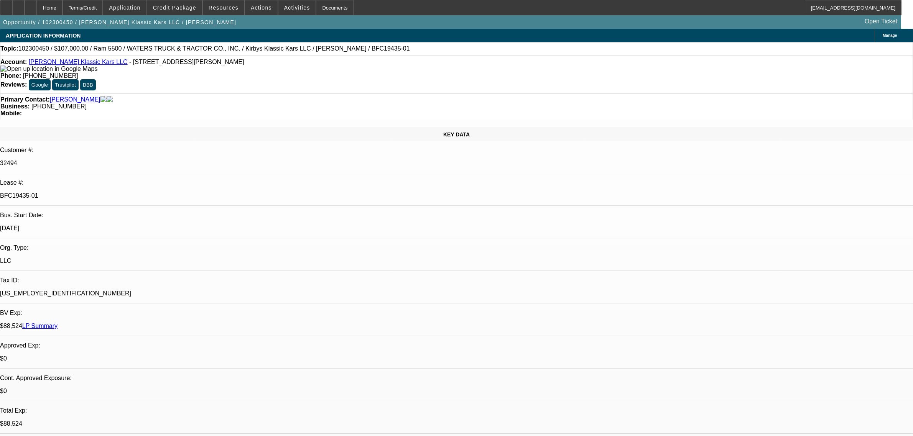
select select "0"
select select "2"
select select "0.1"
select select "4"
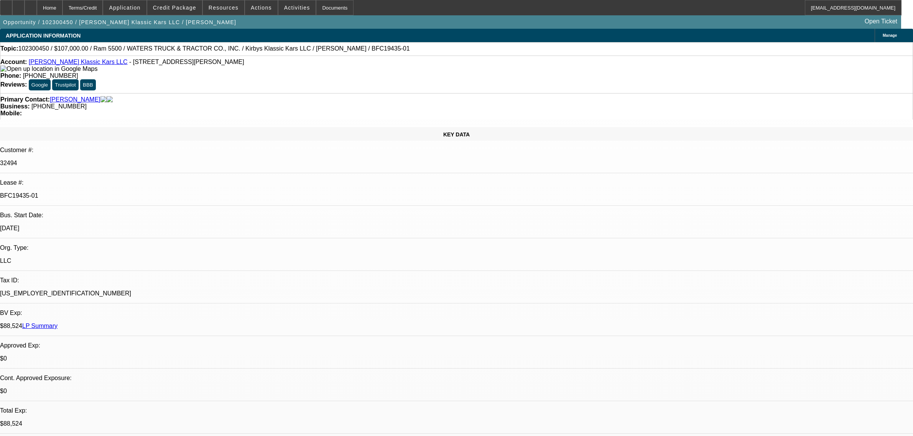
select select "0"
select select "2"
select select "0.1"
select select "4"
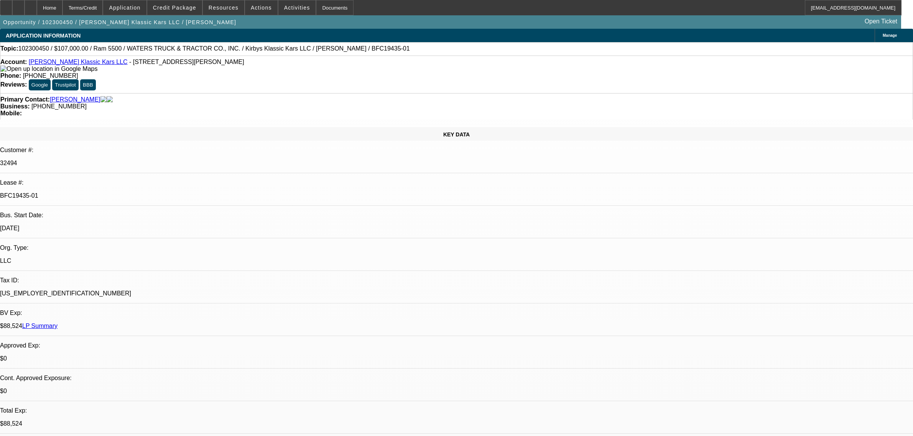
select select "0"
select select "2"
select select "0.1"
select select "4"
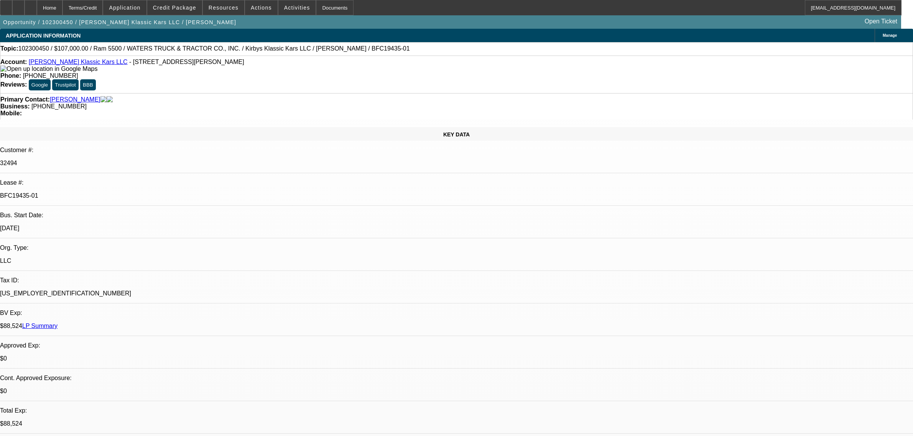
select select "0"
select select "2"
select select "0.1"
select select "4"
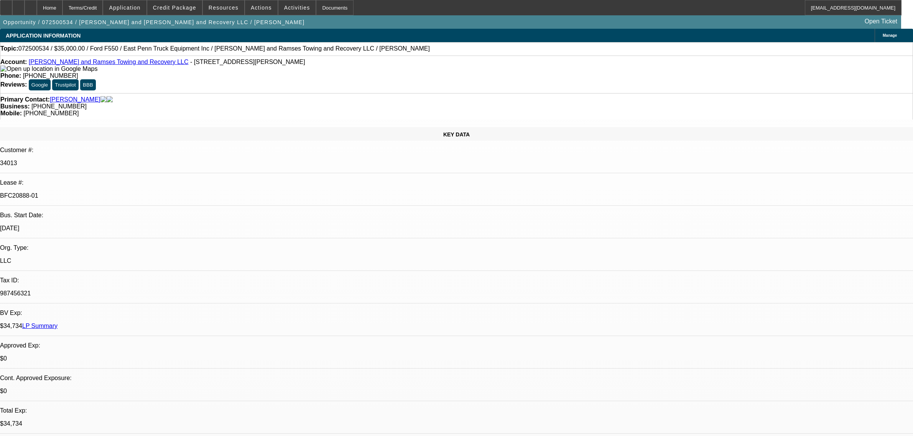
select select "0.2"
select select "2"
select select "0"
select select "6"
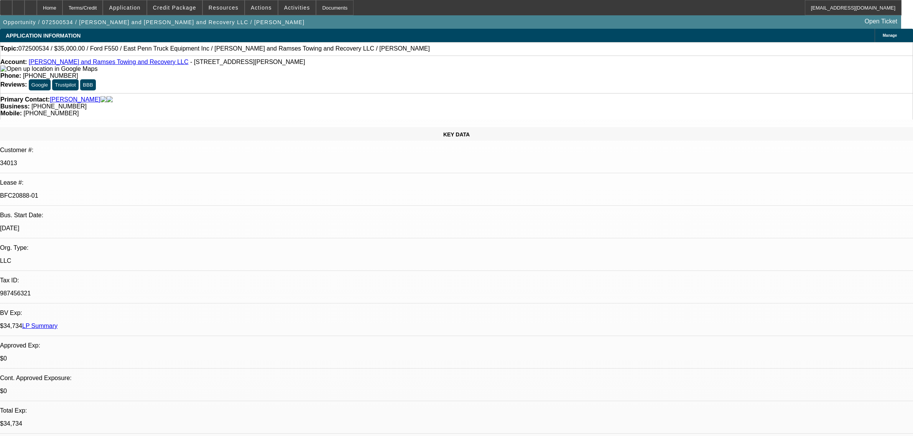
select select "0"
select select "2"
select select "0"
select select "6"
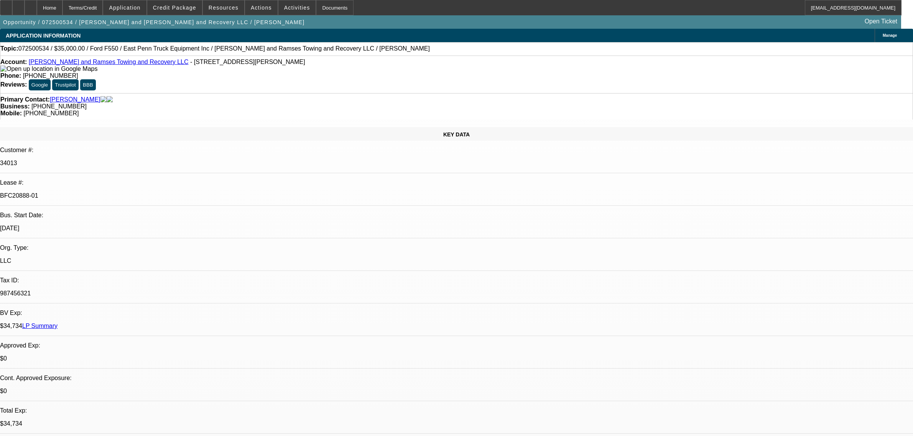
select select "0"
select select "2"
select select "0"
select select "6"
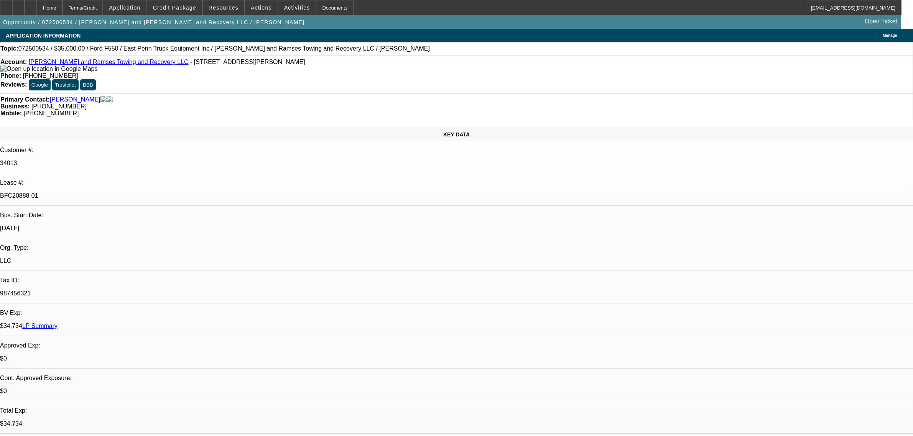
select select "0"
select select "6"
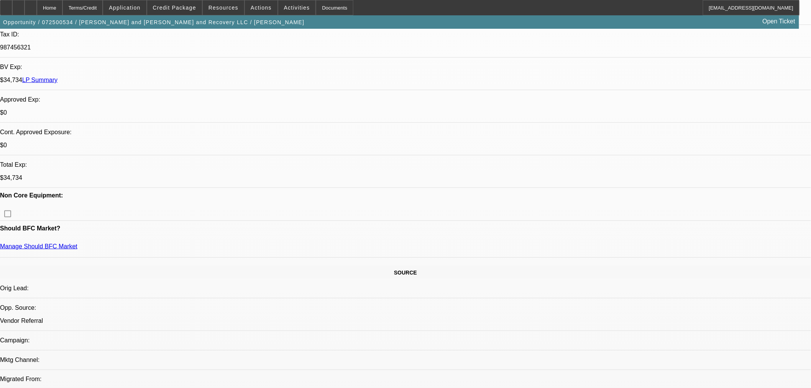
scroll to position [340, 0]
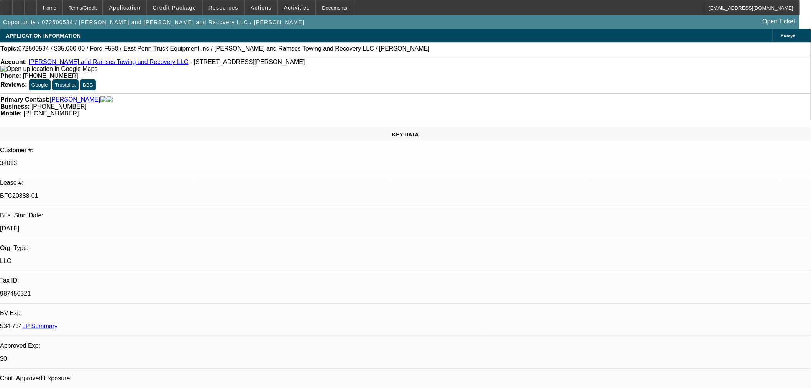
scroll to position [724, 0]
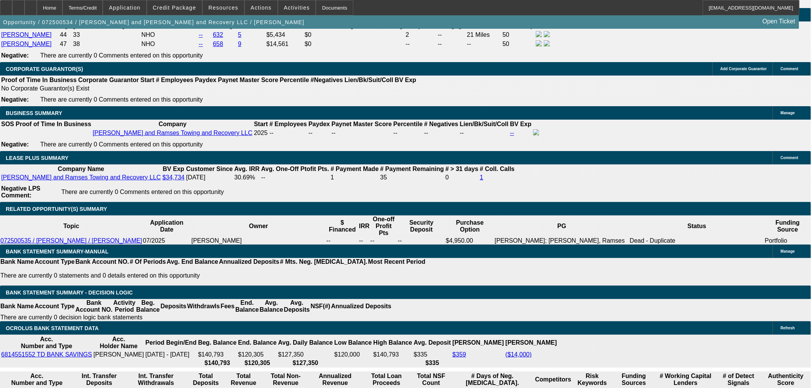
scroll to position [1107, 0]
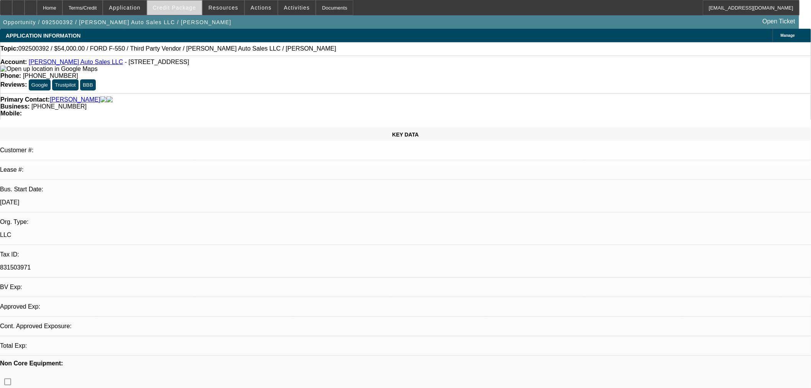
select select "0"
select select "2"
select select "0"
select select "6"
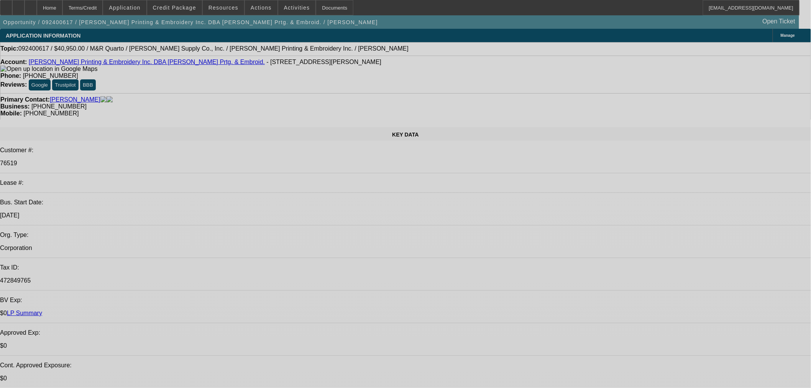
select select "0"
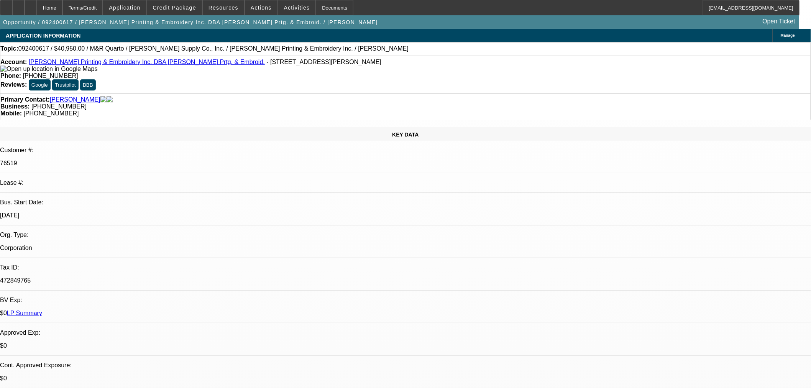
select select "0"
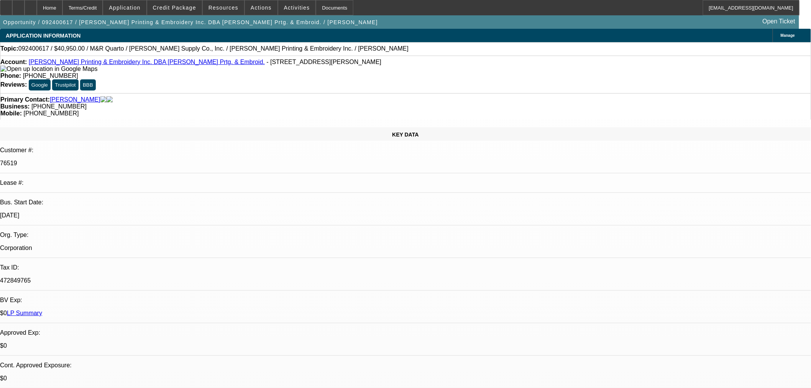
select select "0"
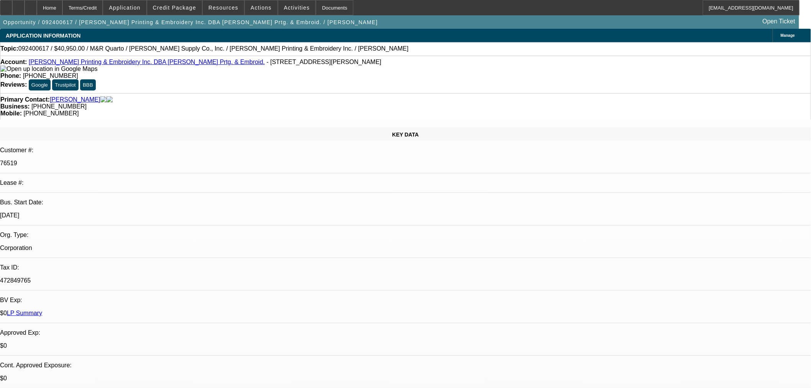
select select "0"
select select "1"
select select "2"
select select "6"
select select "1"
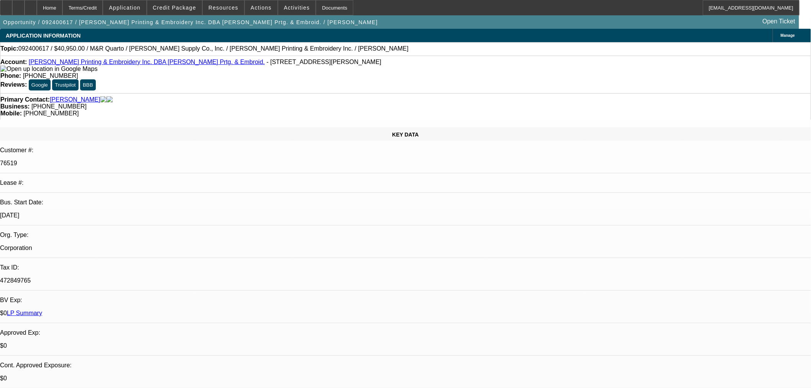
select select "3"
select select "6"
select select "1"
select select "6"
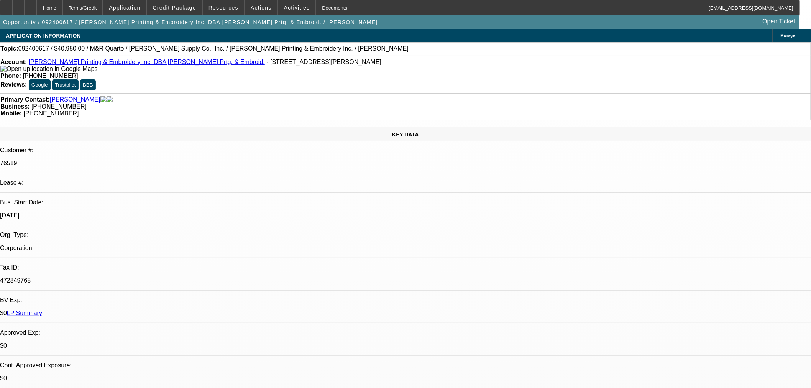
select select "1"
select select "2"
select select "6"
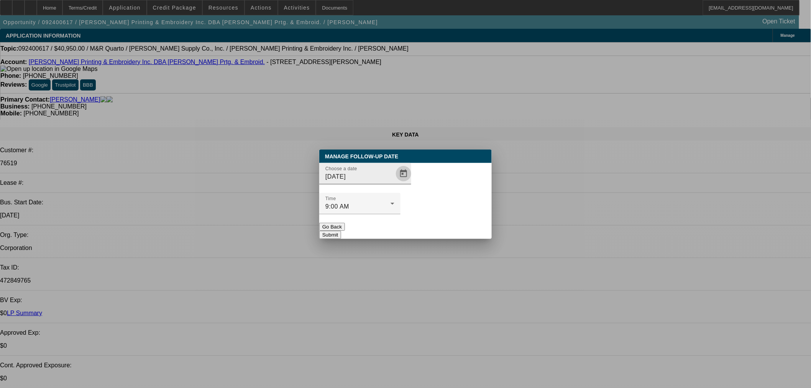
click at [395, 183] on span "Open calendar" at bounding box center [404, 173] width 18 height 18
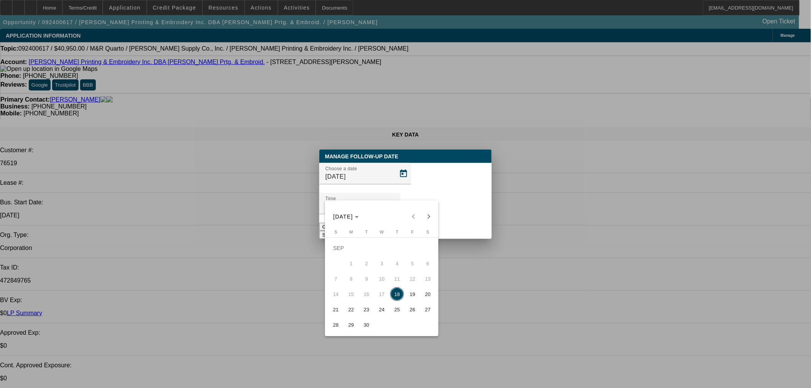
click at [369, 311] on span "23" at bounding box center [367, 310] width 14 height 14
type input "9/23/2025"
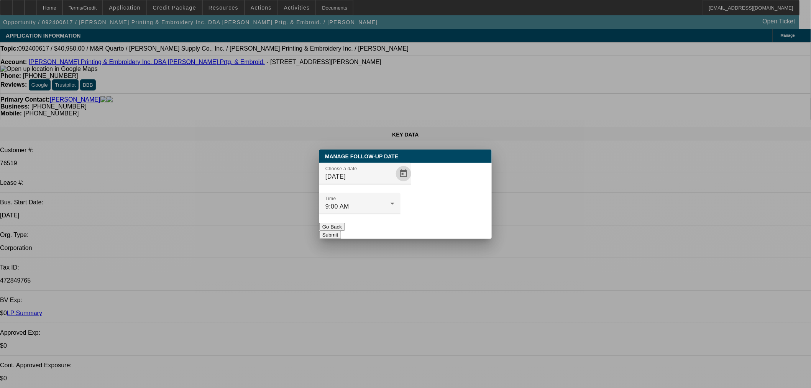
click at [429, 224] on div "Manage Follow-Up Date Choose a date 9/23/2025 Time 9:00 AM Go Back Submit" at bounding box center [405, 194] width 173 height 89
click at [341, 231] on button "Submit" at bounding box center [330, 235] width 22 height 8
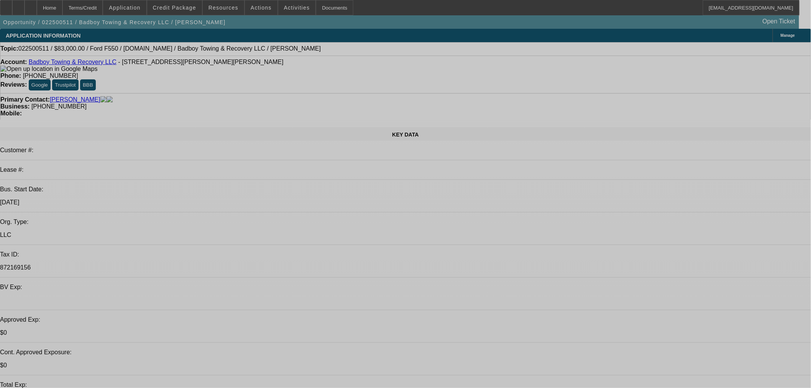
select select "0"
select select "2"
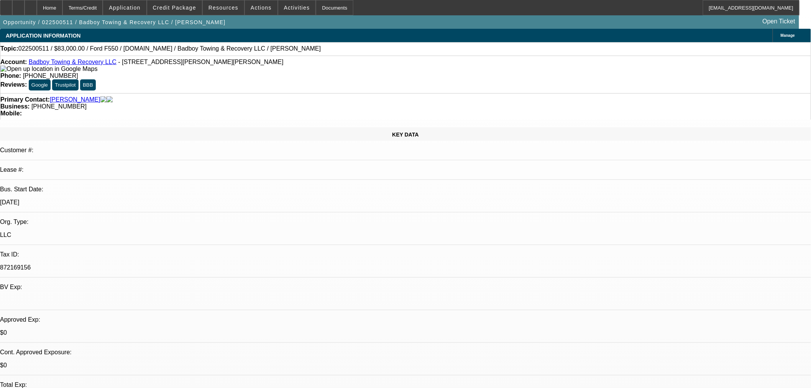
select select "2"
select select "0"
select select "6"
select select "0"
select select "2"
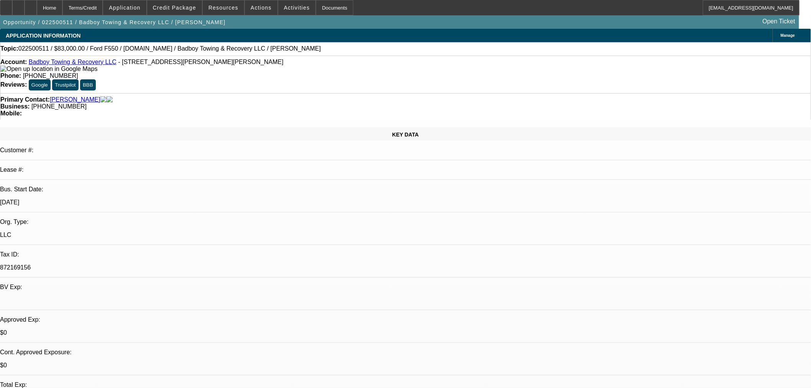
select select "2"
select select "0"
select select "6"
select select "0"
select select "2"
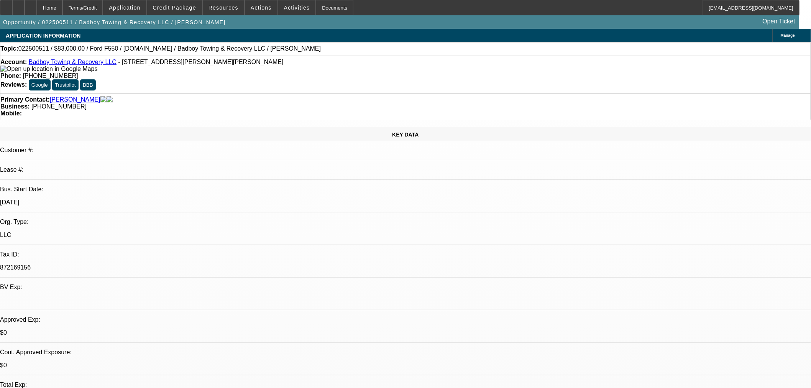
select select "2"
select select "0"
select select "6"
select select "0"
select select "2"
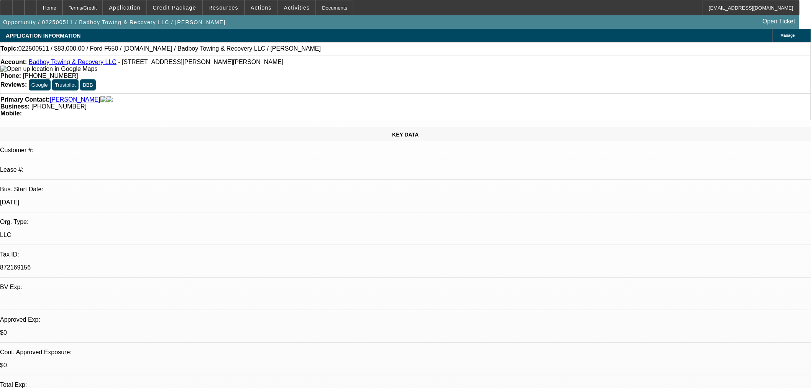
select select "2"
select select "0"
select select "6"
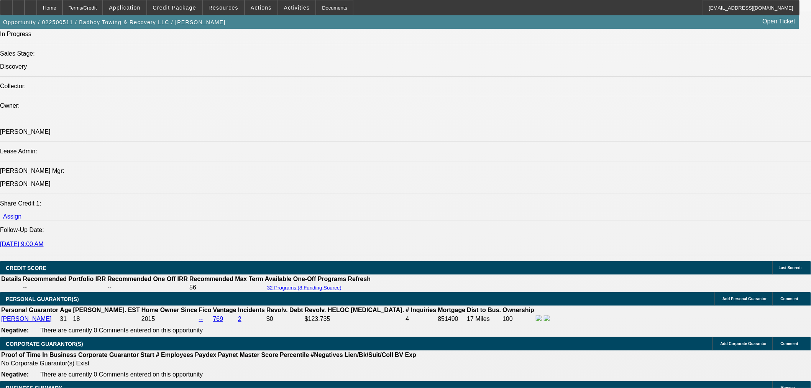
scroll to position [1065, 0]
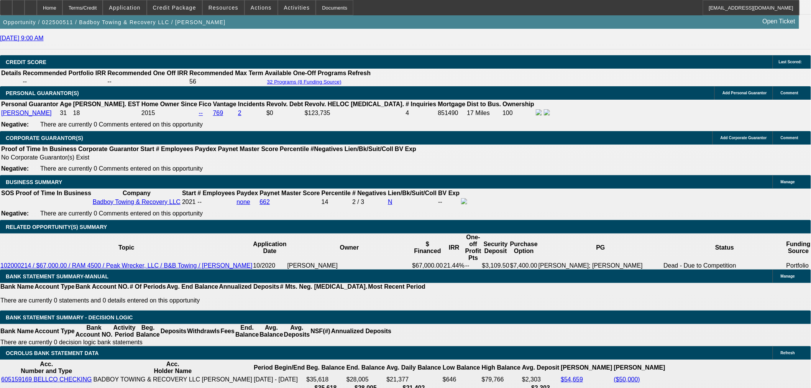
radio input "true"
type textarea "Try one more time then close"
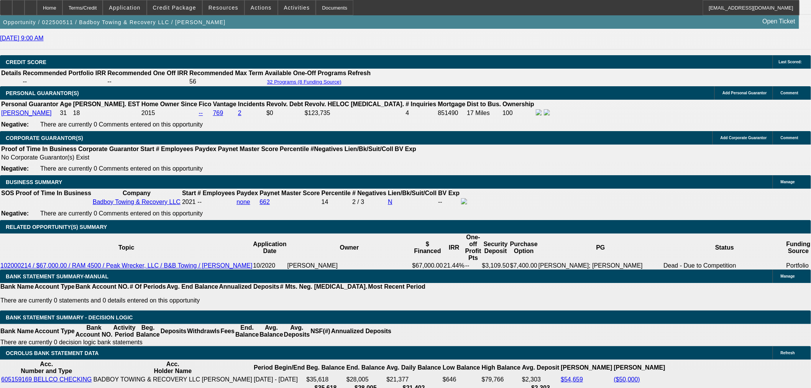
drag, startPoint x: 748, startPoint y: 178, endPoint x: 746, endPoint y: 184, distance: 6.4
radio input "true"
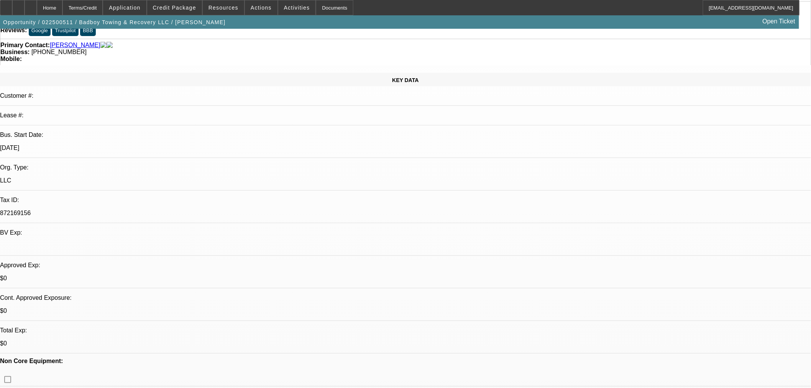
scroll to position [0, 0]
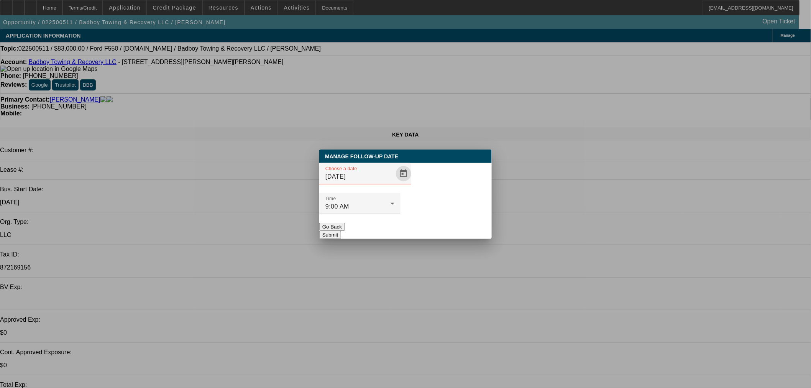
click at [395, 183] on span "Open calendar" at bounding box center [404, 173] width 18 height 18
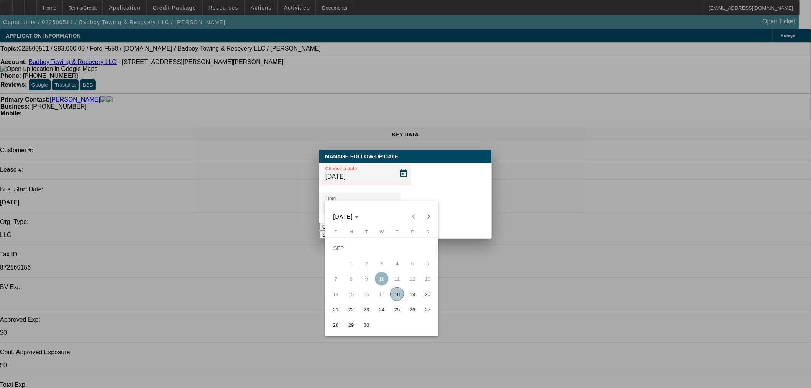
click at [416, 294] on span "19" at bounding box center [413, 294] width 14 height 14
type input "9/19/2025"
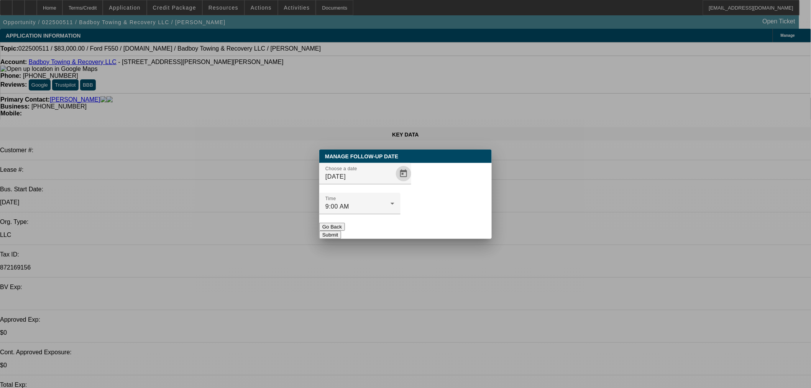
click at [341, 231] on button "Submit" at bounding box center [330, 235] width 22 height 8
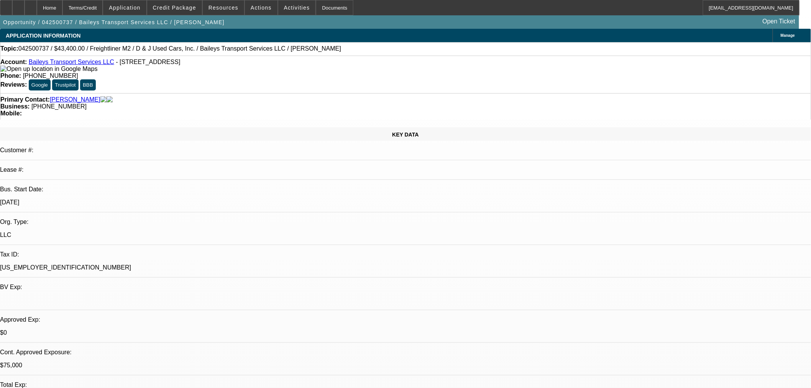
select select "0"
select select "2"
select select "0"
select select "6"
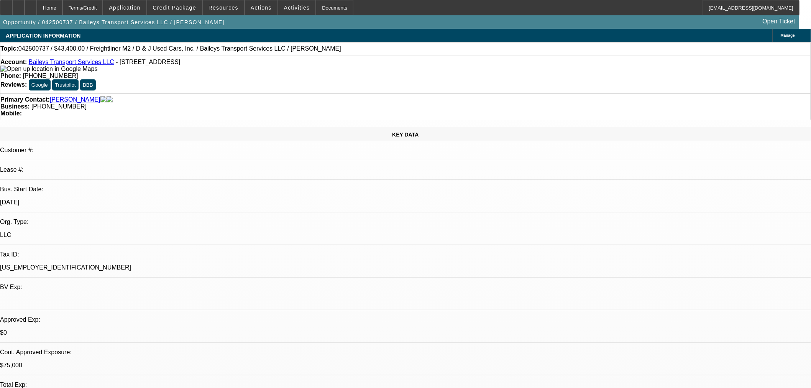
select select "0"
select select "2"
select select "0"
select select "6"
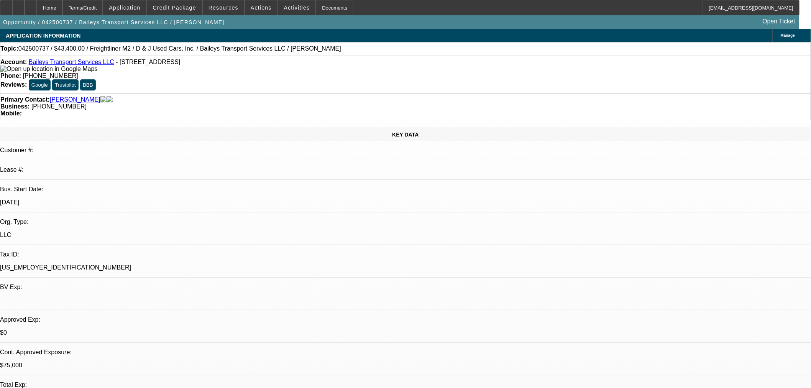
select select "0"
select select "2"
select select "0"
select select "6"
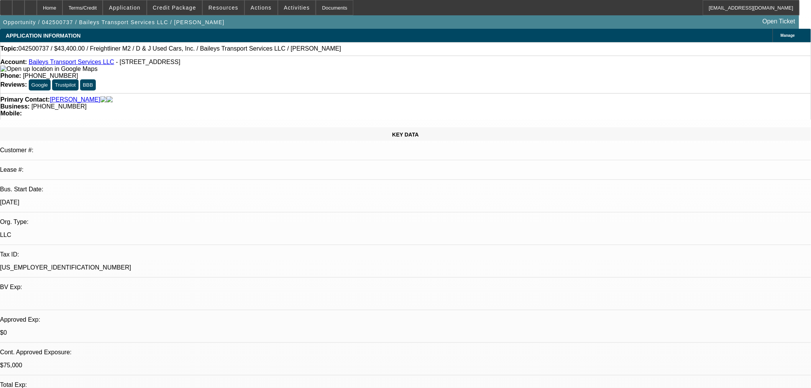
select select "0"
select select "2"
select select "0"
select select "6"
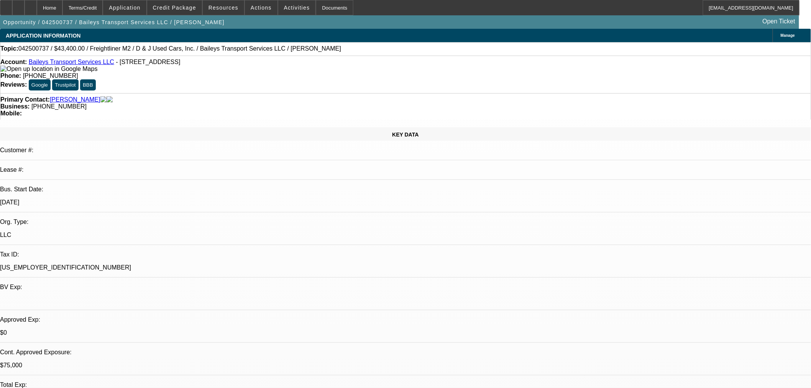
scroll to position [128, 0]
drag, startPoint x: 674, startPoint y: 177, endPoint x: 674, endPoint y: 159, distance: 17.3
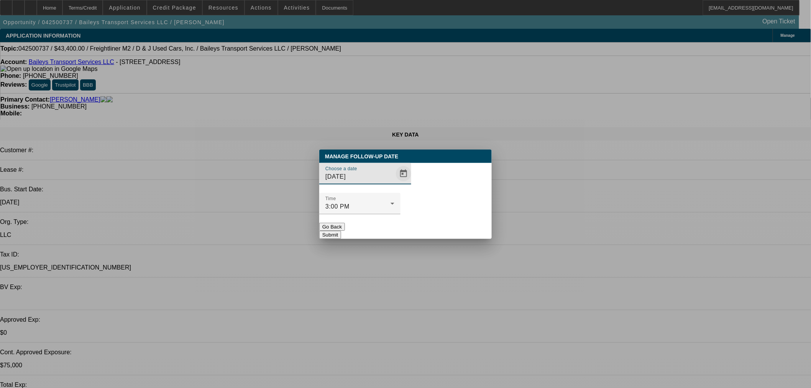
click at [395, 183] on span "Open calendar" at bounding box center [404, 173] width 18 height 18
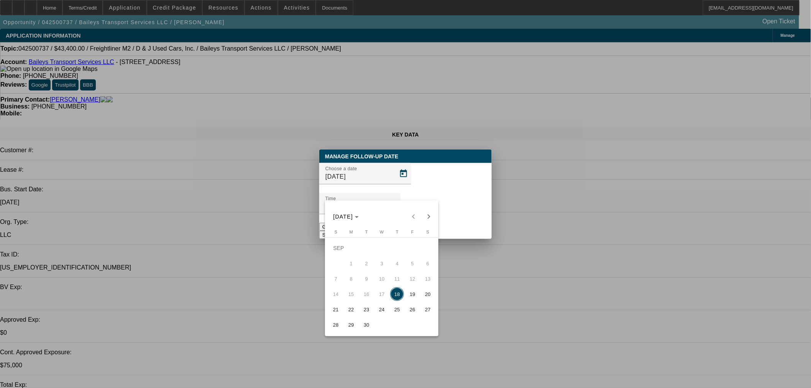
click at [361, 311] on span "23" at bounding box center [367, 310] width 14 height 14
type input "9/23/2025"
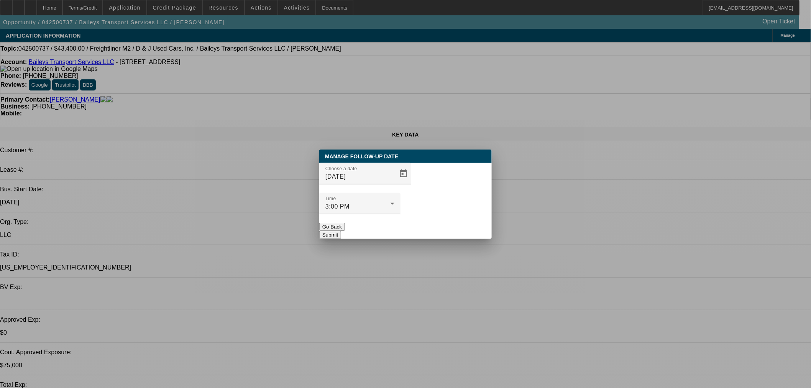
click at [427, 223] on div "Manage Follow-Up Date Choose a date 9/23/2025 Time 3:00 PM Go Back Submit" at bounding box center [405, 194] width 173 height 89
click at [341, 231] on button "Submit" at bounding box center [330, 235] width 22 height 8
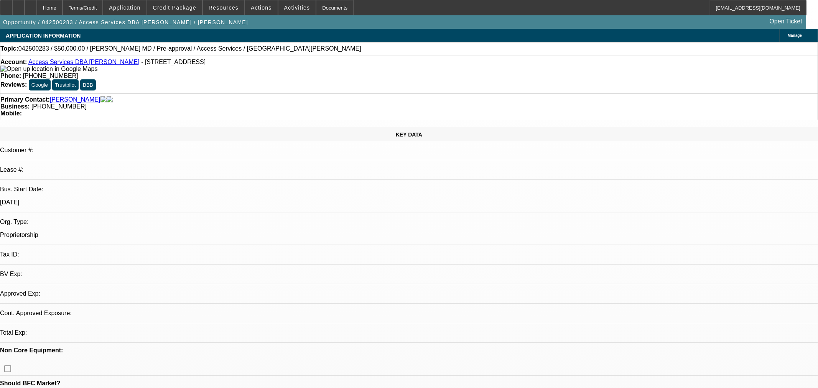
select select "0"
select select "2"
select select "0.1"
select select "4"
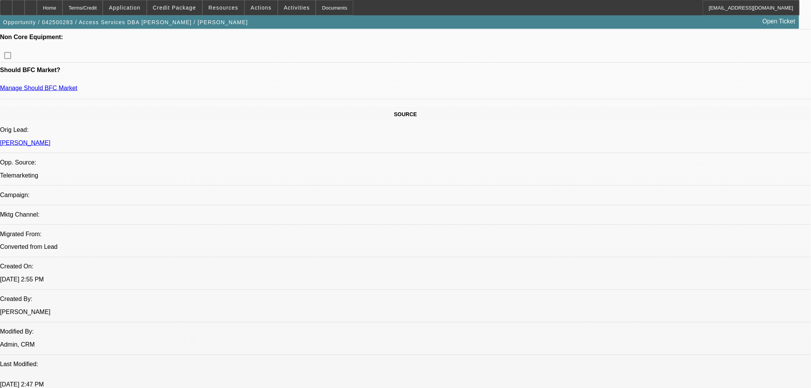
scroll to position [255, 0]
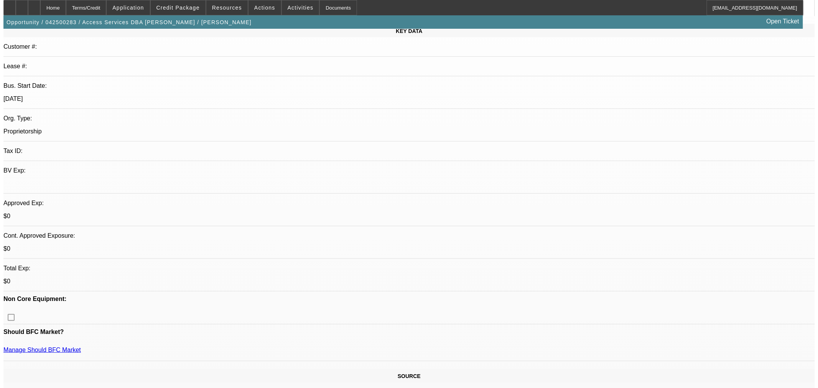
scroll to position [0, 0]
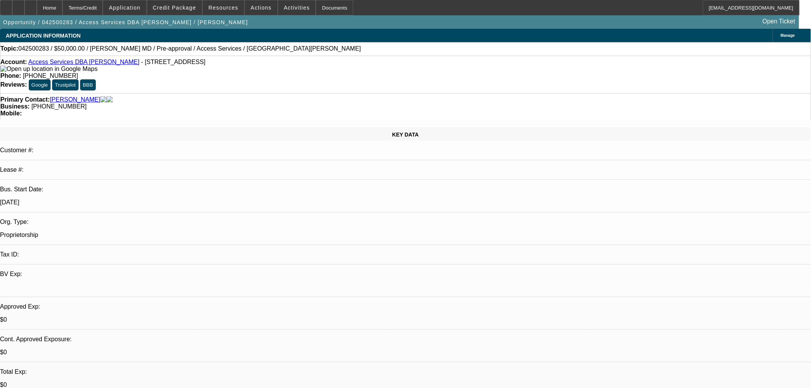
radio input "true"
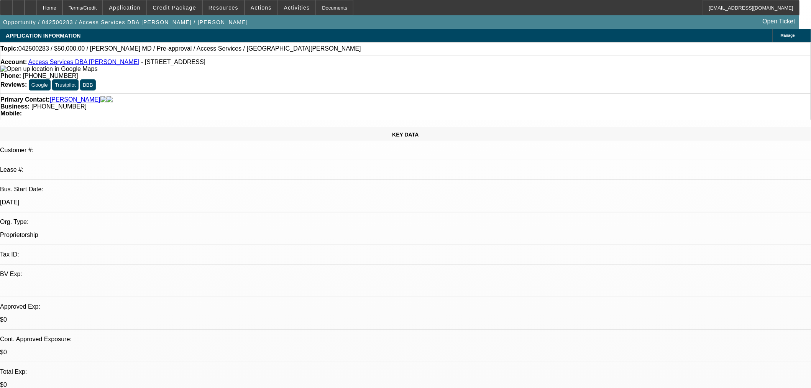
type textarea "Try"
click at [259, 4] on span at bounding box center [261, 7] width 33 height 18
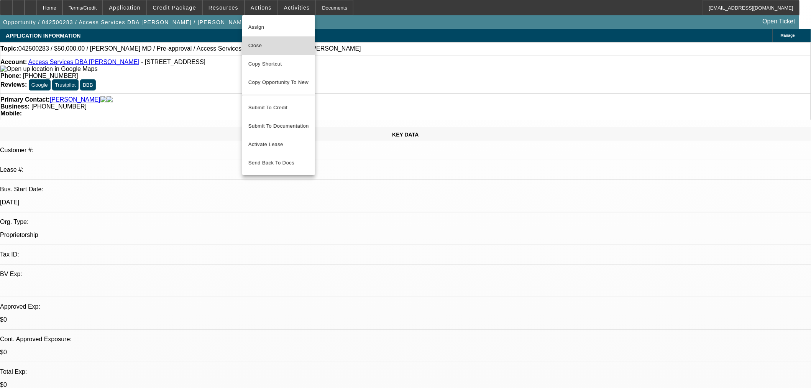
drag, startPoint x: 270, startPoint y: 42, endPoint x: 297, endPoint y: 77, distance: 43.5
click at [271, 42] on span "Close" at bounding box center [278, 45] width 61 height 9
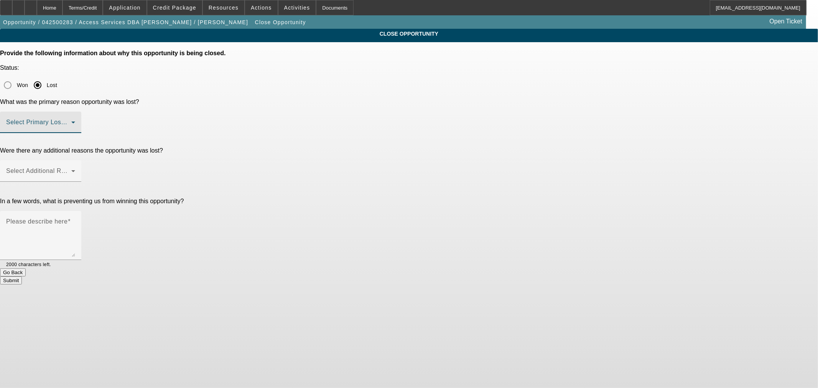
click at [71, 121] on span at bounding box center [38, 125] width 65 height 9
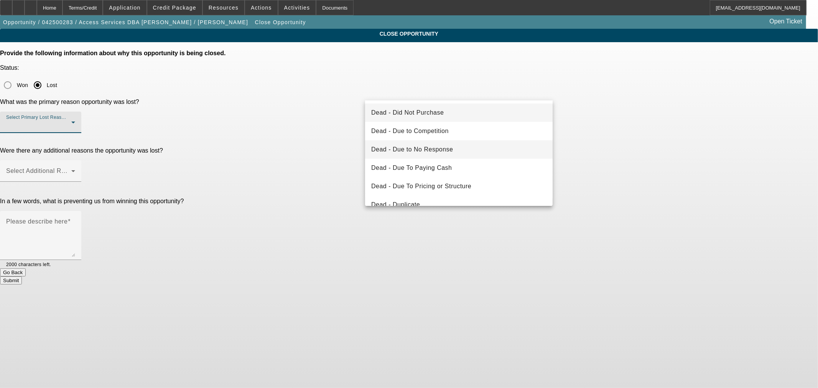
click at [440, 141] on mat-option "Dead - Due to No Response" at bounding box center [458, 149] width 187 height 18
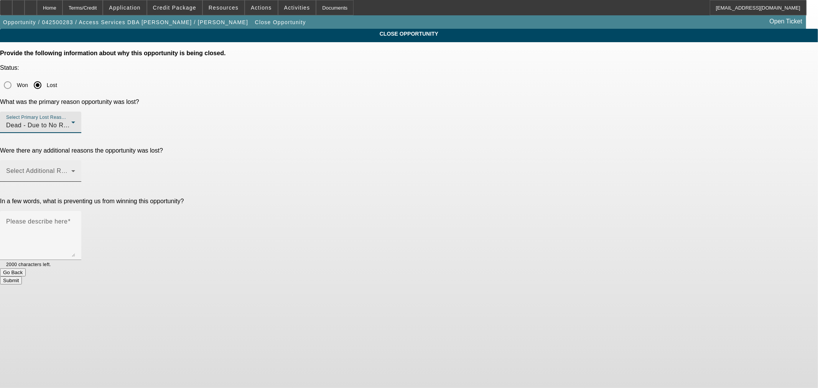
click at [75, 160] on div "Select Additional Reasons" at bounding box center [40, 170] width 69 height 21
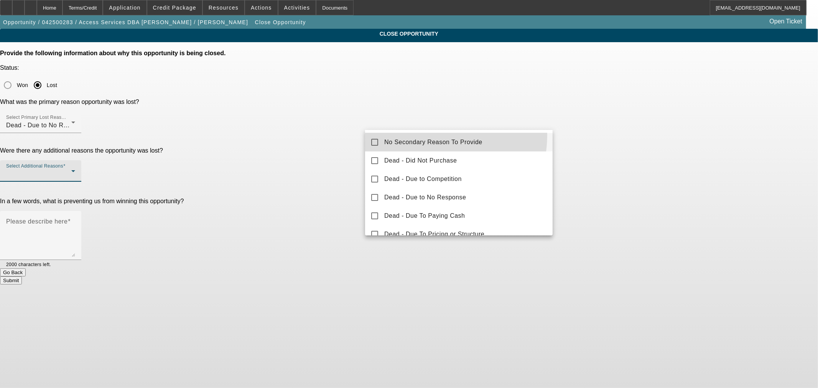
drag, startPoint x: 426, startPoint y: 135, endPoint x: 385, endPoint y: 146, distance: 42.8
click at [427, 135] on mat-option "No Secondary Reason To Provide" at bounding box center [458, 142] width 187 height 18
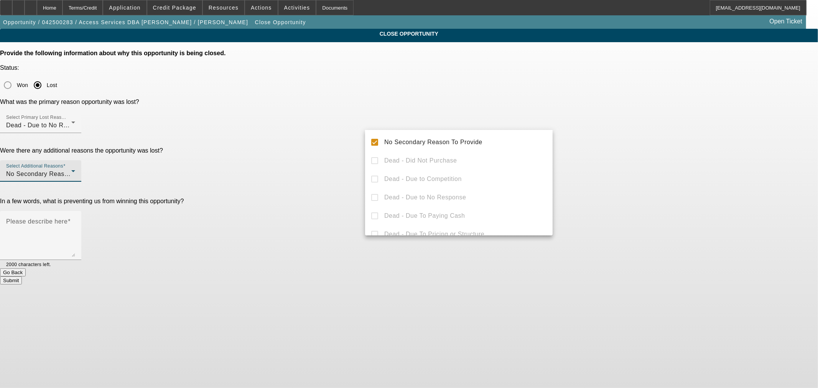
drag, startPoint x: 328, startPoint y: 142, endPoint x: 430, endPoint y: 161, distance: 103.8
click at [334, 142] on div at bounding box center [409, 194] width 818 height 388
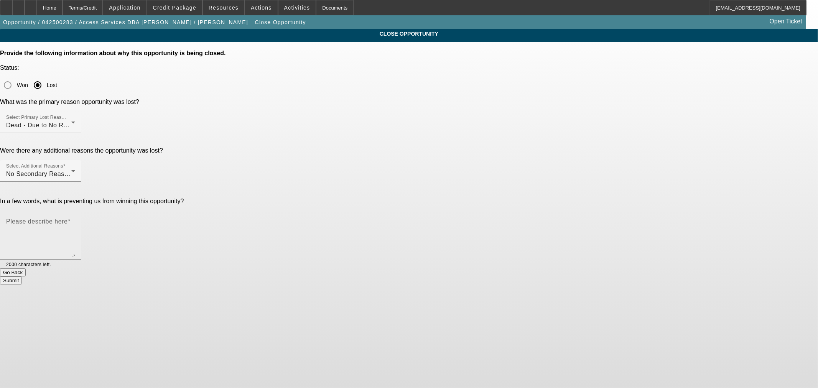
click at [75, 220] on textarea "Please describe here" at bounding box center [40, 238] width 69 height 37
type textarea "No response"
click at [22, 276] on button "Submit" at bounding box center [11, 280] width 22 height 8
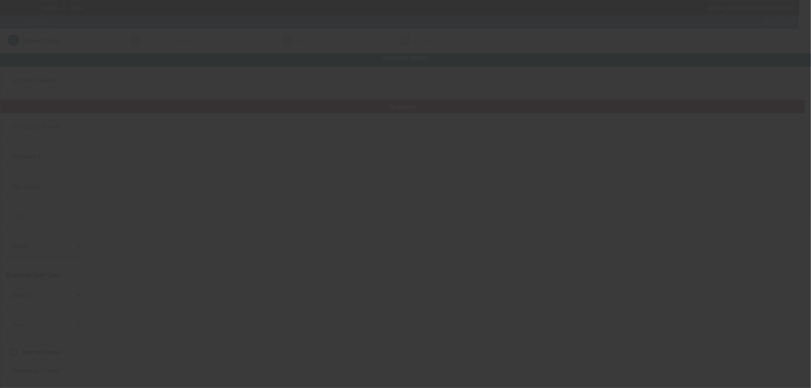
type input "Dfg transportation"
type input "[STREET_ADDRESS]"
type input "77578"
type input "Manvel"
type input "[PHONE_NUMBER]"
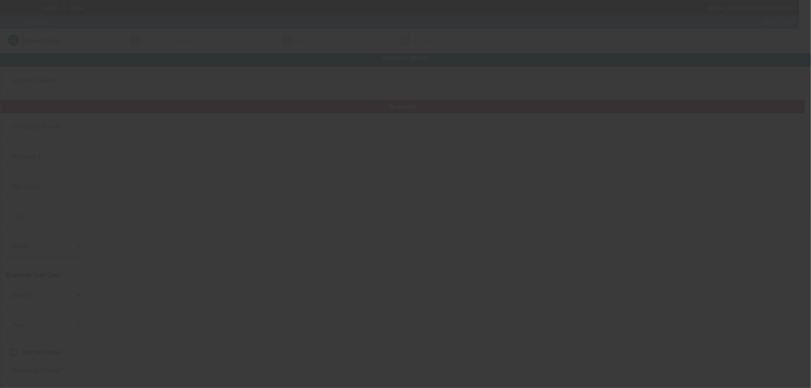
type input "Destined for greatness"
type input "[EMAIL_ADDRESS][DOMAIN_NAME]"
type input "[US_EMPLOYER_IDENTIFICATION_NUMBER]"
type input "[DATE]"
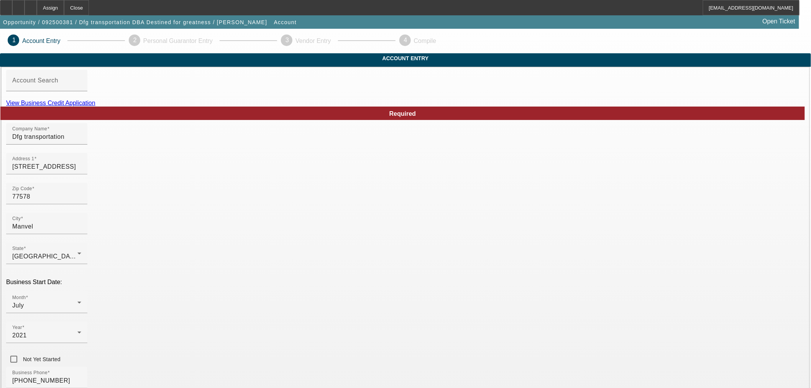
click at [95, 106] on link "View Business Credit Application" at bounding box center [50, 103] width 89 height 7
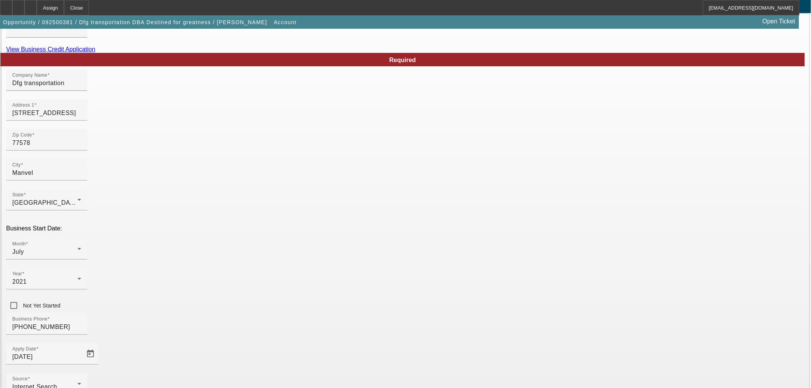
scroll to position [96, 0]
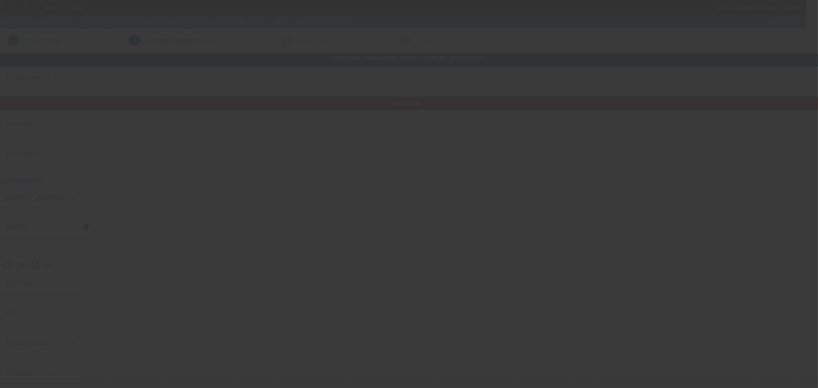
type input "[PERSON_NAME]"
type input "[STREET_ADDRESS]"
radio input "true"
type input "77578"
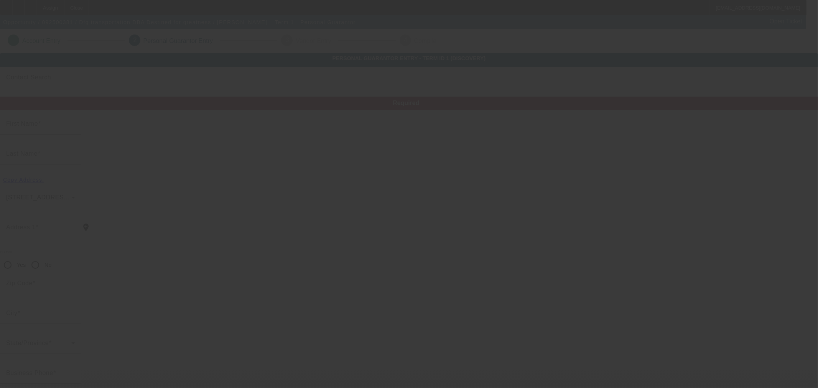
type input "Manvel"
type input "[PHONE_NUMBER]"
type input "100"
type input "359-76-2893"
type input "dfgtransport888@gmail.com"
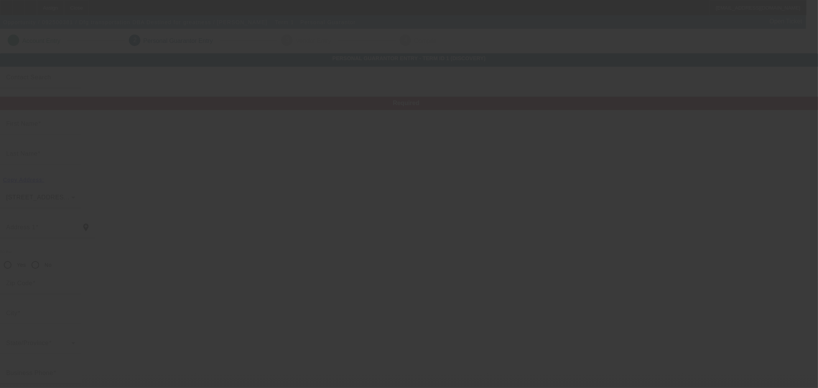
type input "[PHONE_NUMBER]"
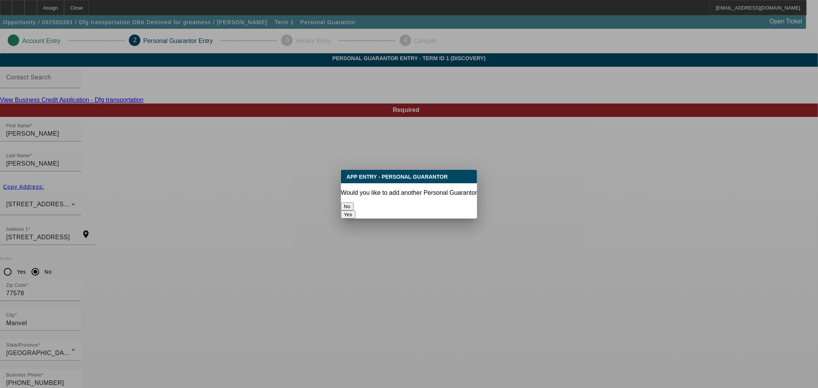
click at [354, 202] on button "No" at bounding box center [347, 206] width 13 height 8
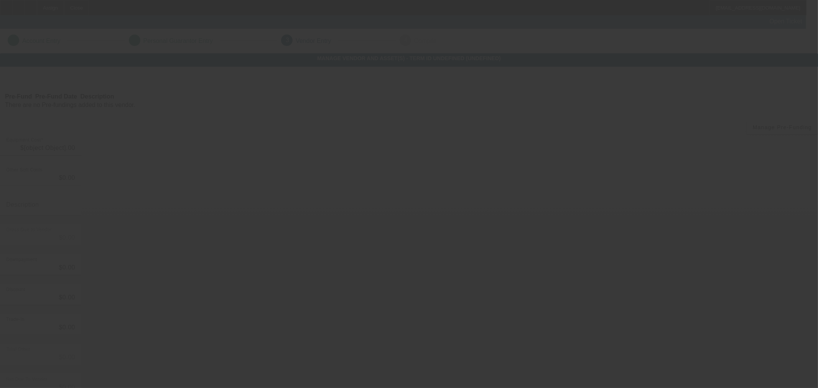
type input "$15,000.00"
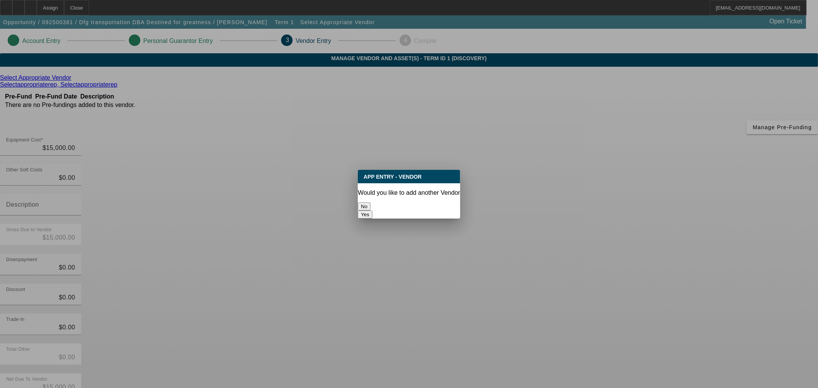
click at [370, 203] on button "No" at bounding box center [364, 206] width 13 height 8
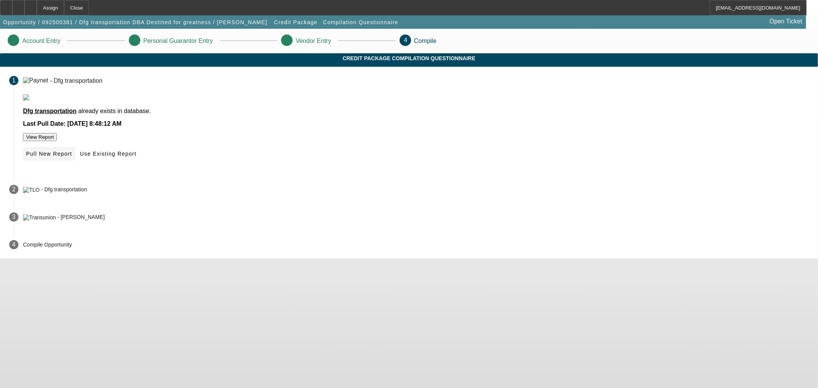
click at [75, 163] on span at bounding box center [49, 154] width 52 height 18
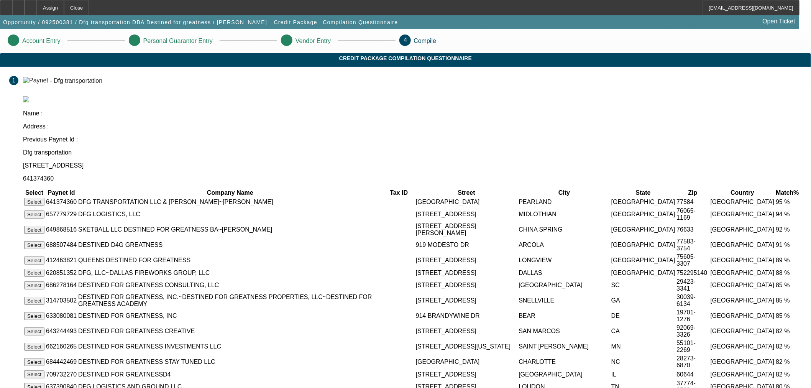
click at [44, 198] on button "Select" at bounding box center [34, 202] width 20 height 8
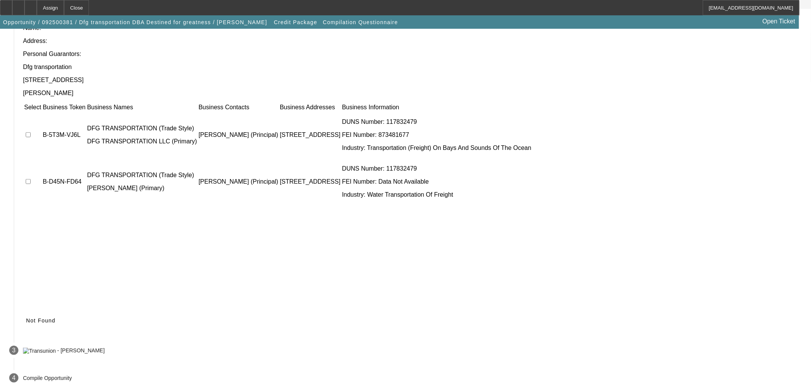
scroll to position [62, 0]
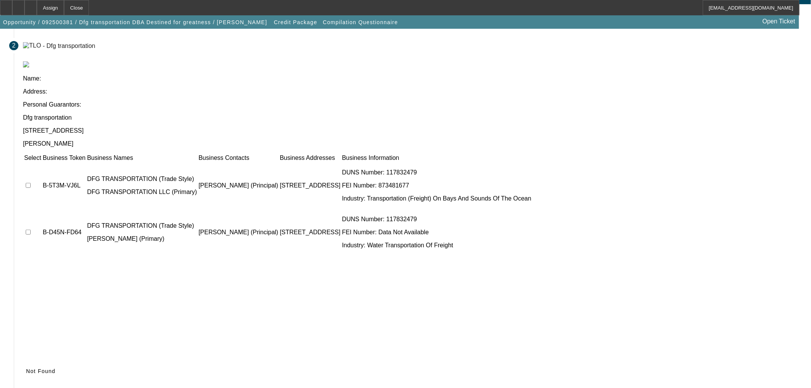
click at [31, 183] on input "checkbox" at bounding box center [28, 185] width 5 height 5
checkbox input "true"
drag, startPoint x: 209, startPoint y: 163, endPoint x: 215, endPoint y: 163, distance: 5.8
click at [31, 230] on input "checkbox" at bounding box center [28, 232] width 5 height 5
checkbox input "true"
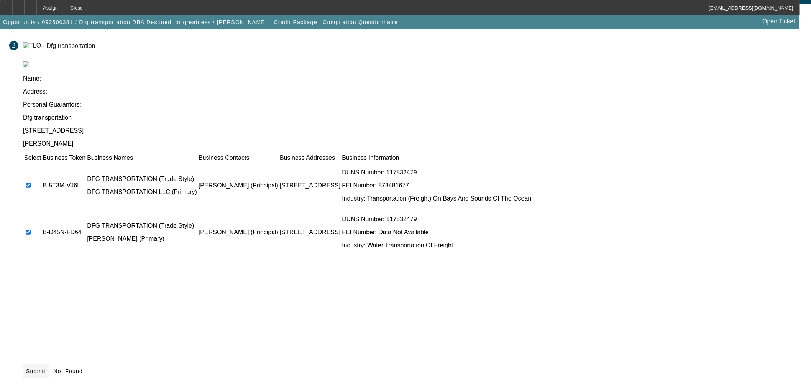
click at [46, 368] on span "Submit" at bounding box center [36, 371] width 20 height 6
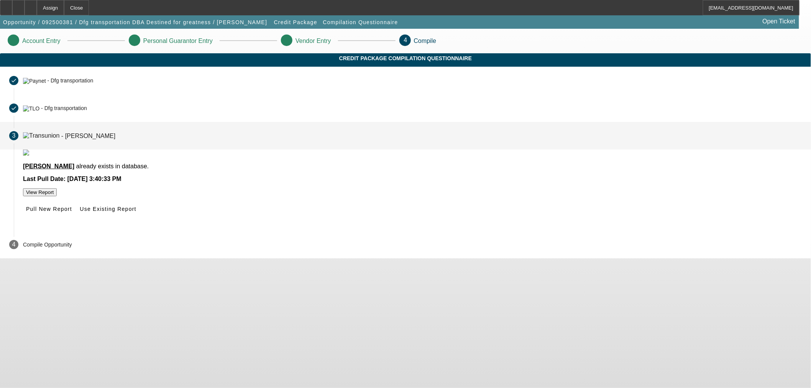
scroll to position [0, 0]
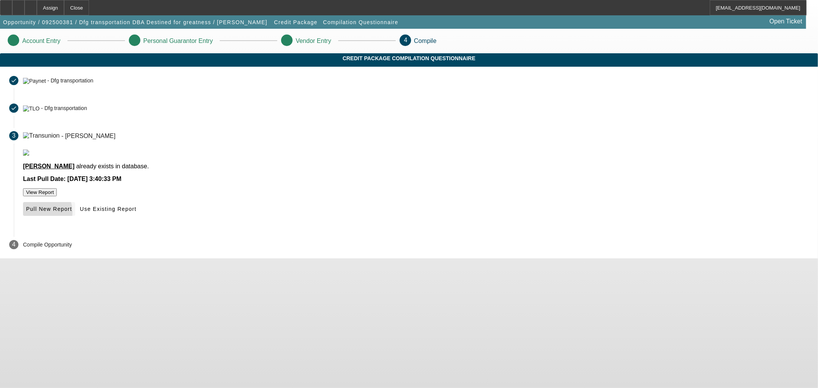
click at [75, 218] on span at bounding box center [49, 209] width 52 height 18
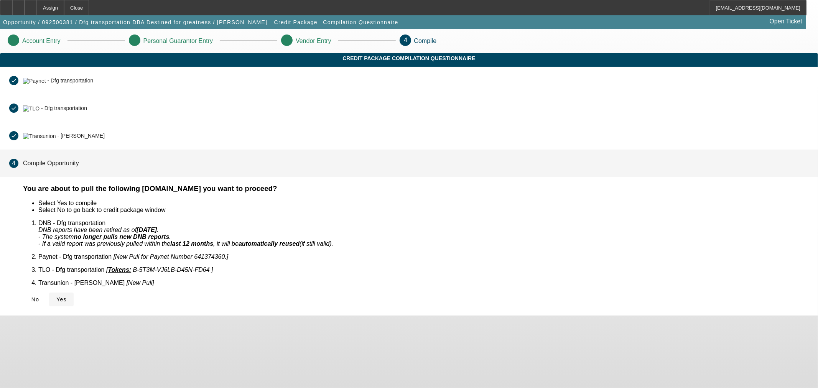
click at [67, 296] on span "Yes" at bounding box center [61, 299] width 10 height 6
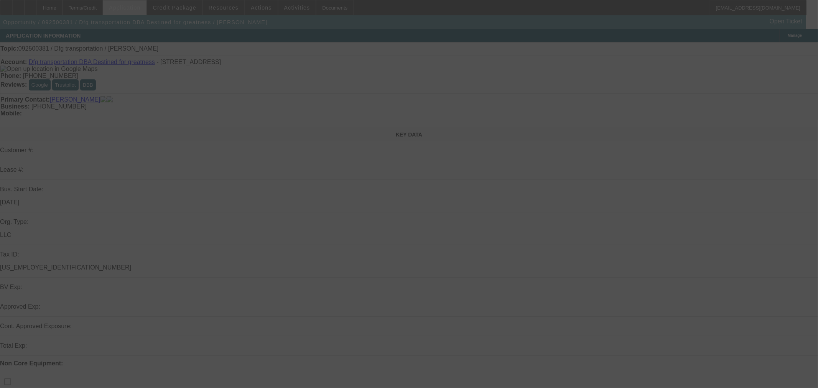
select select "0"
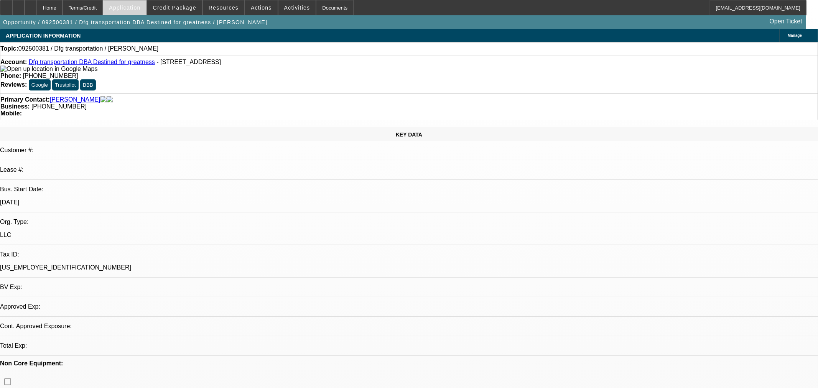
select select "2"
select select "0.1"
select select "4"
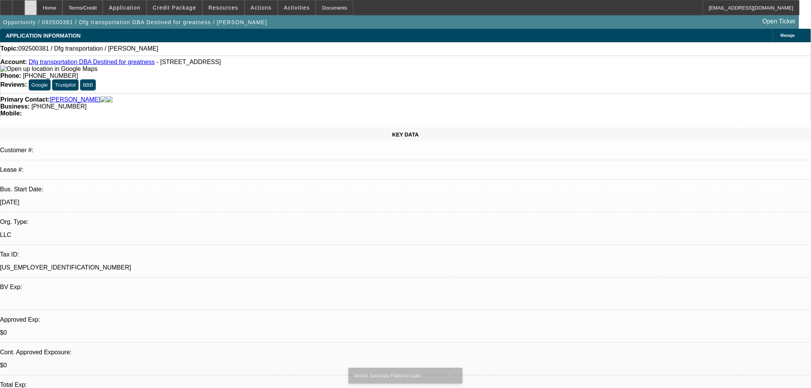
click at [37, 4] on div at bounding box center [31, 7] width 12 height 15
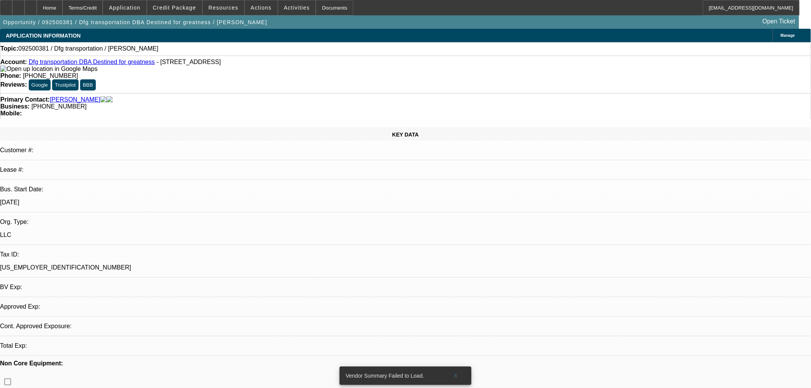
select select "0"
select select "2"
select select "0.1"
select select "4"
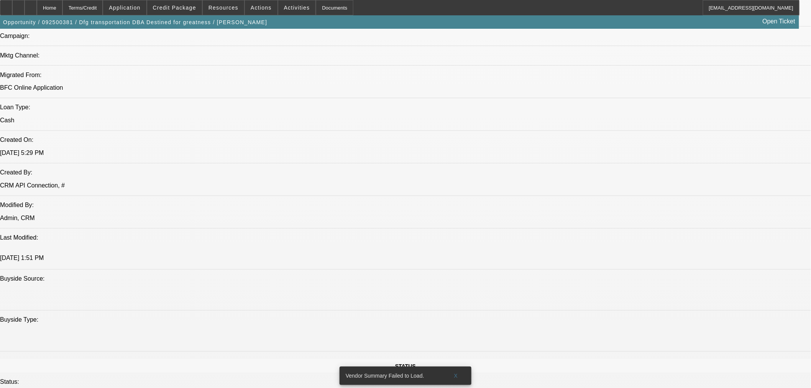
scroll to position [383, 0]
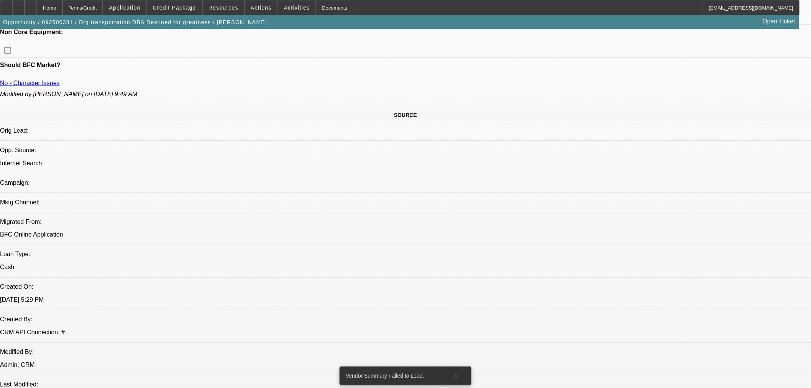
click at [178, 12] on span at bounding box center [174, 7] width 55 height 18
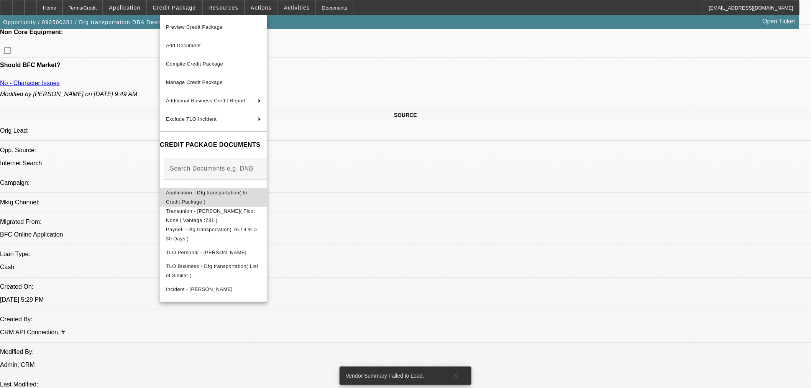
click at [224, 194] on span "Application - Dfg transportation( In Credit Package )" at bounding box center [206, 196] width 81 height 15
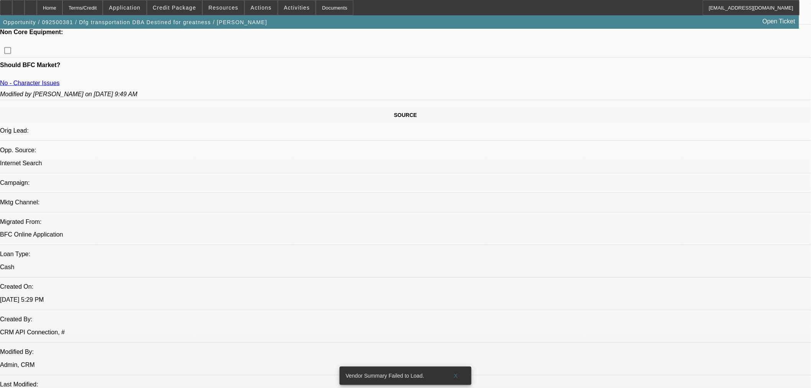
drag, startPoint x: 359, startPoint y: 66, endPoint x: 378, endPoint y: 69, distance: 19.7
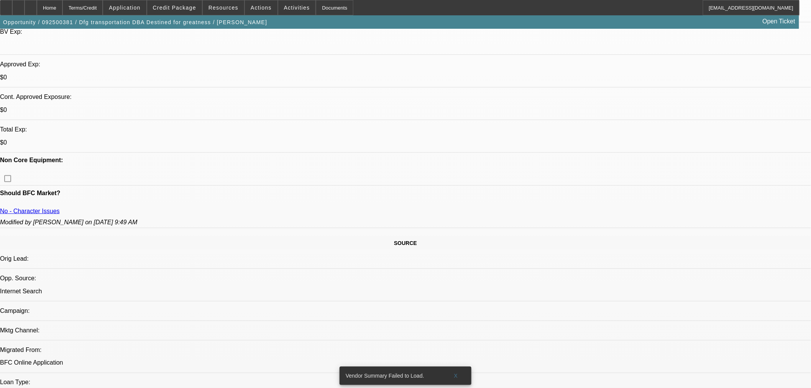
scroll to position [85, 0]
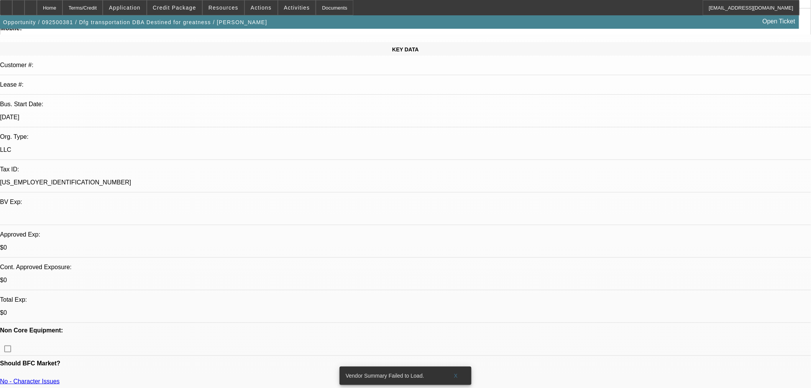
drag, startPoint x: 412, startPoint y: 100, endPoint x: 404, endPoint y: 109, distance: 12.0
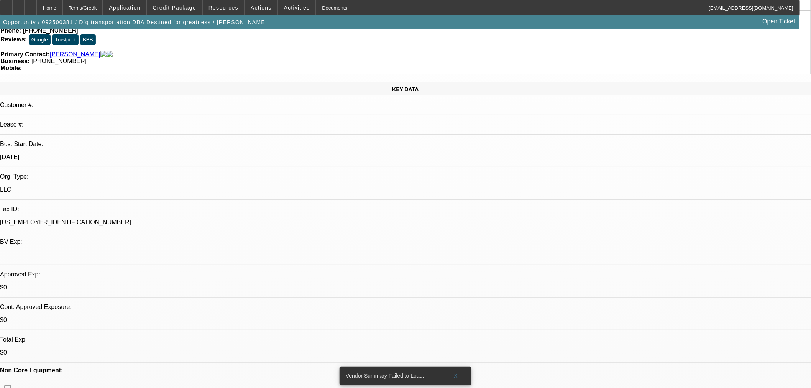
scroll to position [0, 0]
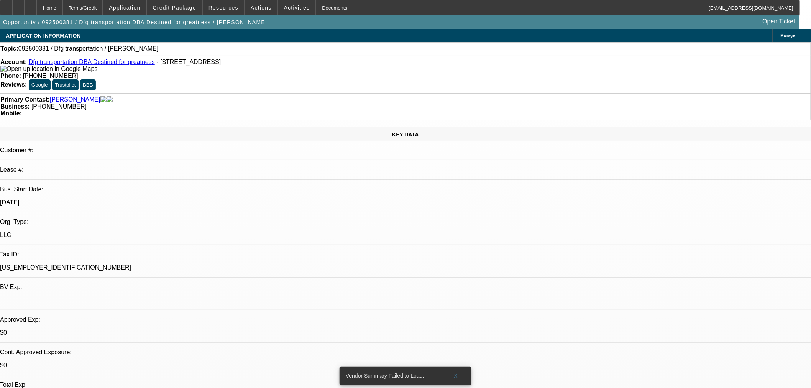
drag, startPoint x: 312, startPoint y: 128, endPoint x: 319, endPoint y: 128, distance: 6.6
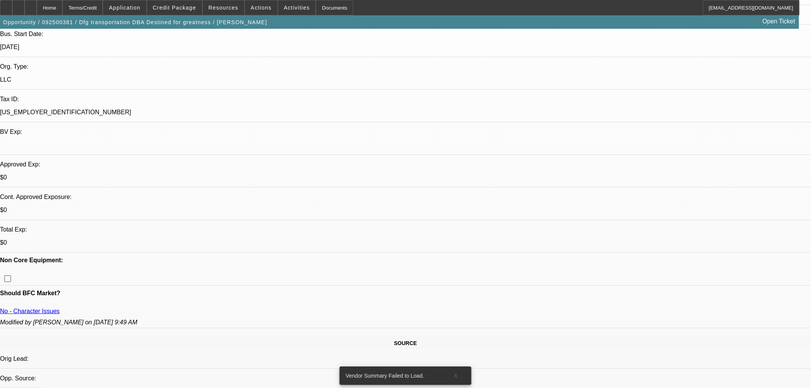
scroll to position [170, 0]
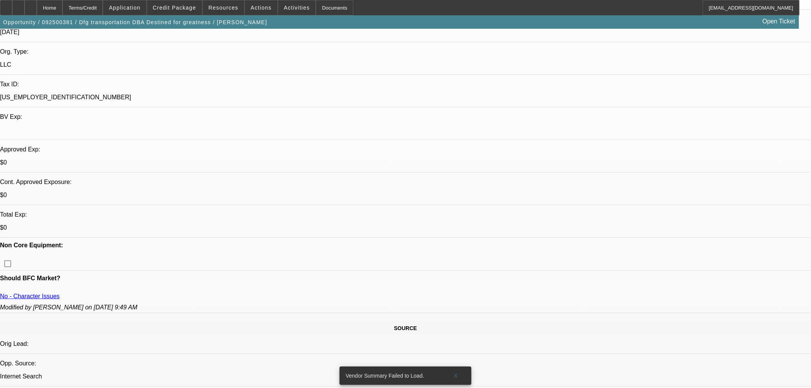
drag, startPoint x: 288, startPoint y: 276, endPoint x: 349, endPoint y: 275, distance: 61.0
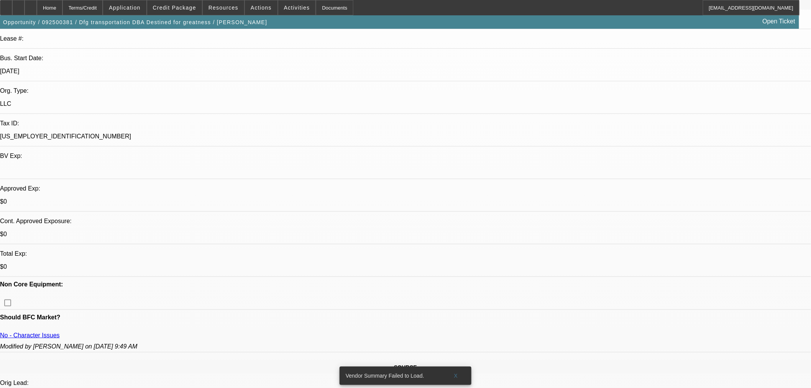
scroll to position [43, 0]
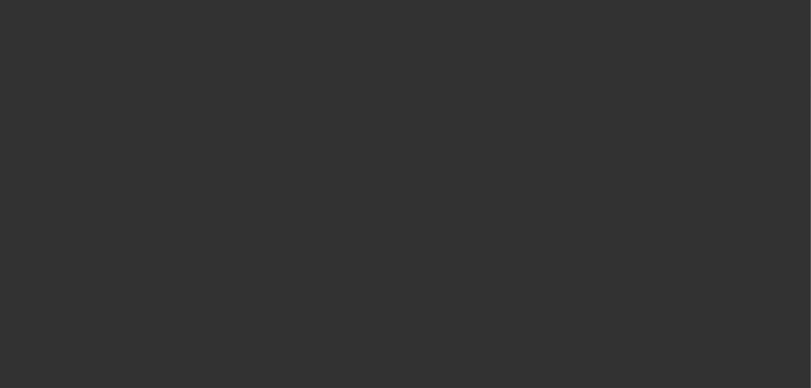
scroll to position [0, 0]
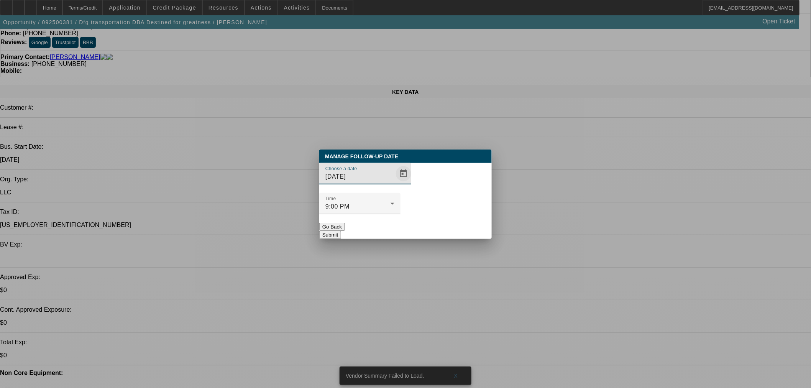
click at [395, 183] on span "Open calendar" at bounding box center [404, 173] width 18 height 18
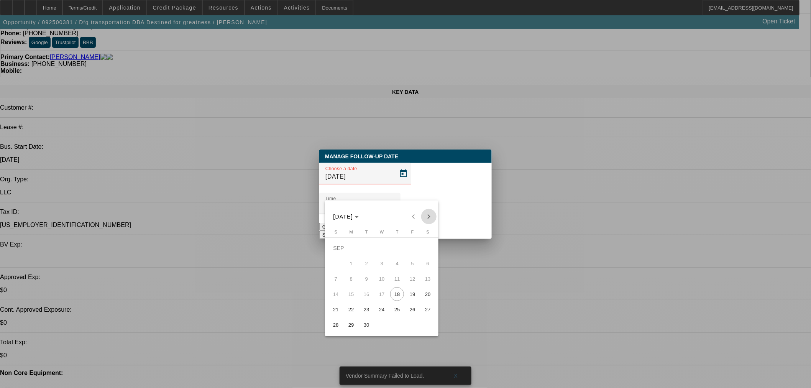
click at [429, 214] on span "Next month" at bounding box center [428, 216] width 15 height 15
click at [431, 278] on span "18" at bounding box center [428, 279] width 14 height 14
type input "10/18/2025"
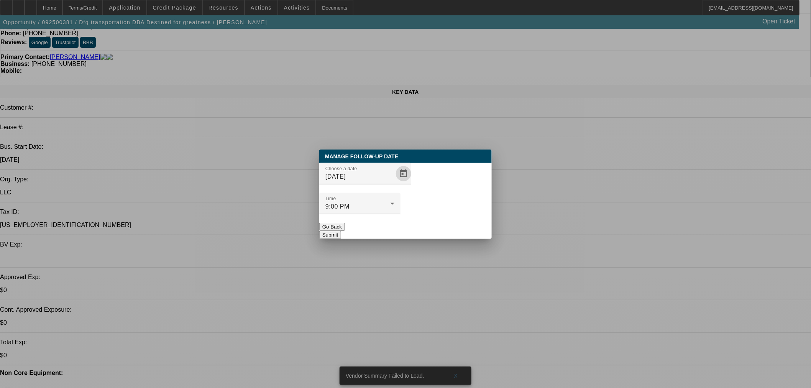
click at [341, 231] on button "Submit" at bounding box center [330, 235] width 22 height 8
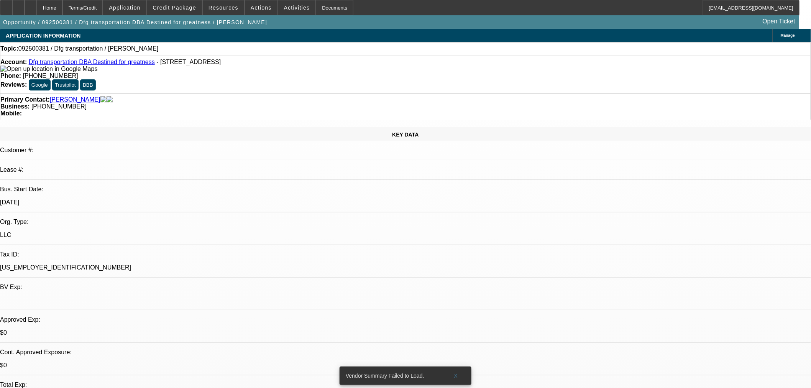
scroll to position [43, 0]
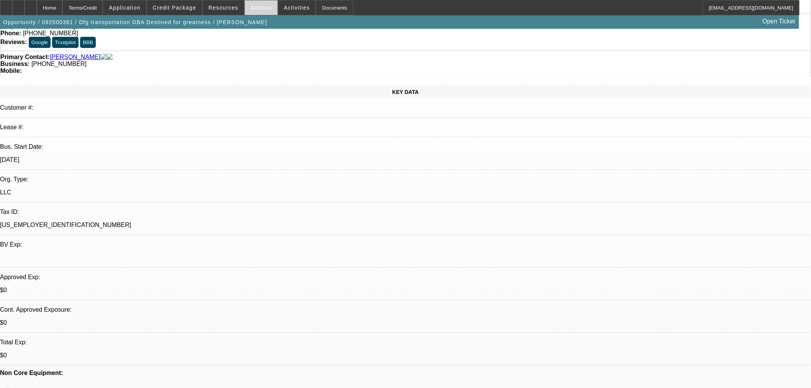
click at [261, 10] on span at bounding box center [261, 7] width 33 height 18
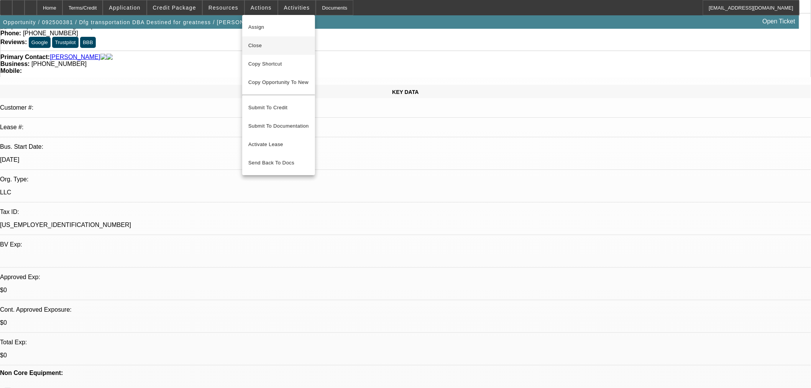
click at [272, 40] on button "Close" at bounding box center [278, 45] width 73 height 18
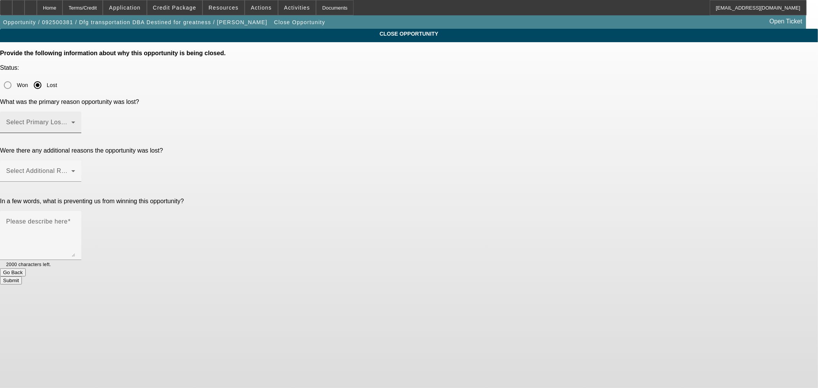
click at [71, 121] on span at bounding box center [38, 125] width 65 height 9
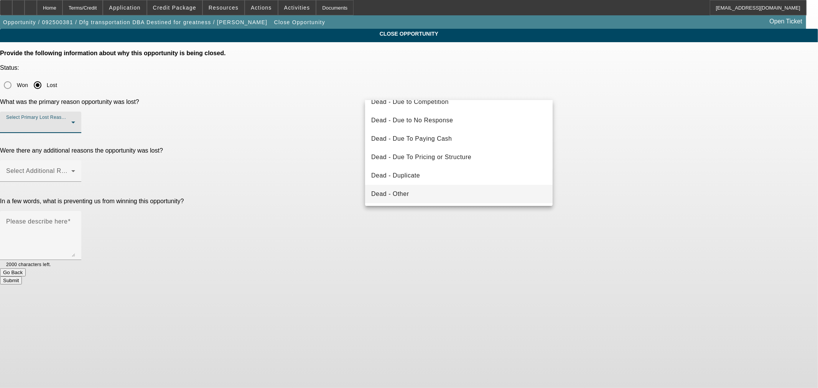
scroll to position [85, 0]
click at [467, 156] on span "Declined - Business Credit Issues" at bounding box center [420, 156] width 98 height 9
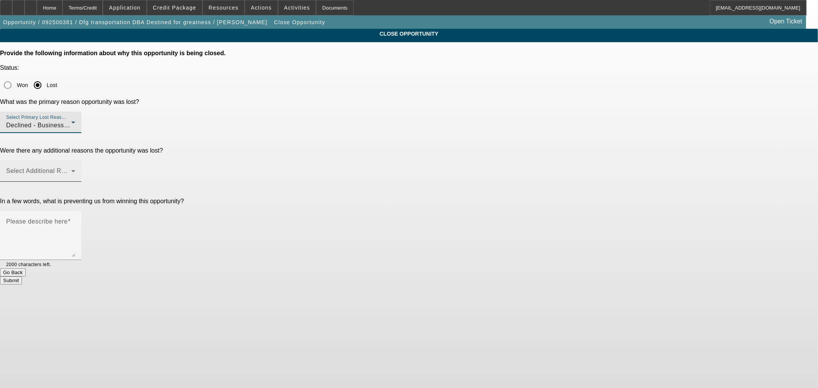
click at [75, 160] on div "Select Additional Reasons" at bounding box center [40, 170] width 69 height 21
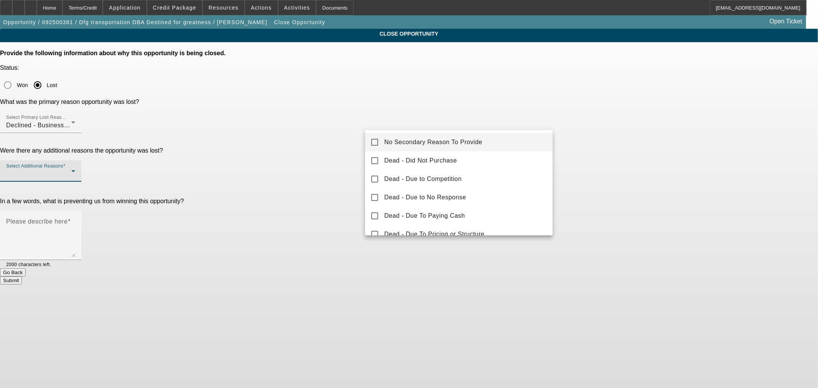
click at [475, 118] on div at bounding box center [409, 194] width 818 height 388
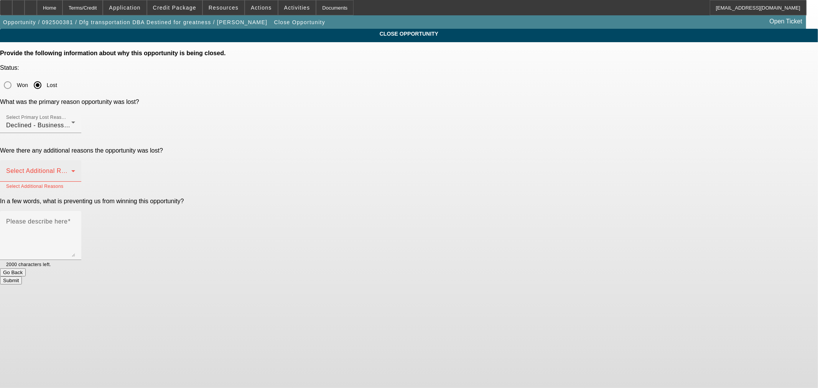
click at [75, 160] on div "Select Additional Reasons" at bounding box center [40, 170] width 69 height 21
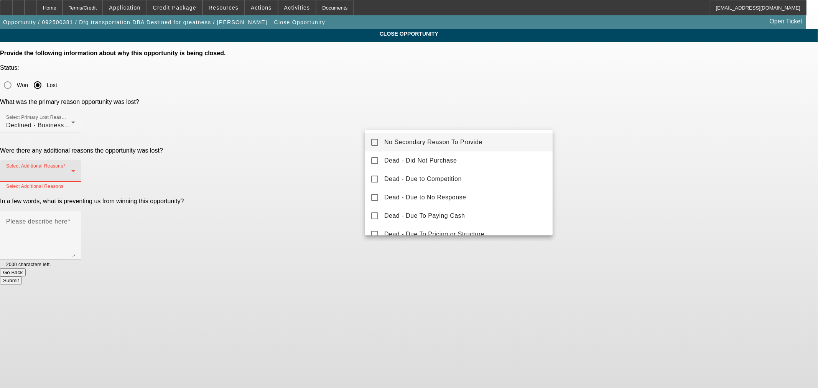
click at [432, 136] on mat-option "No Secondary Reason To Provide" at bounding box center [458, 142] width 187 height 18
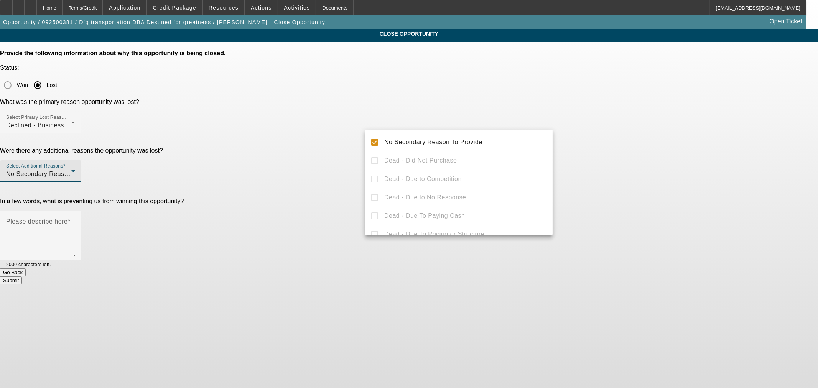
drag, startPoint x: 324, startPoint y: 130, endPoint x: 331, endPoint y: 130, distance: 6.5
click at [326, 130] on div at bounding box center [409, 194] width 818 height 388
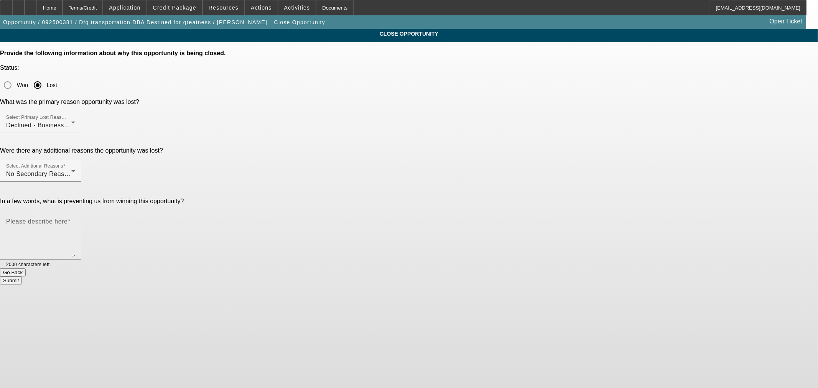
click at [75, 220] on textarea "Please describe here" at bounding box center [40, 238] width 69 height 37
type textarea "k"
type textarea "no"
click at [22, 276] on button "Submit" at bounding box center [11, 280] width 22 height 8
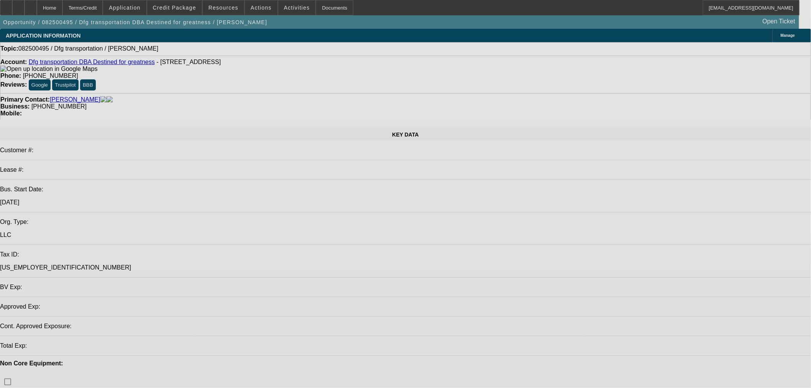
select select "0"
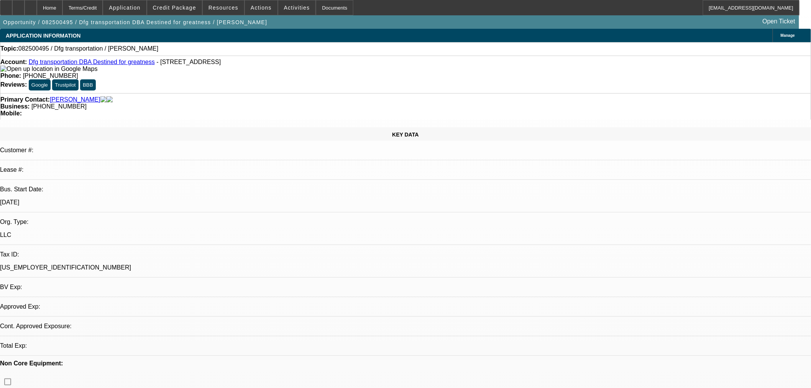
select select "2"
select select "0.1"
select select "4"
drag, startPoint x: 360, startPoint y: 176, endPoint x: 370, endPoint y: 209, distance: 34.7
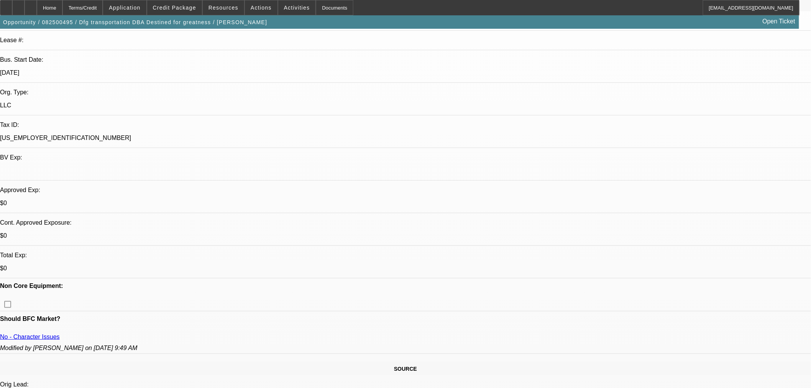
scroll to position [213, 0]
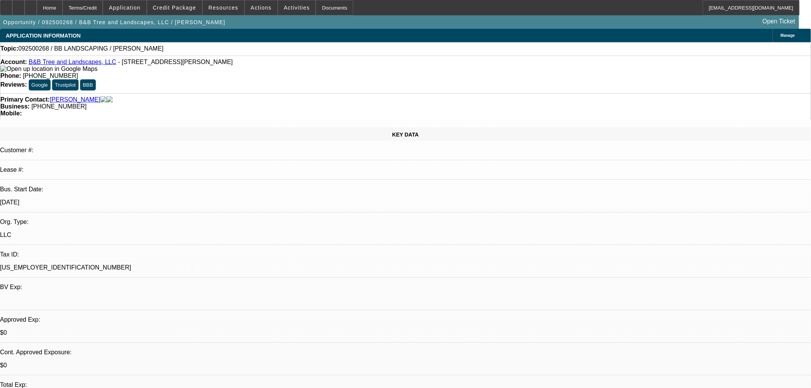
select select "0"
select select "2"
select select "0.1"
select select "4"
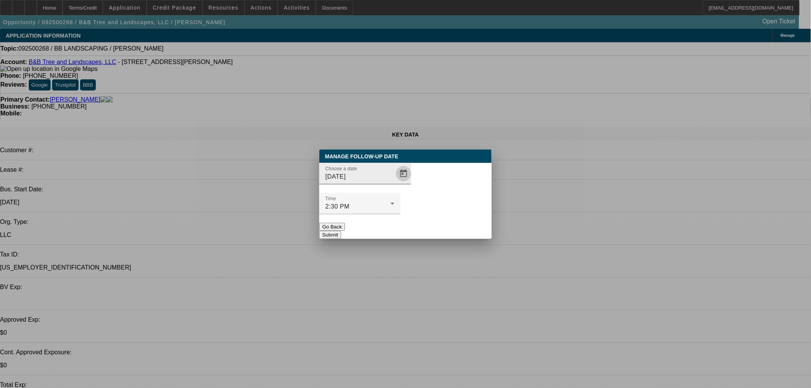
click at [395, 183] on span "Open calendar" at bounding box center [404, 173] width 18 height 18
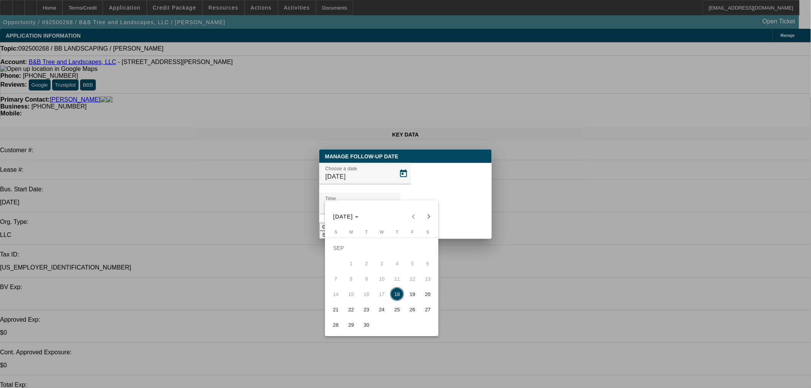
click at [399, 311] on span "25" at bounding box center [397, 310] width 14 height 14
type input "9/25/2025"
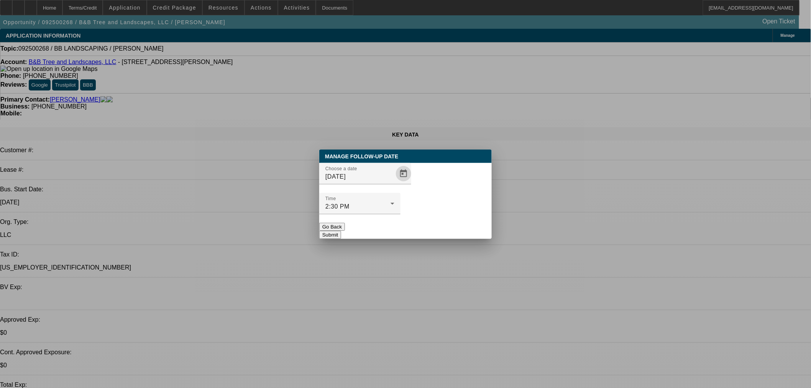
click at [341, 231] on button "Submit" at bounding box center [330, 235] width 22 height 8
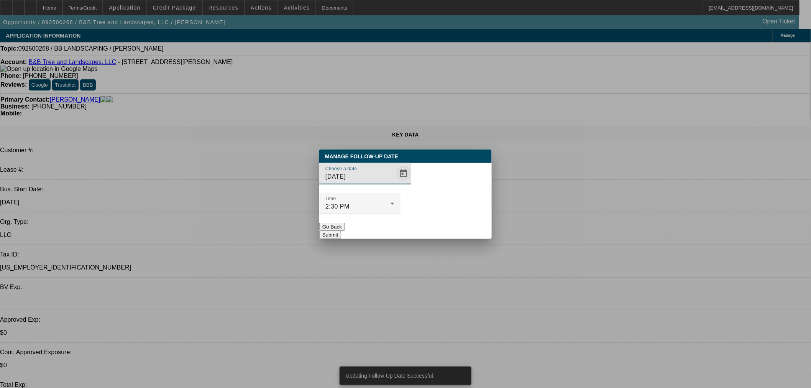
click at [395, 183] on span "Open calendar" at bounding box center [404, 173] width 18 height 18
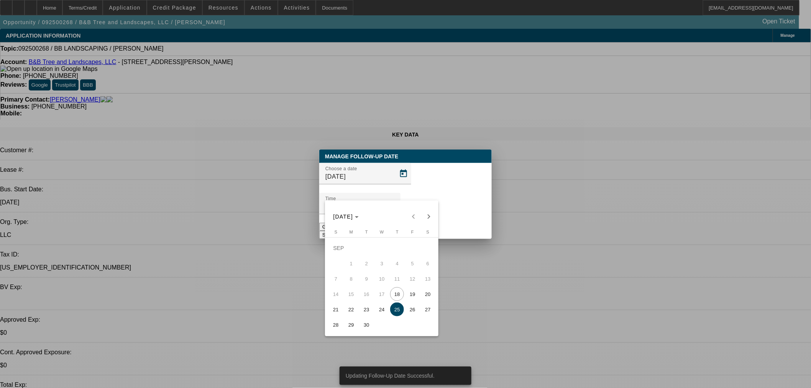
click at [381, 309] on span "24" at bounding box center [382, 310] width 14 height 14
type input "9/24/2025"
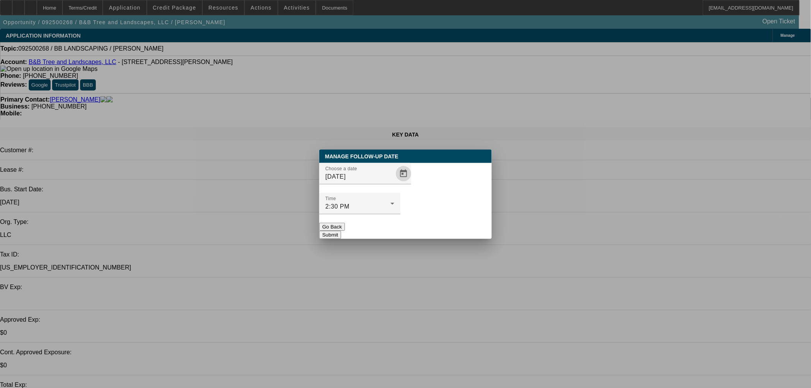
drag, startPoint x: 425, startPoint y: 212, endPoint x: 419, endPoint y: 172, distance: 40.2
click at [341, 231] on button "Submit" at bounding box center [330, 235] width 22 height 8
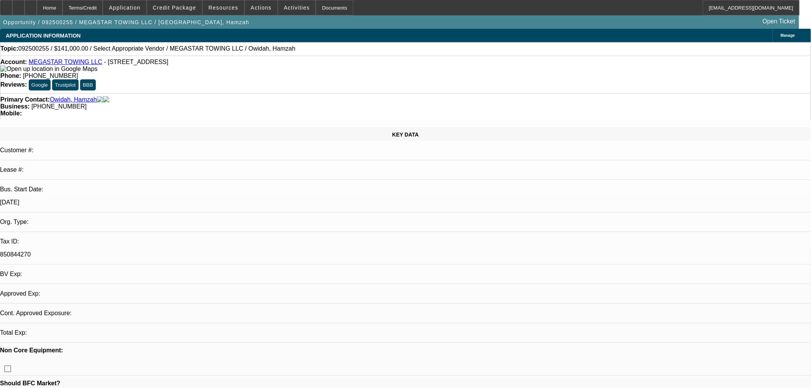
select select "0"
select select "2"
select select "0.1"
select select "4"
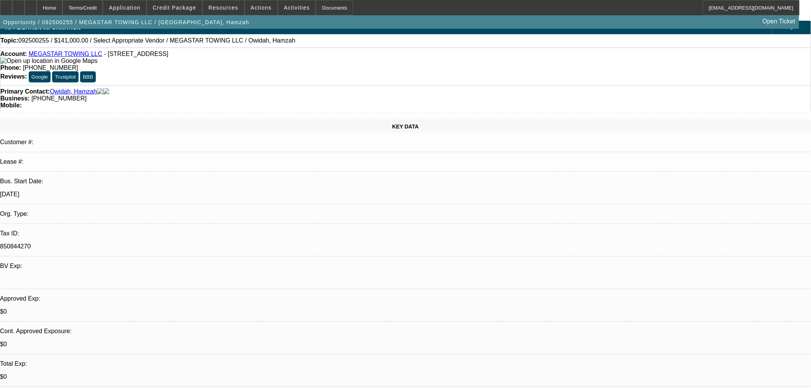
scroll to position [128, 0]
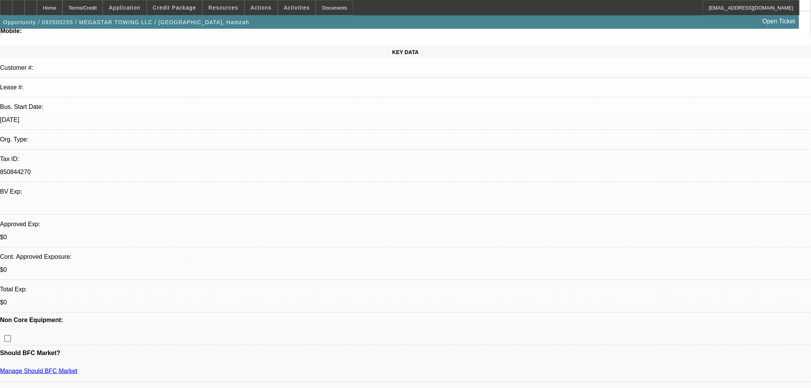
scroll to position [0, 0]
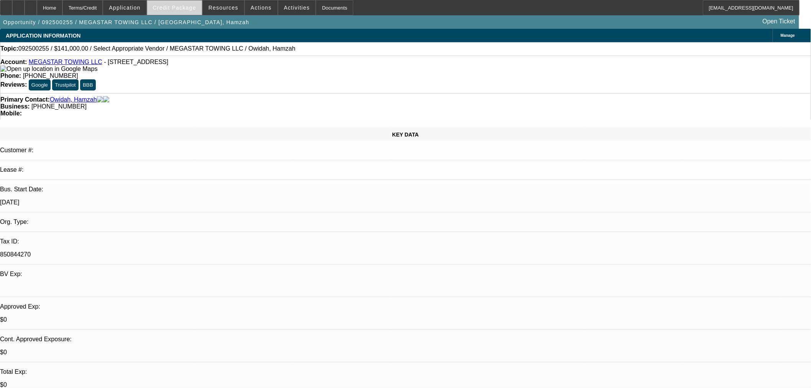
click at [168, 11] on span at bounding box center [174, 7] width 55 height 18
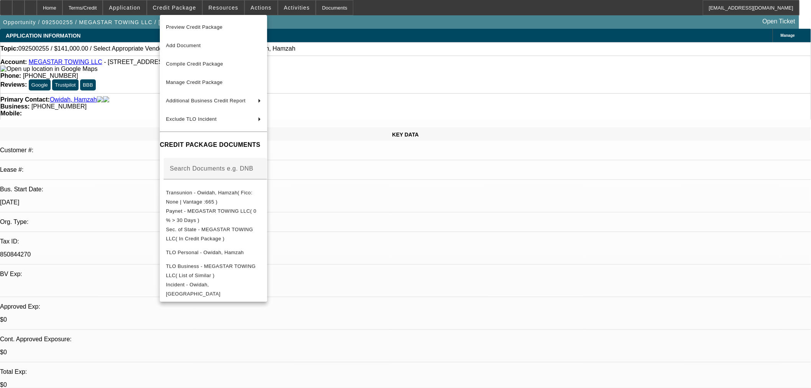
click at [413, 201] on div at bounding box center [405, 194] width 811 height 388
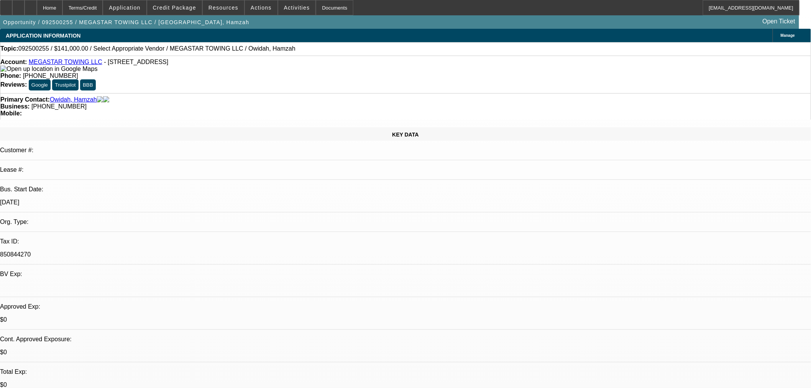
drag, startPoint x: 617, startPoint y: 225, endPoint x: 557, endPoint y: 224, distance: 59.1
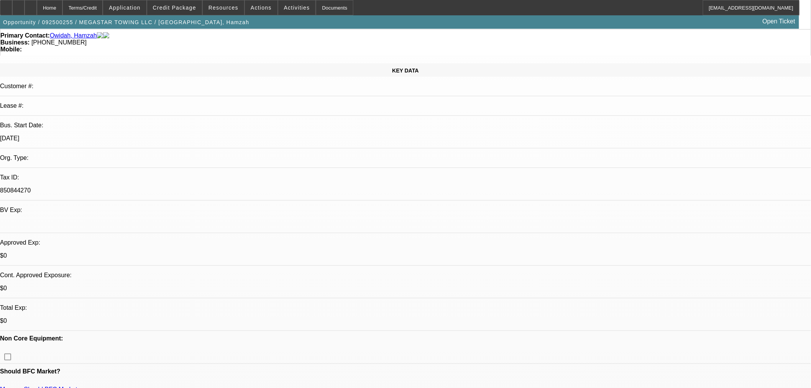
scroll to position [170, 0]
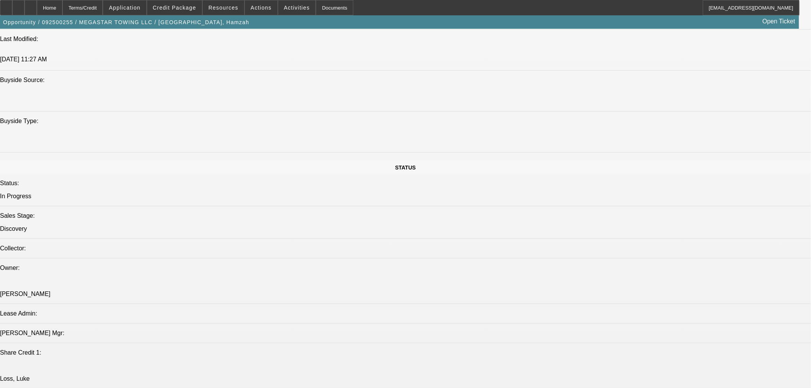
scroll to position [767, 0]
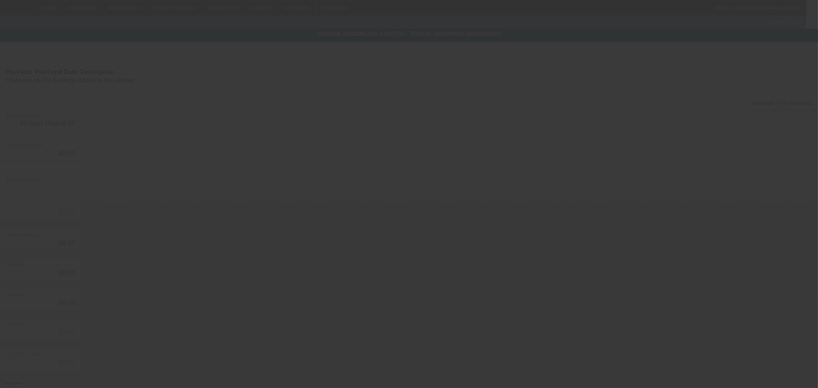
click at [258, 181] on div at bounding box center [409, 194] width 818 height 388
type input "$141,000.00"
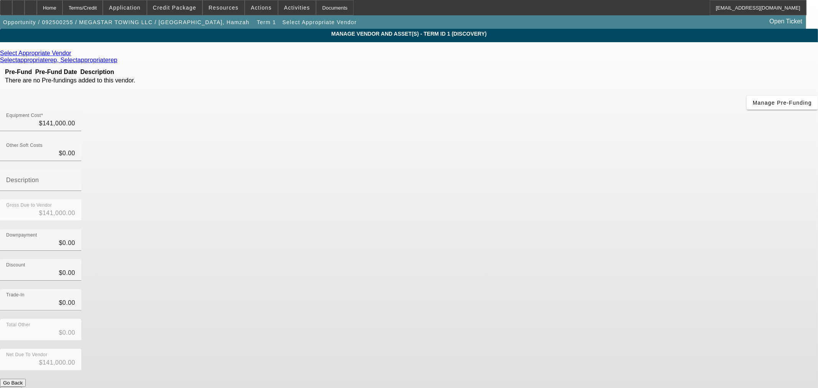
click at [73, 54] on icon at bounding box center [73, 53] width 0 height 7
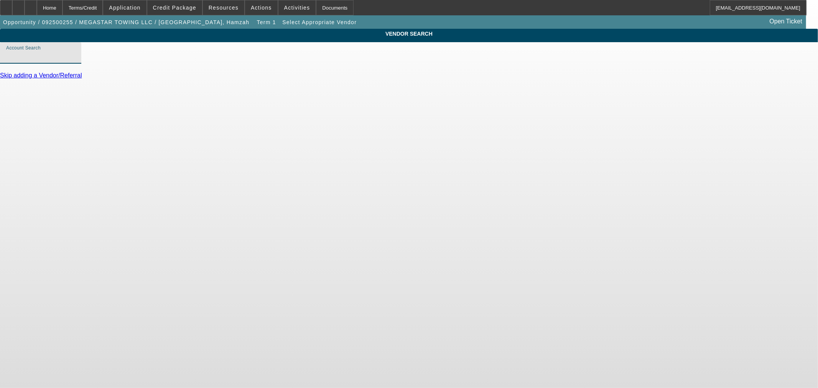
click at [75, 61] on input "Account Search" at bounding box center [40, 55] width 69 height 9
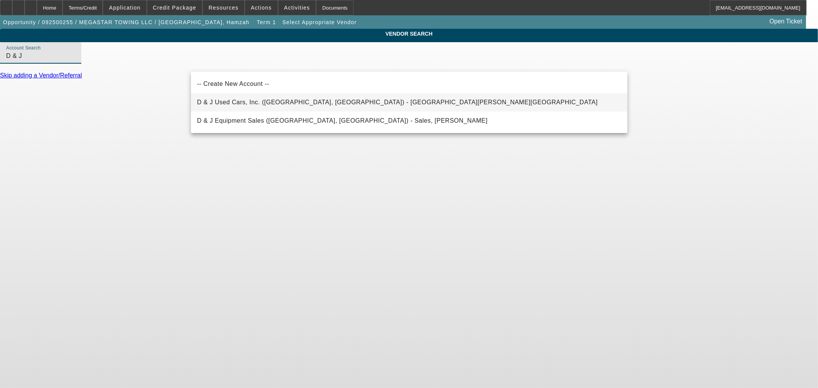
click at [257, 100] on span "D & J Used Cars, Inc. (Rutherfordton, NC) - McSwain, Heath" at bounding box center [397, 102] width 401 height 7
type input "D & J Used Cars, Inc. (Rutherfordton, NC) - McSwain, Heath"
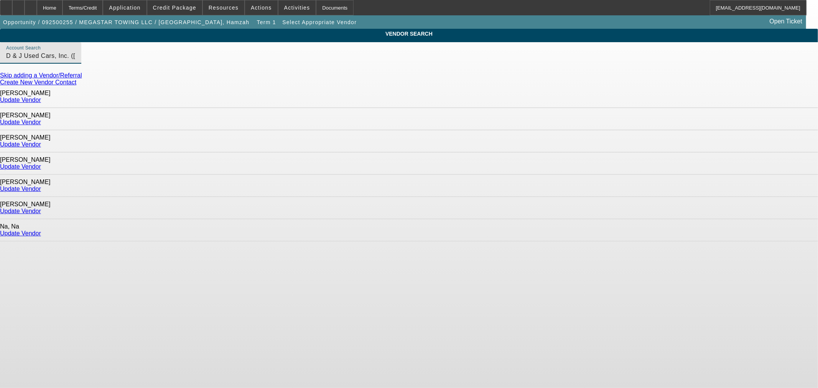
click at [41, 141] on link "Update Vendor" at bounding box center [20, 144] width 41 height 7
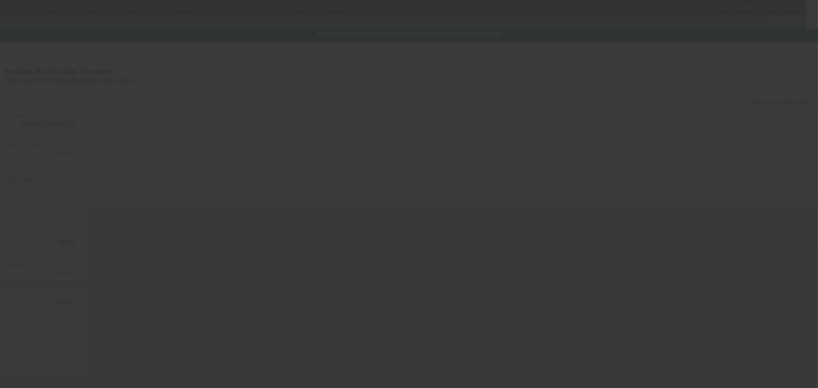
type input "$141,000.00"
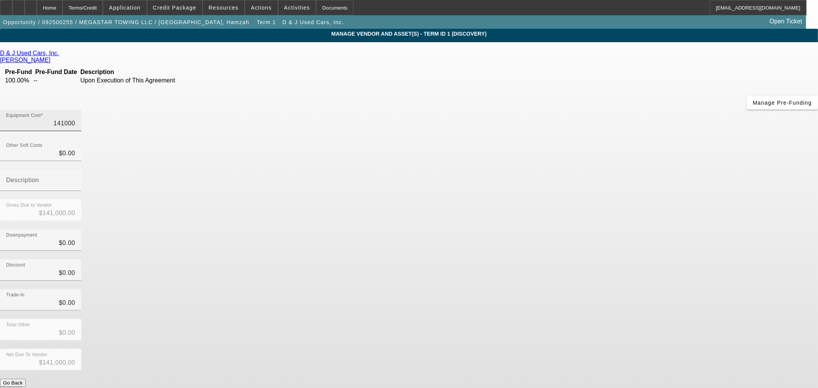
click at [75, 119] on input "141000" at bounding box center [40, 123] width 69 height 9
paste input "68,9"
type input "68,900"
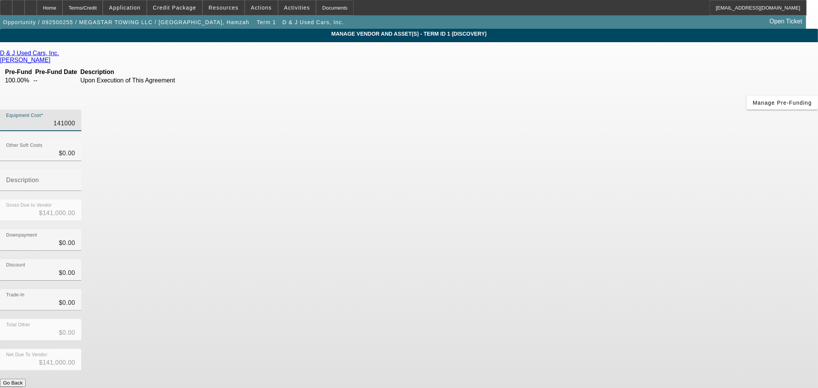
type input "$68,900.00"
drag, startPoint x: 572, startPoint y: 125, endPoint x: 572, endPoint y: 170, distance: 44.9
click at [572, 199] on div "Gross Due to Vendor $68,900.00" at bounding box center [409, 214] width 818 height 30
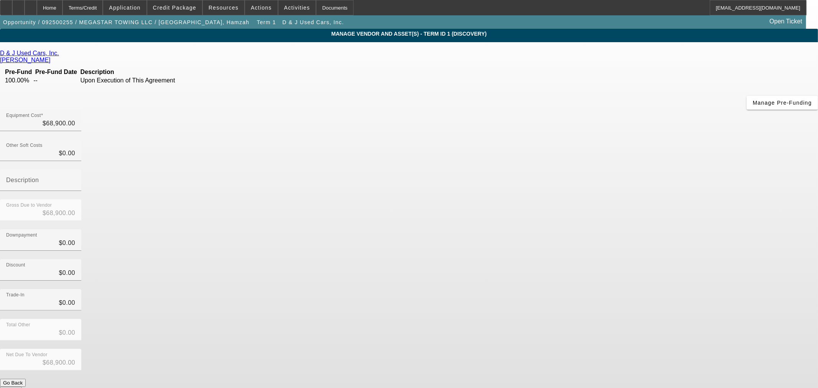
click at [595, 307] on form "D & J Used Cars, Inc. McSwain, Heath Pre-Fund Pre-Fund Date Description 100.00%…" at bounding box center [409, 241] width 818 height 383
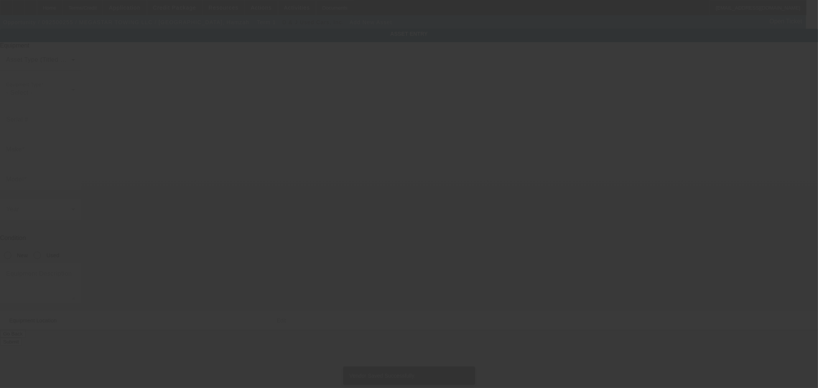
type input "3233 W Lincoln Ave"
type input "Apt 217"
type input "Anaheim"
type input "92801"
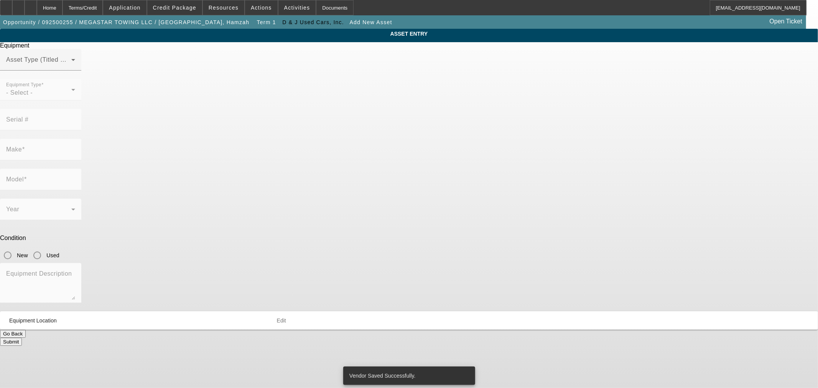
click at [393, 76] on div at bounding box center [409, 194] width 818 height 388
click at [71, 67] on span at bounding box center [38, 62] width 65 height 9
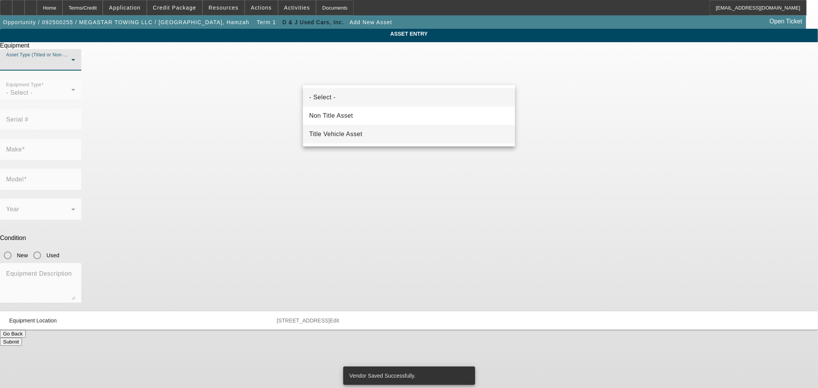
drag, startPoint x: 369, startPoint y: 118, endPoint x: 369, endPoint y: 135, distance: 16.9
click at [369, 135] on div "- Select - Non Title Asset Title Vehicle Asset" at bounding box center [409, 115] width 212 height 61
click at [369, 135] on mat-option "Title Vehicle Asset" at bounding box center [409, 134] width 212 height 18
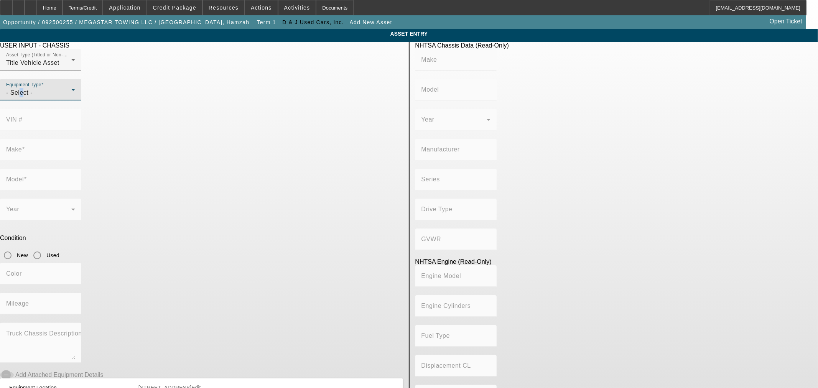
click at [33, 96] on span "- Select -" at bounding box center [19, 92] width 26 height 7
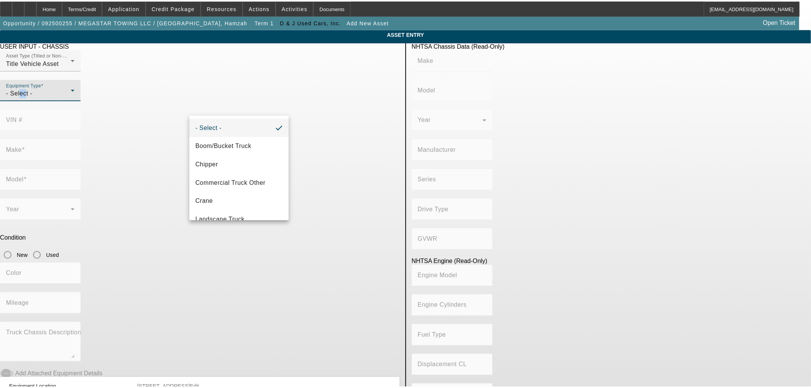
scroll to position [84, 0]
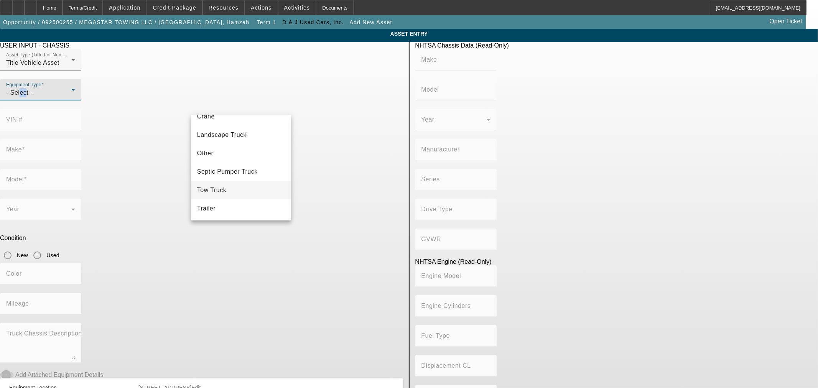
click at [228, 190] on mat-option "Tow Truck" at bounding box center [241, 190] width 100 height 18
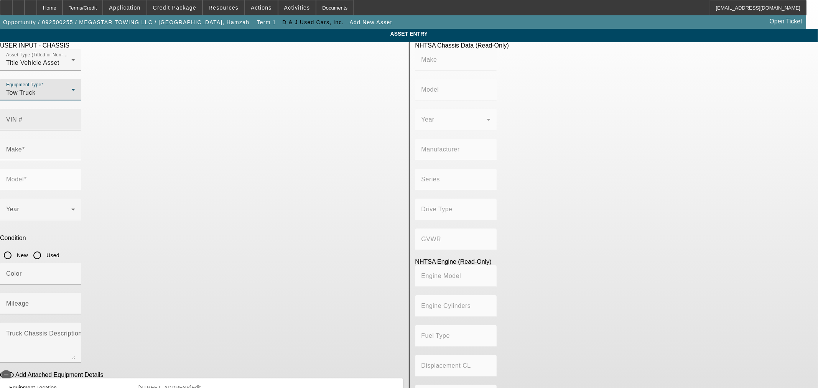
click at [75, 118] on input "VIN #" at bounding box center [40, 122] width 69 height 9
type input "1FDNX6AN3NDF03922"
type input "FORD"
type input "F-650"
type input "FORD MOTOR COMPANY"
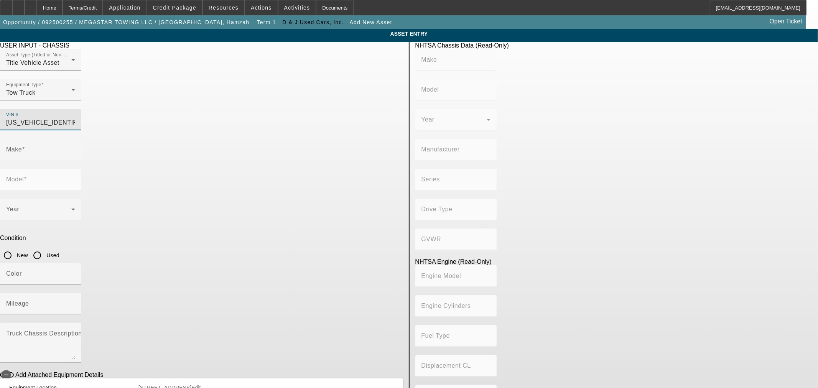
type input "F-Series Super Duty"
type input "4x2"
type input "Class 6: 19,501 - 26,000 lb (8,845 - 11,794 kg)"
type input "8"
type input "Gasoline"
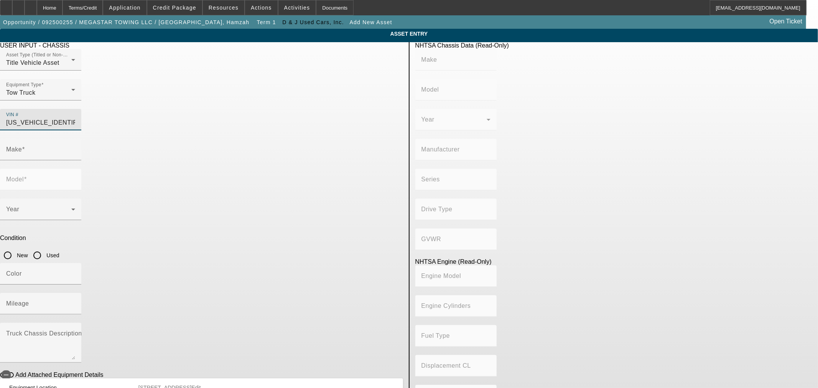
type input "445.47333189154"
type input "7.3"
type input "FORD"
type input "F-650"
type input "1FDNX6AN3NDF03922"
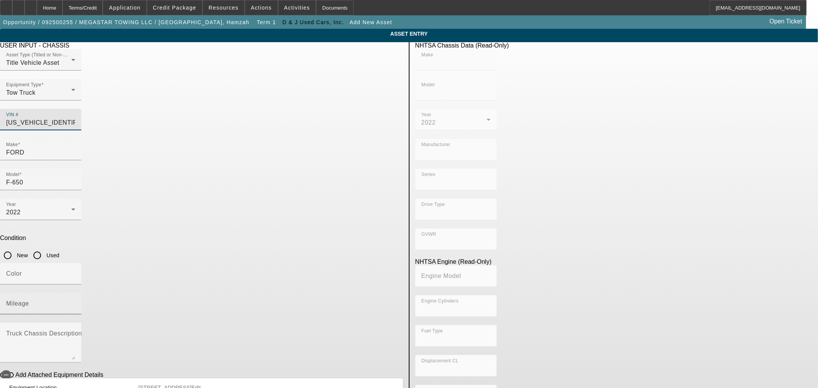
drag, startPoint x: 342, startPoint y: 171, endPoint x: 343, endPoint y: 184, distance: 13.9
click at [45, 248] on input "Used" at bounding box center [37, 255] width 15 height 15
radio input "true"
type input "FORD"
type input "F-650"
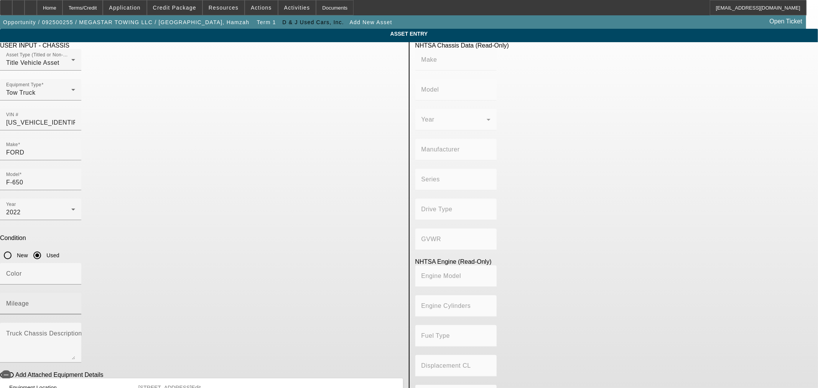
type input "FORD MOTOR COMPANY"
type input "F-Series Super Duty"
type input "4x2"
type input "Class 6: 19,501 - 26,000 lb (8,845 - 11,794 kg)"
type input "8"
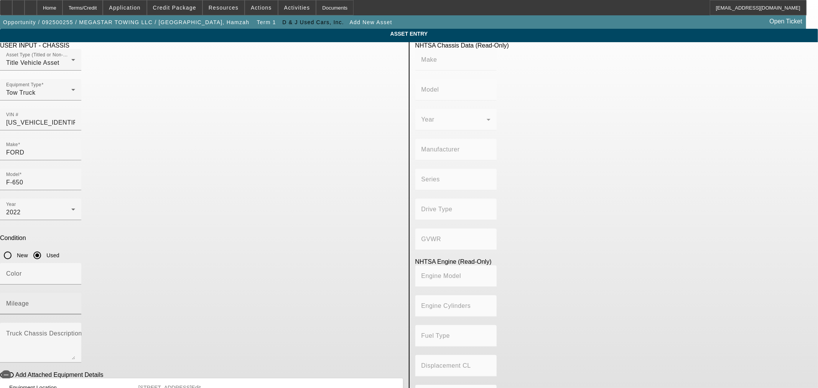
type input "Gasoline"
type input "445.47333189154"
type input "7.3"
click at [75, 272] on input "Color" at bounding box center [40, 276] width 69 height 9
type input "Red"
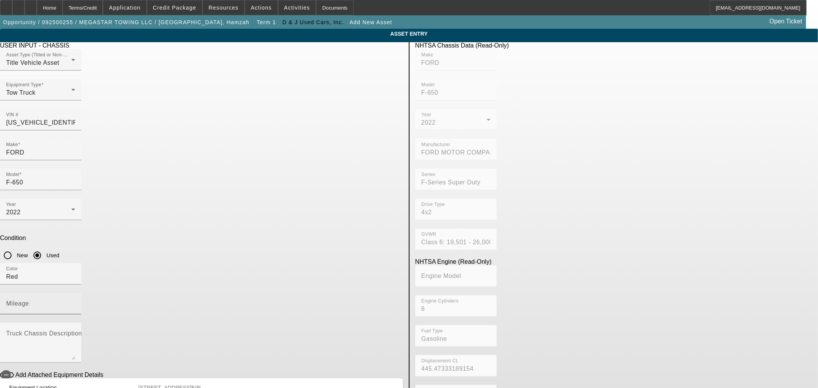
click at [75, 293] on div "Mileage" at bounding box center [40, 303] width 69 height 21
click at [75, 302] on input "Mileage" at bounding box center [40, 306] width 69 height 9
type input "13000"
click at [75, 332] on textarea "Truck Chassis Description (Describe the truck chassis only)" at bounding box center [40, 346] width 69 height 28
type textarea "Rollback"
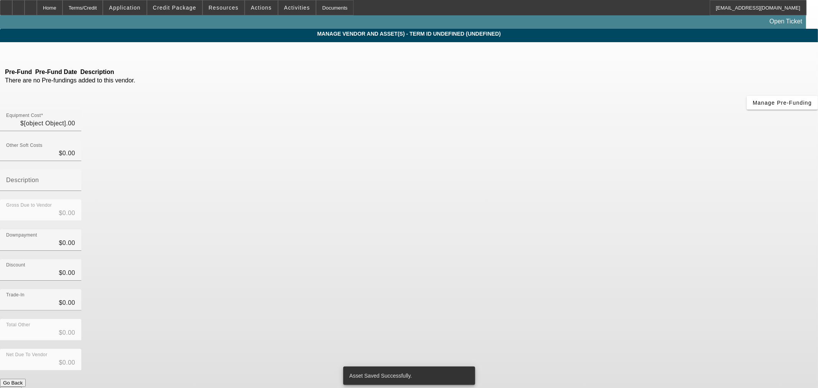
type input "$68,900.00"
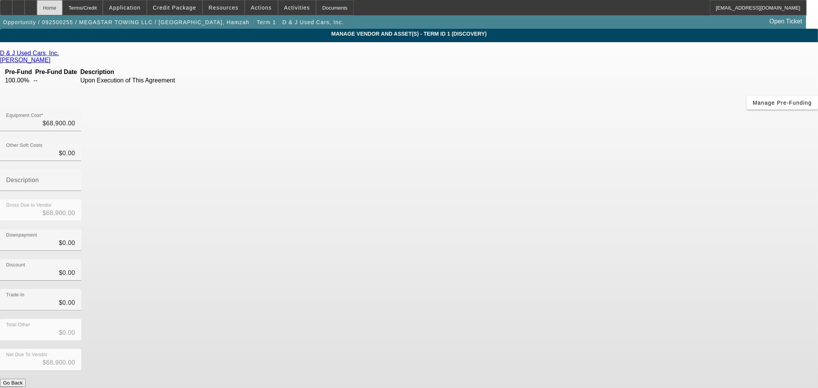
click at [62, 1] on div "Home" at bounding box center [50, 7] width 26 height 15
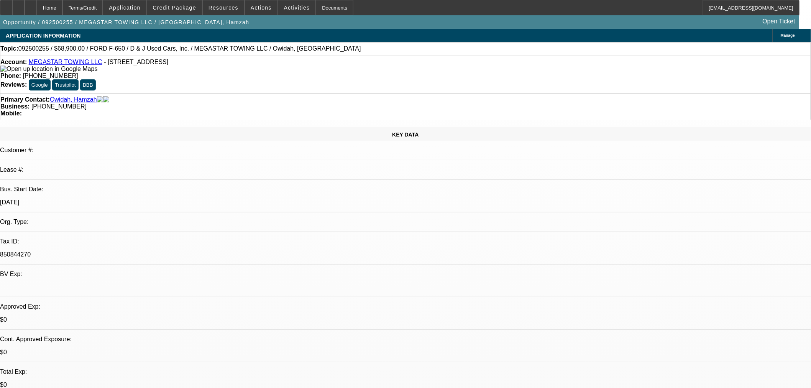
select select "0"
select select "2"
select select "0.1"
select select "4"
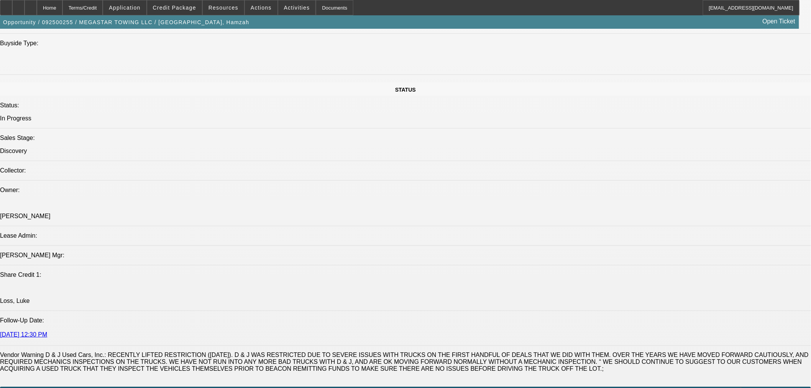
scroll to position [767, 0]
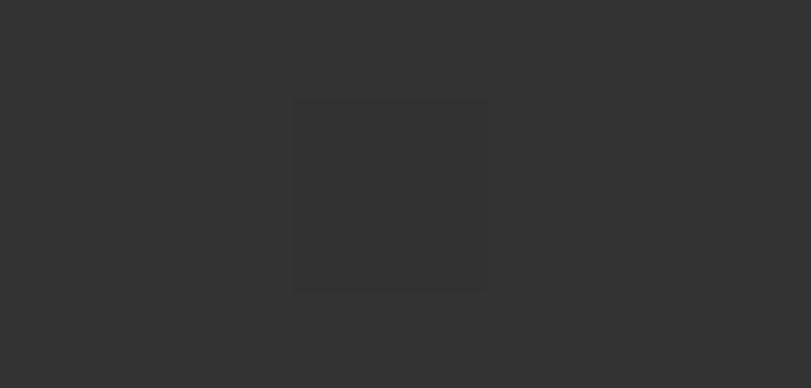
scroll to position [0, 0]
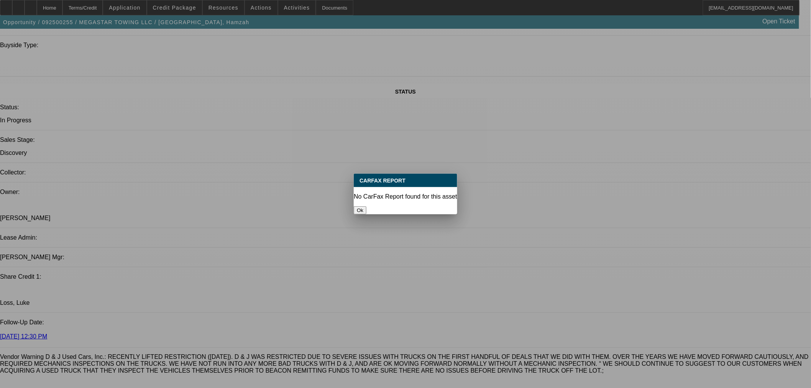
drag, startPoint x: 411, startPoint y: 202, endPoint x: 120, endPoint y: 93, distance: 310.2
click at [367, 206] on button "Ok" at bounding box center [360, 210] width 13 height 8
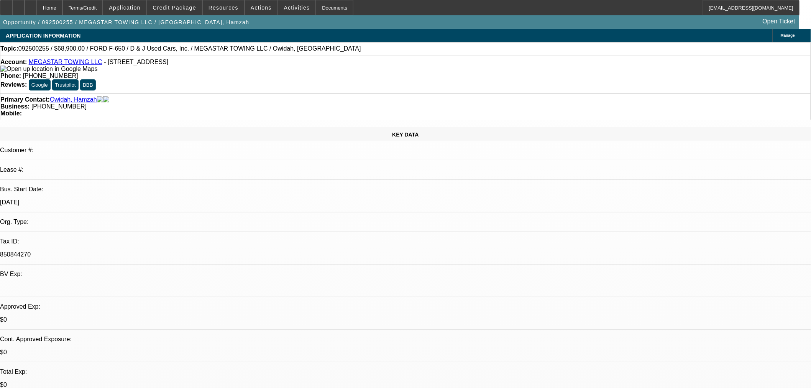
scroll to position [767, 0]
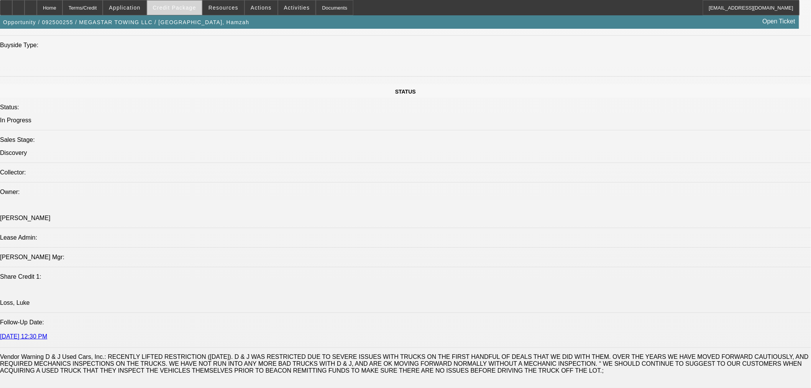
click at [177, 9] on span "Credit Package" at bounding box center [174, 8] width 43 height 6
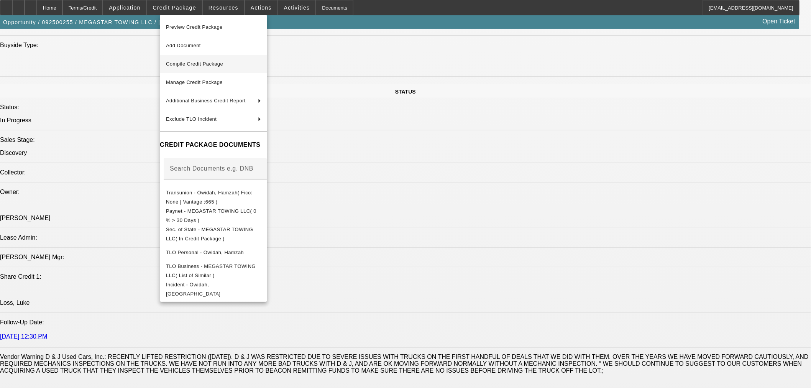
click at [197, 66] on span "Compile Credit Package" at bounding box center [194, 64] width 57 height 6
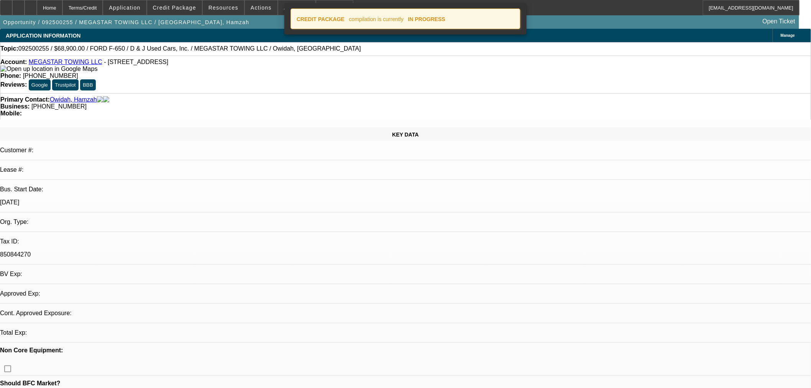
select select "0"
select select "2"
select select "0.1"
select select "4"
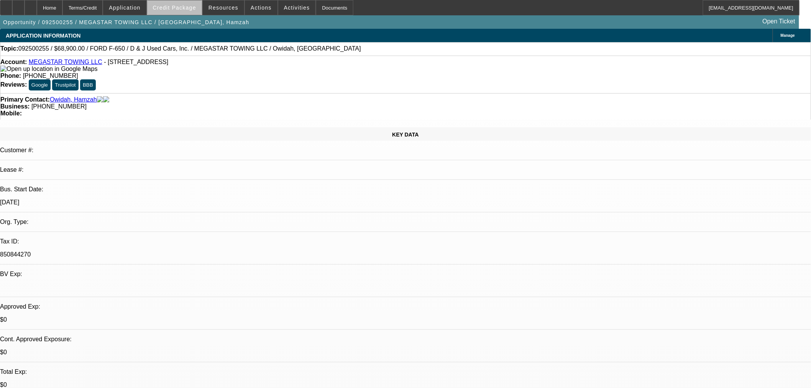
click at [189, 9] on span "Credit Package" at bounding box center [174, 8] width 43 height 6
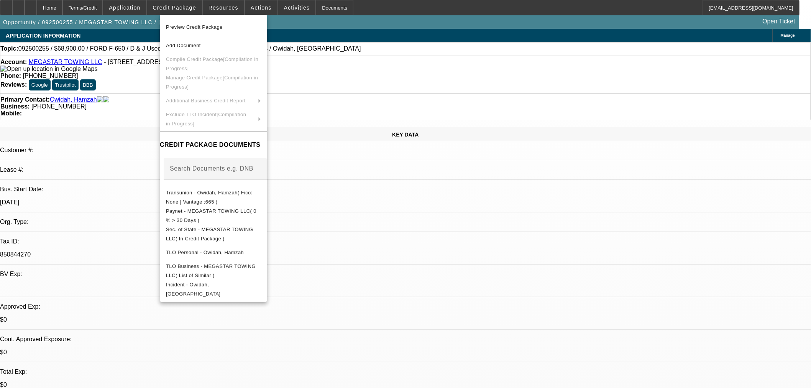
click at [41, 8] on div at bounding box center [405, 194] width 811 height 388
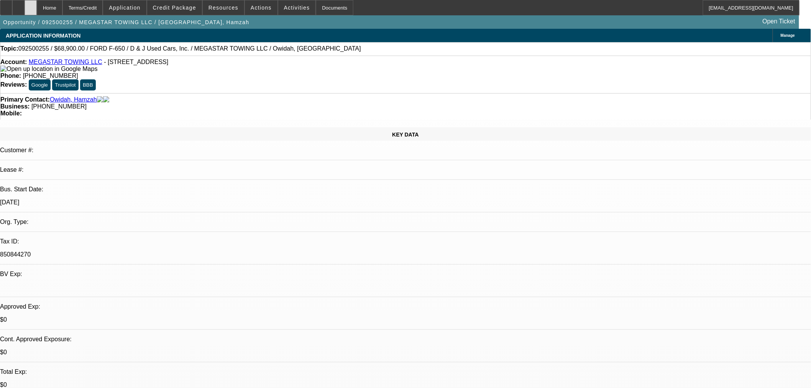
click at [37, 8] on div at bounding box center [31, 7] width 12 height 15
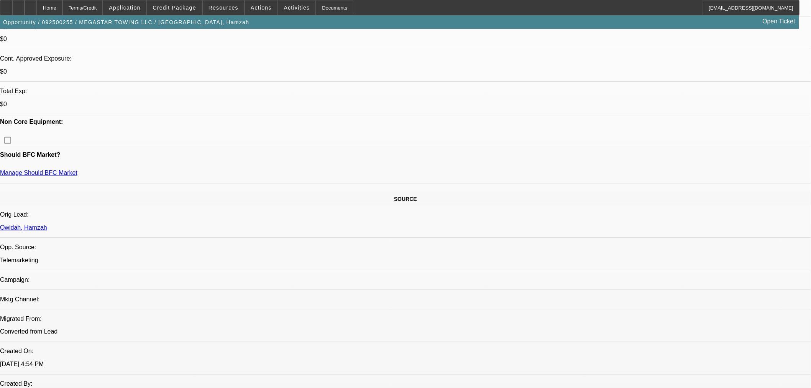
select select "0"
select select "2"
select select "0.1"
select select "4"
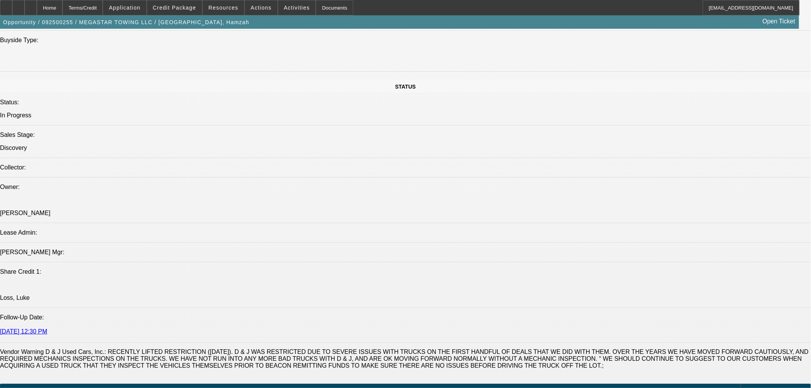
scroll to position [648, 0]
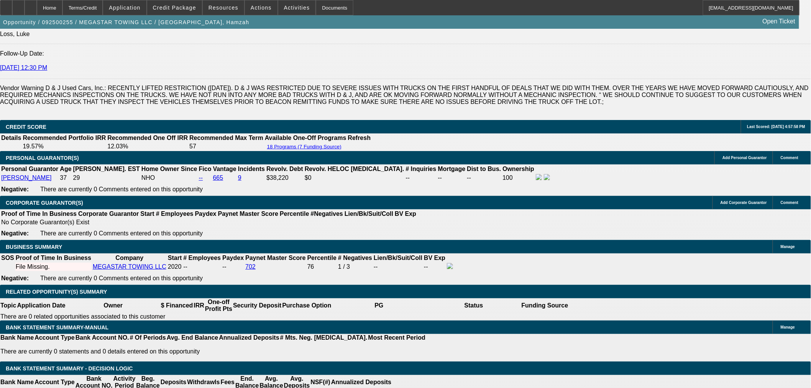
scroll to position [1074, 0]
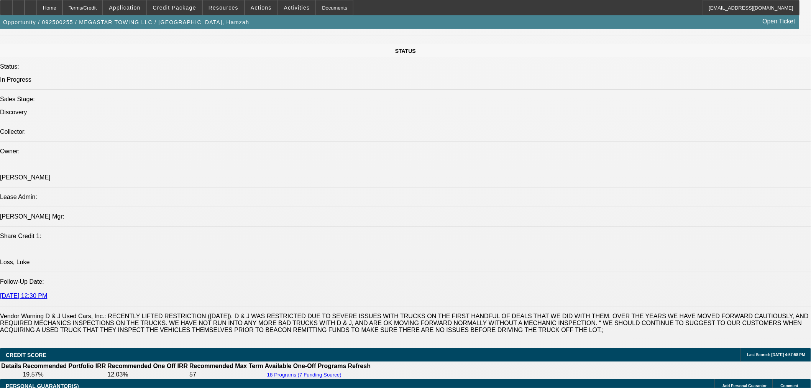
scroll to position [946, 0]
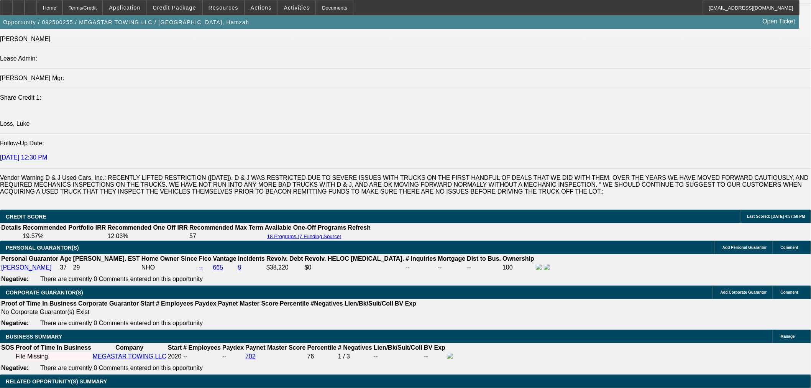
type input "UNKNOWN"
type input "60"
type input "$23,998.40"
type input "$11,999.20"
type input "$3,295.78"
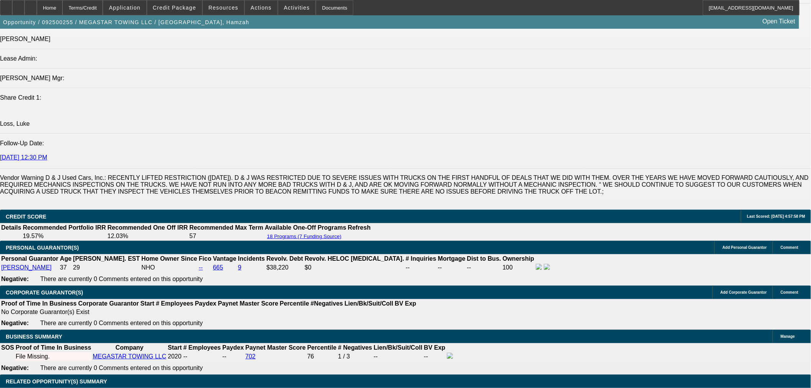
type input "$1,647.89"
type input "60"
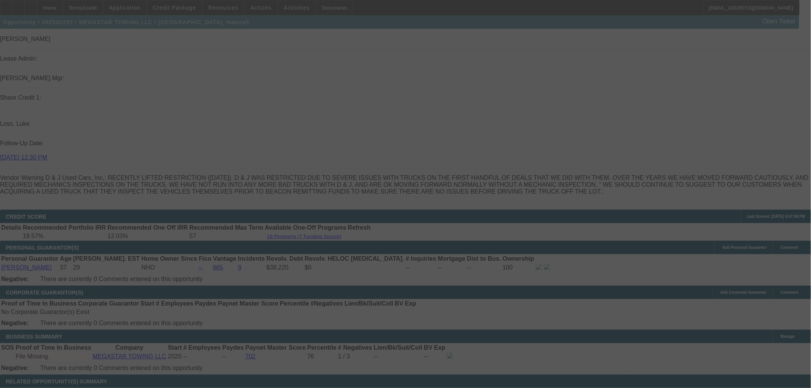
select select "0"
select select "2"
select select "0.1"
select select "4"
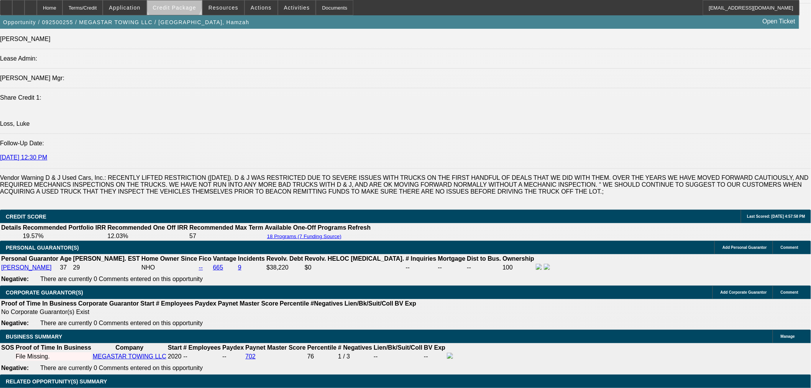
click at [187, 2] on span at bounding box center [174, 7] width 55 height 18
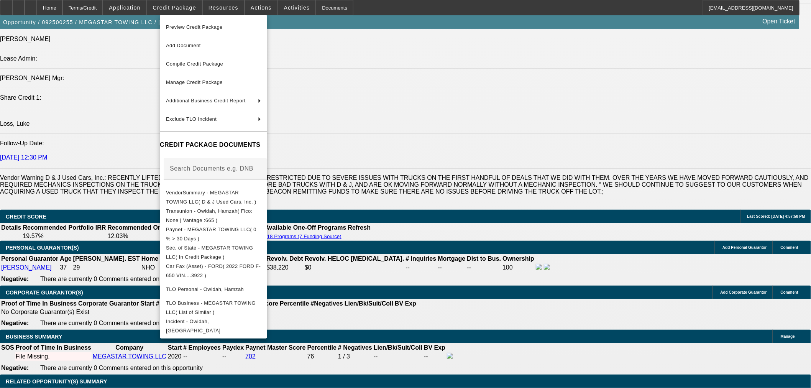
click at [618, 42] on div at bounding box center [405, 194] width 811 height 388
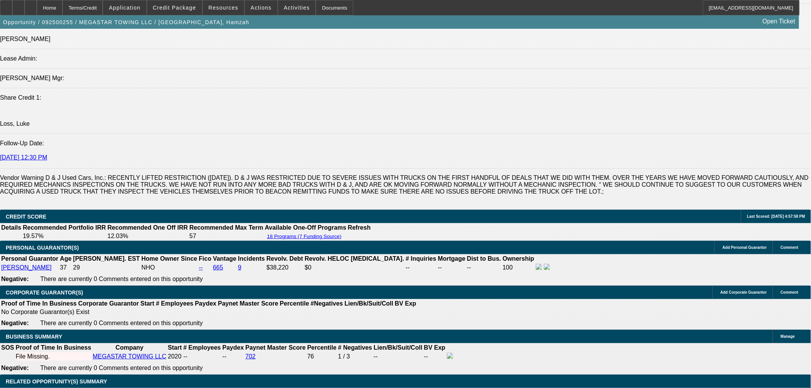
radio input "true"
type textarea "Need truck pics in file, signed app, banks."
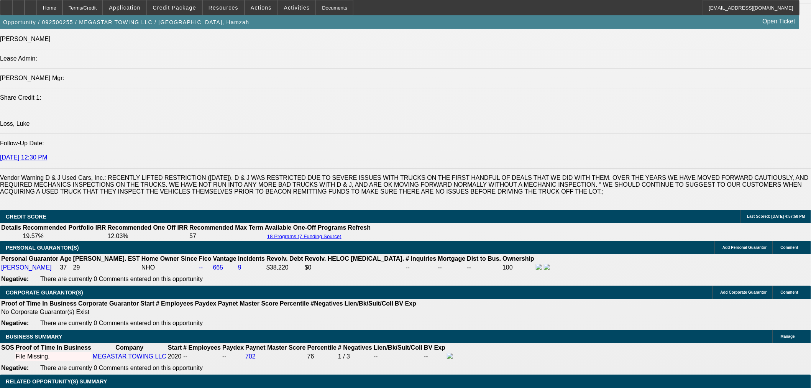
radio input "true"
click at [224, 12] on span at bounding box center [223, 7] width 41 height 18
click at [190, 11] on div at bounding box center [405, 194] width 811 height 388
click at [190, 11] on span at bounding box center [174, 7] width 55 height 18
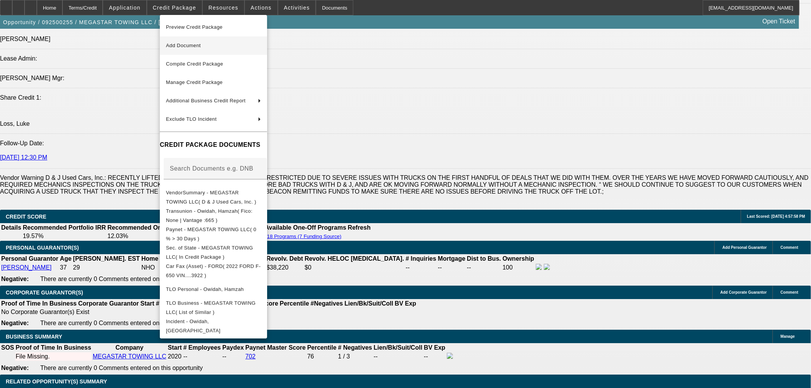
click at [221, 46] on span "Add Document" at bounding box center [213, 45] width 95 height 9
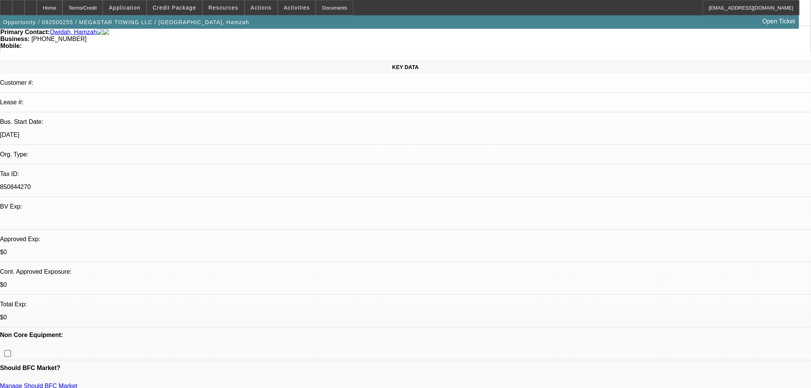
scroll to position [136, 0]
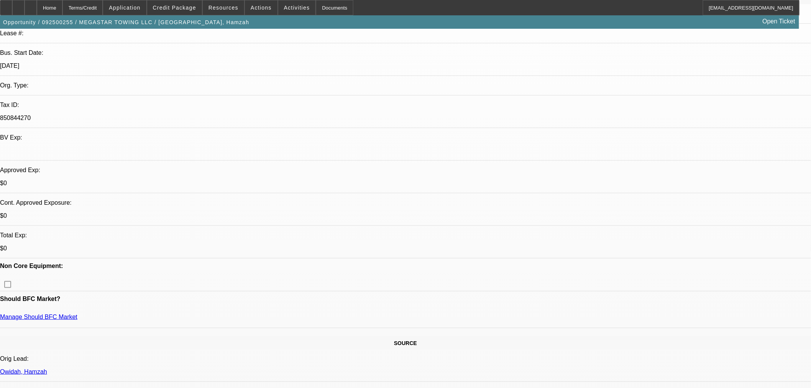
drag, startPoint x: 570, startPoint y: 37, endPoint x: 550, endPoint y: 35, distance: 20.4
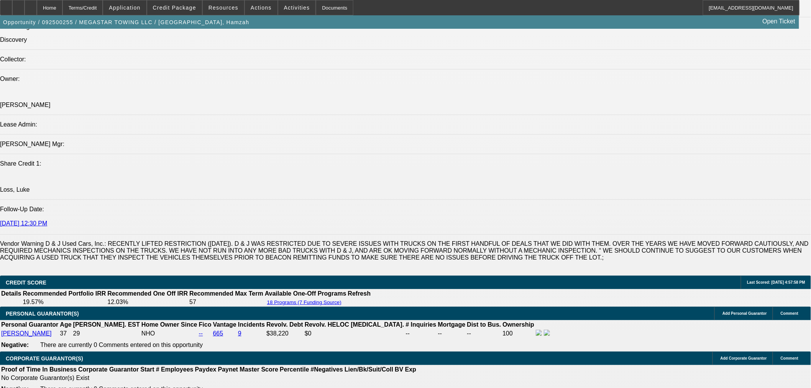
scroll to position [946, 0]
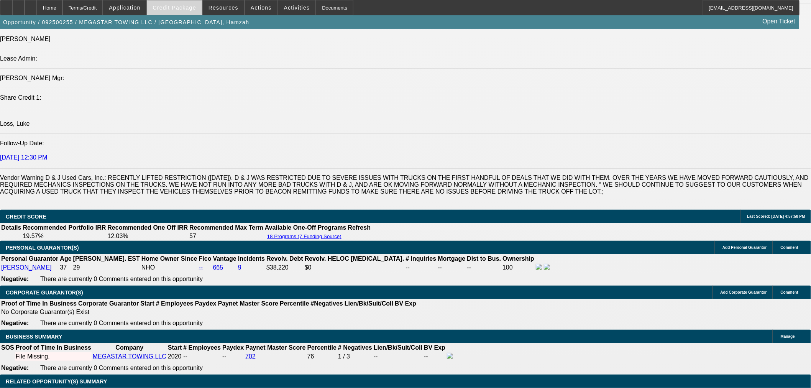
click at [170, 11] on span at bounding box center [174, 7] width 55 height 18
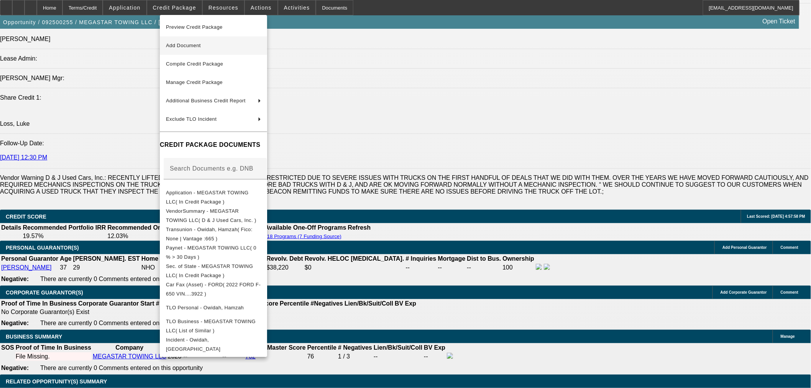
click at [189, 49] on span "Add Document" at bounding box center [213, 45] width 95 height 9
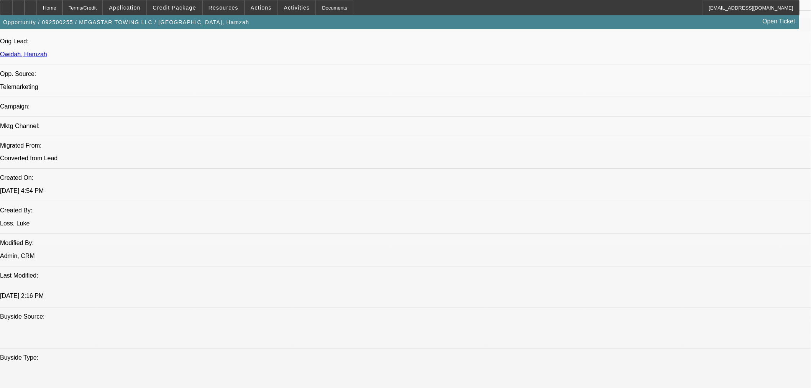
scroll to position [392, 0]
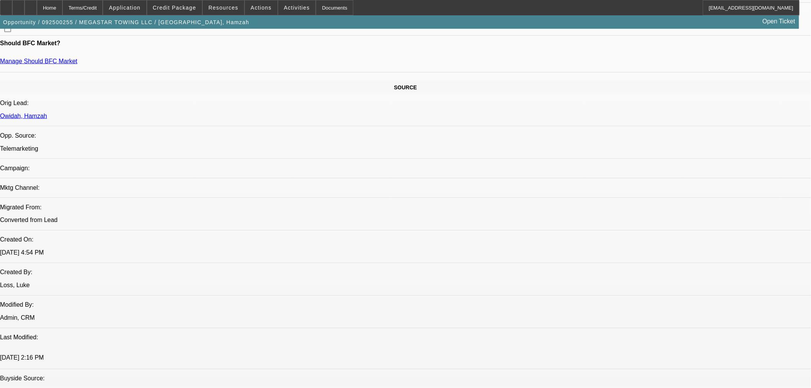
click at [181, 7] on span "Credit Package" at bounding box center [174, 8] width 43 height 6
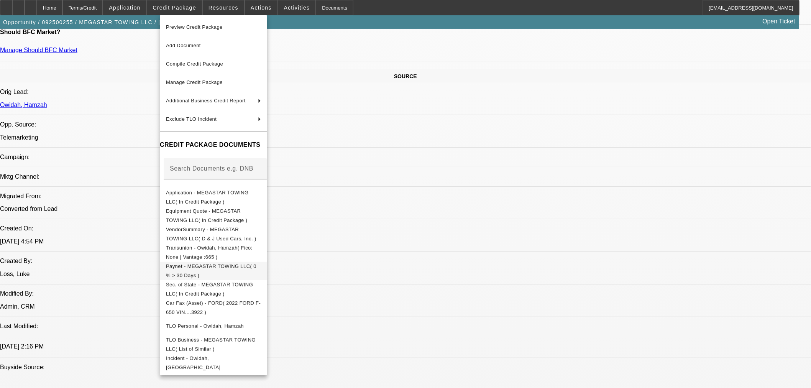
scroll to position [435, 0]
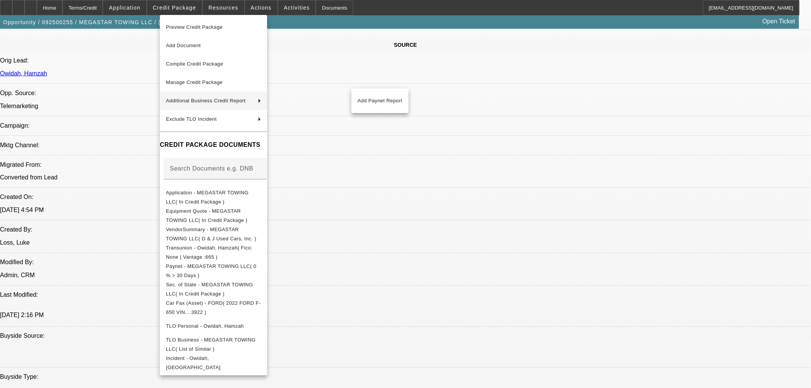
drag, startPoint x: 441, startPoint y: 164, endPoint x: 439, endPoint y: 159, distance: 5.8
click at [440, 163] on div at bounding box center [405, 194] width 811 height 388
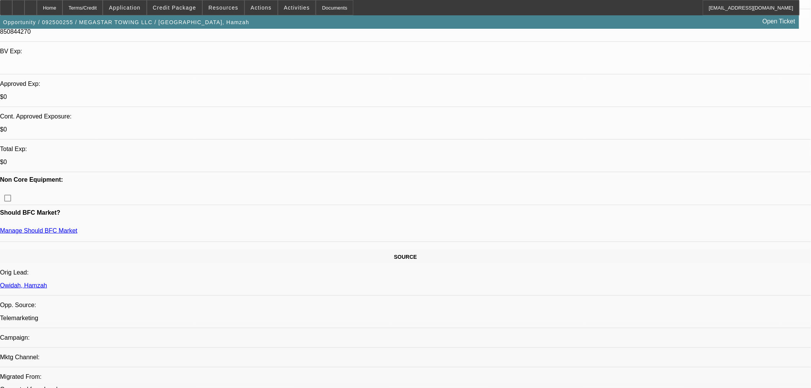
scroll to position [222, 0]
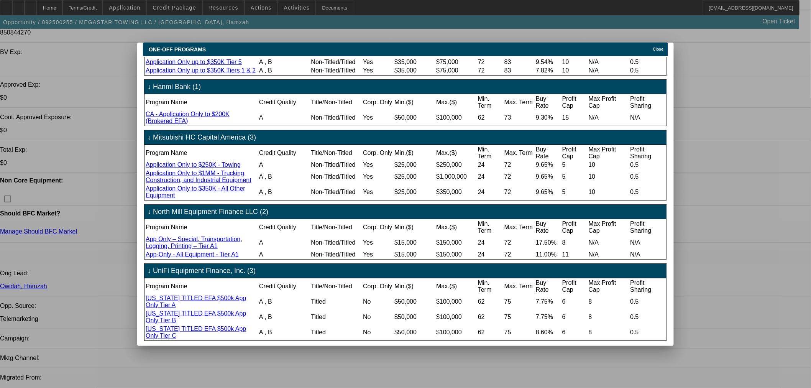
scroll to position [248, 0]
click at [664, 47] on span "Close" at bounding box center [658, 49] width 10 height 4
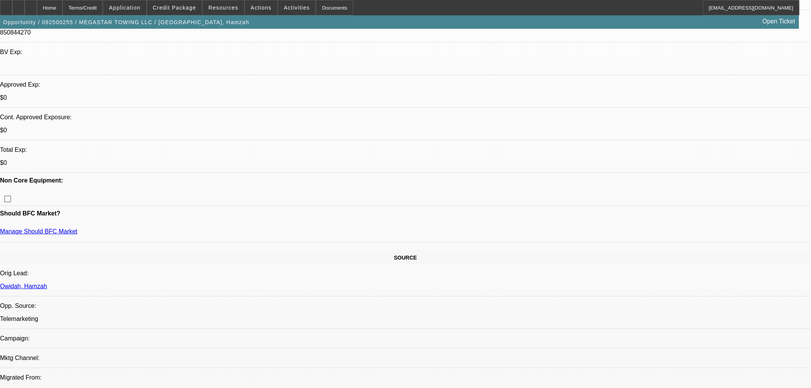
scroll to position [222, 0]
drag, startPoint x: 316, startPoint y: 282, endPoint x: 330, endPoint y: 184, distance: 98.4
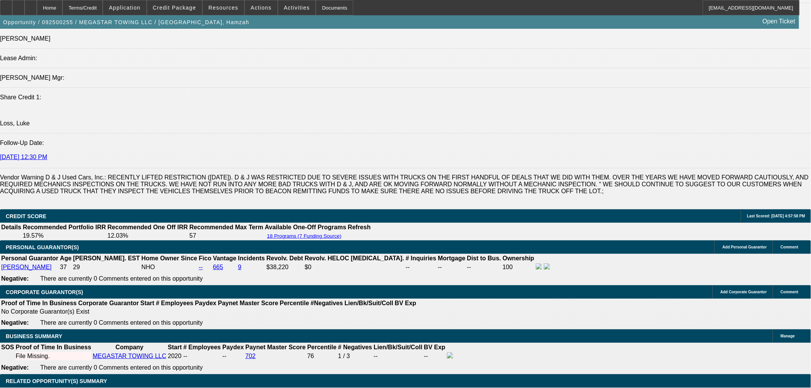
scroll to position [946, 0]
drag, startPoint x: 648, startPoint y: 127, endPoint x: 647, endPoint y: 131, distance: 4.0
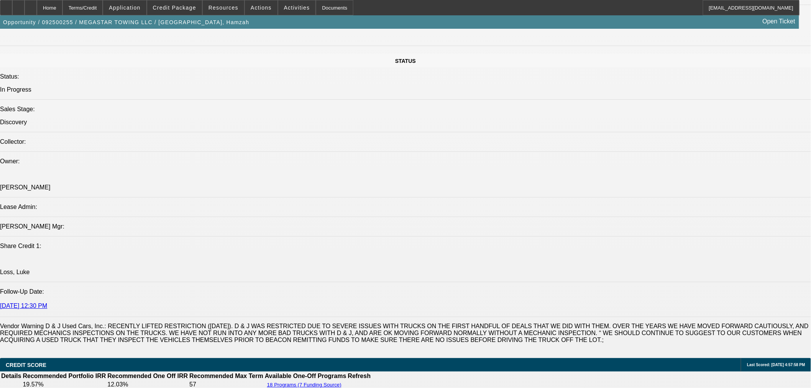
scroll to position [733, 0]
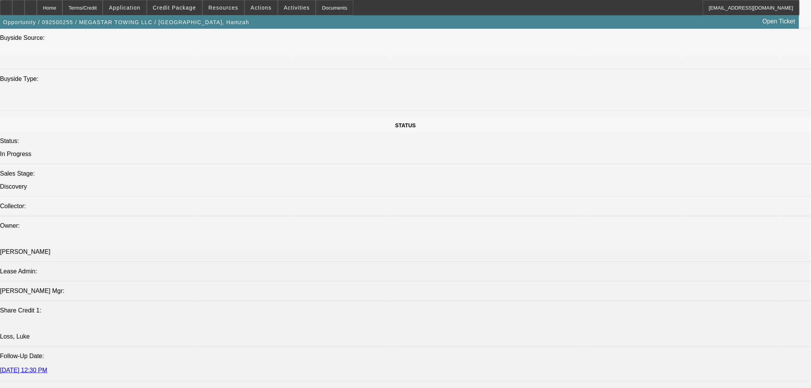
radio input "true"
type textarea "Just need banks. Go port- then FP"
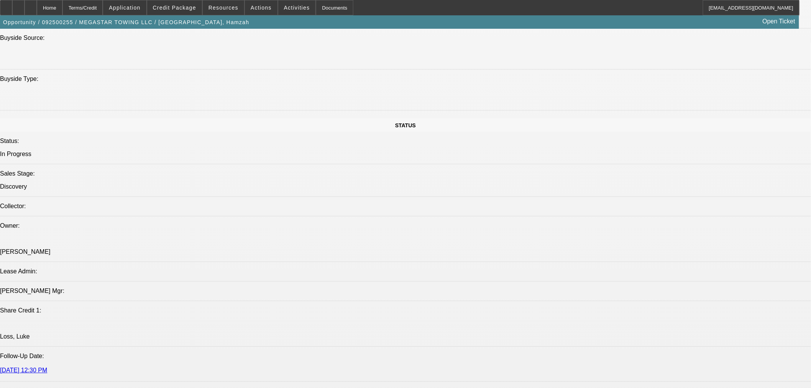
radio input "true"
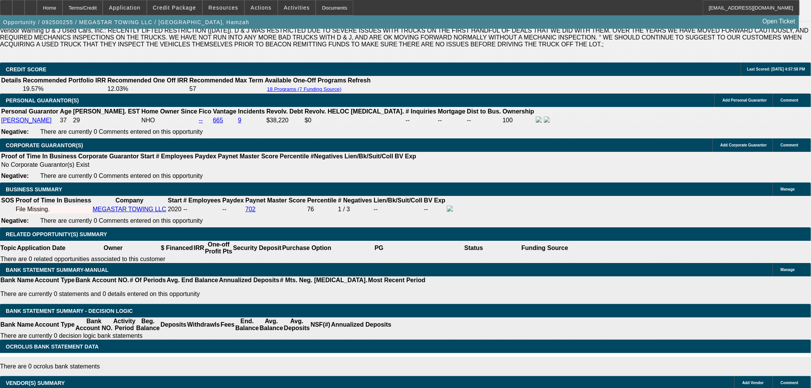
scroll to position [1031, 0]
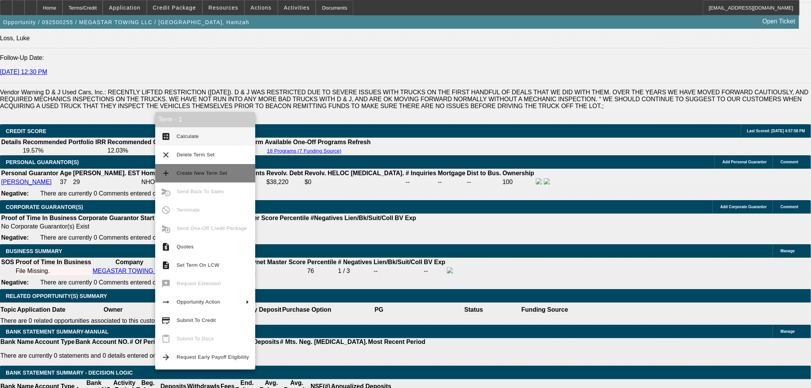
click at [217, 171] on span "Create New Term Set" at bounding box center [202, 173] width 51 height 6
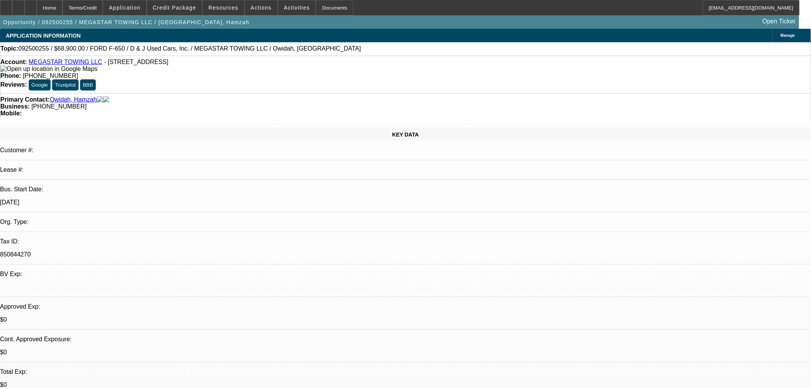
select select "0"
select select "2"
select select "0.1"
select select "4"
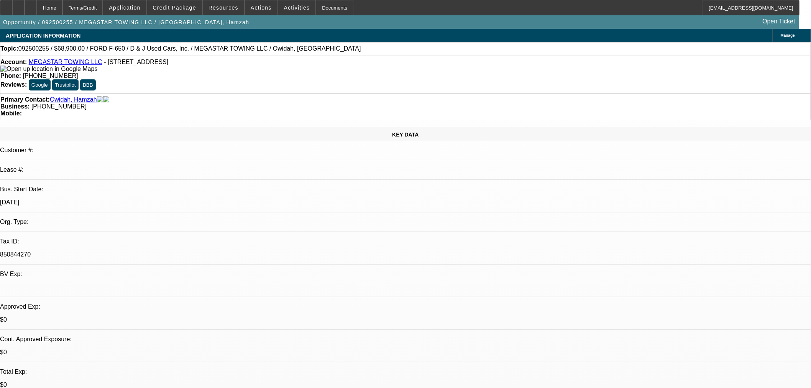
select select "0"
select select "2"
select select "0.1"
select select "4"
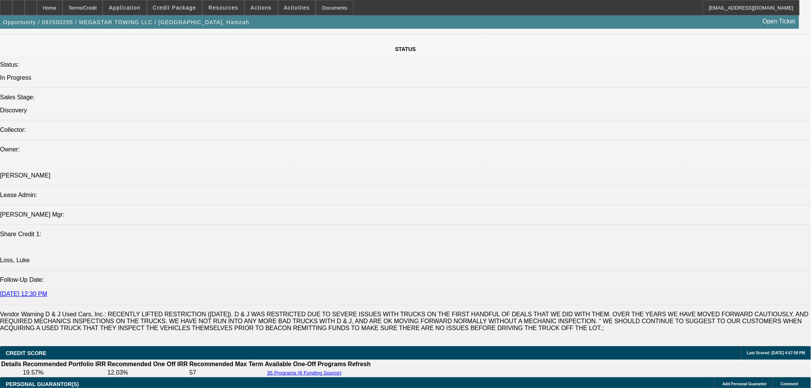
scroll to position [937, 0]
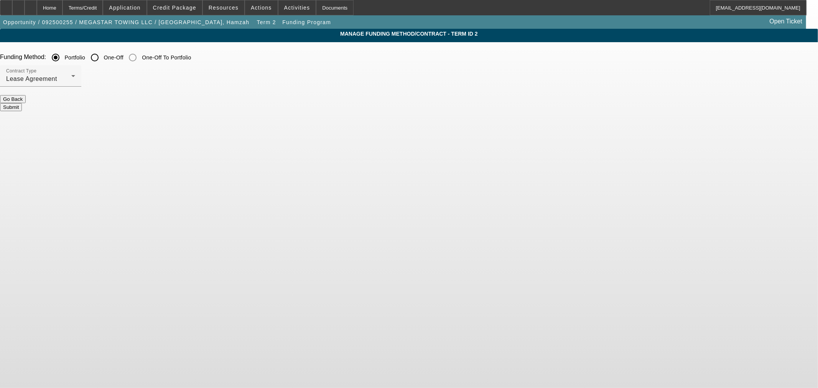
click at [104, 58] on div at bounding box center [95, 57] width 18 height 18
radio input "false"
radio input "true"
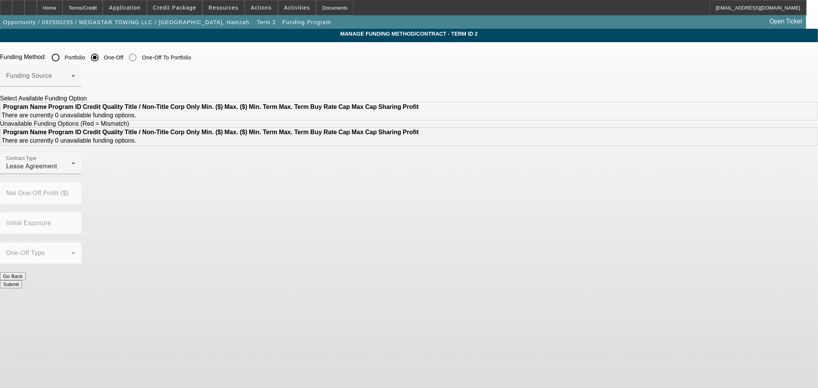
click at [63, 65] on input "Portfolio" at bounding box center [55, 57] width 15 height 15
radio input "true"
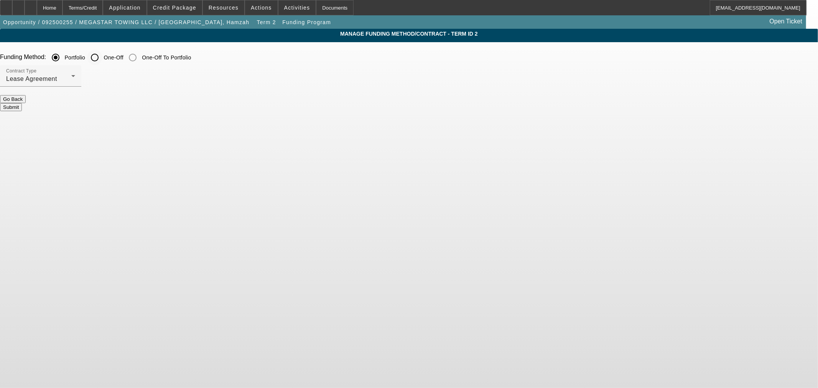
click at [123, 60] on label "One-Off" at bounding box center [112, 58] width 21 height 8
click at [102, 60] on input "One-Off" at bounding box center [94, 57] width 15 height 15
radio input "true"
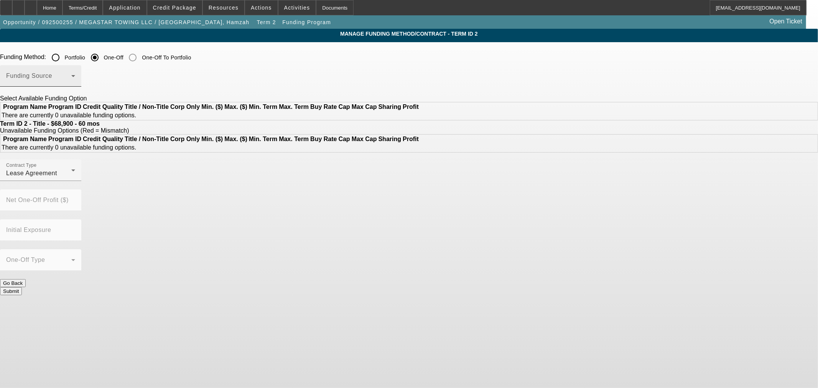
click at [71, 77] on span at bounding box center [38, 78] width 65 height 9
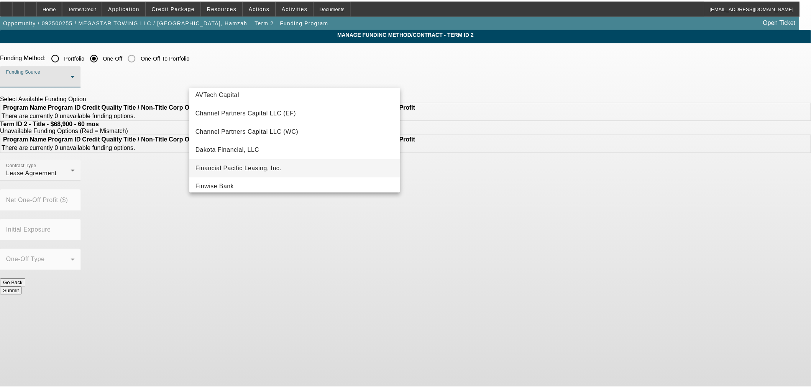
scroll to position [43, 0]
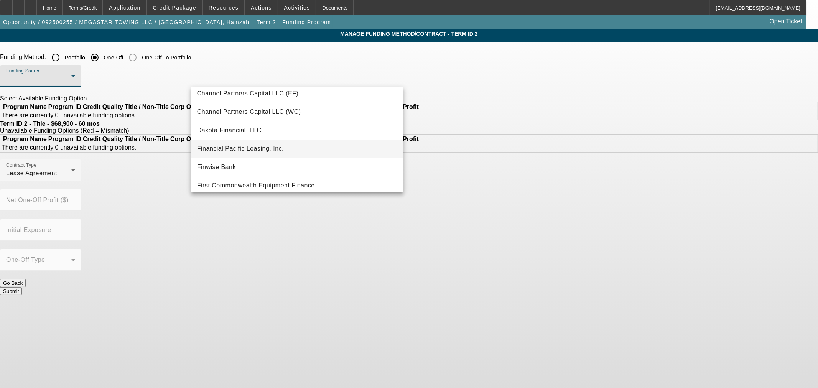
click at [267, 146] on span "Financial Pacific Leasing, Inc." at bounding box center [240, 148] width 87 height 9
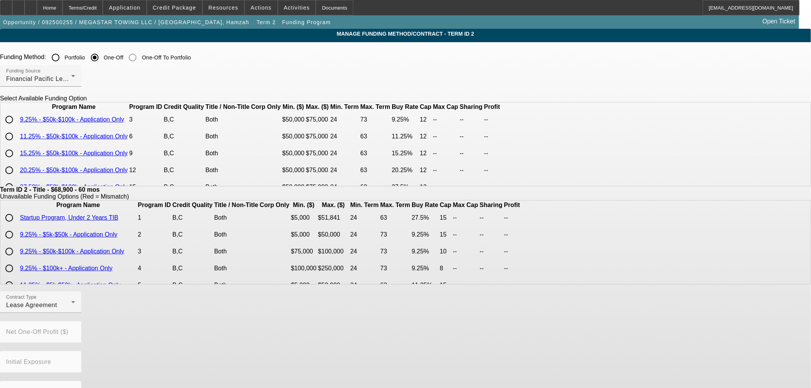
click at [17, 144] on input "radio" at bounding box center [9, 136] width 15 height 15
radio input "true"
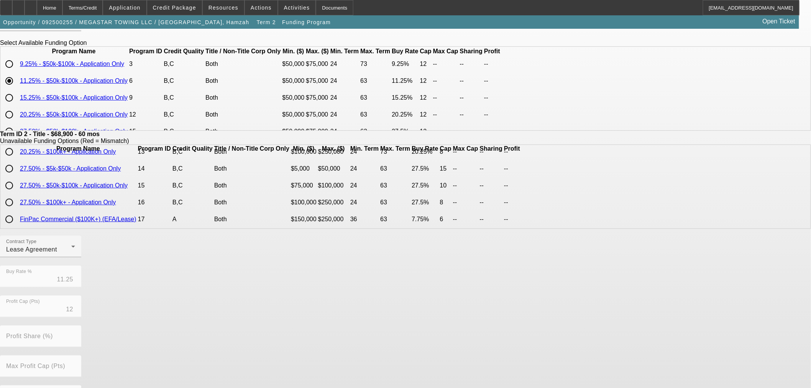
scroll to position [137, 0]
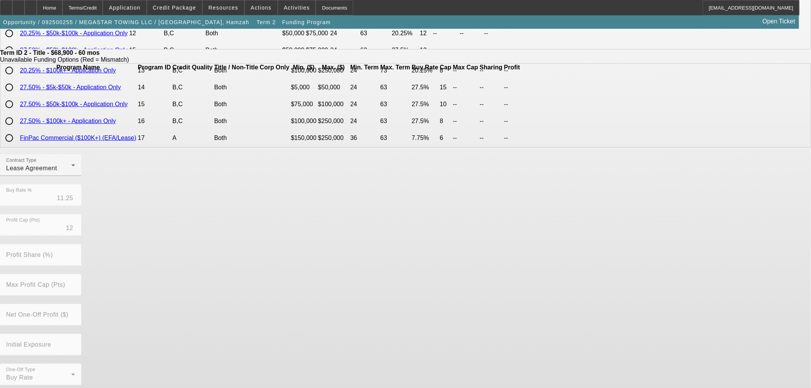
click at [340, 385] on form "Funding Method: Portfolio One-Off One-Off To Portfolio Funding Source Financial…" at bounding box center [405, 165] width 811 height 504
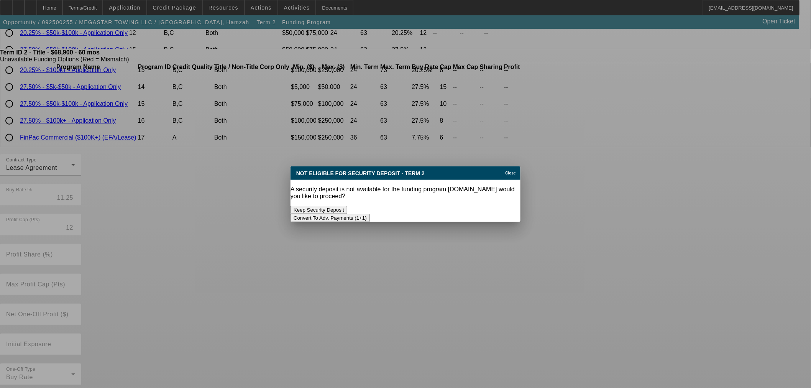
click at [370, 214] on button "Convert To Adv. Payments (1+1)" at bounding box center [330, 218] width 79 height 8
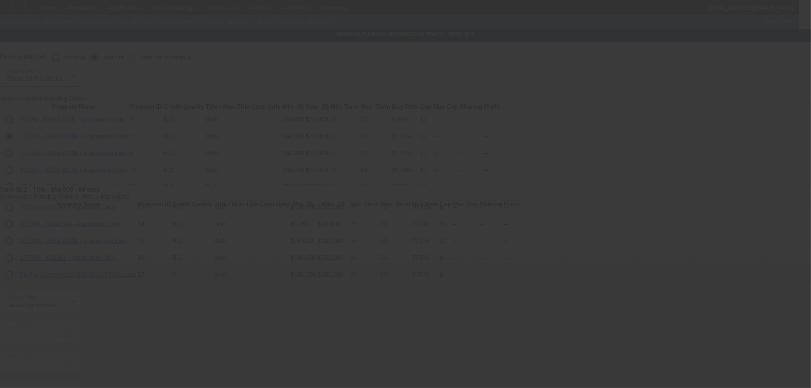
scroll to position [137, 0]
radio input "true"
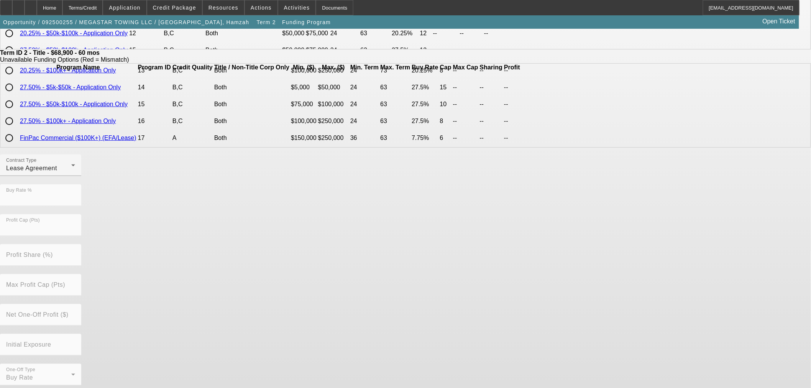
scroll to position [0, 0]
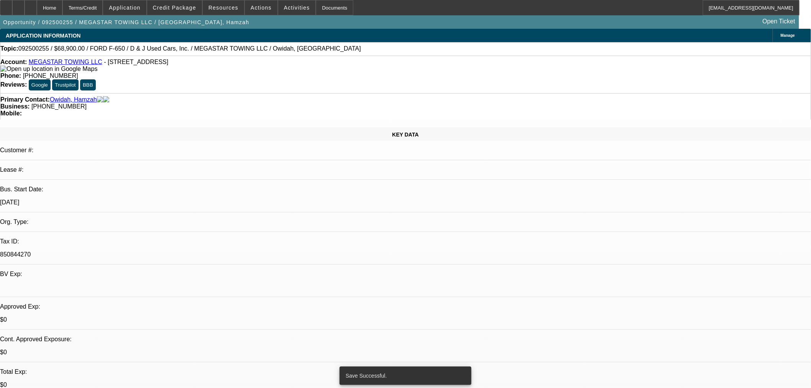
select select "0"
select select "0.1"
select select "4"
select select "0"
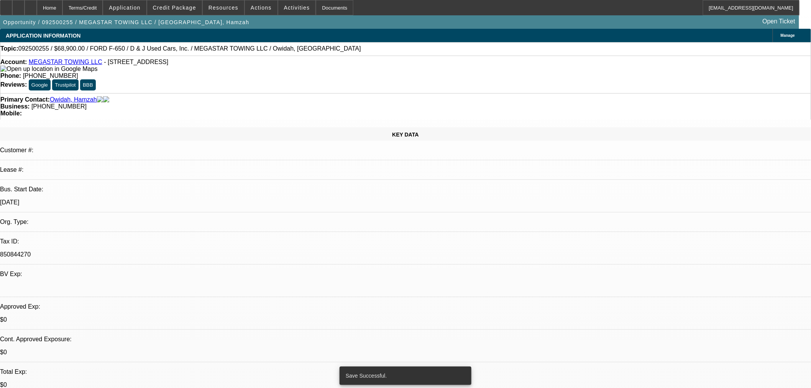
select select "2"
select select "0.1"
select select "4"
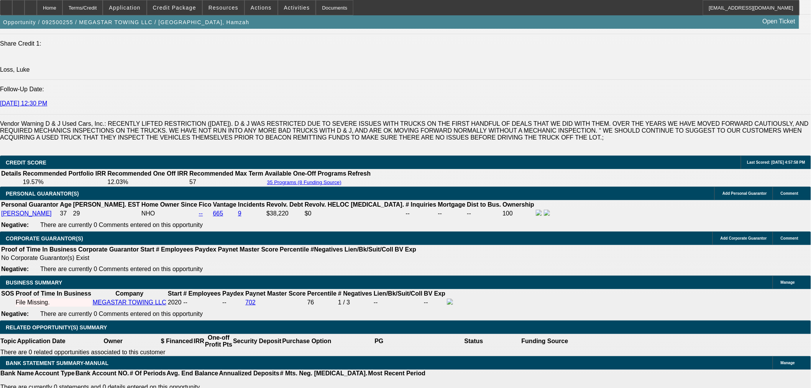
scroll to position [980, 0]
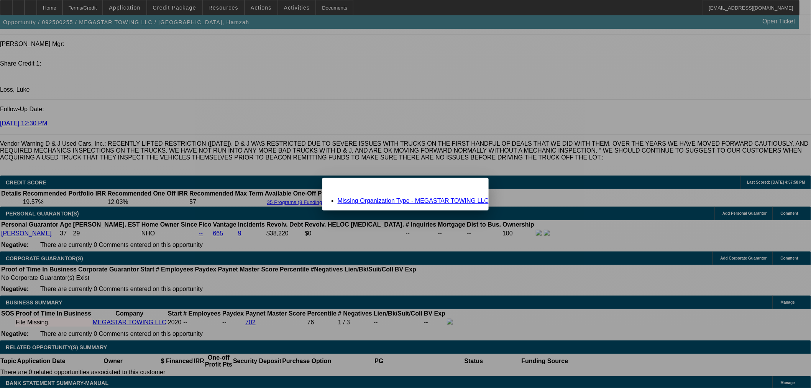
scroll to position [0, 0]
click at [386, 198] on link "Missing Organization Type - MEGASTAR TOWING LLC" at bounding box center [413, 200] width 151 height 7
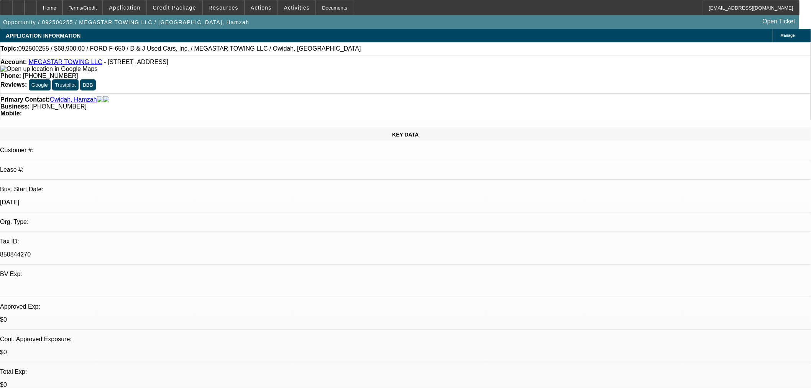
scroll to position [980, 0]
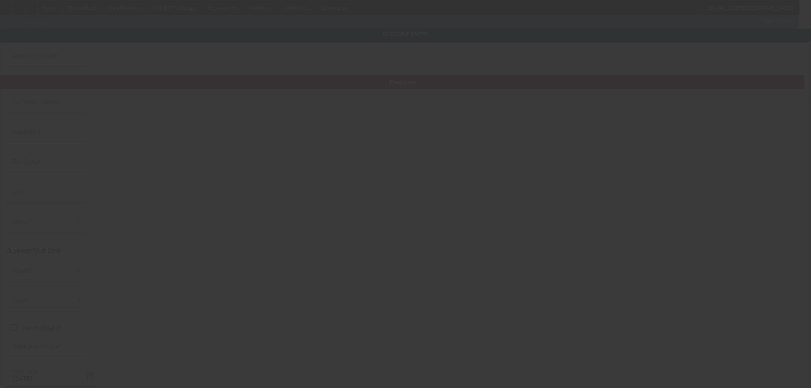
type input "MEGASTAR TOWING LLC"
type input "3233 W Lincoln Ave"
type input "92801"
type input "Anaheim"
type input "[PHONE_NUMBER]"
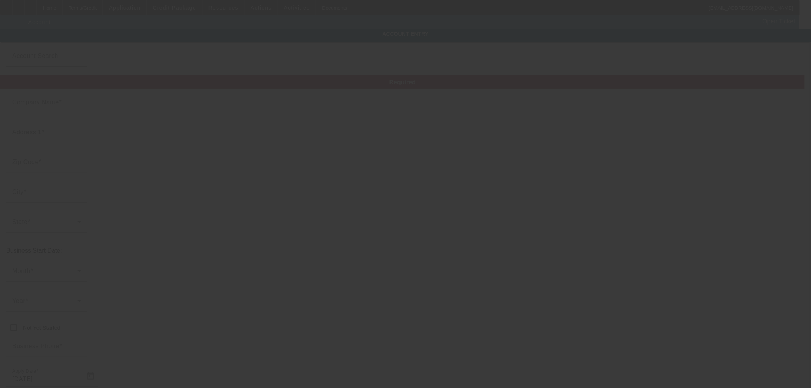
type input "Apt 217"
type input "owidah.hamzah@gmail.com"
type input "850844270"
type input "https://mt63479@towbook.net"
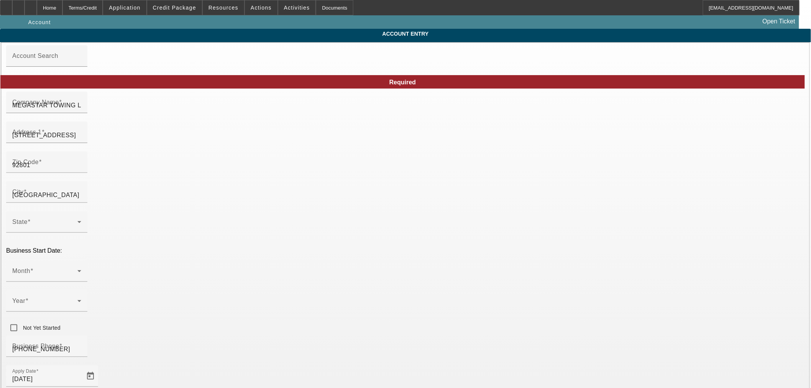
type input "9/11/2025"
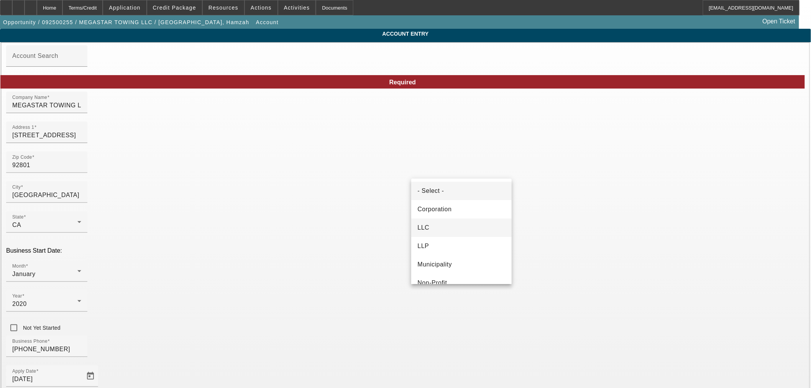
click at [444, 231] on mat-option "LLC" at bounding box center [461, 228] width 100 height 18
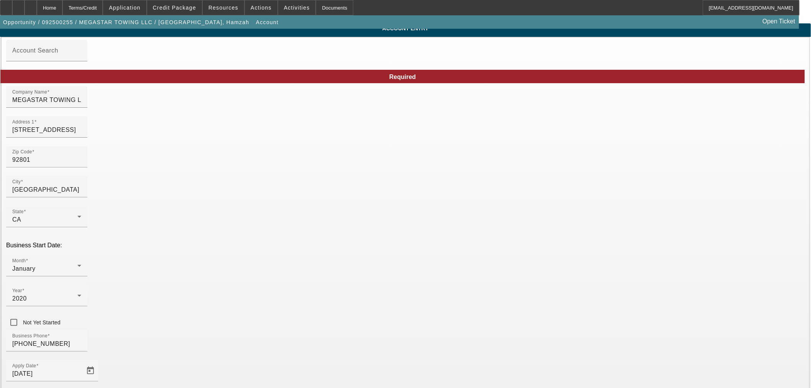
scroll to position [58, 0]
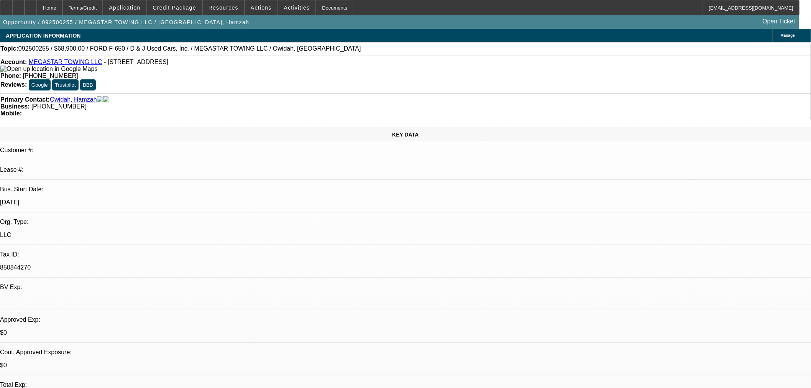
select select "0"
select select "0.1"
select select "4"
select select "0"
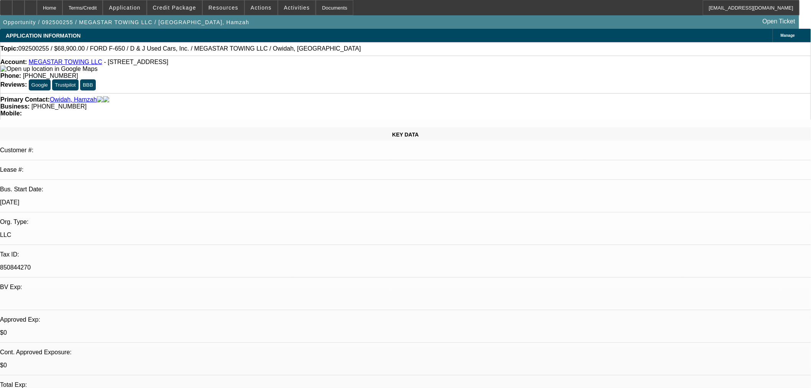
select select "2"
select select "0.1"
select select "4"
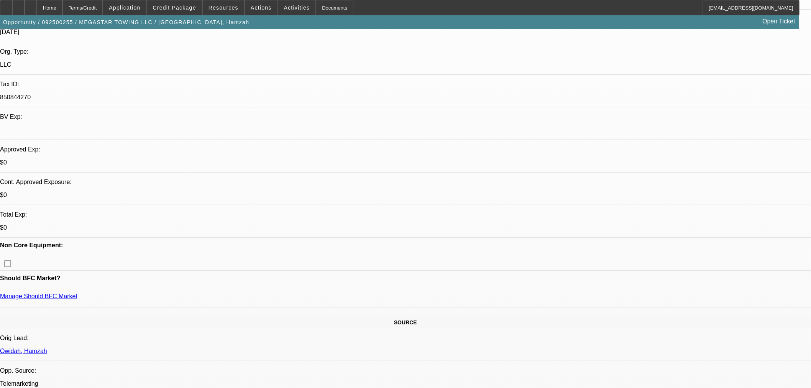
scroll to position [21, 0]
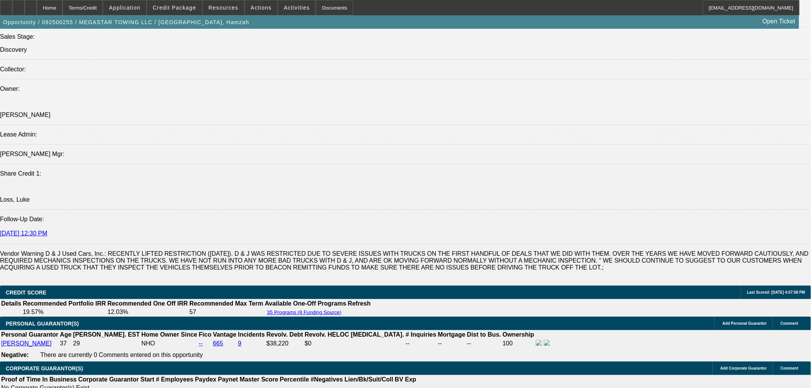
scroll to position [1022, 0]
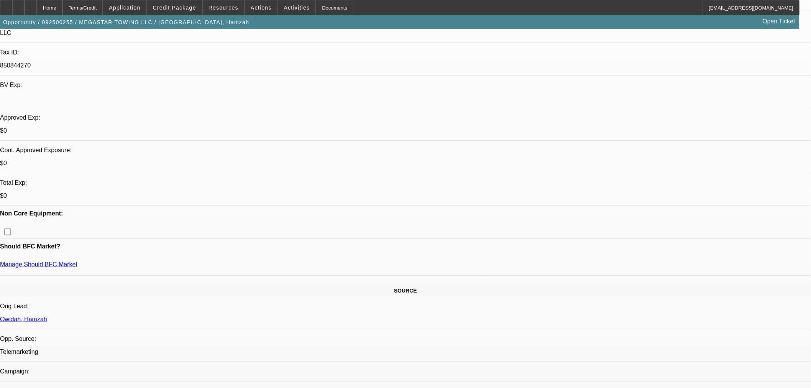
scroll to position [298, 0]
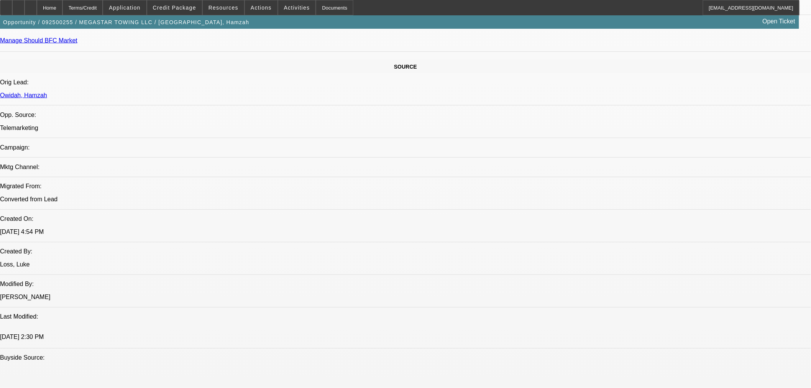
scroll to position [0, 0]
click at [185, 2] on span at bounding box center [174, 7] width 55 height 18
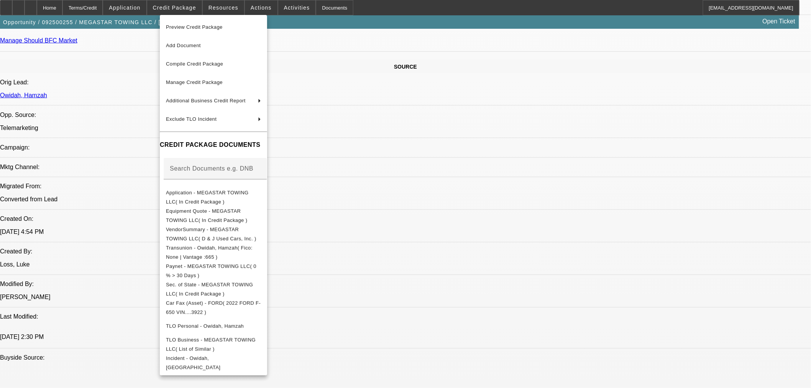
click at [466, 298] on div at bounding box center [405, 194] width 811 height 388
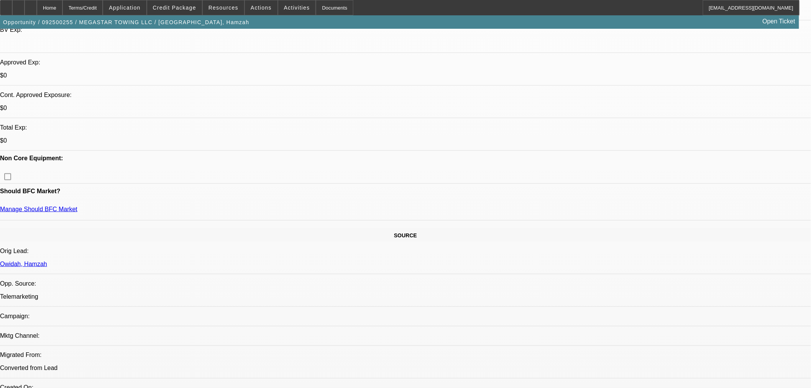
scroll to position [128, 0]
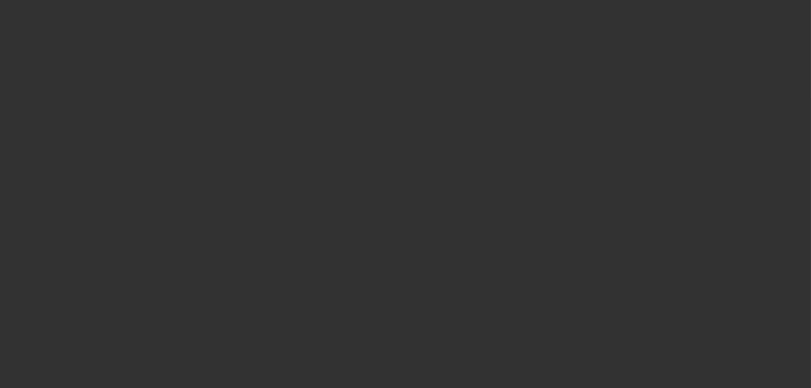
scroll to position [0, 0]
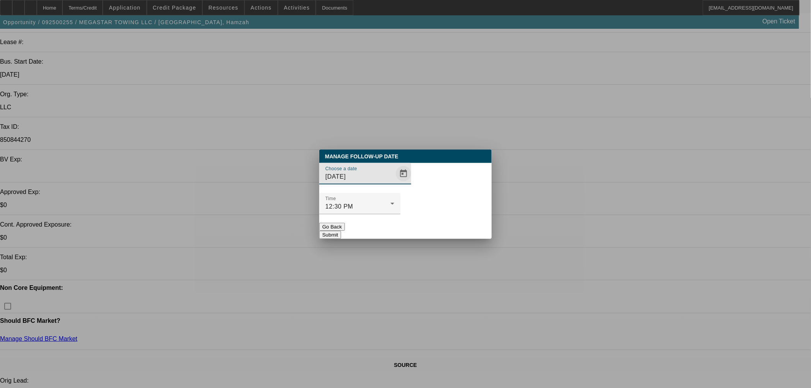
click at [395, 183] on span "Open calendar" at bounding box center [404, 173] width 18 height 18
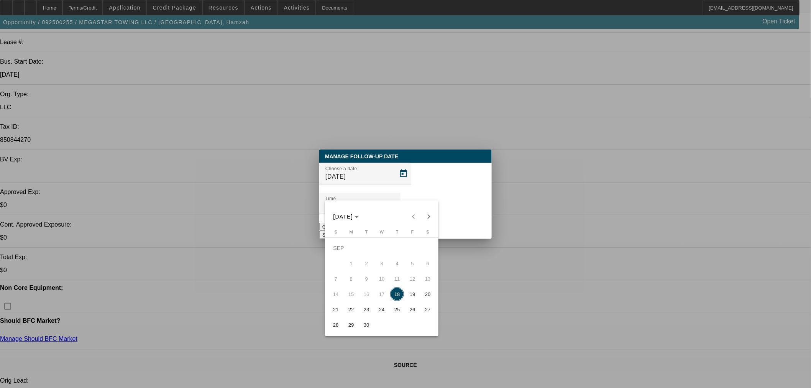
click at [411, 294] on span "19" at bounding box center [413, 294] width 14 height 14
type input "9/19/2025"
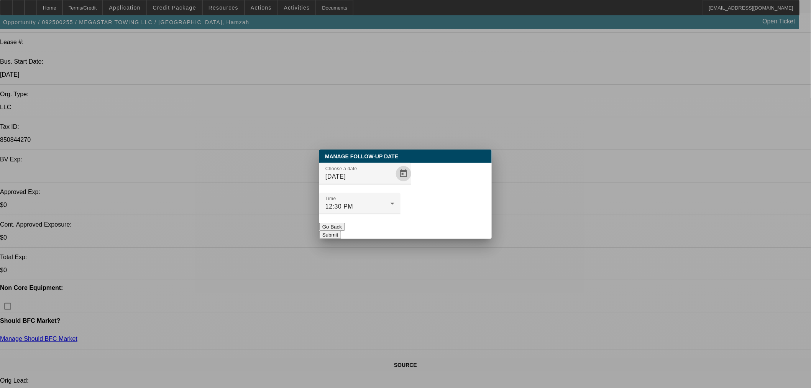
click at [401, 214] on div at bounding box center [359, 218] width 81 height 8
click at [341, 231] on button "Submit" at bounding box center [330, 235] width 22 height 8
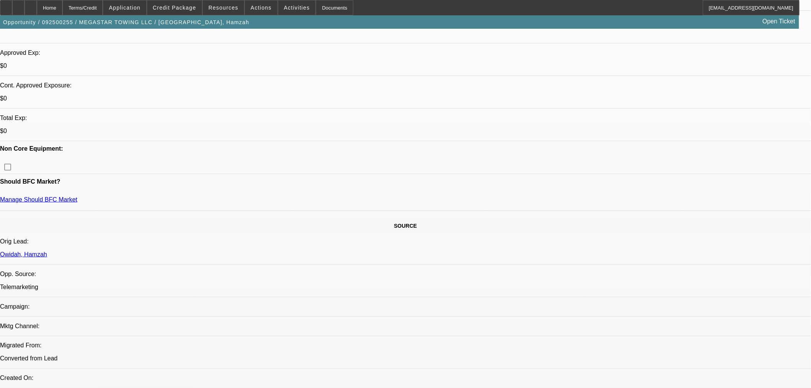
scroll to position [298, 0]
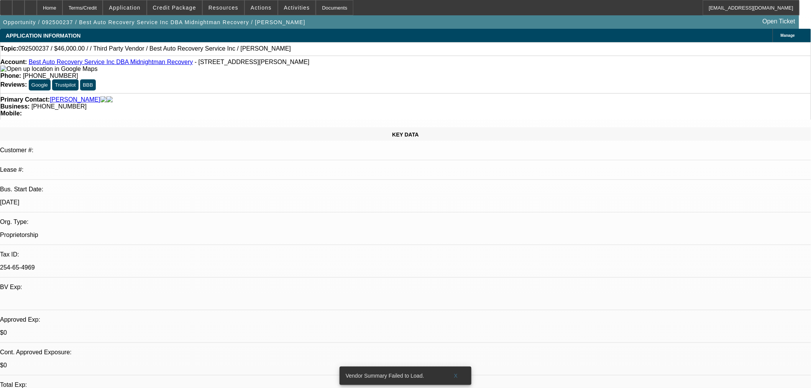
select select "0"
select select "2"
select select "0.1"
select select "4"
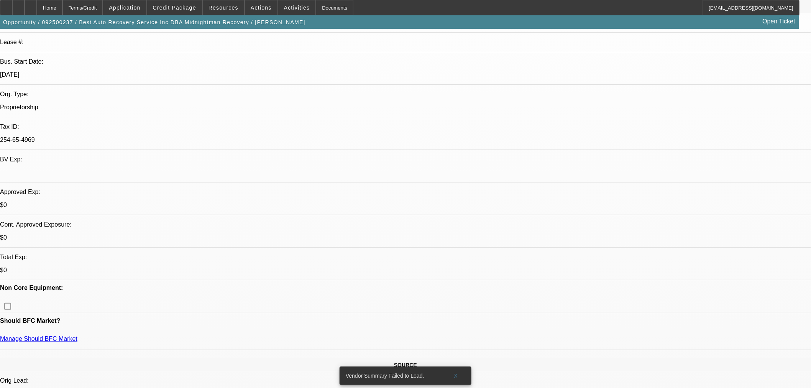
scroll to position [43, 0]
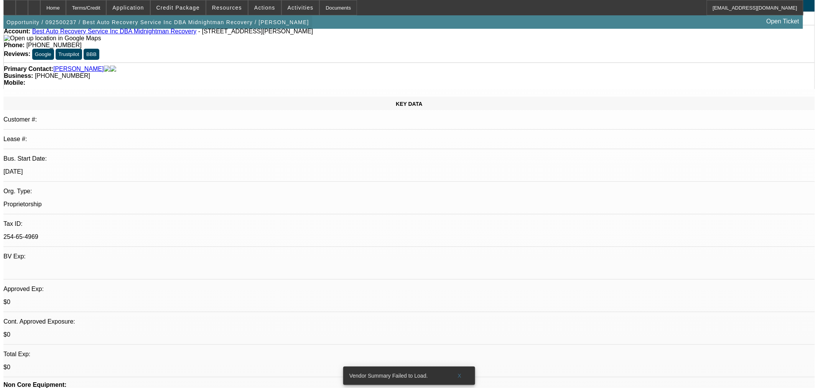
scroll to position [0, 0]
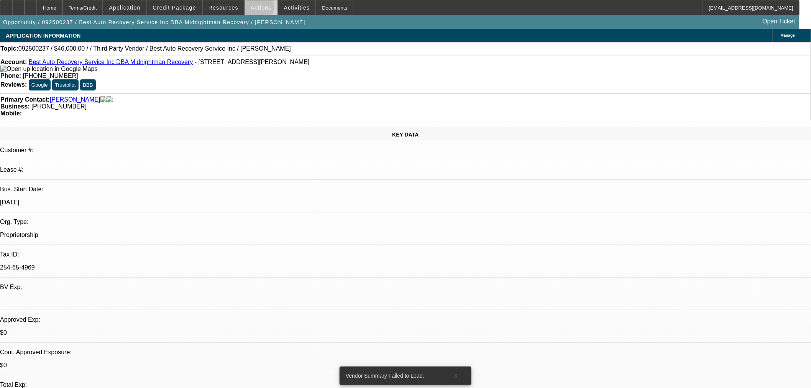
click at [252, 9] on span "Actions" at bounding box center [261, 8] width 21 height 6
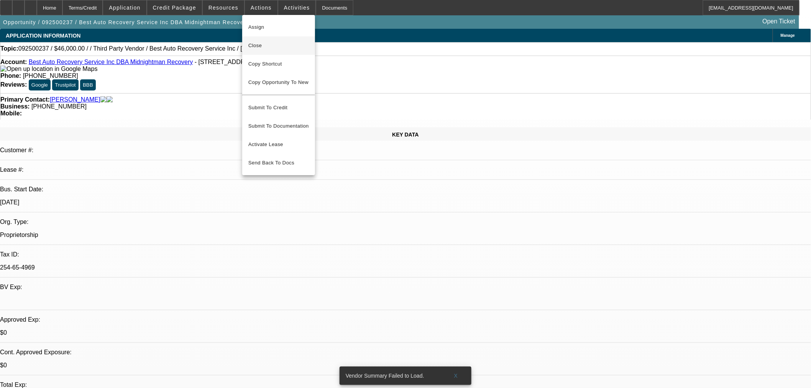
click at [261, 47] on span "Close" at bounding box center [278, 45] width 61 height 9
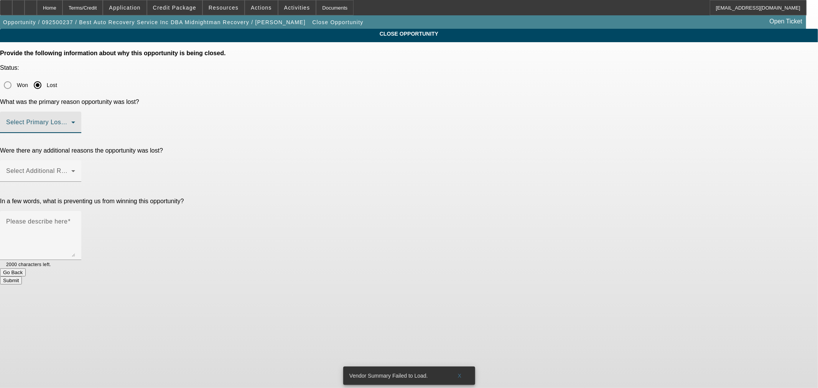
click at [71, 121] on span at bounding box center [38, 125] width 65 height 9
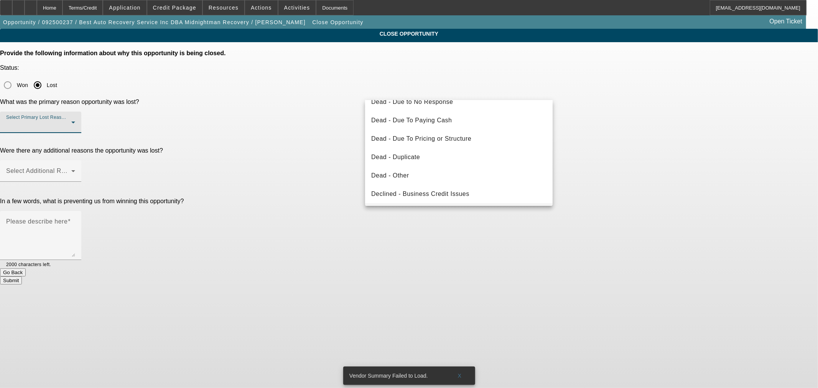
scroll to position [102, 0]
click at [450, 174] on span "Declined - Personal Credit Issues" at bounding box center [419, 175] width 97 height 9
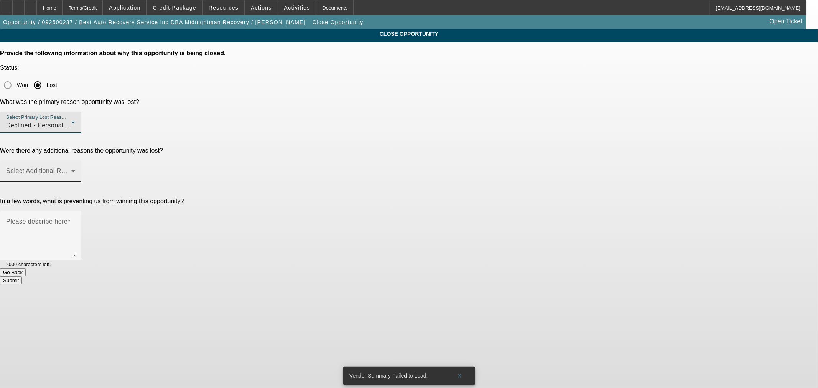
click at [71, 169] on span at bounding box center [38, 173] width 65 height 9
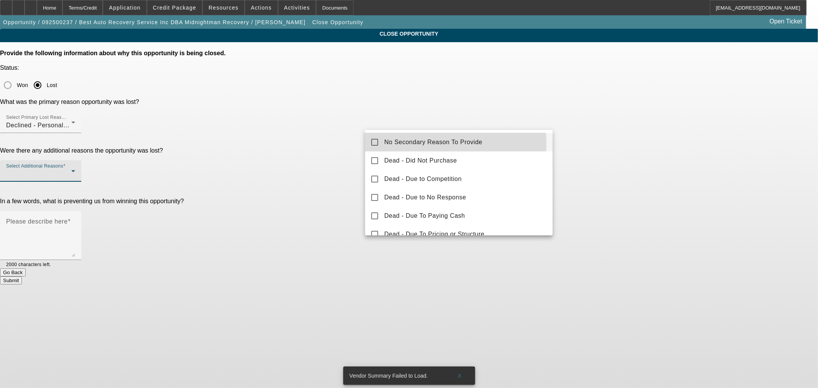
click at [419, 145] on span "No Secondary Reason To Provide" at bounding box center [433, 142] width 98 height 9
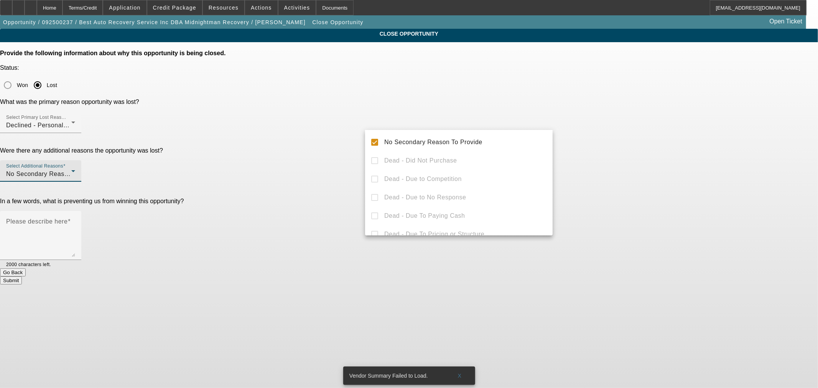
drag, startPoint x: 331, startPoint y: 136, endPoint x: 368, endPoint y: 160, distance: 44.5
click at [339, 141] on div at bounding box center [409, 194] width 818 height 388
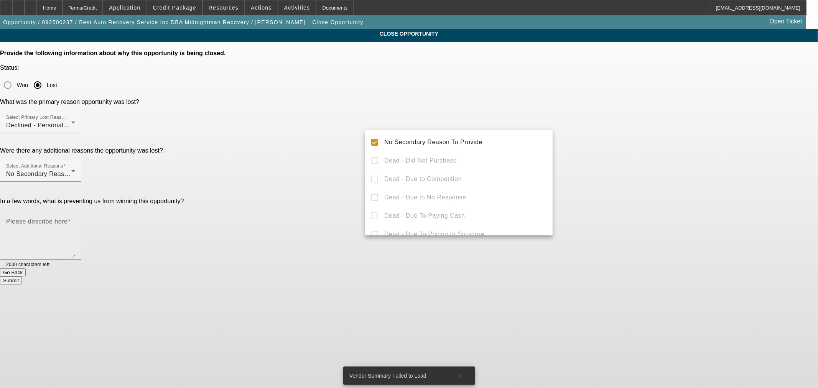
click at [75, 220] on textarea "Please describe here" at bounding box center [40, 238] width 69 height 37
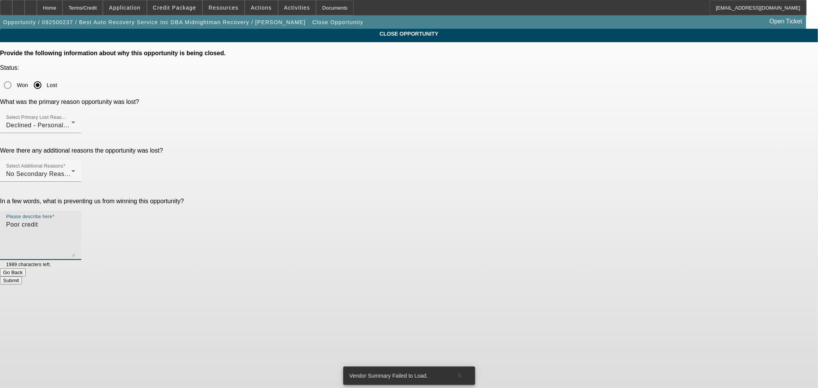
type textarea "Poor credit"
click at [512, 276] on div "Submit" at bounding box center [409, 280] width 818 height 8
click at [22, 276] on button "Submit" at bounding box center [11, 280] width 22 height 8
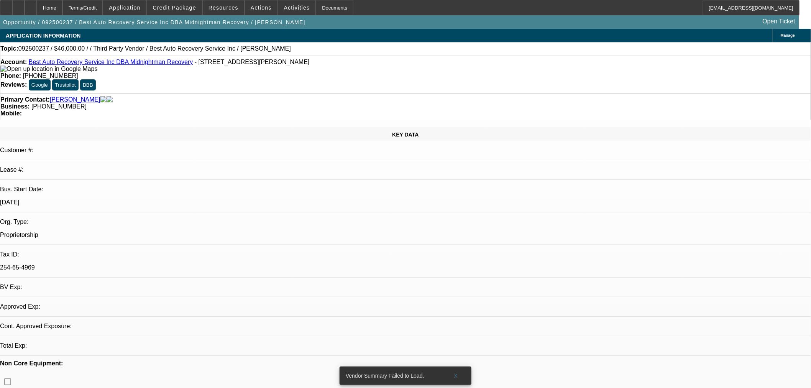
select select "0"
select select "2"
select select "0.1"
select select "1"
select select "2"
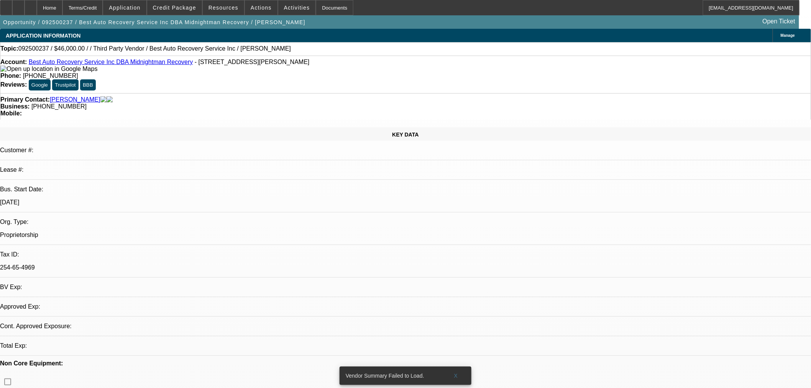
select select "4"
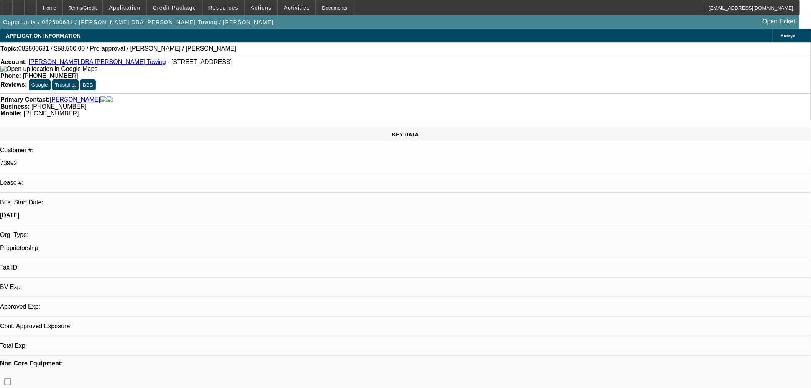
select select "0.1"
select select "2"
select select "0.1"
select select "4"
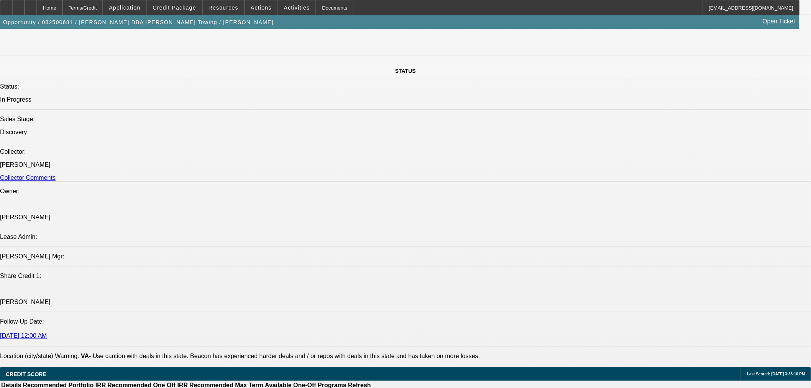
scroll to position [724, 0]
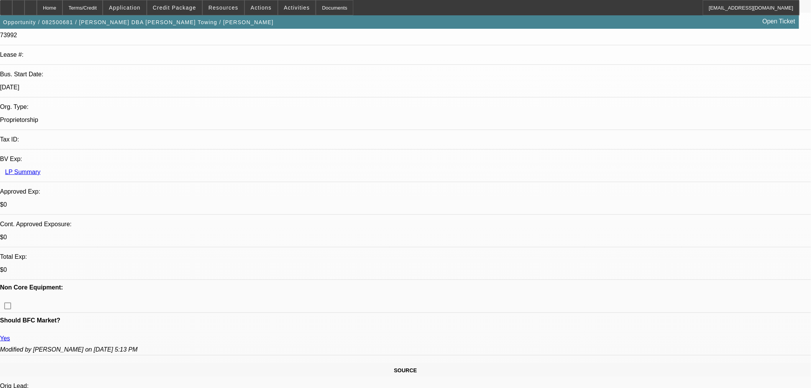
scroll to position [128, 0]
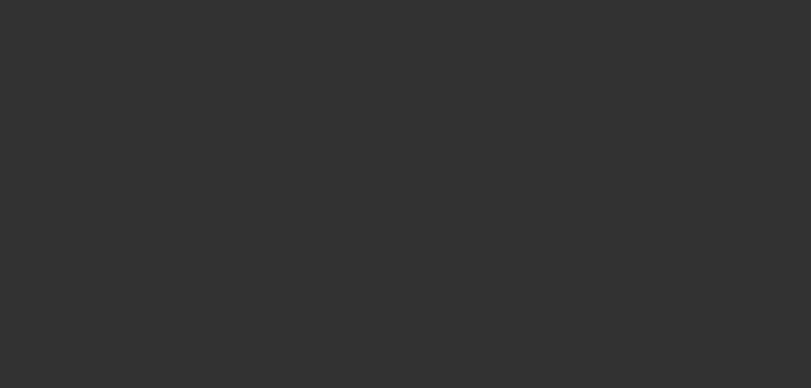
scroll to position [0, 0]
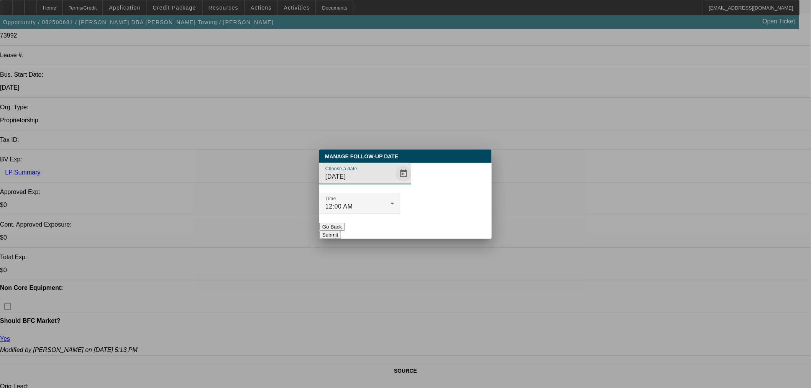
click at [395, 183] on span "Open calendar" at bounding box center [404, 173] width 18 height 18
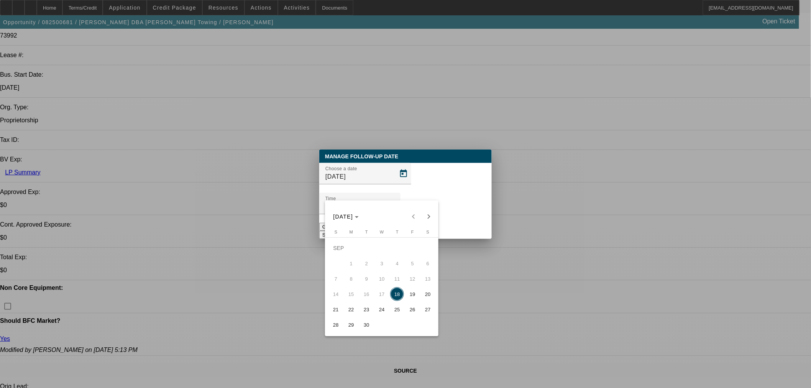
click at [408, 296] on span "19" at bounding box center [413, 294] width 14 height 14
type input "9/19/2025"
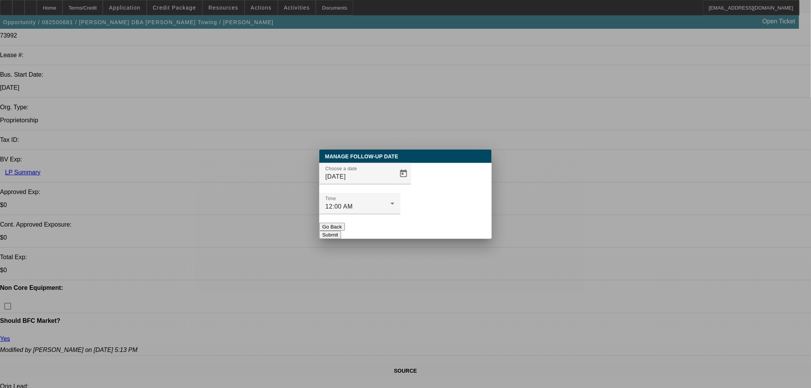
click at [438, 224] on div "Manage Follow-Up Date Choose a date 9/19/2025 Time 12:00 AM Go Back Submit" at bounding box center [405, 194] width 173 height 89
drag, startPoint x: 423, startPoint y: 207, endPoint x: 430, endPoint y: 211, distance: 8.1
click at [401, 214] on div at bounding box center [359, 218] width 81 height 8
click at [341, 231] on button "Submit" at bounding box center [330, 235] width 22 height 8
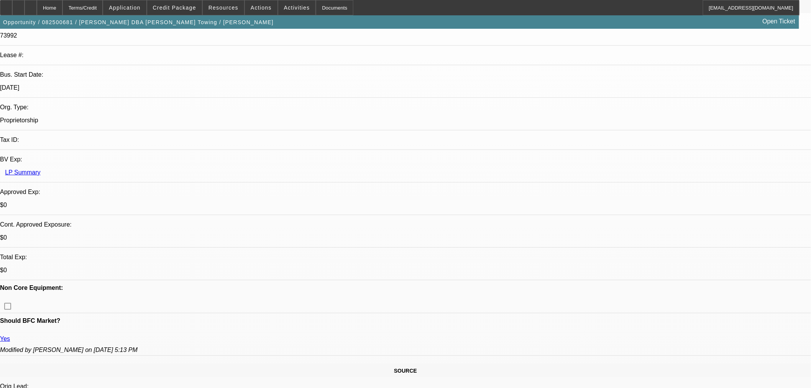
scroll to position [128, 0]
radio input "false"
radio input "true"
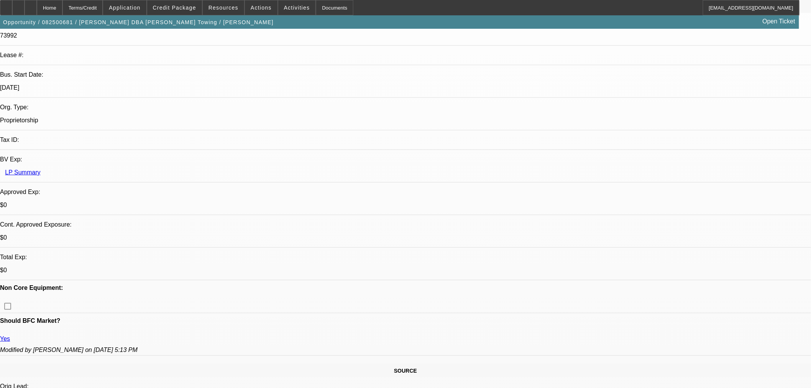
type textarea "Gk said try again tmr at noon- been really busy"
radio input "true"
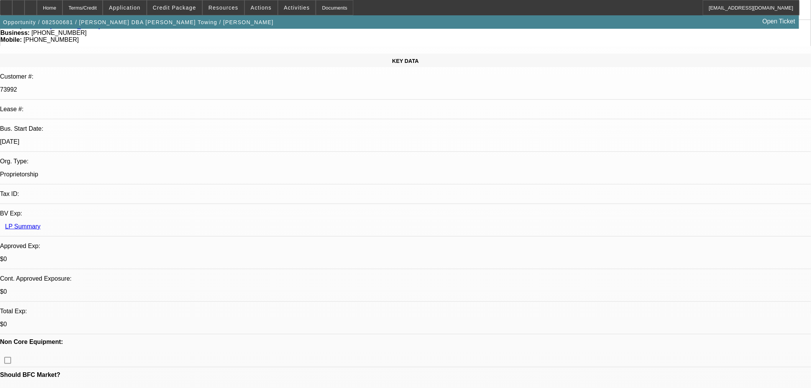
scroll to position [43, 0]
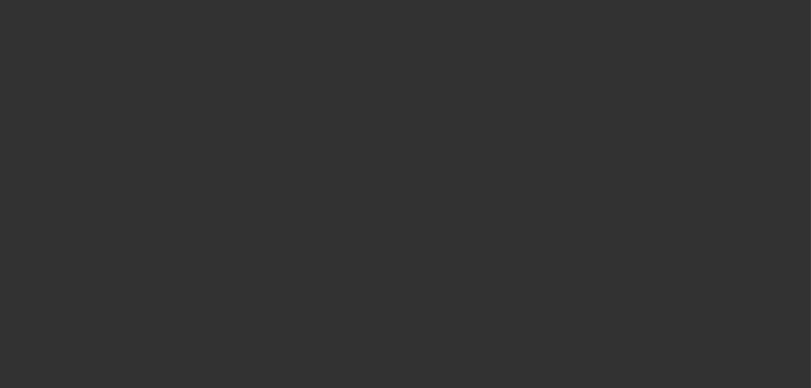
scroll to position [298, 0]
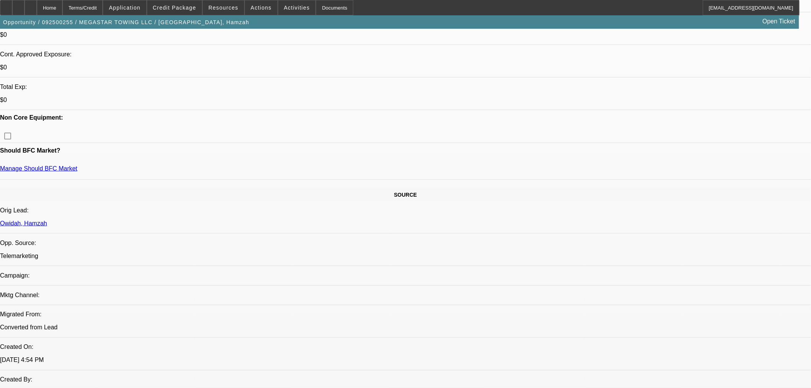
select select "0"
select select "0.1"
select select "4"
select select "0"
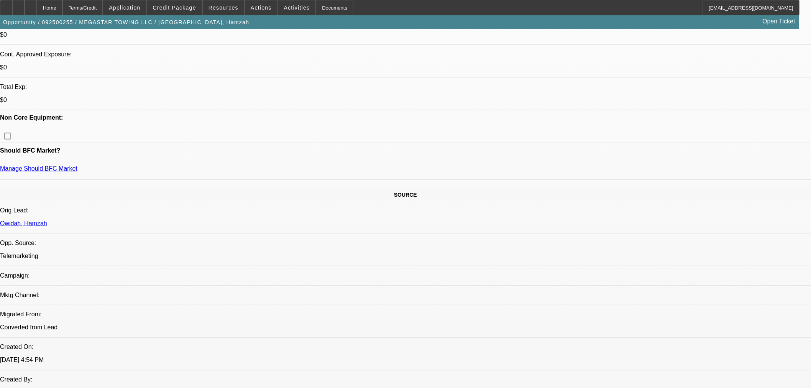
select select "2"
select select "0.1"
select select "4"
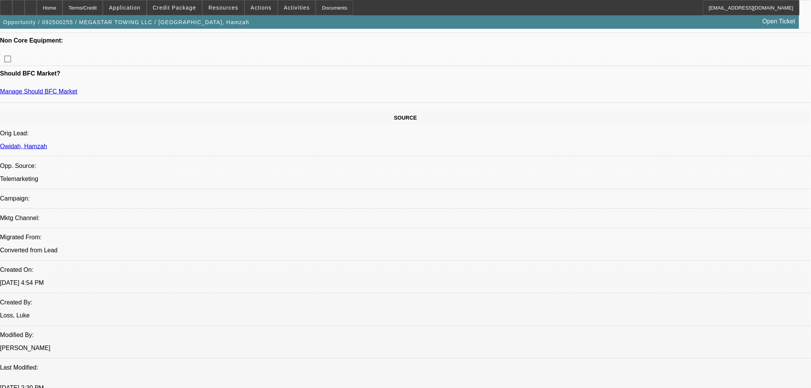
scroll to position [255, 0]
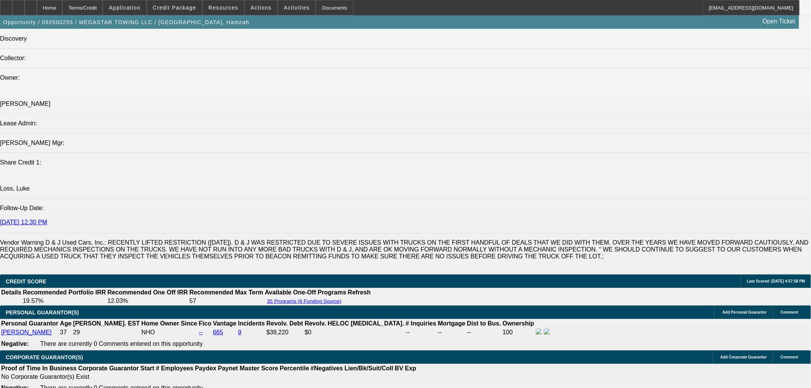
scroll to position [767, 0]
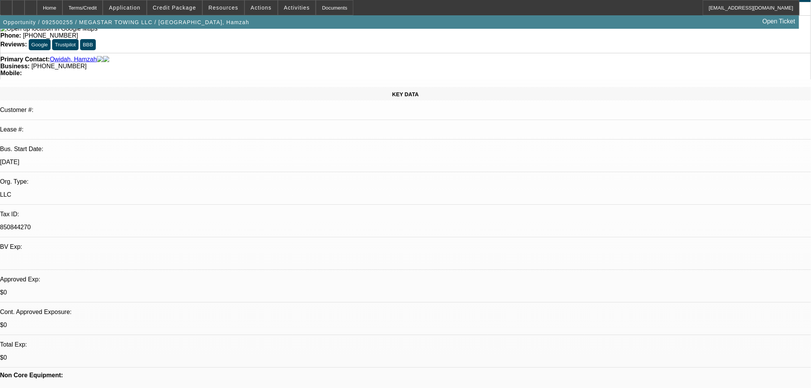
scroll to position [43, 0]
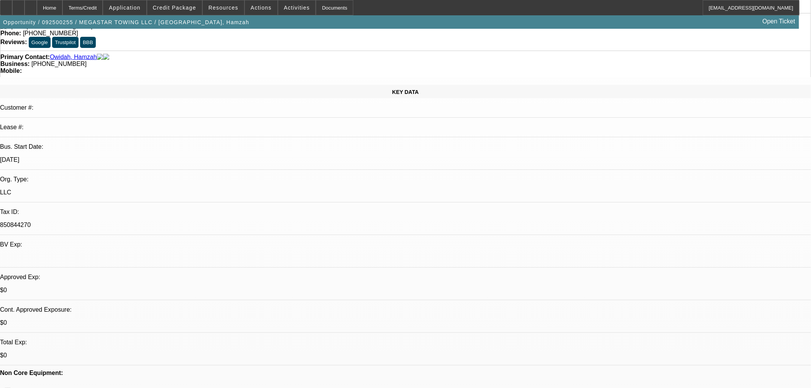
drag, startPoint x: 725, startPoint y: 180, endPoint x: 728, endPoint y: 201, distance: 21.3
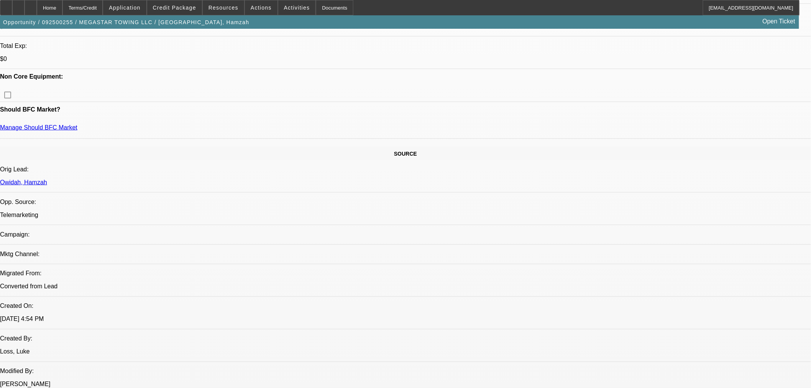
scroll to position [255, 0]
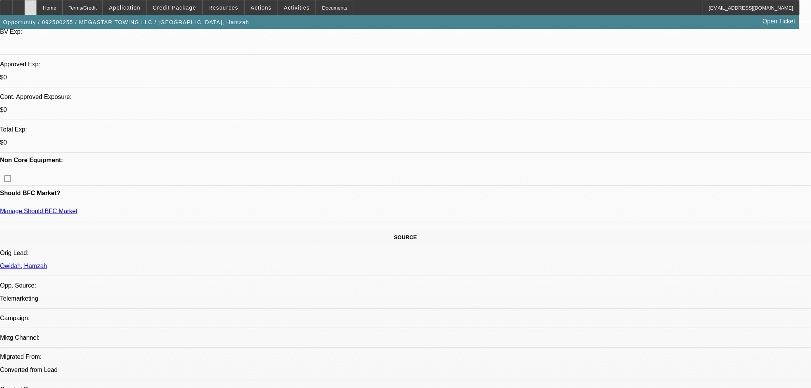
click at [37, 12] on div at bounding box center [31, 7] width 12 height 15
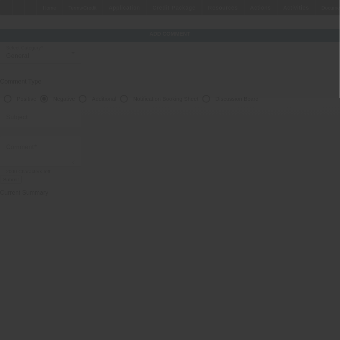
click at [123, 97] on div at bounding box center [170, 170] width 340 height 340
click at [115, 97] on div at bounding box center [170, 170] width 340 height 340
click at [114, 98] on div at bounding box center [170, 170] width 340 height 340
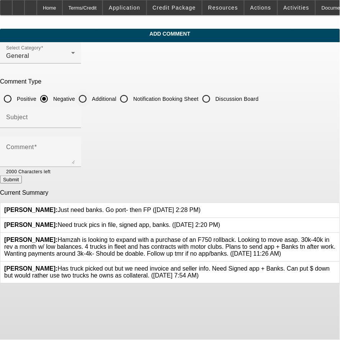
click at [90, 98] on input "Additional" at bounding box center [82, 98] width 15 height 15
radio input "true"
click at [75, 117] on input "Subject" at bounding box center [40, 120] width 69 height 9
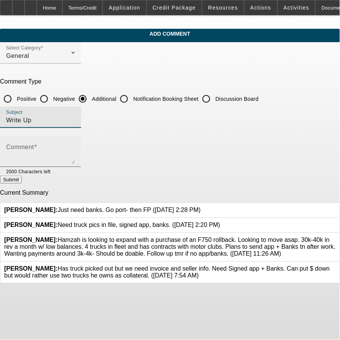
type input "Write Up"
click at [75, 150] on textarea "Comment" at bounding box center [40, 155] width 69 height 18
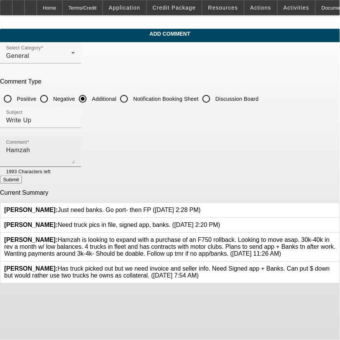
click at [75, 160] on textarea "Hamzah" at bounding box center [40, 155] width 69 height 18
click at [75, 150] on textarea "Hamzah" at bounding box center [40, 155] width 69 height 18
click at [75, 146] on textarea "[PERSON_NAME] started Megastar Towing LLC in [DATE] and is looking to add a rol…" at bounding box center [40, 155] width 69 height 18
click at [75, 148] on textarea "[PERSON_NAME] started Megastar Towing LLC in [DATE] and is looking to expand wi…" at bounding box center [40, 155] width 69 height 18
click at [75, 146] on textarea "[PERSON_NAME] started Megastar Towing LLC in [DATE] and is looking to expand wi…" at bounding box center [40, 155] width 69 height 18
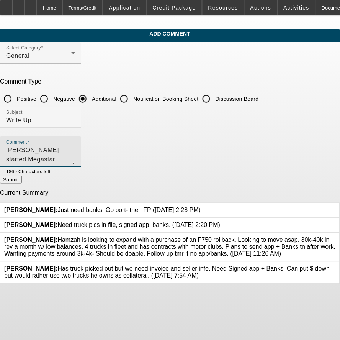
type textarea "[PERSON_NAME] started Megastar Towing LLC in [DATE] and is looking to expand wi…"
click at [22, 183] on button "Submit" at bounding box center [11, 180] width 22 height 8
radio input "true"
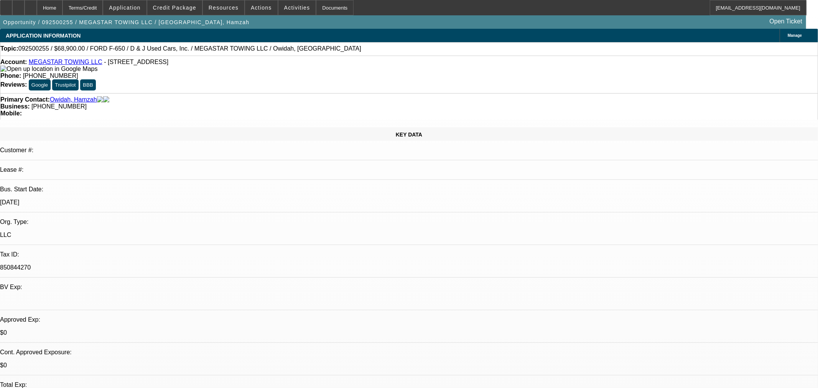
select select "0"
select select "0.1"
select select "4"
select select "0"
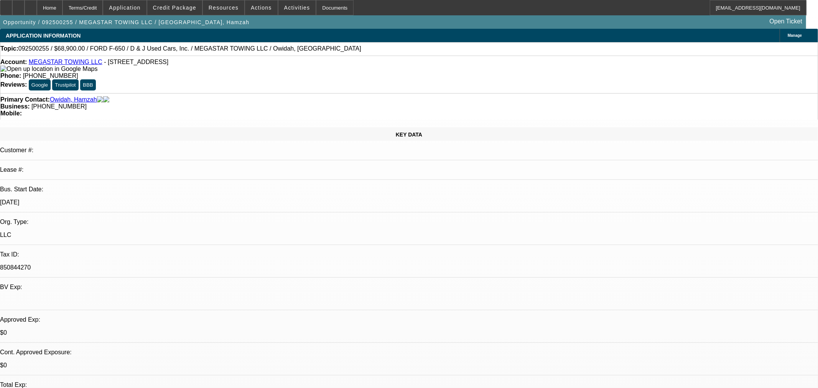
select select "2"
select select "0.1"
select select "4"
click at [37, 10] on div at bounding box center [31, 7] width 12 height 15
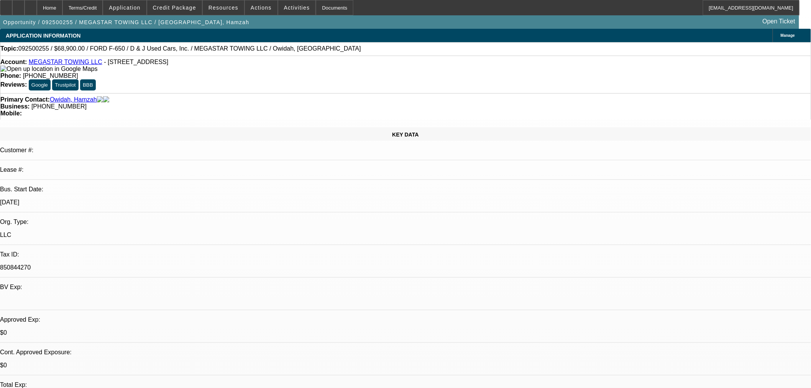
select select "0"
select select "0.1"
select select "4"
select select "0"
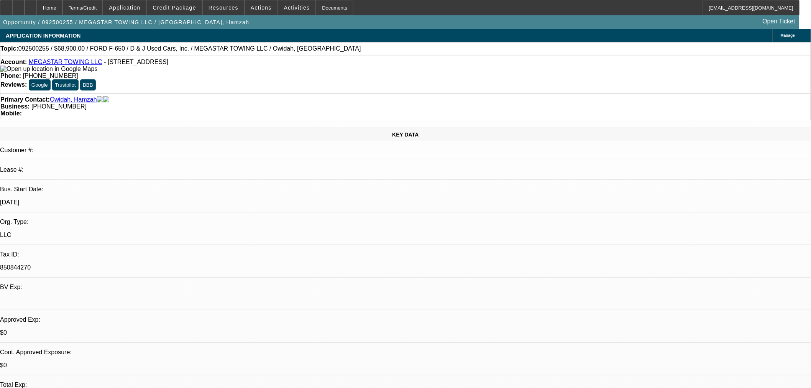
select select "2"
select select "0.1"
select select "4"
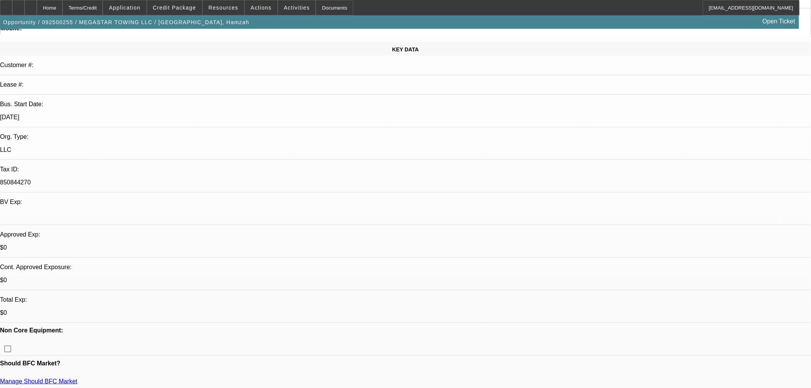
scroll to position [213, 0]
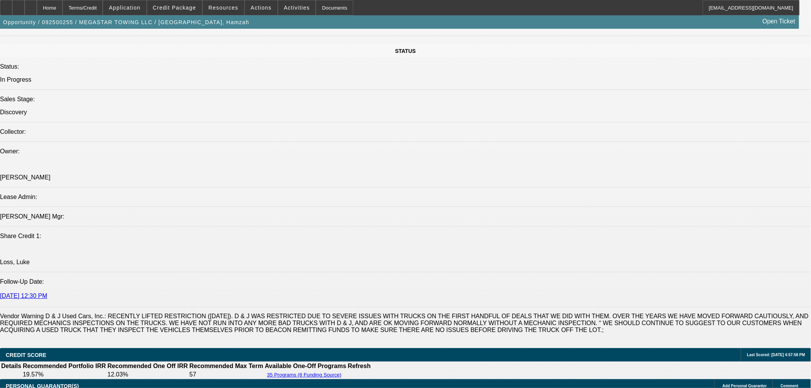
scroll to position [724, 0]
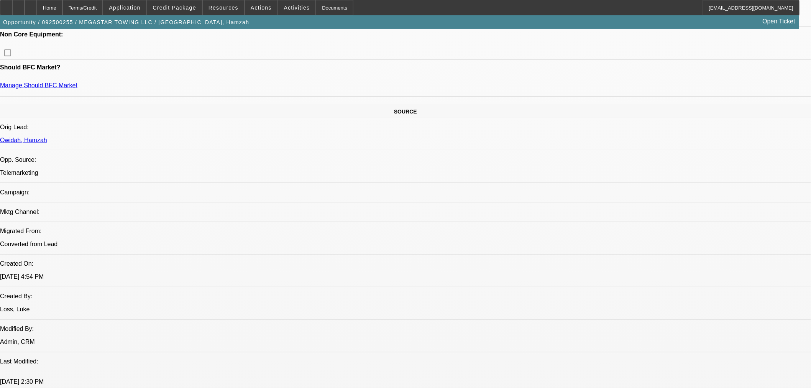
scroll to position [298, 0]
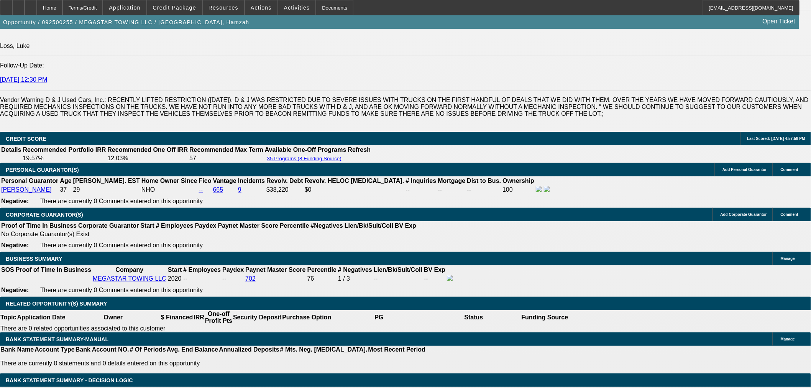
scroll to position [980, 0]
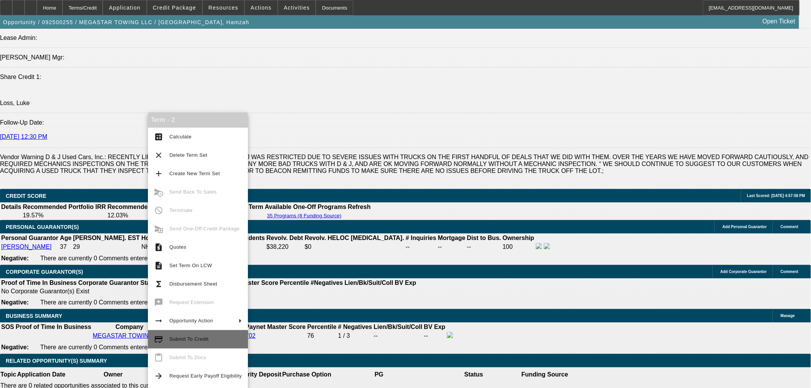
click at [223, 335] on span "Submit To Credit" at bounding box center [205, 339] width 72 height 9
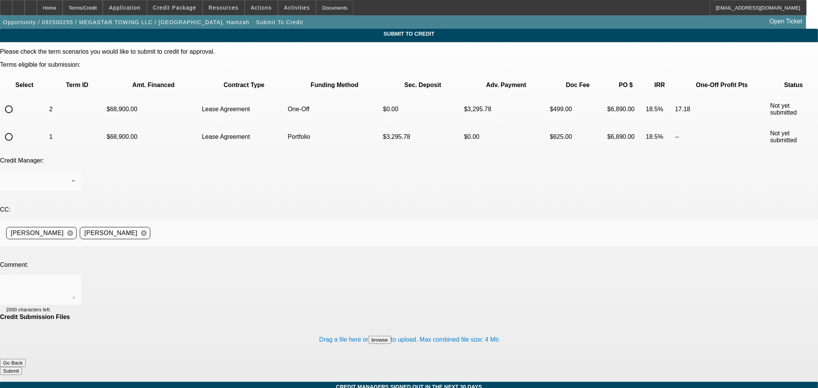
click at [16, 102] on input "radio" at bounding box center [8, 109] width 15 height 15
radio input "true"
click at [75, 281] on textarea at bounding box center [40, 290] width 69 height 18
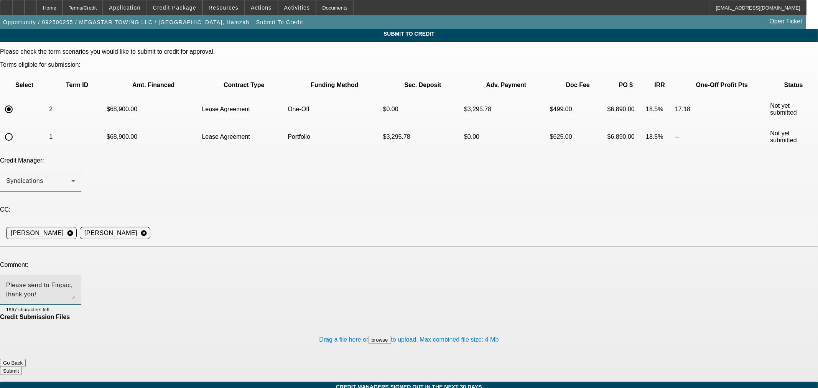
type textarea "Please send to Finpac, thank you!"
click at [22, 367] on button "Submit" at bounding box center [11, 371] width 22 height 8
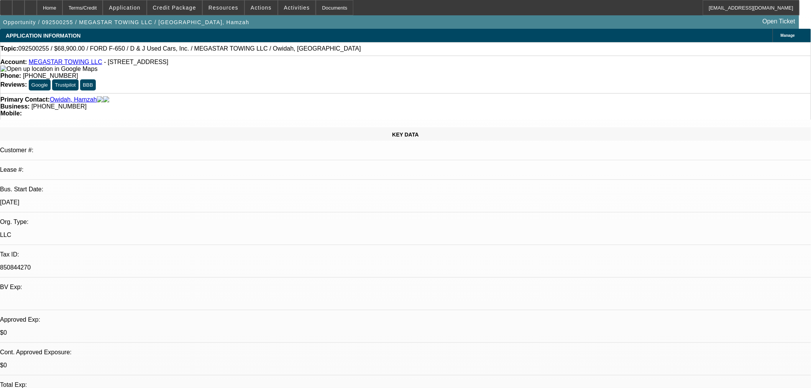
select select "0"
select select "0.1"
select select "4"
select select "0"
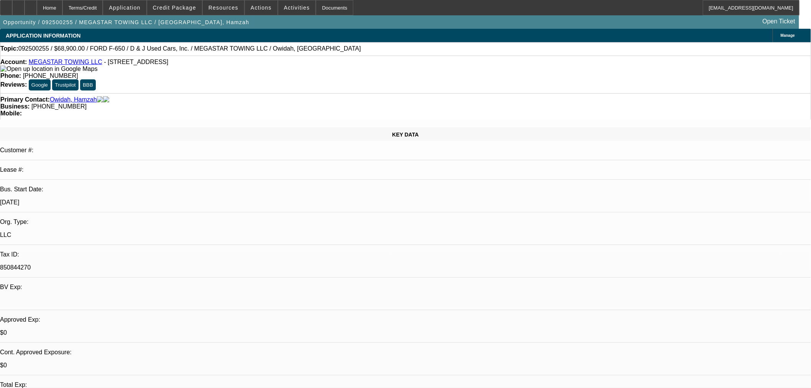
select select "2"
select select "0.1"
select select "4"
drag, startPoint x: 36, startPoint y: 9, endPoint x: 52, endPoint y: 10, distance: 15.8
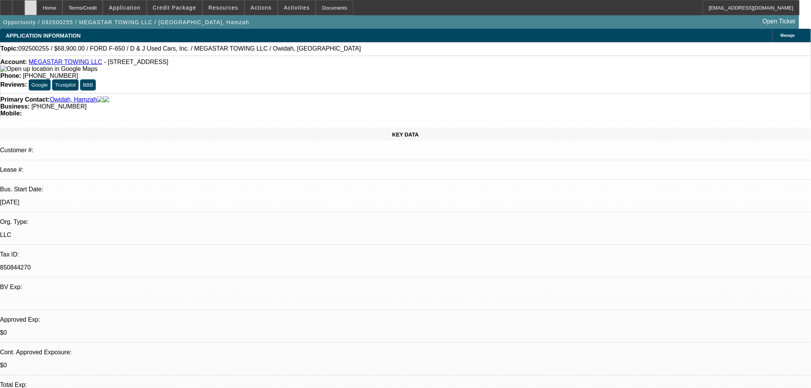
click at [52, 10] on div "Home Terms/Credit Application Credit Package Resources Actions Activities Docum…" at bounding box center [400, 7] width 800 height 15
click at [37, 10] on div at bounding box center [31, 7] width 12 height 15
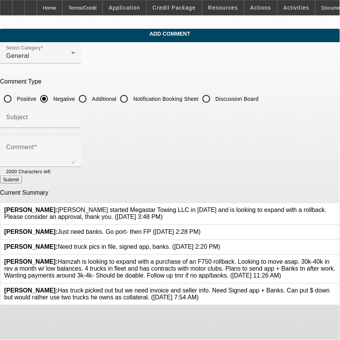
click at [201, 229] on icon at bounding box center [201, 229] width 0 height 0
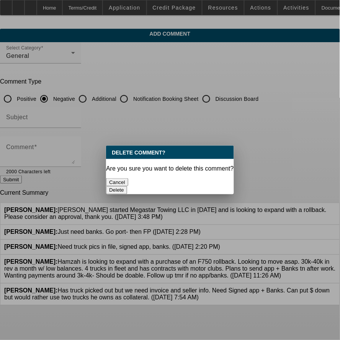
click at [127, 186] on button "Delete" at bounding box center [116, 190] width 21 height 8
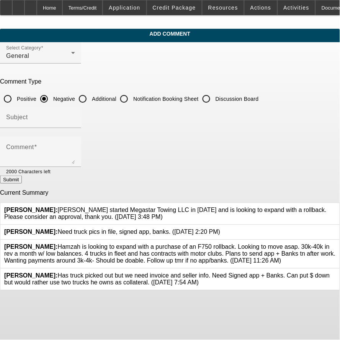
click at [220, 229] on icon at bounding box center [220, 229] width 0 height 0
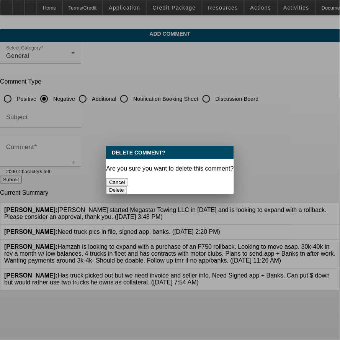
click at [127, 186] on button "Delete" at bounding box center [116, 190] width 21 height 8
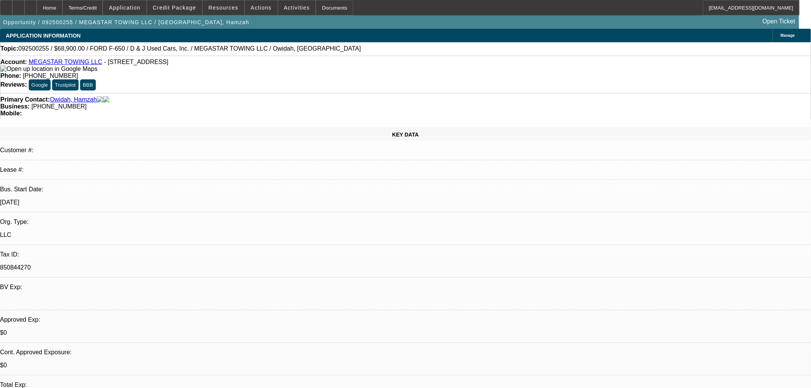
select select "0"
select select "0.1"
select select "4"
select select "0"
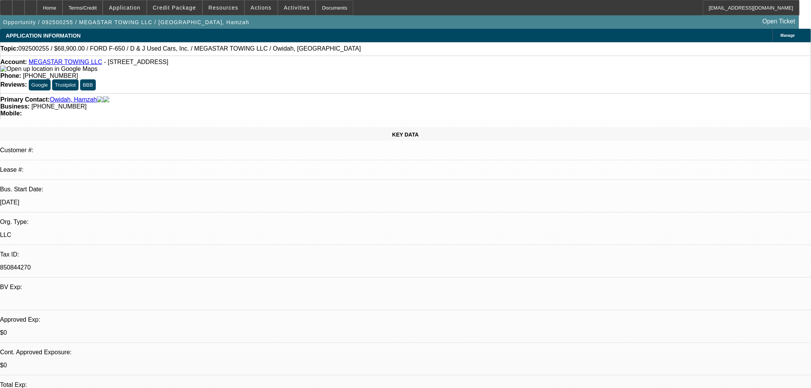
select select "2"
select select "0.1"
select select "4"
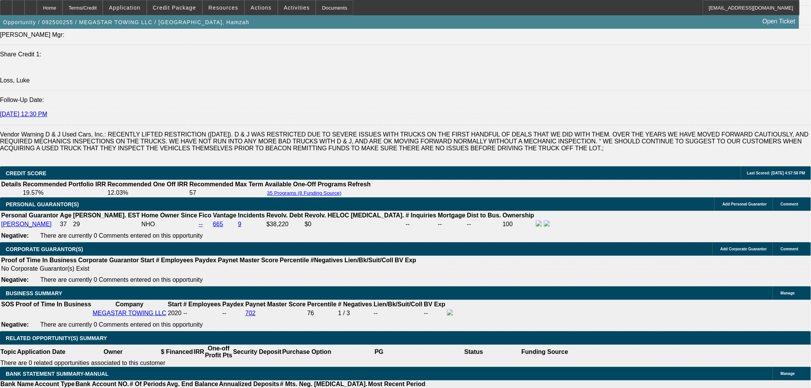
scroll to position [1022, 0]
